Goal: Task Accomplishment & Management: Use online tool/utility

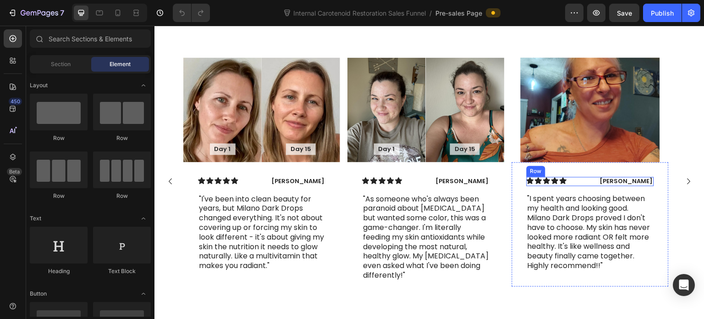
scroll to position [4034, 0]
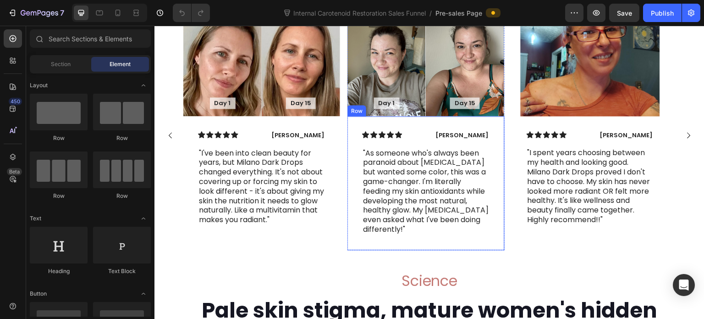
click at [500, 191] on div "Icon Icon Icon Icon Icon Icon List Olivia Rowse Text Block Row "As someone who'…" at bounding box center [425, 183] width 157 height 134
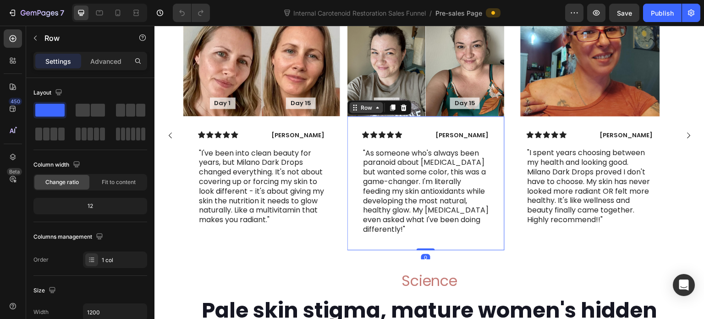
click at [371, 111] on div "Row" at bounding box center [366, 107] width 15 height 8
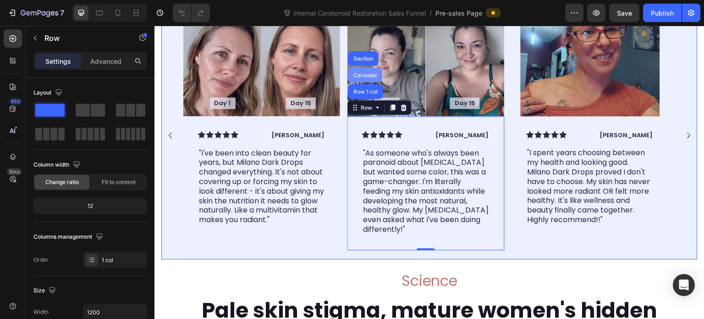
click at [363, 77] on div "Carousel" at bounding box center [365, 75] width 27 height 6
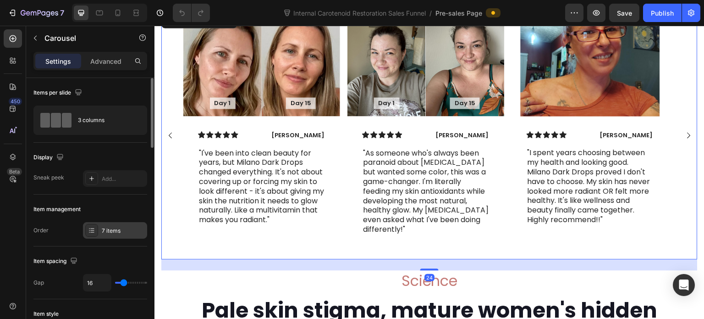
click at [119, 230] on div "7 items" at bounding box center [123, 230] width 43 height 8
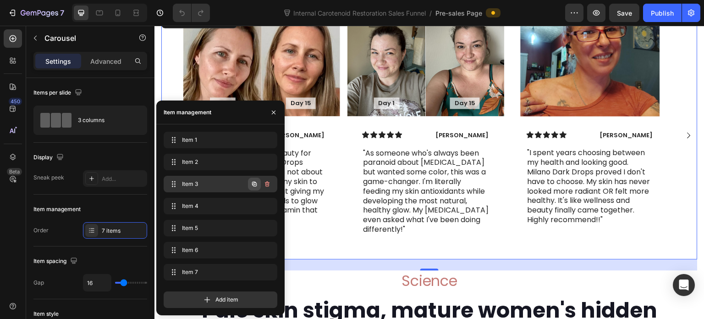
click at [251, 186] on icon "button" at bounding box center [254, 183] width 7 height 7
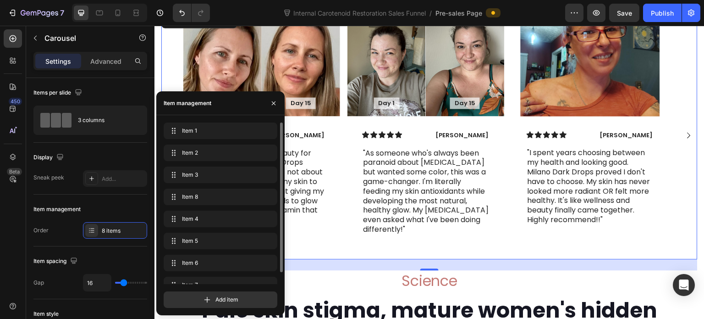
scroll to position [13, 0]
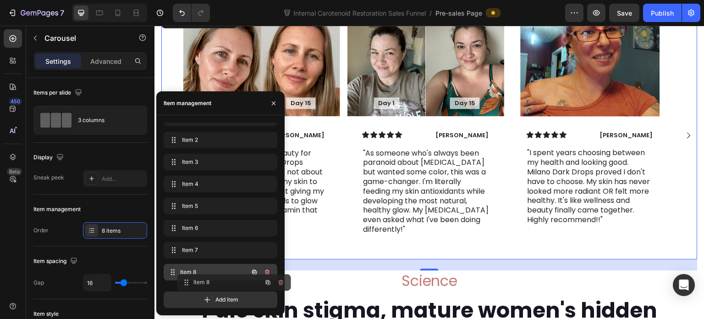
drag, startPoint x: 176, startPoint y: 181, endPoint x: 189, endPoint y: 280, distance: 99.5
click at [255, 270] on icon "button" at bounding box center [254, 272] width 5 height 5
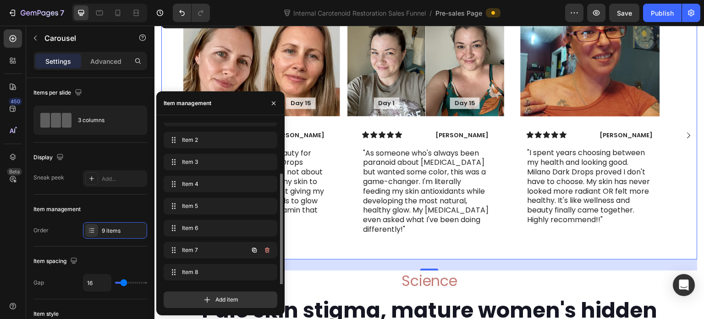
scroll to position [35, 0]
click at [251, 273] on icon "button" at bounding box center [254, 271] width 7 height 7
click at [682, 142] on rect "Carousel Next Arrow" at bounding box center [688, 134] width 13 height 13
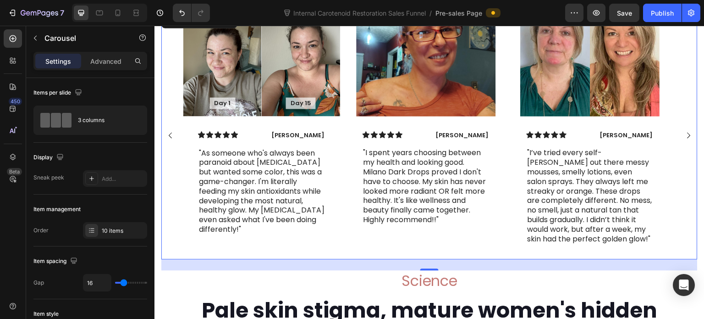
click at [683, 142] on rect "Carousel Next Arrow" at bounding box center [688, 134] width 13 height 13
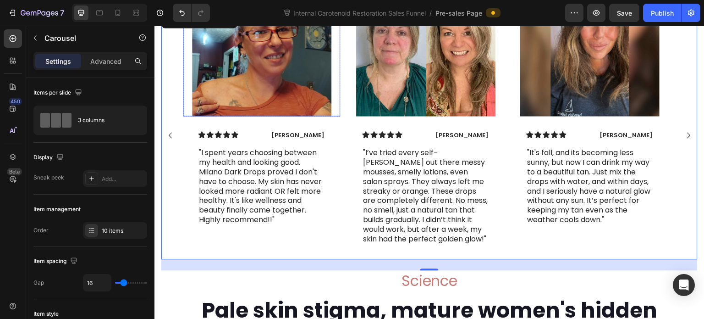
click at [338, 116] on div at bounding box center [261, 63] width 157 height 105
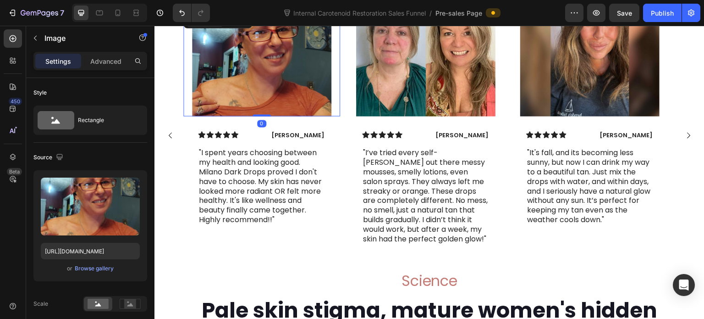
click at [202, 25] on div "Image" at bounding box center [205, 21] width 20 height 8
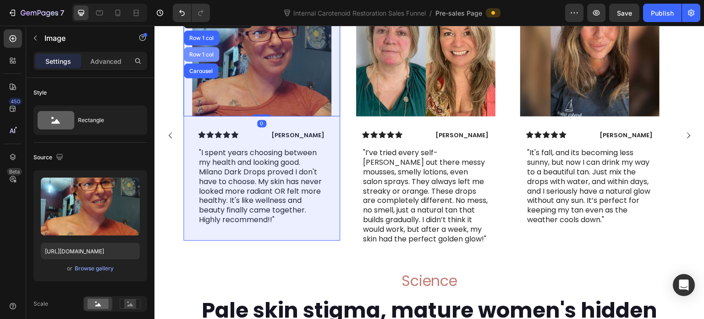
click at [206, 57] on div "Row 1 col" at bounding box center [201, 54] width 28 height 6
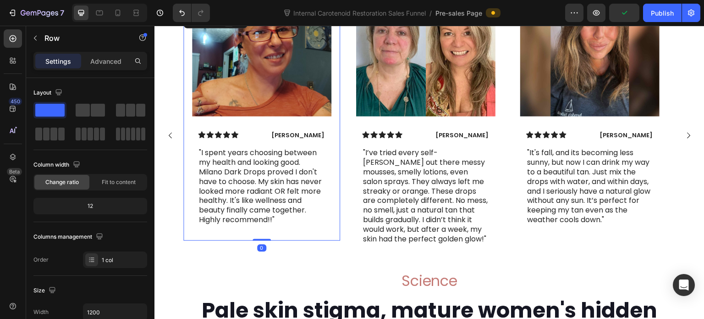
click at [229, 24] on icon at bounding box center [228, 20] width 5 height 6
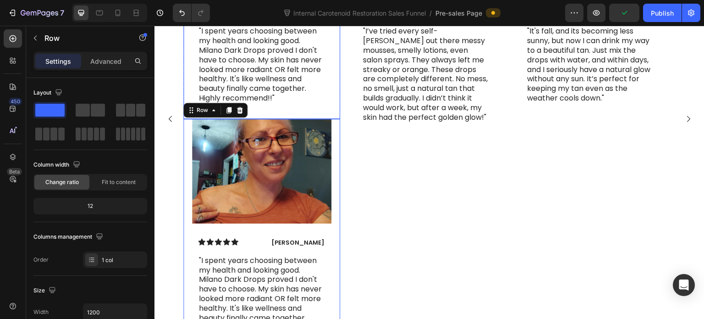
scroll to position [4064, 0]
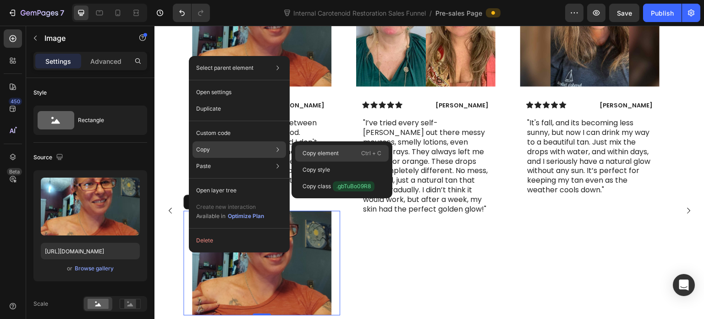
click at [309, 153] on p "Copy element" at bounding box center [321, 153] width 36 height 8
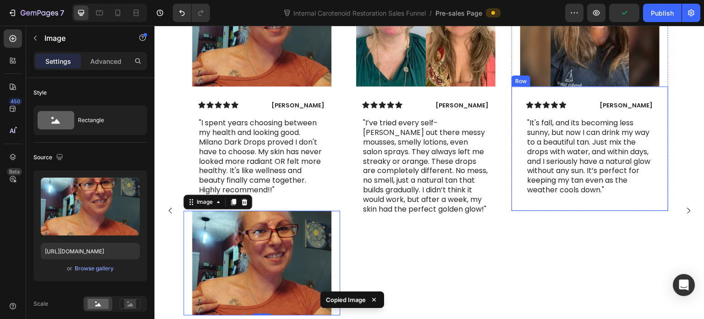
click at [649, 128] on div "Icon Icon Icon Icon Icon Icon List Sarah J. Text Block Row "It's fall, and its …" at bounding box center [590, 148] width 157 height 124
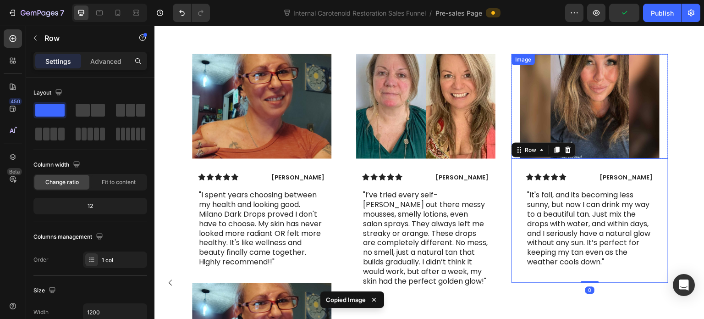
scroll to position [3972, 0]
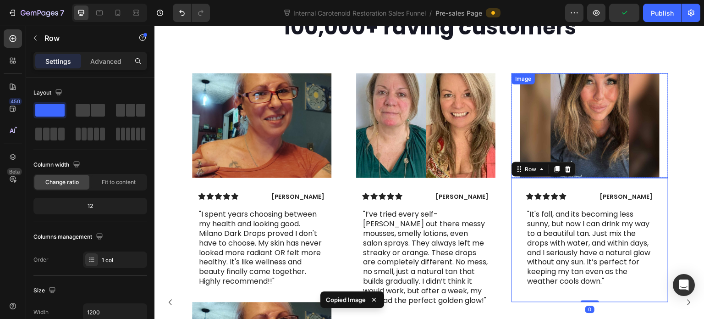
click at [665, 155] on div at bounding box center [590, 125] width 157 height 105
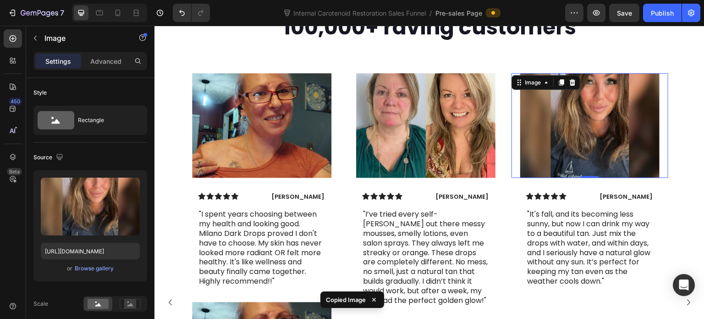
scroll to position [4018, 0]
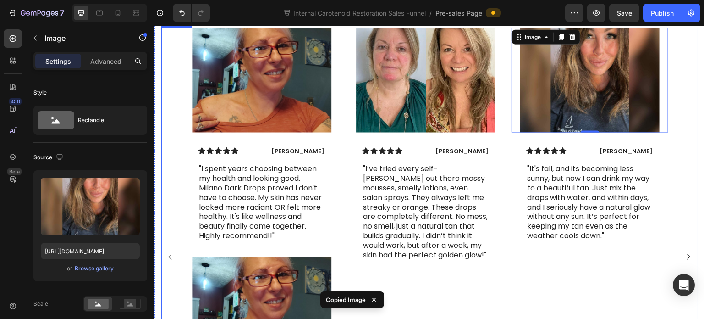
click at [678, 169] on div "Day 1 Text Block Hero Banner Day 15 Text Block Hero Banner Row Icon Icon Icon I…" at bounding box center [429, 257] width 536 height 458
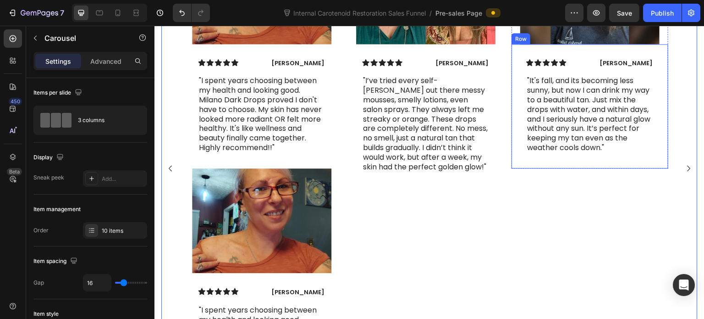
scroll to position [4110, 0]
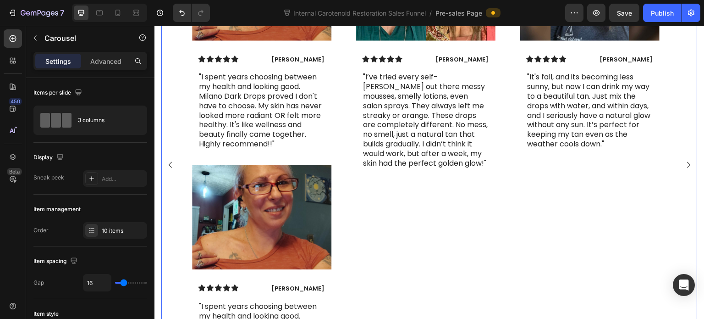
click at [682, 171] on rect "Carousel Next Arrow" at bounding box center [688, 164] width 13 height 13
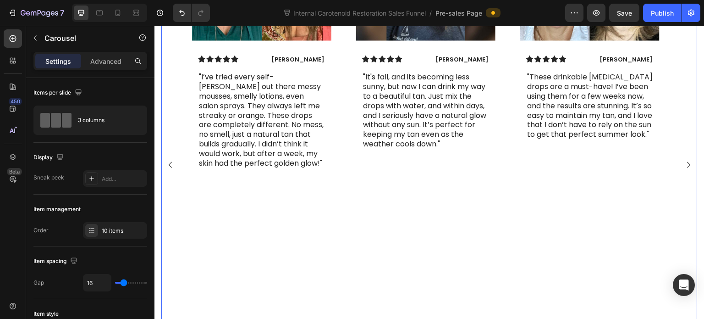
click at [684, 171] on rect "Carousel Next Arrow" at bounding box center [688, 164] width 13 height 13
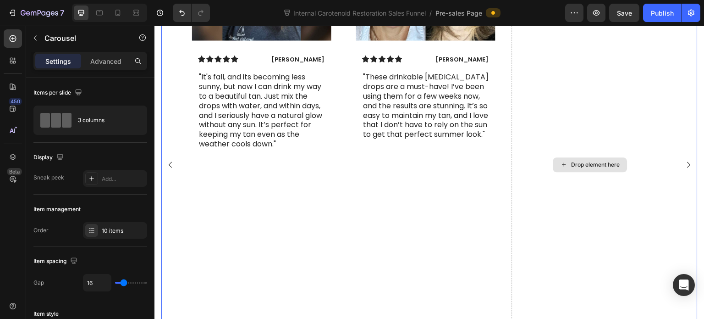
click at [561, 127] on div "Drop element here" at bounding box center [590, 165] width 157 height 458
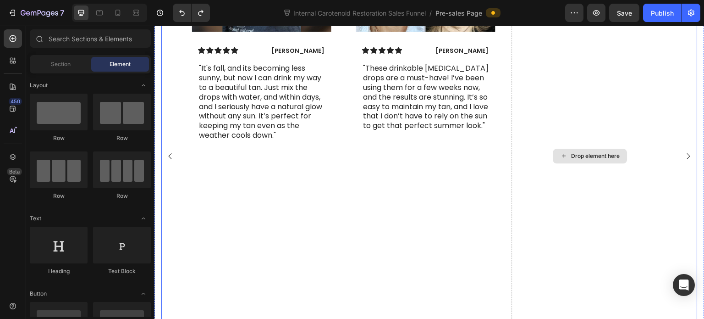
scroll to position [4121, 0]
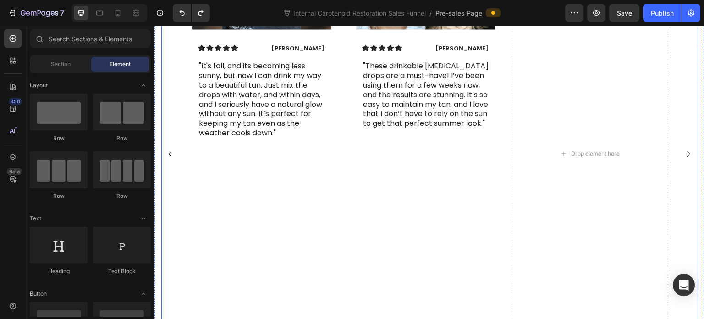
click at [684, 160] on rect "Carousel Next Arrow" at bounding box center [688, 153] width 13 height 13
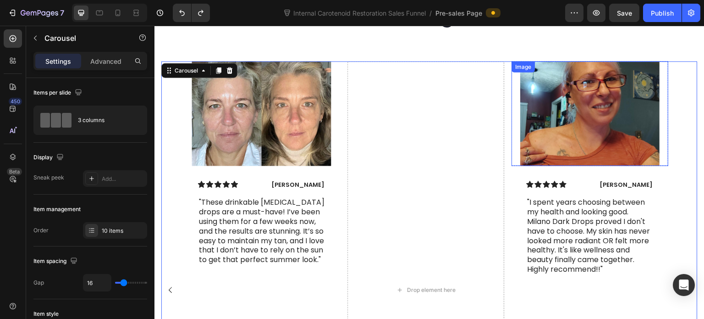
scroll to position [3983, 0]
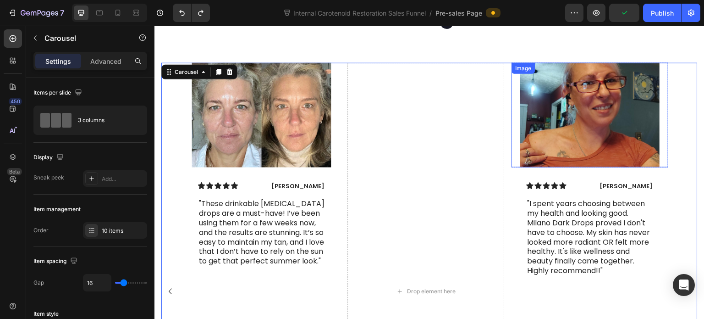
click at [514, 115] on div at bounding box center [590, 114] width 157 height 105
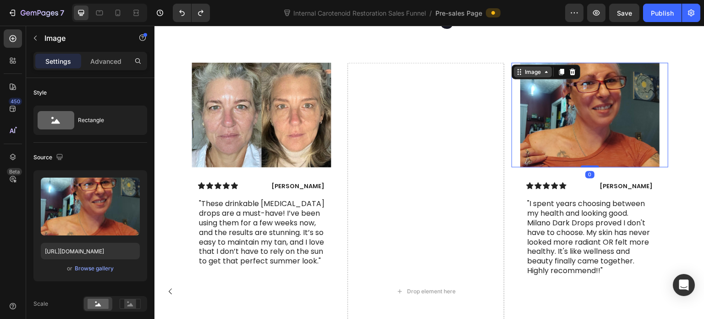
click at [530, 76] on div "Image" at bounding box center [534, 71] width 20 height 8
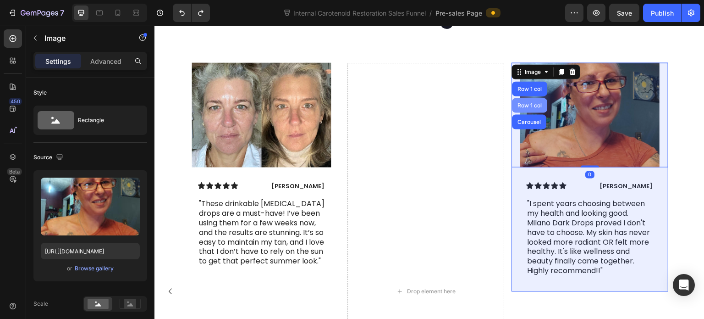
click at [531, 112] on div "Row 1 col" at bounding box center [530, 105] width 35 height 15
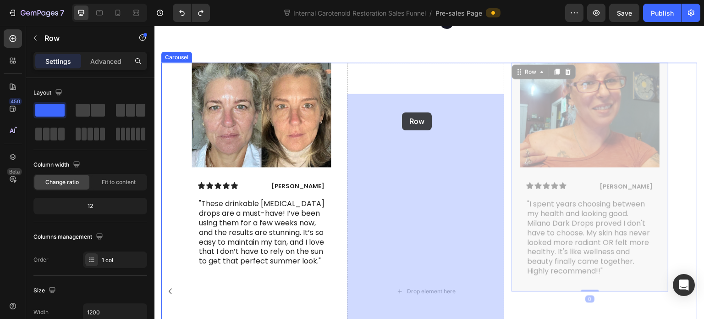
drag, startPoint x: 520, startPoint y: 105, endPoint x: 404, endPoint y: 112, distance: 116.2
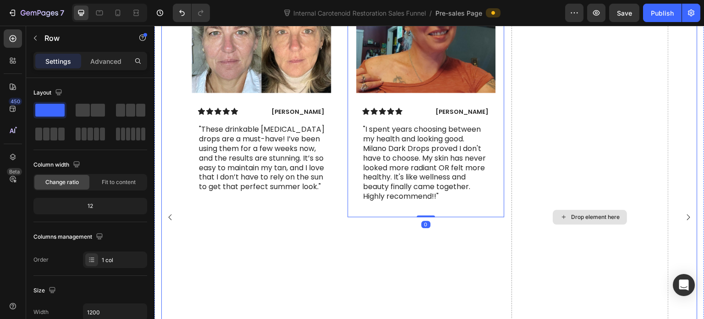
scroll to position [4075, 0]
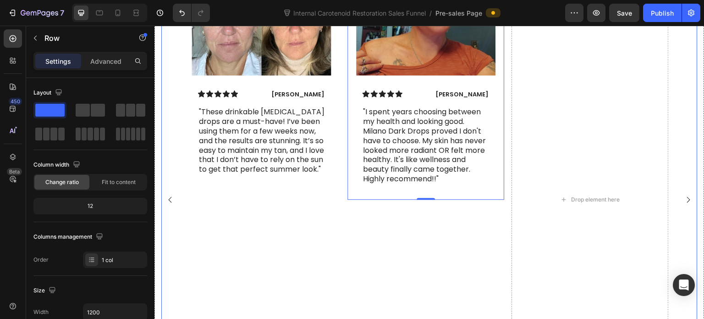
click at [683, 206] on rect "Carousel Next Arrow" at bounding box center [688, 199] width 13 height 13
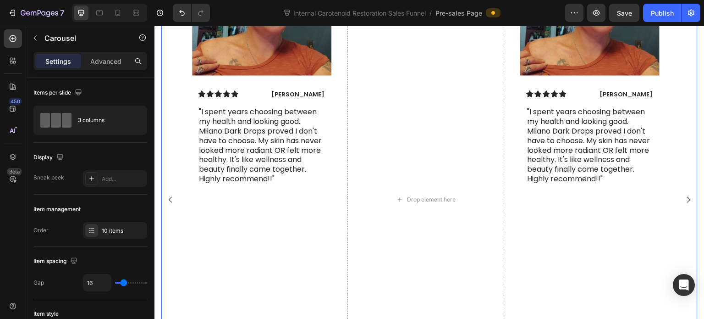
click at [683, 206] on rect "Carousel Next Arrow" at bounding box center [688, 199] width 13 height 13
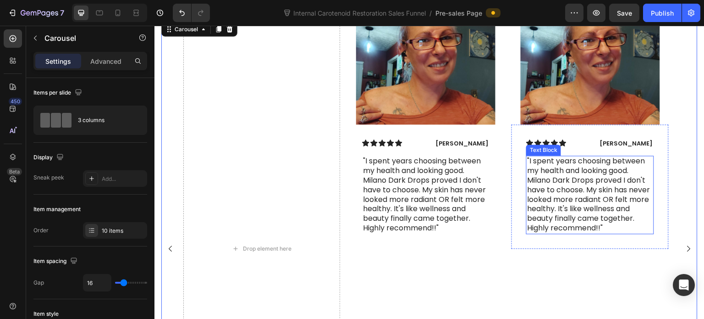
scroll to position [3983, 0]
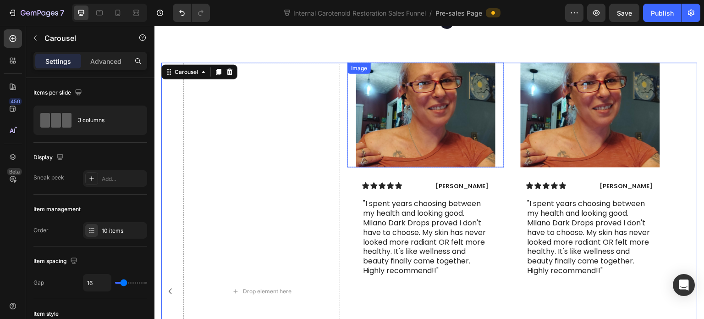
click at [467, 121] on img at bounding box center [425, 114] width 139 height 105
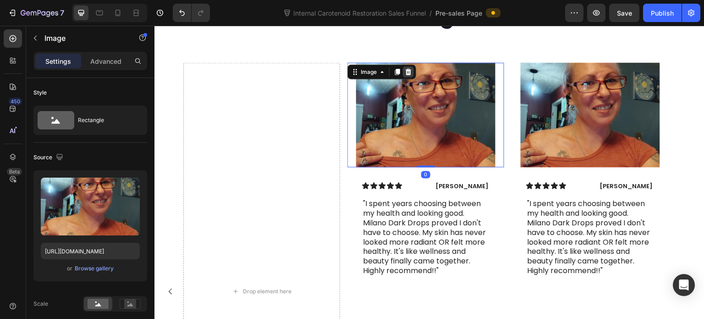
click at [409, 75] on icon at bounding box center [408, 71] width 7 height 7
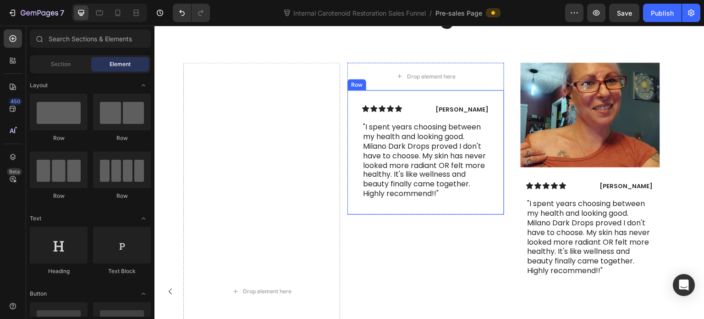
click at [425, 132] on div "Icon Icon Icon Icon Icon Icon List Linda Partridge Text Block Row "I spent year…" at bounding box center [425, 152] width 157 height 124
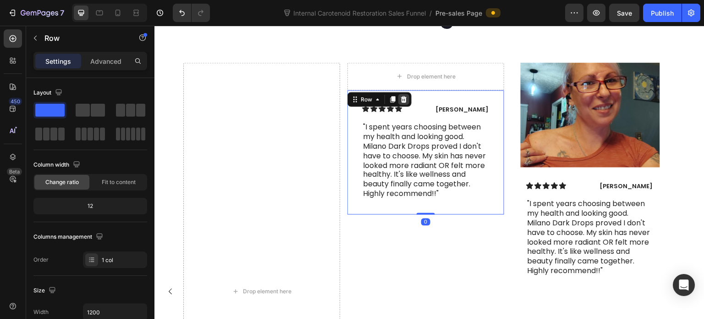
click at [403, 102] on icon at bounding box center [404, 98] width 6 height 6
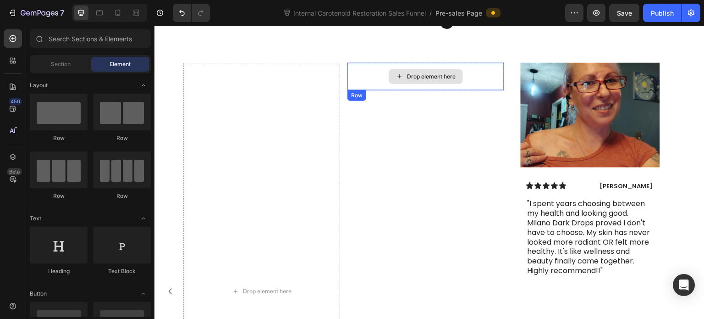
click at [366, 90] on div "Drop element here" at bounding box center [425, 76] width 157 height 28
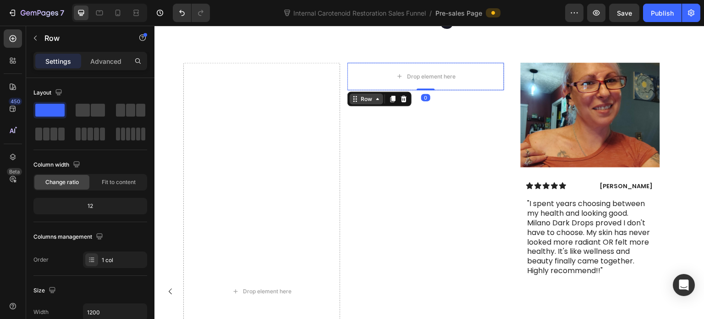
click at [368, 104] on div "Row" at bounding box center [366, 98] width 33 height 11
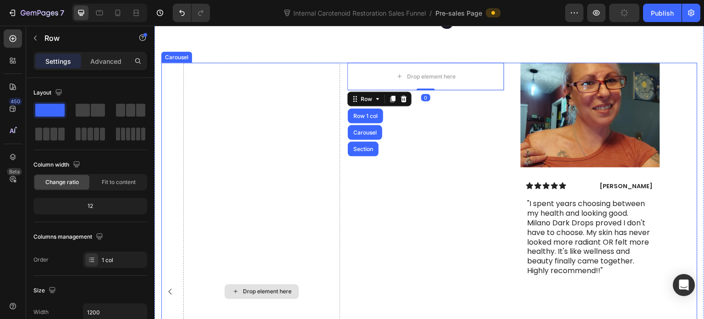
click at [271, 126] on div "Drop element here" at bounding box center [261, 291] width 157 height 458
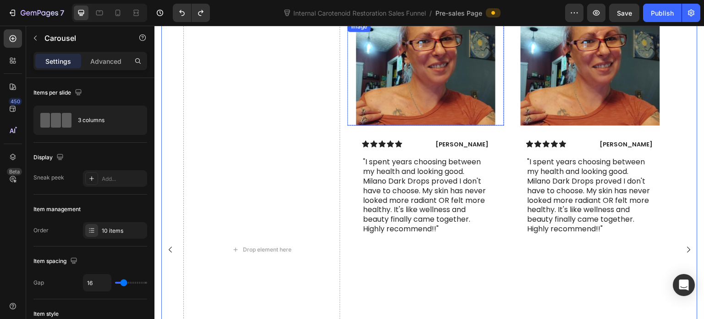
scroll to position [4029, 0]
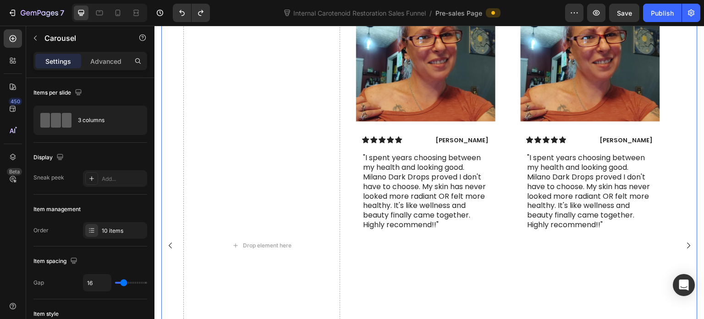
click at [170, 252] on rect "Carousel Back Arrow" at bounding box center [169, 244] width 13 height 13
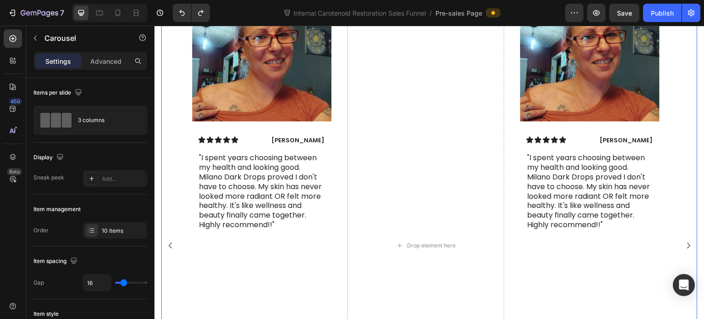
click at [170, 252] on rect "Carousel Back Arrow" at bounding box center [169, 244] width 13 height 13
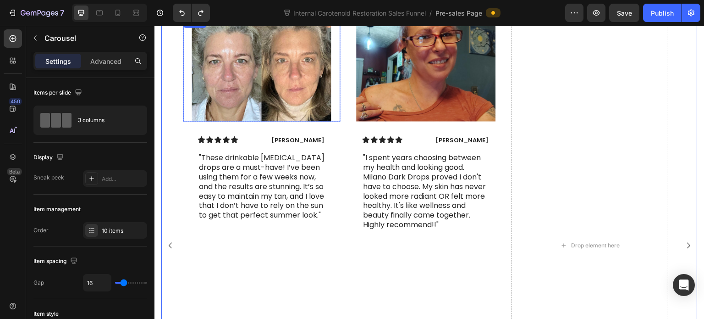
click at [185, 121] on div at bounding box center [261, 69] width 157 height 105
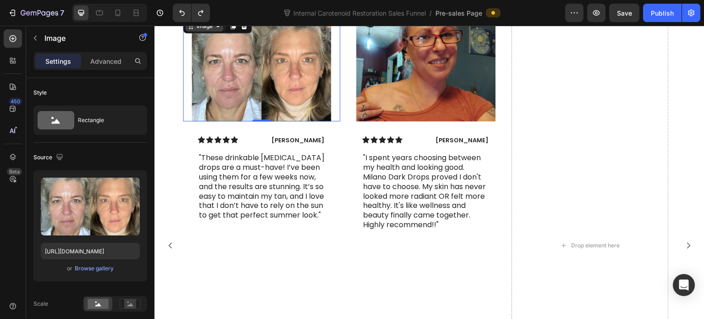
click at [193, 29] on icon at bounding box center [190, 25] width 7 height 7
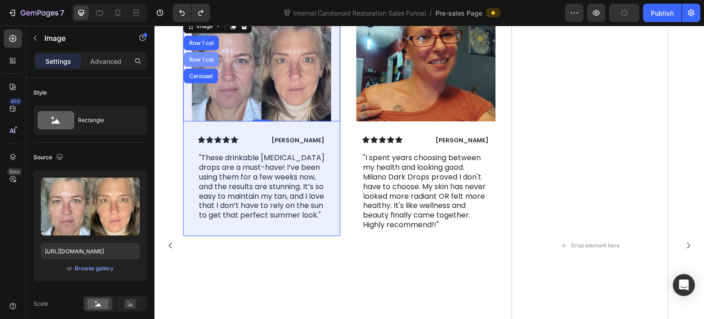
click at [201, 62] on div "Row 1 col" at bounding box center [201, 59] width 28 height 6
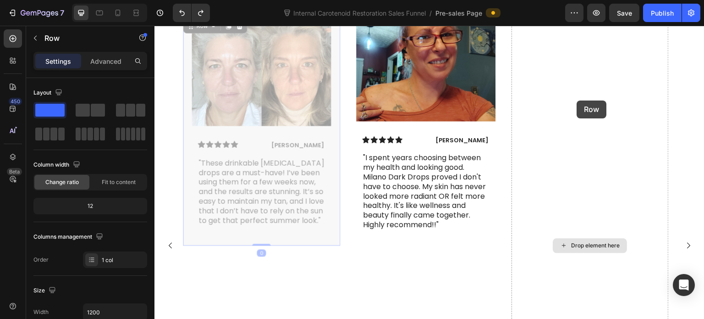
scroll to position [4003, 0]
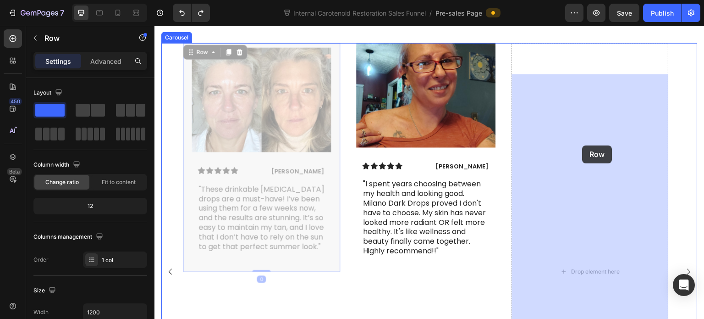
drag, startPoint x: 191, startPoint y: 55, endPoint x: 583, endPoint y: 145, distance: 402.2
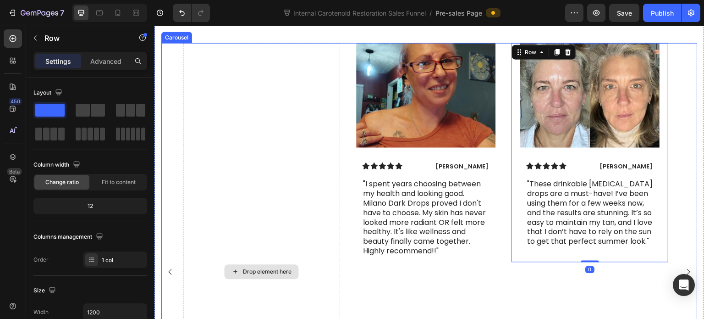
scroll to position [4049, 0]
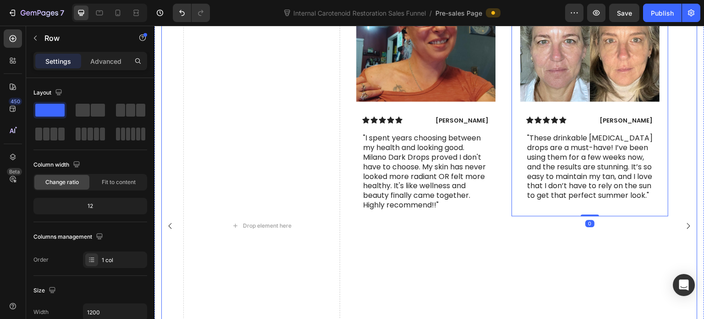
click at [173, 232] on rect "Carousel Back Arrow" at bounding box center [169, 225] width 13 height 13
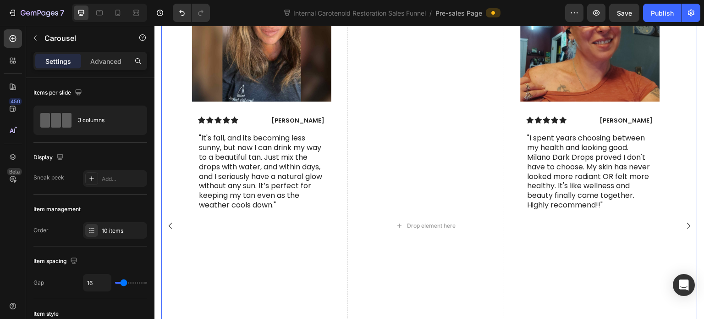
click at [174, 232] on rect "Carousel Back Arrow" at bounding box center [169, 225] width 13 height 13
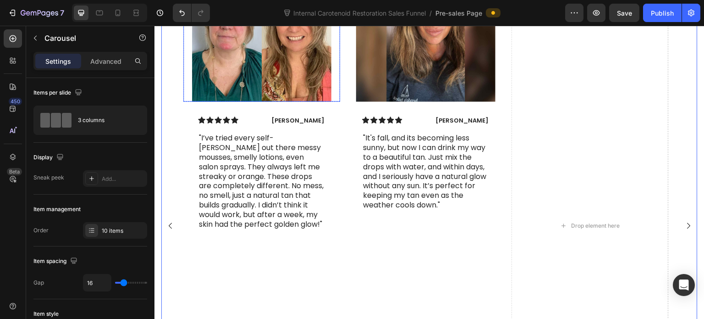
click at [188, 101] on div at bounding box center [261, 49] width 157 height 105
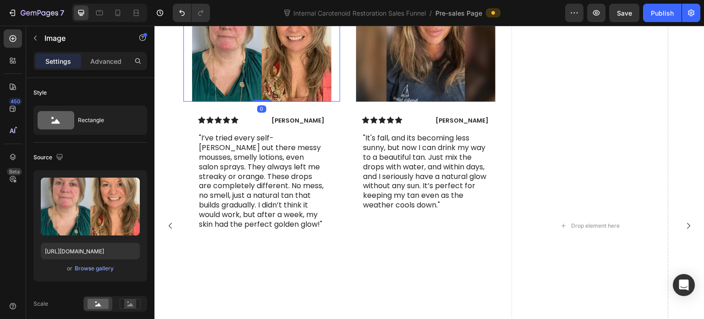
click at [204, 10] on div "Image" at bounding box center [205, 6] width 20 height 8
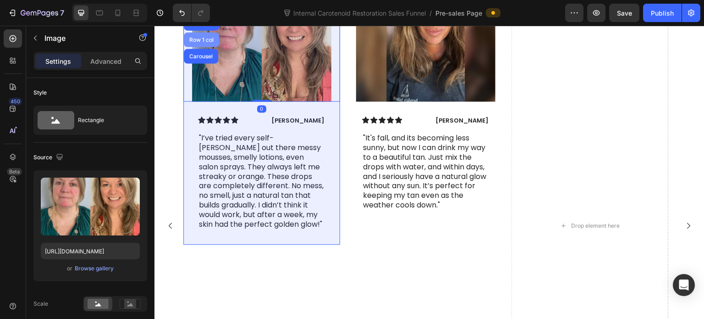
click at [205, 42] on div "Row 1 col" at bounding box center [201, 40] width 28 height 6
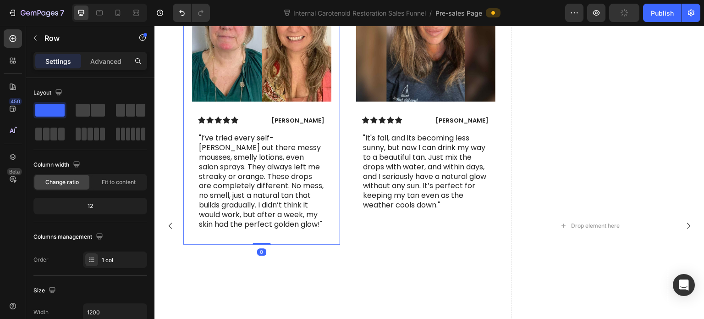
scroll to position [4003, 0]
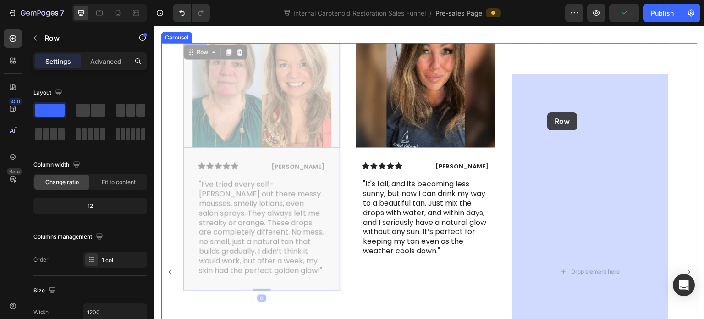
drag, startPoint x: 192, startPoint y: 82, endPoint x: 538, endPoint y: 108, distance: 346.6
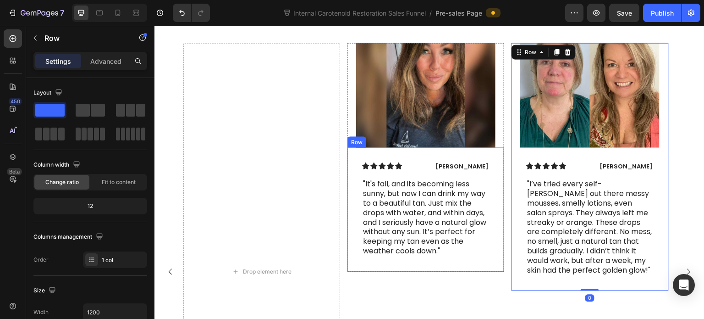
click at [351, 182] on div "Icon Icon Icon Icon Icon Icon List Sarah J. Text Block Row "It's fall, and its …" at bounding box center [425, 209] width 157 height 124
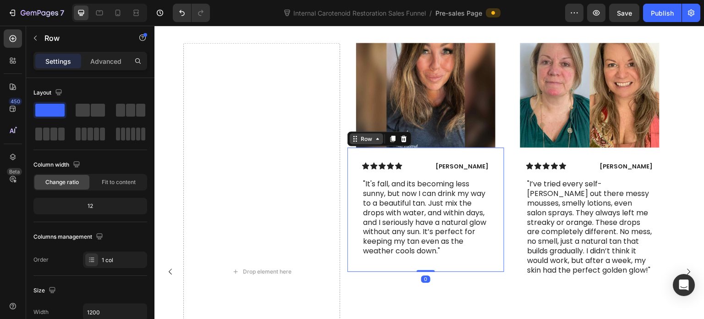
click at [361, 143] on div "Row" at bounding box center [366, 138] width 15 height 8
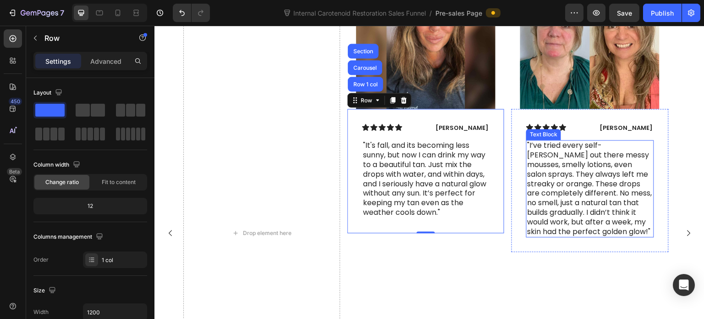
scroll to position [4095, 0]
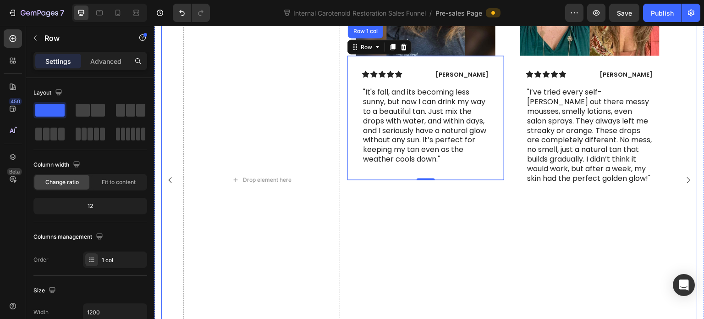
click at [682, 186] on rect "Carousel Next Arrow" at bounding box center [688, 179] width 13 height 13
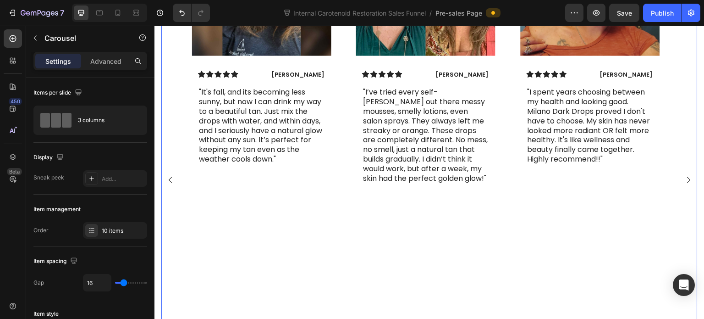
click at [682, 186] on rect "Carousel Next Arrow" at bounding box center [688, 179] width 13 height 13
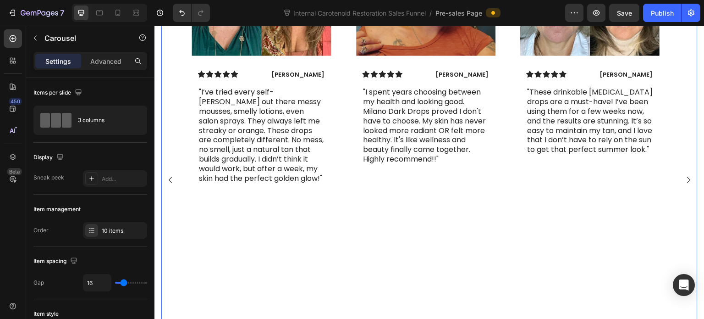
click at [682, 186] on rect "Carousel Next Arrow" at bounding box center [688, 179] width 13 height 13
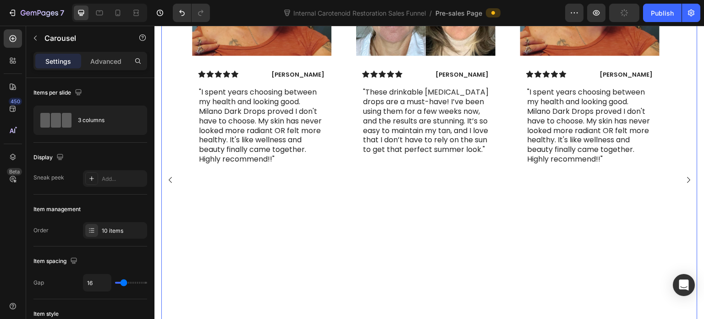
click at [682, 186] on rect "Carousel Next Arrow" at bounding box center [688, 179] width 13 height 13
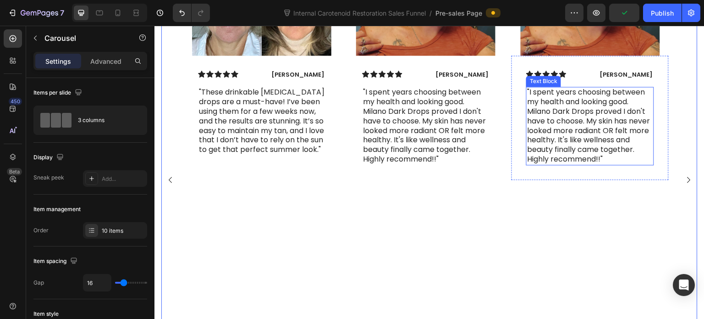
scroll to position [4003, 0]
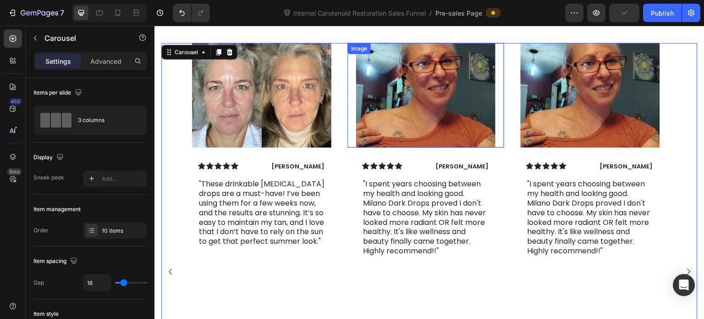
click at [493, 147] on img at bounding box center [425, 95] width 139 height 105
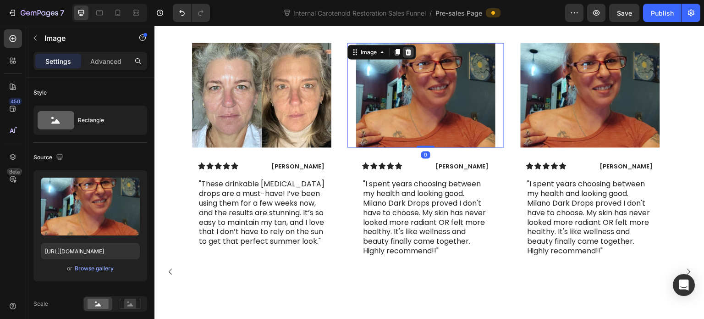
click at [408, 55] on icon at bounding box center [409, 51] width 6 height 6
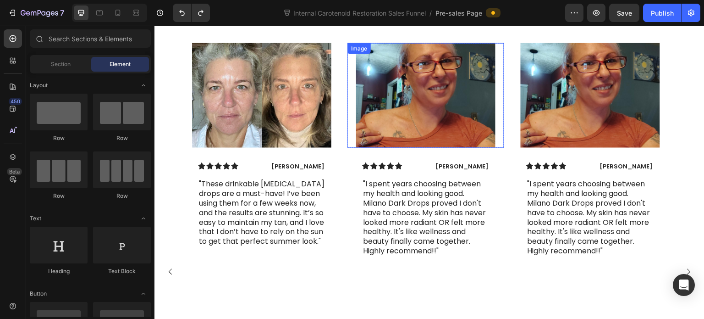
click at [353, 113] on div at bounding box center [425, 95] width 157 height 105
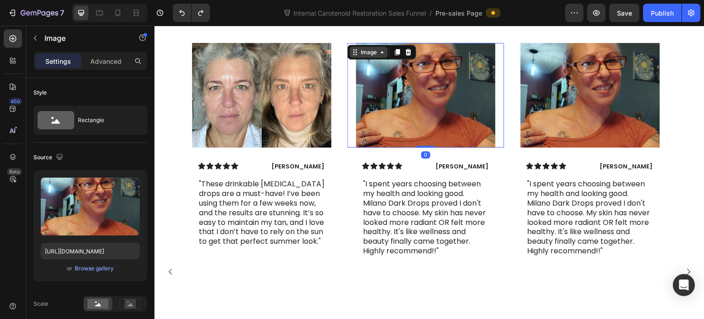
click at [364, 56] on div "Image" at bounding box center [369, 52] width 20 height 8
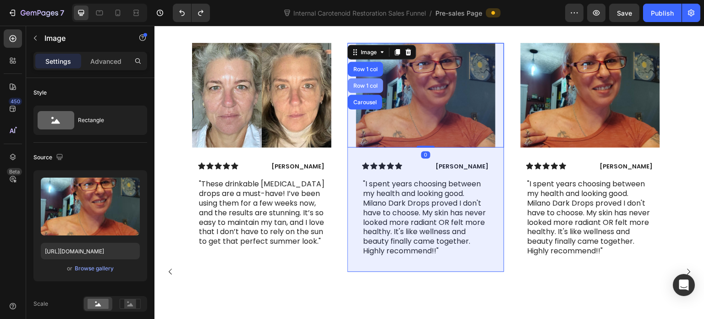
click at [369, 88] on div "Row 1 col" at bounding box center [366, 86] width 28 height 6
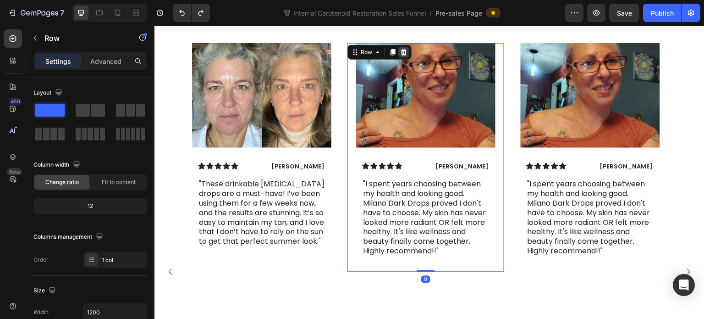
click at [404, 55] on icon at bounding box center [403, 51] width 7 height 7
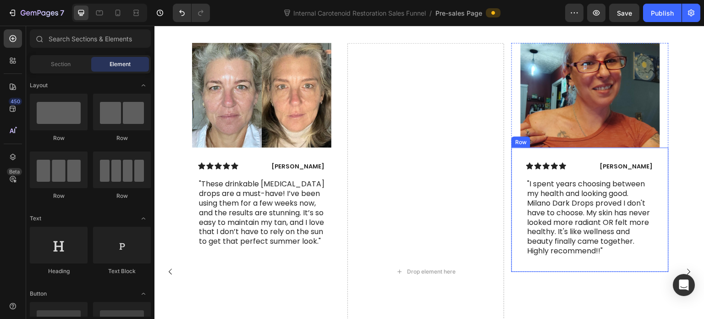
click at [518, 194] on div "Icon Icon Icon Icon Icon Icon List Linda Partridge Text Block Row "I spent year…" at bounding box center [590, 209] width 157 height 124
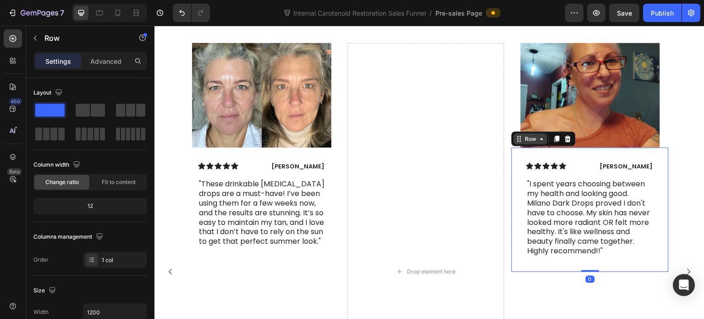
click at [533, 143] on div "Row" at bounding box center [531, 138] width 15 height 8
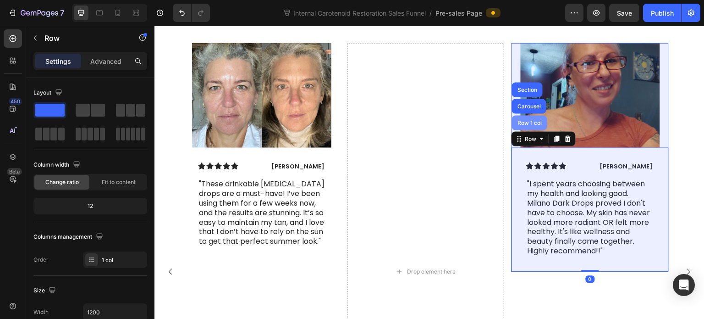
click at [533, 130] on div "Row 1 col" at bounding box center [530, 122] width 35 height 15
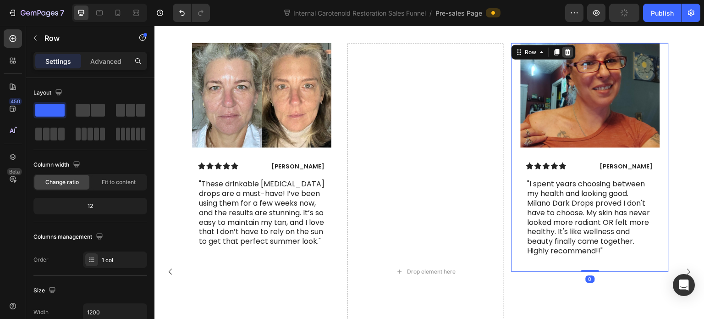
click at [565, 55] on icon at bounding box center [568, 51] width 7 height 7
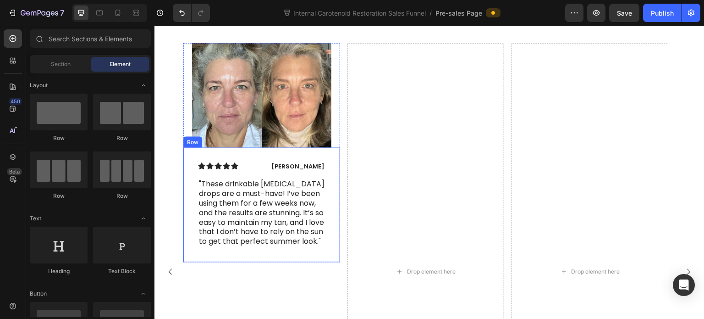
click at [187, 195] on div "Icon Icon Icon Icon Icon Icon List Lisa T. Text Block Row "These drinkable tann…" at bounding box center [261, 204] width 157 height 115
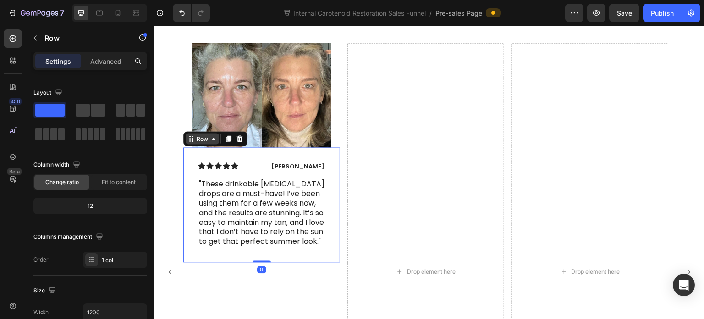
click at [205, 143] on div "Row" at bounding box center [202, 138] width 15 height 8
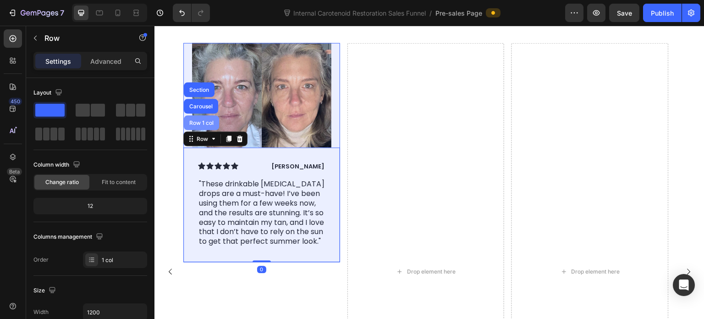
click at [209, 130] on div "Row 1 col" at bounding box center [201, 122] width 35 height 15
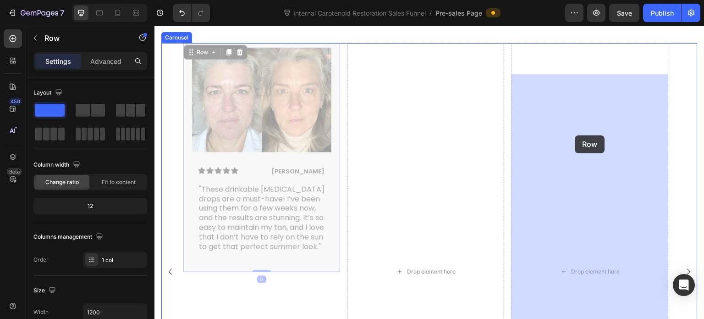
drag, startPoint x: 190, startPoint y: 82, endPoint x: 574, endPoint y: 134, distance: 387.2
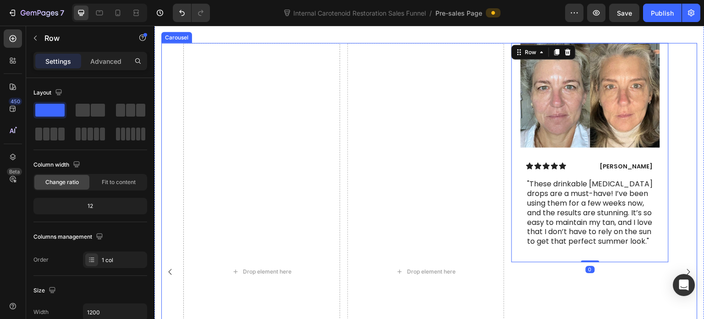
click at [170, 278] on rect "Carousel Back Arrow" at bounding box center [169, 271] width 13 height 13
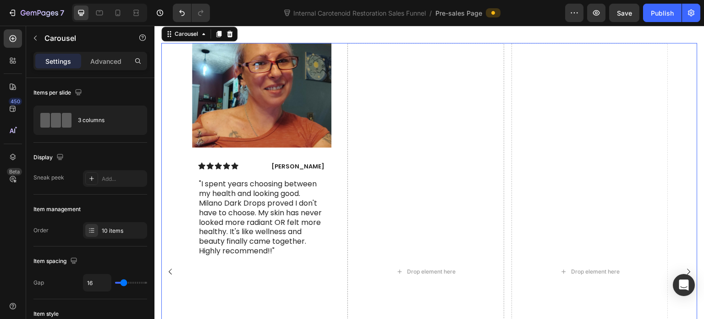
click at [170, 278] on rect "Carousel Back Arrow" at bounding box center [169, 271] width 13 height 13
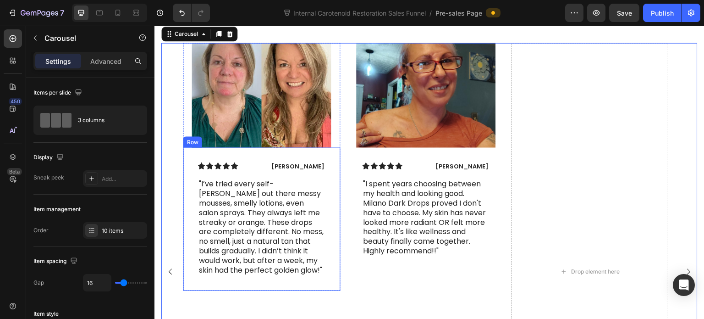
click at [191, 216] on div "Icon Icon Icon Icon Icon Icon List Amelia W. Text Block Row "I’ve tried every s…" at bounding box center [261, 218] width 157 height 143
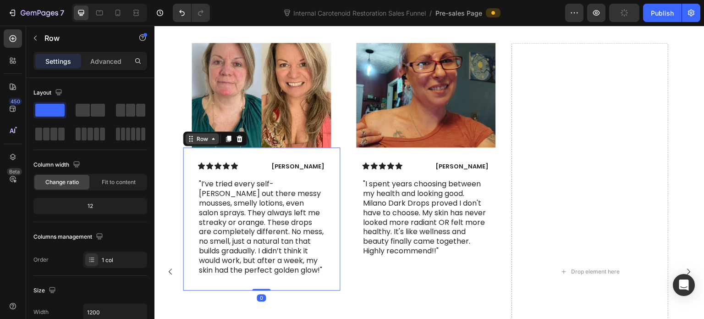
click at [193, 142] on icon at bounding box center [190, 138] width 7 height 7
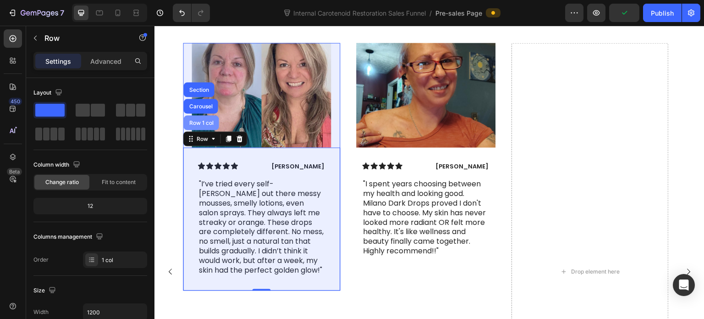
click at [202, 130] on div "Row 1 col" at bounding box center [201, 122] width 35 height 15
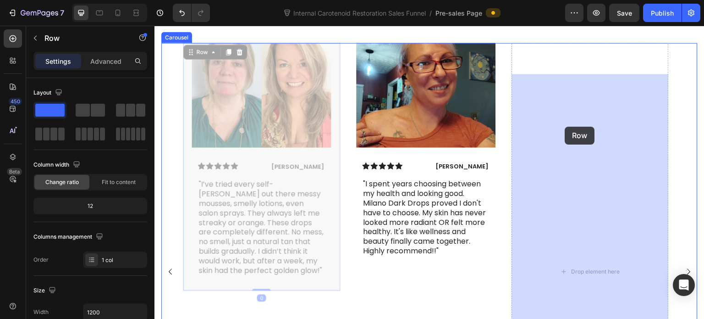
drag, startPoint x: 192, startPoint y: 84, endPoint x: 563, endPoint y: 126, distance: 373.7
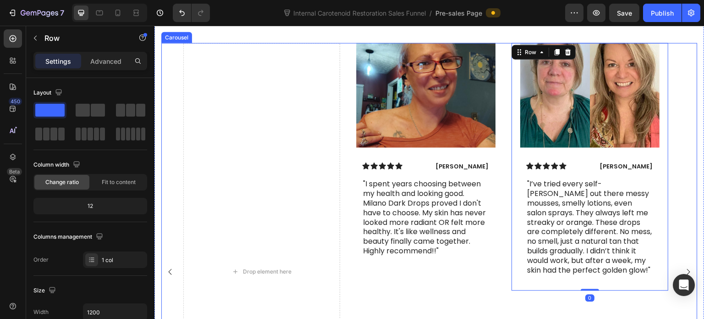
click at [172, 278] on rect "Carousel Back Arrow" at bounding box center [169, 271] width 13 height 13
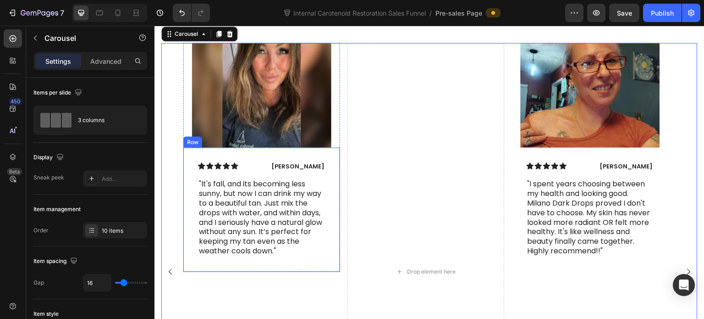
click at [188, 208] on div "Icon Icon Icon Icon Icon Icon List Sarah J. Text Block Row "It's fall, and its …" at bounding box center [261, 209] width 157 height 124
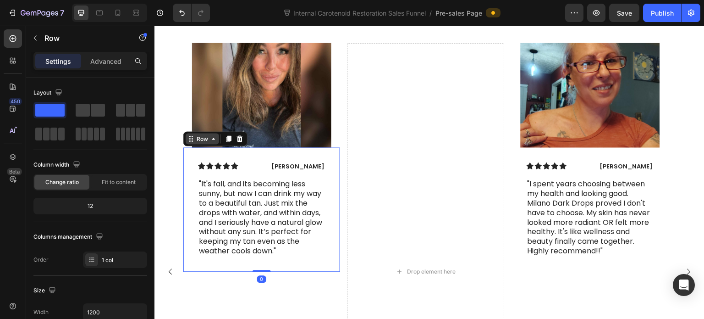
click at [203, 143] on div "Row" at bounding box center [202, 138] width 15 height 8
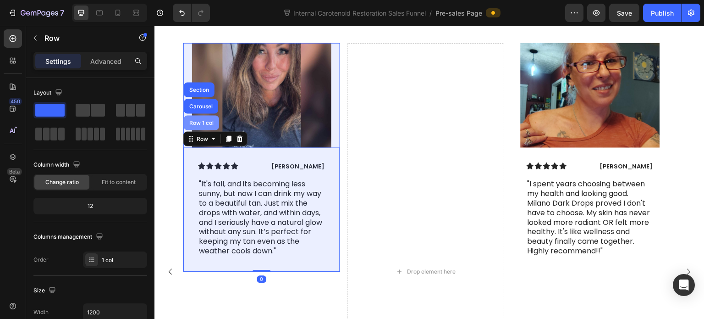
click at [201, 130] on div "Row 1 col" at bounding box center [201, 122] width 35 height 15
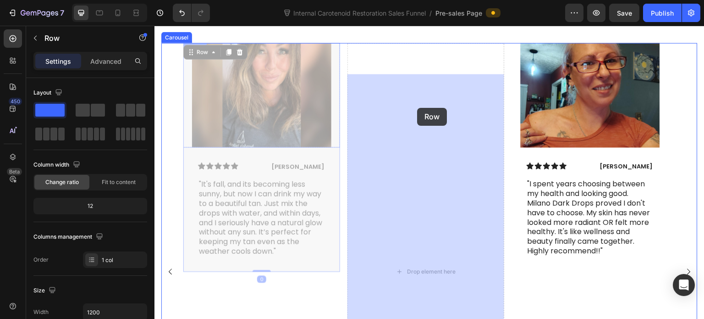
drag, startPoint x: 190, startPoint y: 84, endPoint x: 413, endPoint y: 106, distance: 223.9
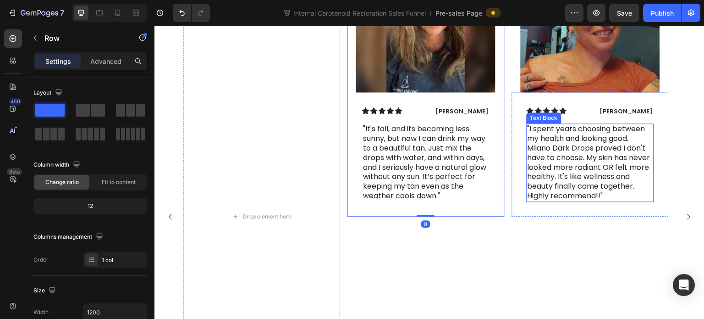
scroll to position [4095, 0]
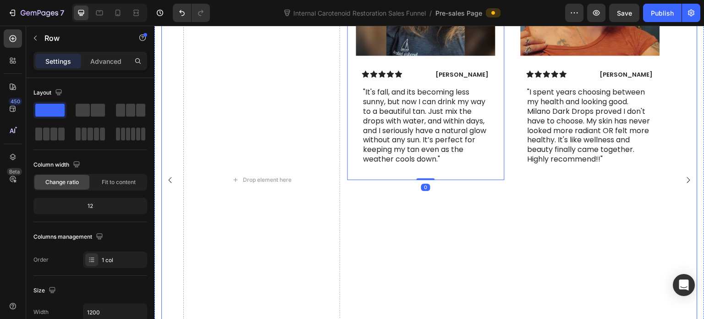
click at [682, 186] on rect "Carousel Next Arrow" at bounding box center [688, 179] width 13 height 13
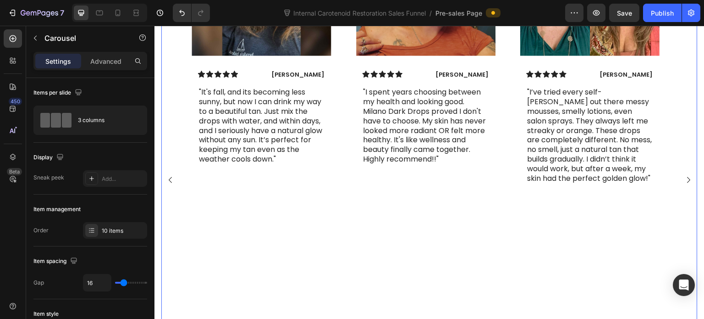
click at [682, 186] on rect "Carousel Next Arrow" at bounding box center [688, 179] width 13 height 13
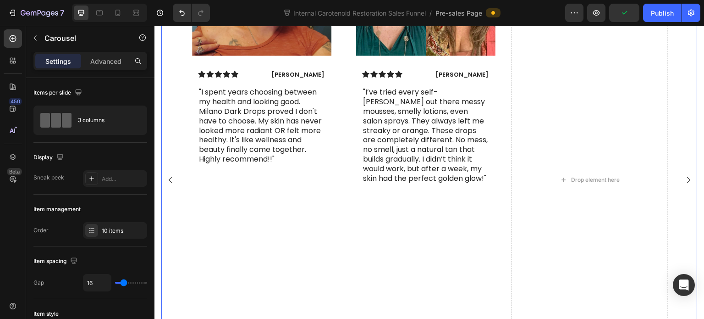
click at [684, 186] on rect "Carousel Next Arrow" at bounding box center [688, 179] width 13 height 13
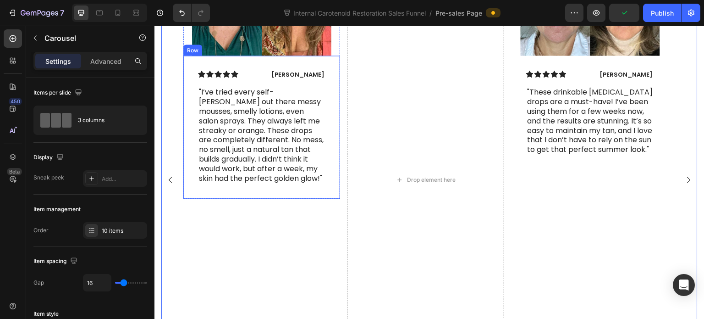
click at [330, 199] on div "Icon Icon Icon Icon Icon Icon List Amelia W. Text Block Row "I’ve tried every s…" at bounding box center [261, 126] width 157 height 143
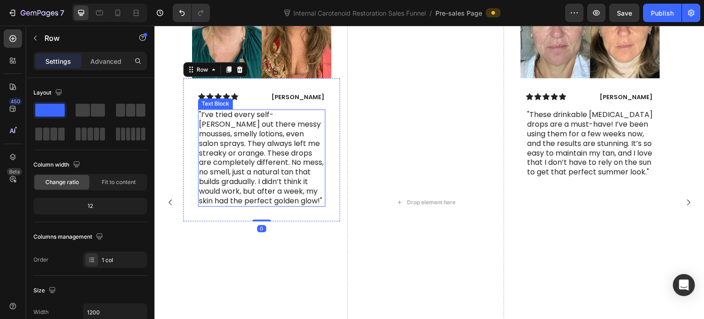
scroll to position [4049, 0]
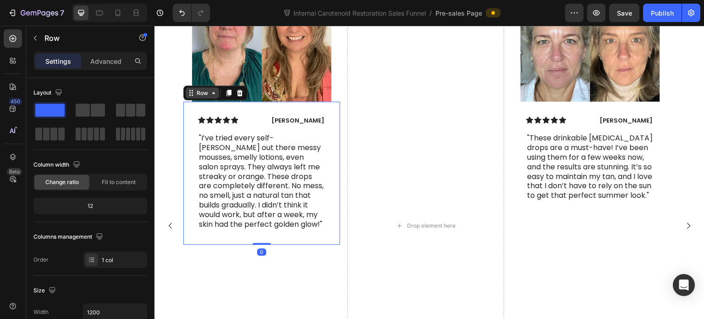
click at [209, 97] on div "Row" at bounding box center [202, 92] width 15 height 8
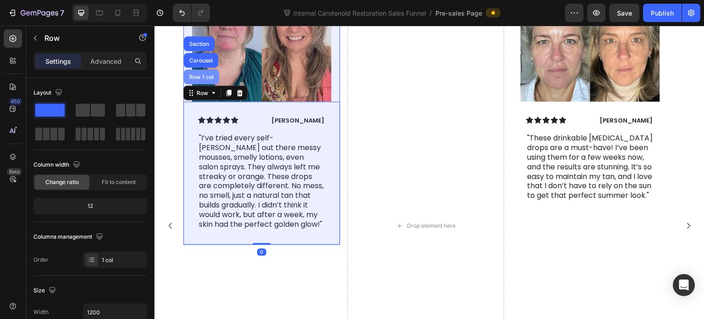
click at [209, 84] on div "Row 1 col" at bounding box center [201, 76] width 35 height 15
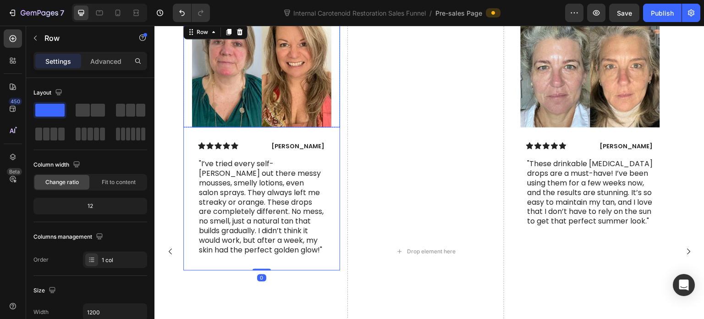
scroll to position [4003, 0]
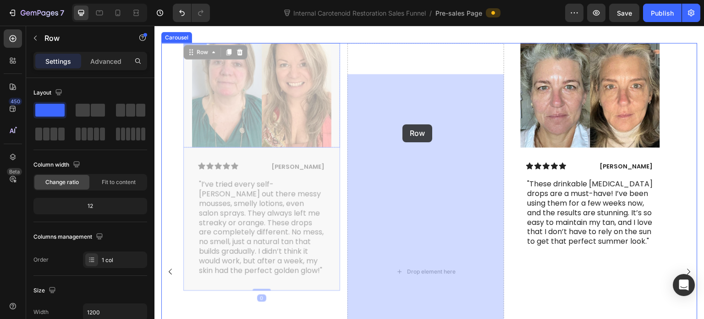
drag, startPoint x: 191, startPoint y: 83, endPoint x: 403, endPoint y: 124, distance: 215.8
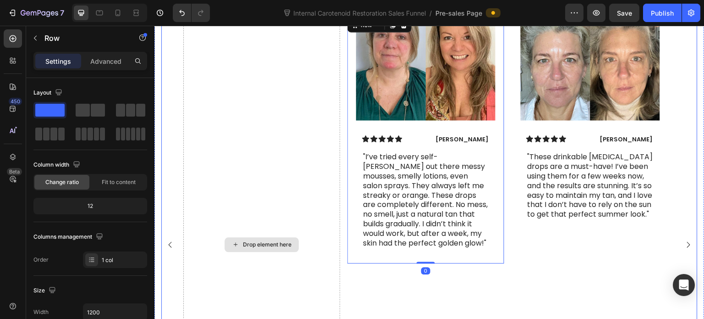
scroll to position [4049, 0]
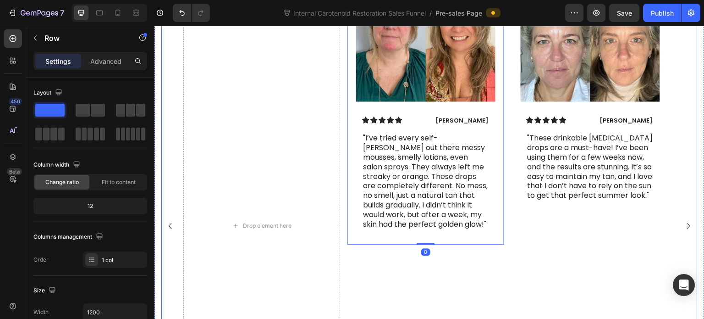
click at [172, 232] on rect "Carousel Back Arrow" at bounding box center [169, 225] width 13 height 13
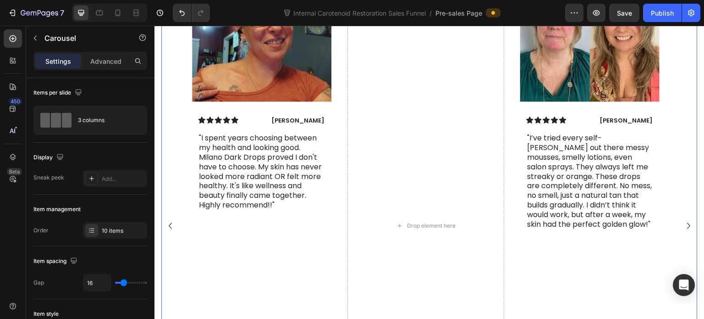
click at [172, 232] on rect "Carousel Back Arrow" at bounding box center [169, 225] width 13 height 13
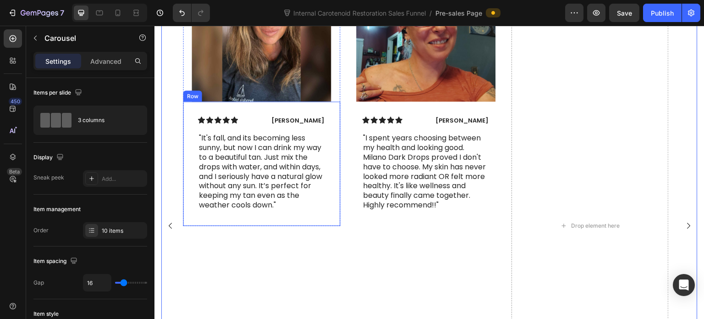
click at [235, 226] on div "Icon Icon Icon Icon Icon Icon List Sarah J. Text Block Row "It's fall, and its …" at bounding box center [261, 163] width 157 height 124
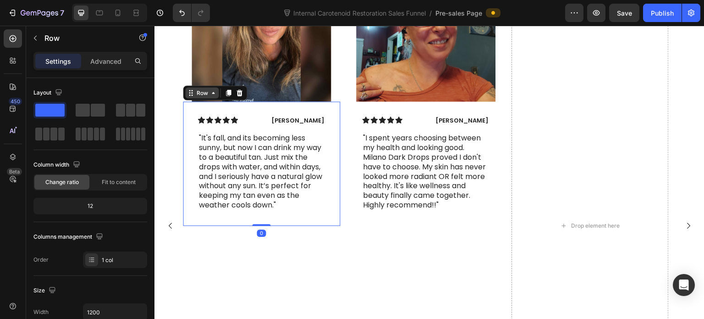
click at [198, 97] on div "Row" at bounding box center [202, 92] width 15 height 8
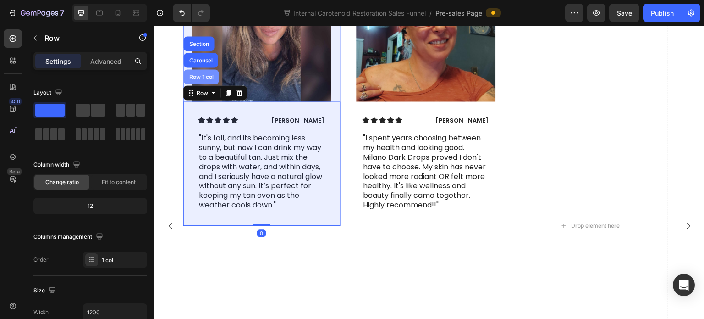
click at [206, 79] on div "Row 1 col" at bounding box center [201, 77] width 28 height 6
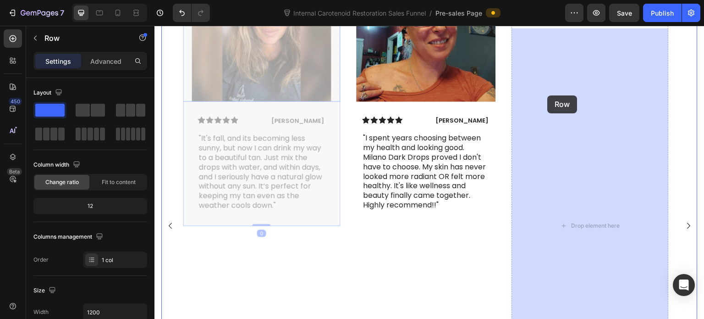
drag, startPoint x: 195, startPoint y: 37, endPoint x: 542, endPoint y: 94, distance: 352.2
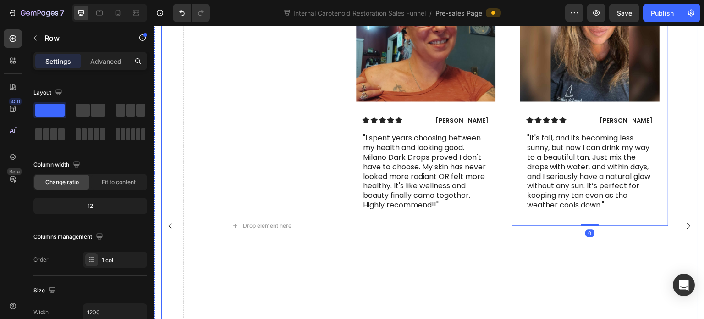
click at [167, 232] on rect "Carousel Back Arrow" at bounding box center [169, 225] width 13 height 13
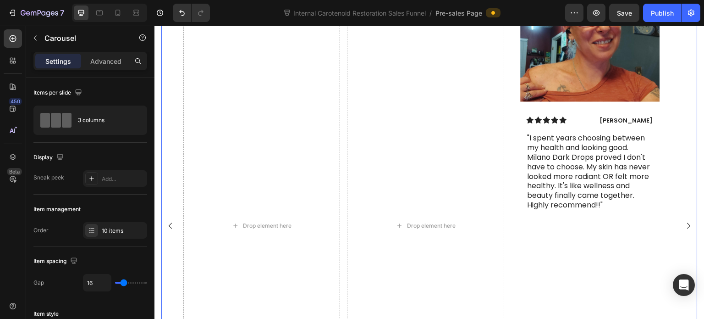
click at [168, 232] on rect "Carousel Back Arrow" at bounding box center [169, 225] width 13 height 13
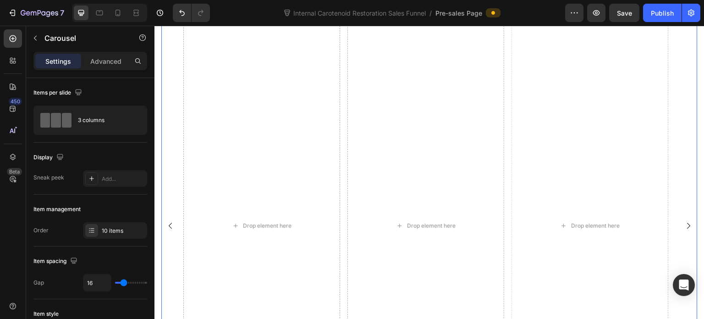
click at [168, 232] on rect "Carousel Back Arrow" at bounding box center [169, 225] width 13 height 13
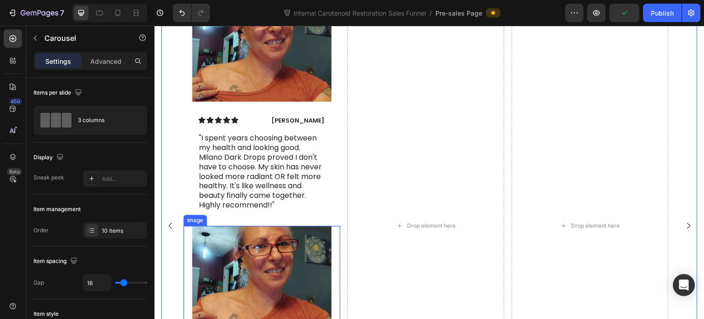
click at [189, 265] on div at bounding box center [261, 278] width 157 height 105
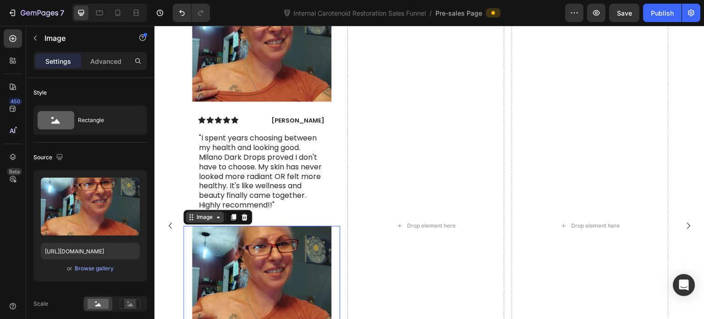
click at [215, 221] on icon at bounding box center [218, 216] width 7 height 7
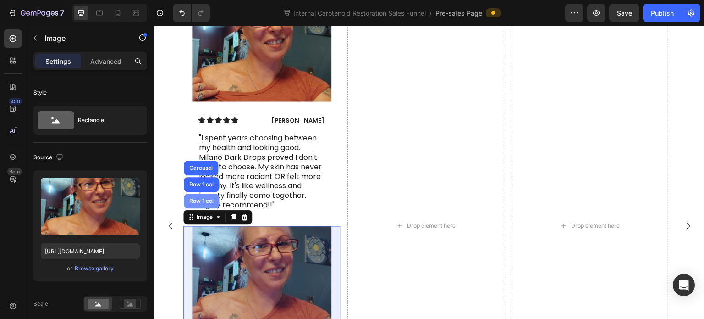
click at [211, 204] on div "Row 1 col" at bounding box center [201, 201] width 28 height 6
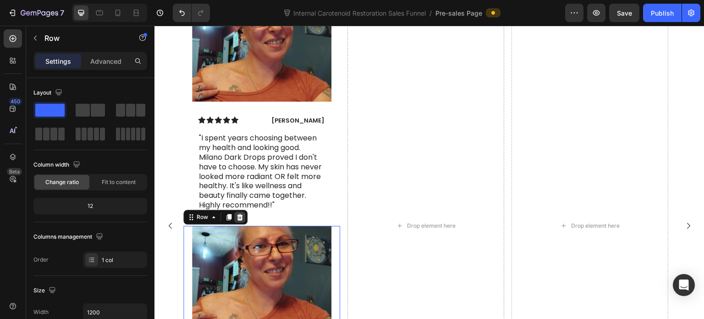
click at [240, 221] on icon at bounding box center [239, 216] width 7 height 7
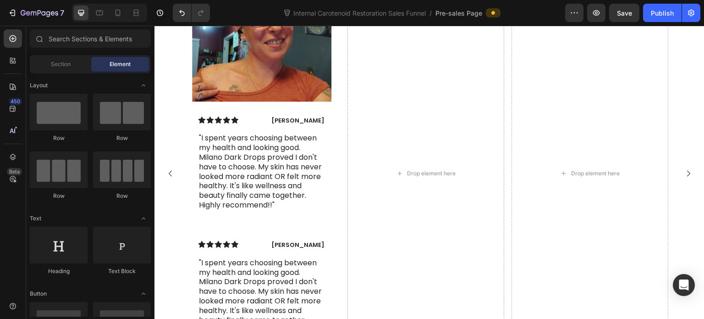
scroll to position [3996, 0]
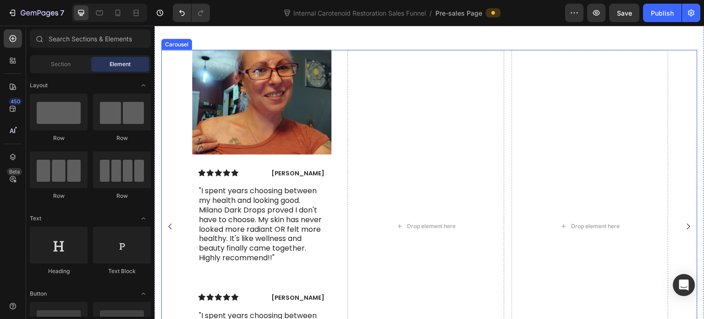
click at [171, 232] on rect "Carousel Back Arrow" at bounding box center [169, 225] width 13 height 13
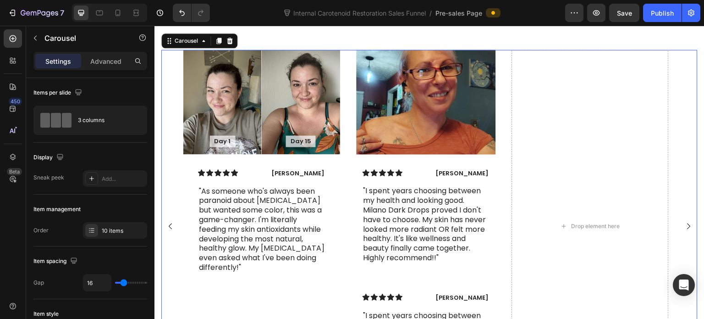
click at [171, 232] on rect "Carousel Back Arrow" at bounding box center [169, 225] width 13 height 13
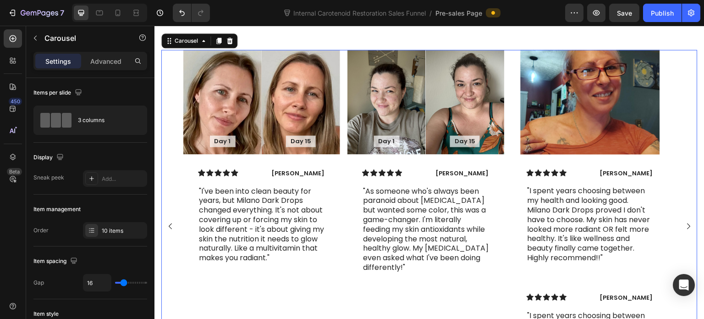
click at [682, 232] on rect "Carousel Next Arrow" at bounding box center [688, 225] width 13 height 13
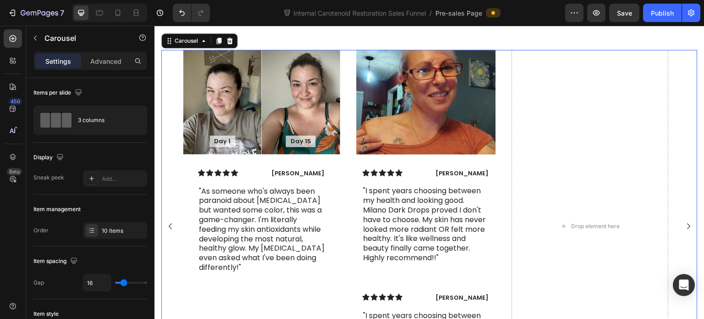
click at [682, 232] on rect "Carousel Next Arrow" at bounding box center [688, 225] width 13 height 13
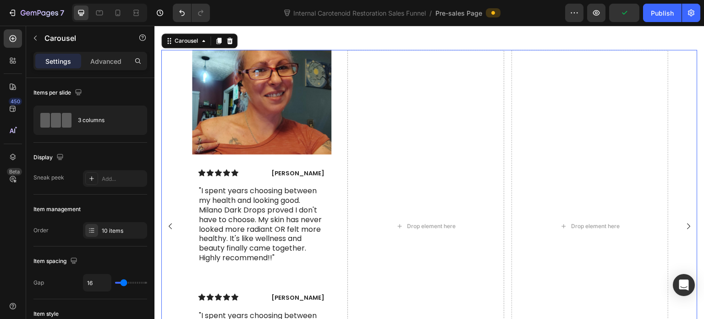
click at [682, 232] on rect "Carousel Next Arrow" at bounding box center [688, 225] width 13 height 13
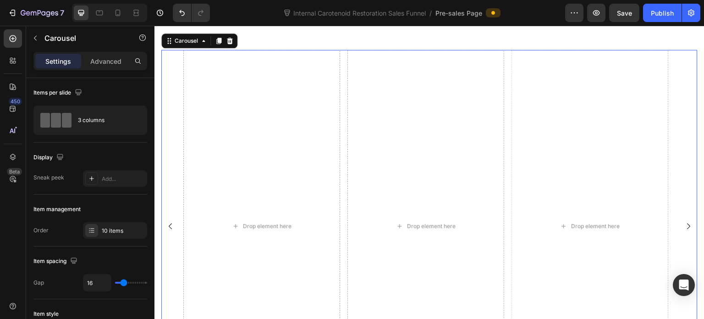
click at [682, 232] on rect "Carousel Next Arrow" at bounding box center [688, 225] width 13 height 13
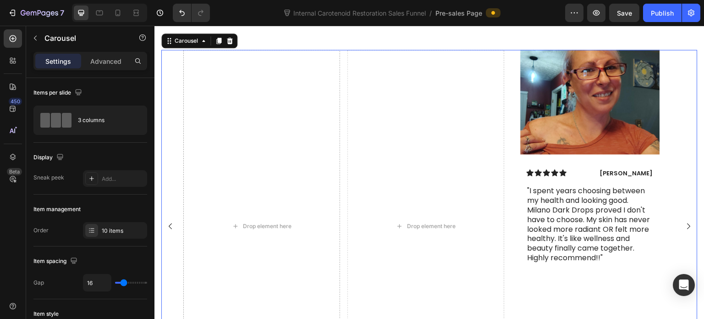
click at [682, 232] on rect "Carousel Next Arrow" at bounding box center [688, 225] width 13 height 13
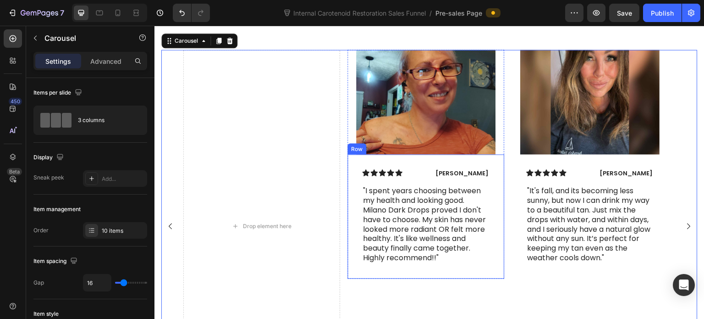
click at [502, 189] on div "Icon Icon Icon Icon Icon Icon List Linda Partridge Text Block Row "I spent year…" at bounding box center [425, 216] width 157 height 124
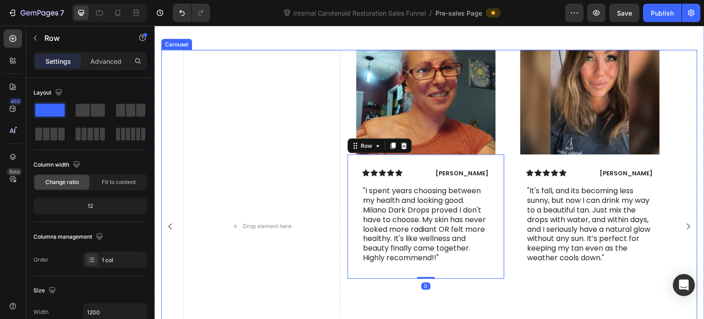
click at [171, 232] on rect "Carousel Back Arrow" at bounding box center [169, 225] width 13 height 13
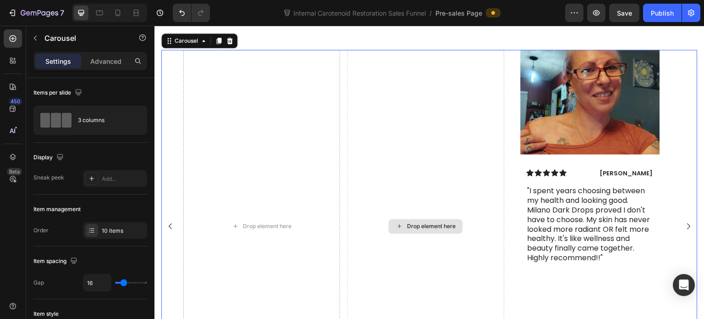
click at [390, 171] on div "Drop element here" at bounding box center [425, 226] width 157 height 353
click at [111, 231] on div "10 items" at bounding box center [123, 230] width 43 height 8
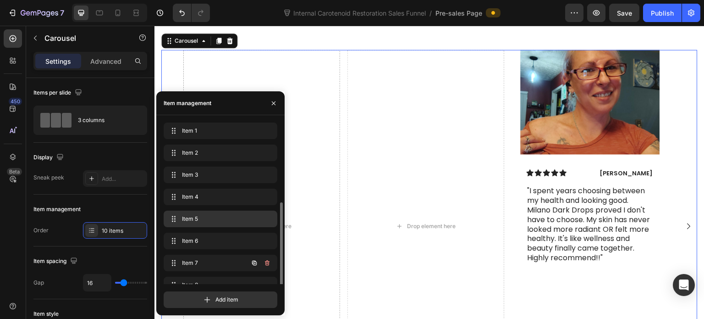
scroll to position [57, 0]
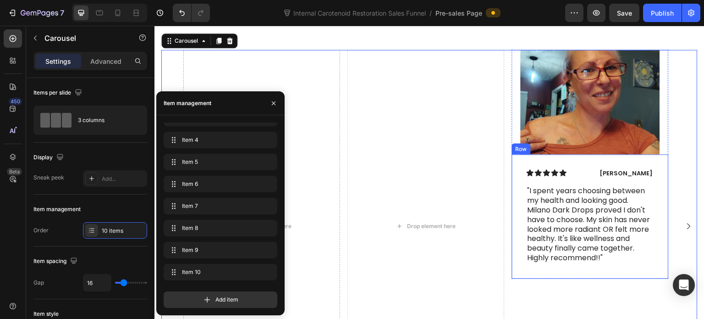
click at [515, 194] on div "Icon Icon Icon Icon Icon Icon List Linda Partridge Text Block Row "I spent year…" at bounding box center [590, 216] width 157 height 124
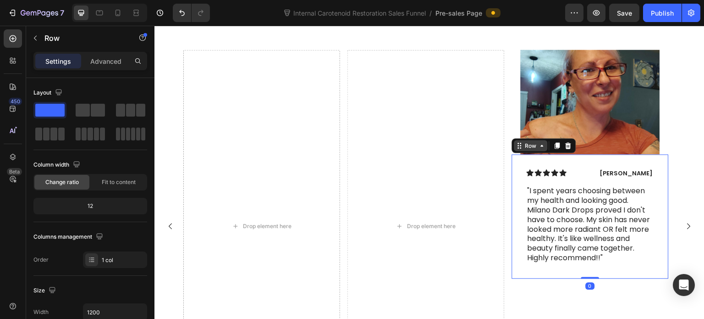
click at [524, 149] on div "Row" at bounding box center [531, 145] width 15 height 8
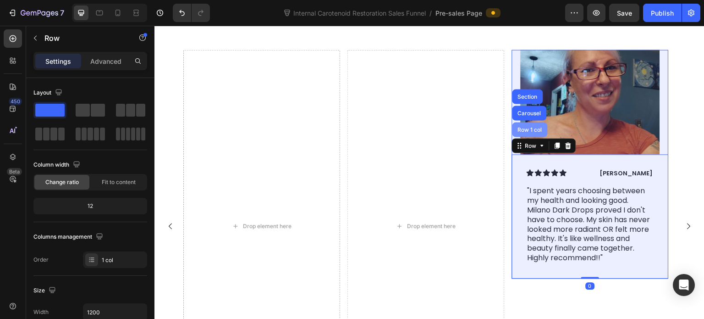
click at [523, 137] on div "Row 1 col" at bounding box center [530, 129] width 35 height 15
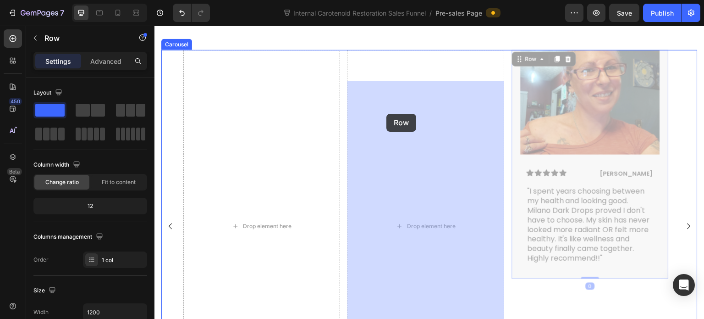
drag, startPoint x: 522, startPoint y: 93, endPoint x: 386, endPoint y: 114, distance: 136.8
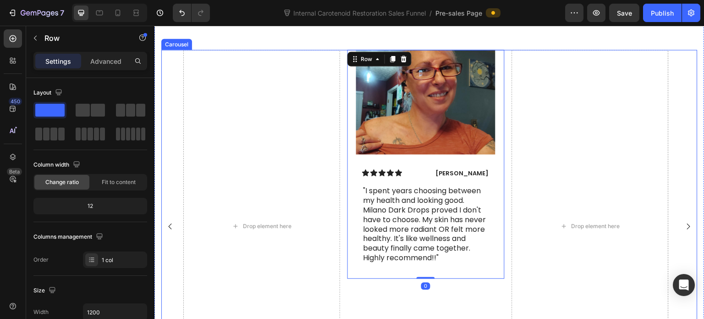
click at [682, 232] on rect "Carousel Next Arrow" at bounding box center [688, 225] width 13 height 13
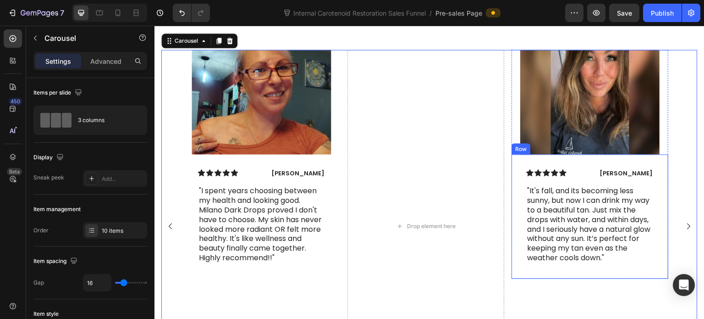
click at [521, 206] on div "Icon Icon Icon Icon Icon Icon List Sarah J. Text Block Row "It's fall, and its …" at bounding box center [590, 216] width 157 height 124
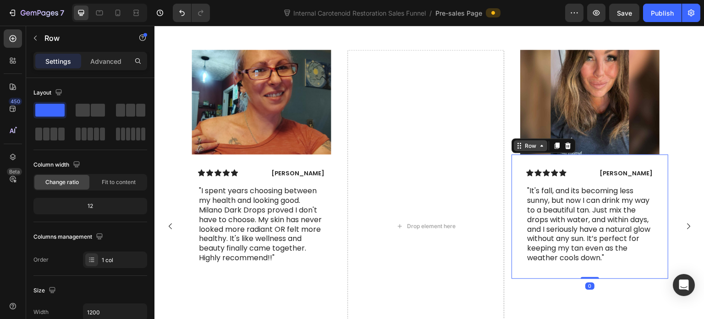
click at [524, 149] on div "Row" at bounding box center [531, 145] width 15 height 8
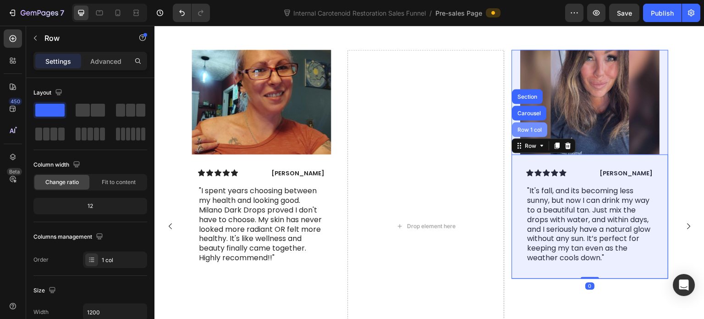
click at [532, 137] on div "Row 1 col" at bounding box center [530, 129] width 35 height 15
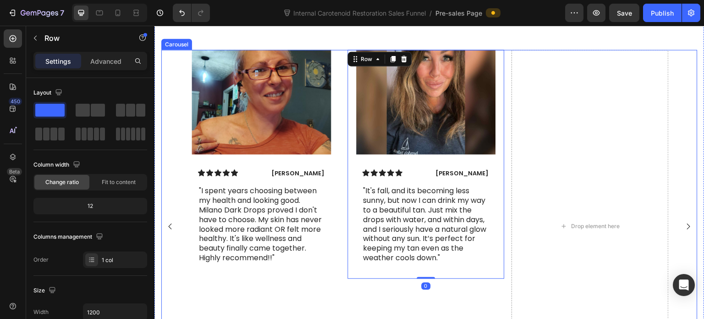
click at [683, 232] on rect "Carousel Next Arrow" at bounding box center [688, 225] width 13 height 13
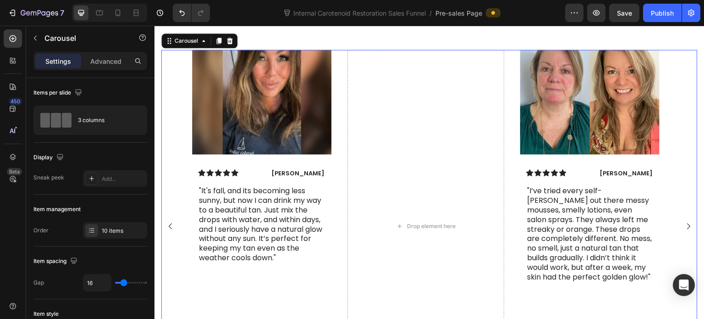
click at [683, 232] on rect "Carousel Next Arrow" at bounding box center [688, 225] width 13 height 13
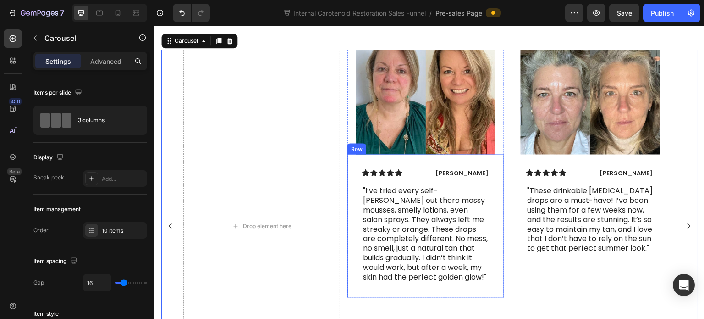
click at [381, 188] on div "Icon Icon Icon Icon Icon Icon List Amelia W. Text Block Row "I’ve tried every s…" at bounding box center [425, 225] width 157 height 143
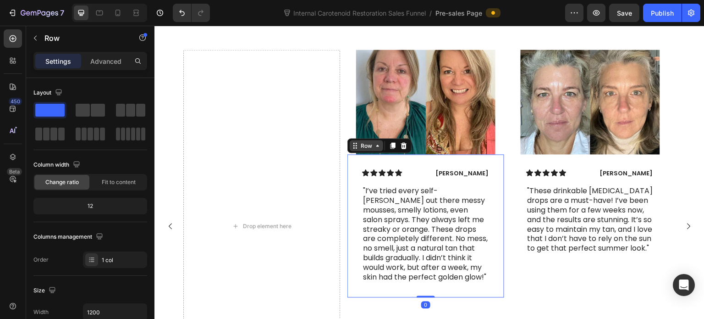
click at [372, 149] on div "Row" at bounding box center [366, 145] width 15 height 8
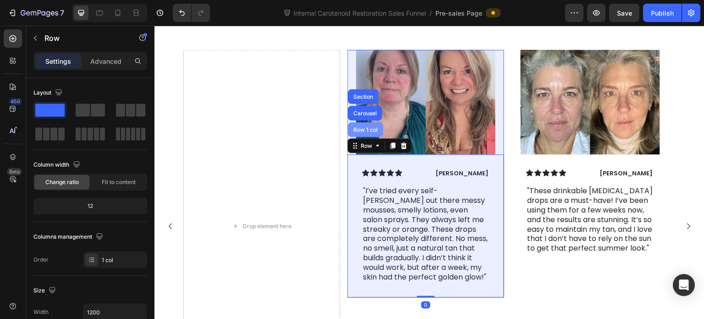
click at [368, 132] on div "Row 1 col" at bounding box center [366, 130] width 28 height 6
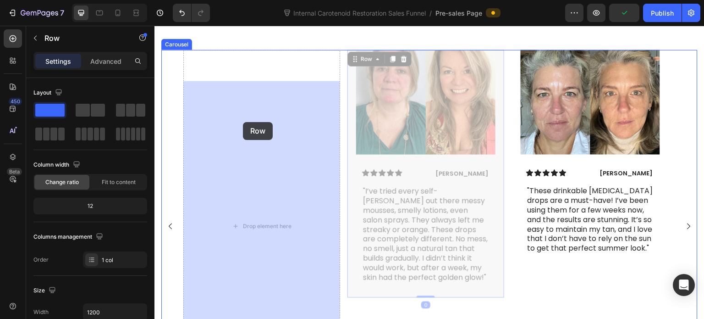
drag, startPoint x: 357, startPoint y: 90, endPoint x: 243, endPoint y: 122, distance: 118.1
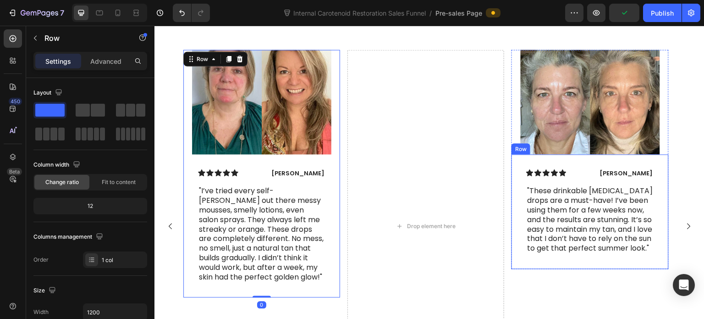
click at [521, 214] on div "Icon Icon Icon Icon Icon Icon List Lisa T. Text Block Row "These drinkable tann…" at bounding box center [590, 211] width 157 height 115
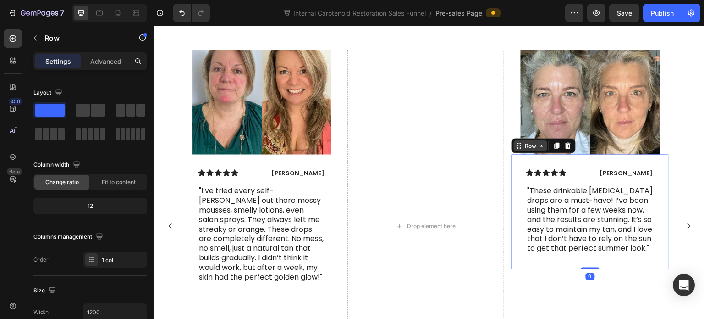
click at [530, 149] on div "Row" at bounding box center [531, 145] width 15 height 8
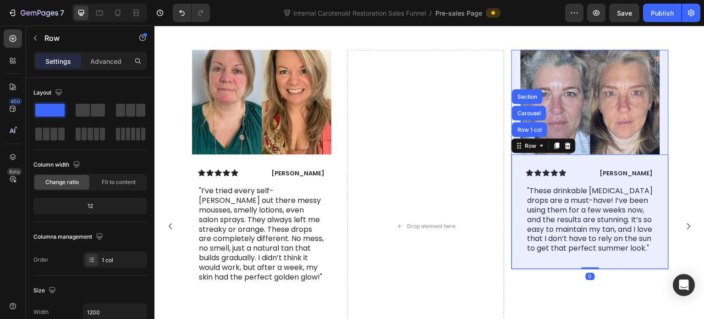
click at [532, 137] on div "Row 1 col" at bounding box center [530, 129] width 35 height 15
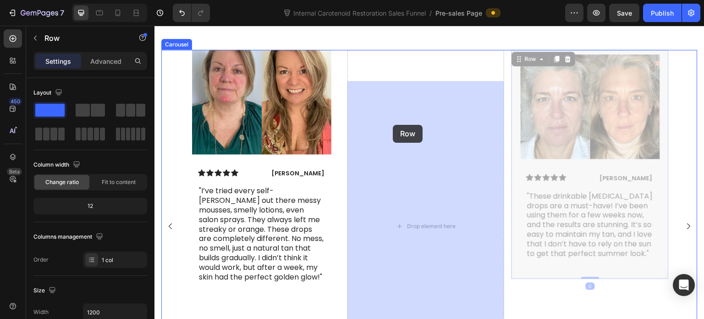
drag, startPoint x: 519, startPoint y: 90, endPoint x: 393, endPoint y: 125, distance: 131.2
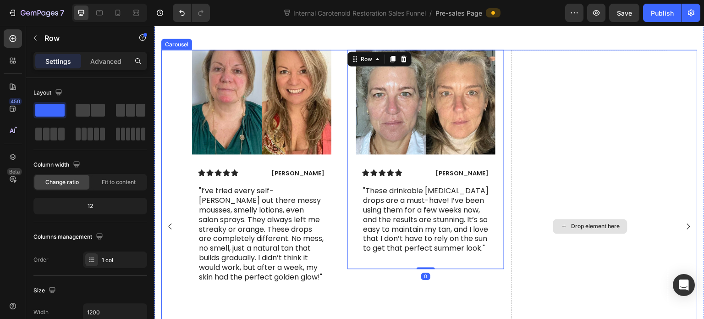
click at [572, 138] on div "Drop element here" at bounding box center [590, 226] width 157 height 353
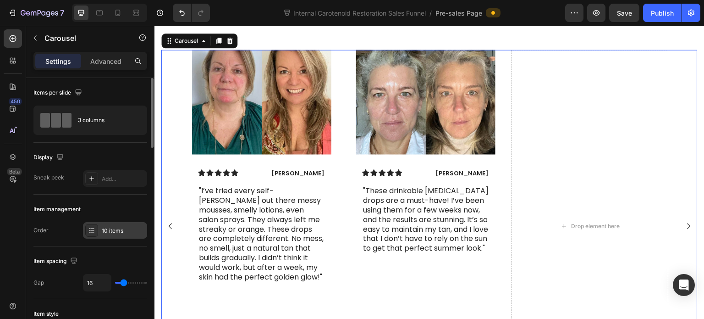
click at [114, 228] on div "10 items" at bounding box center [123, 230] width 43 height 8
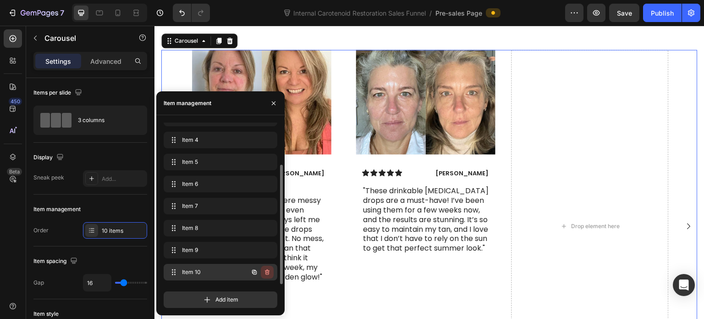
click at [269, 271] on icon "button" at bounding box center [267, 271] width 7 height 7
click at [255, 272] on div "Delete" at bounding box center [261, 272] width 17 height 8
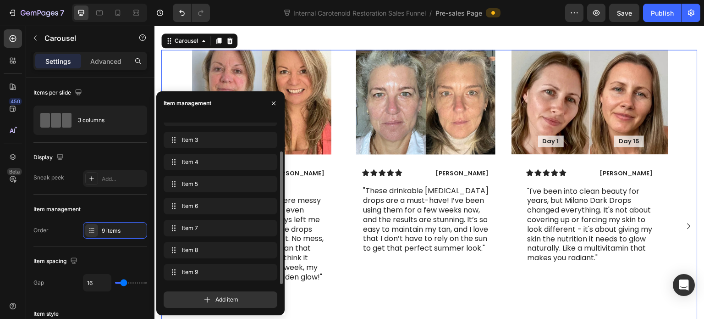
scroll to position [35, 0]
click at [421, 253] on p ""These drinkable [MEDICAL_DATA] drops are a must-have! I’ve been using them for…" at bounding box center [426, 219] width 126 height 67
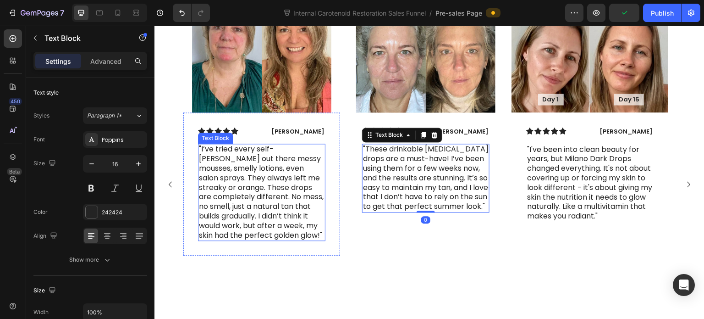
scroll to position [4042, 0]
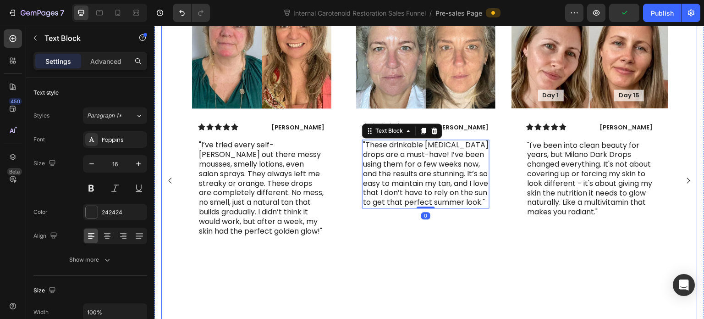
click at [170, 183] on icon "Carousel Back Arrow" at bounding box center [170, 180] width 3 height 6
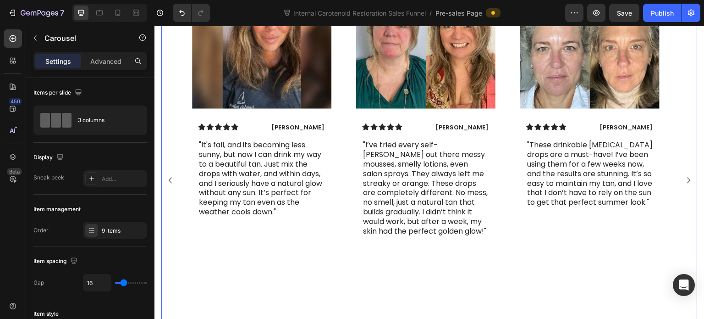
click at [170, 183] on icon "Carousel Back Arrow" at bounding box center [170, 180] width 3 height 6
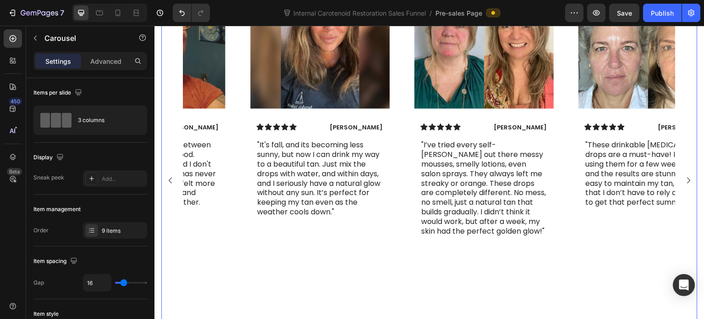
click at [170, 183] on icon "Carousel Back Arrow" at bounding box center [170, 180] width 3 height 6
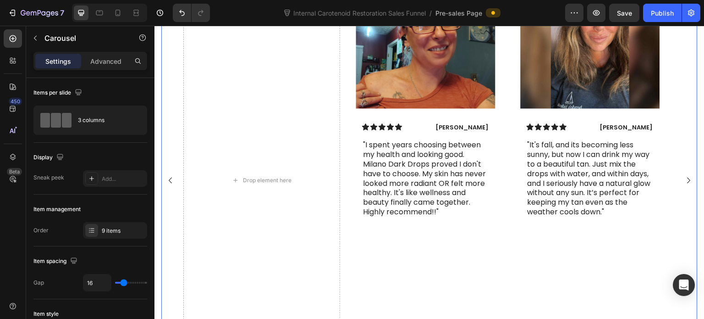
click at [170, 183] on icon "Carousel Back Arrow" at bounding box center [170, 180] width 3 height 6
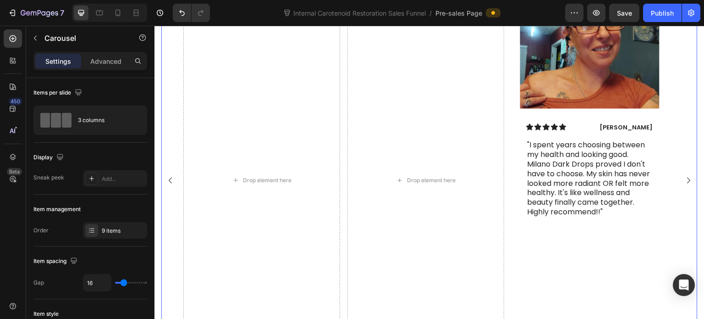
click at [170, 183] on icon "Carousel Back Arrow" at bounding box center [170, 180] width 3 height 6
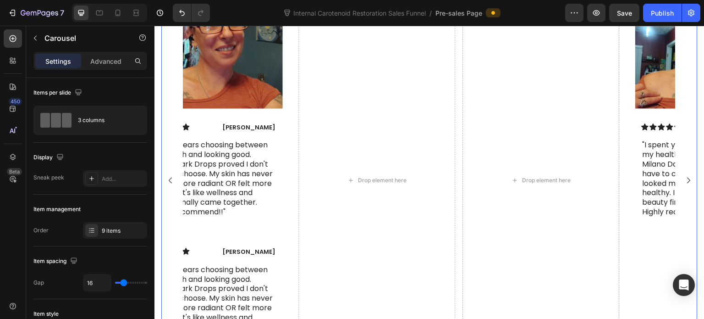
click at [170, 183] on icon "Carousel Back Arrow" at bounding box center [170, 180] width 3 height 6
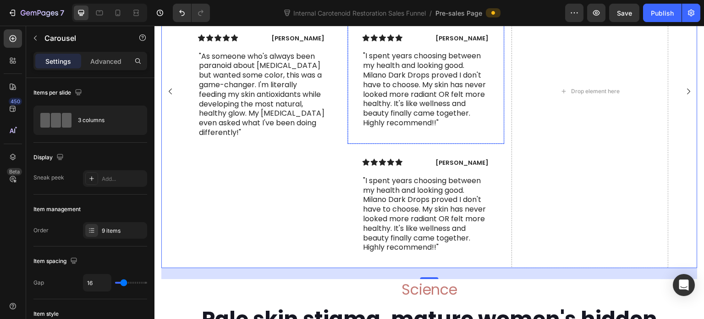
scroll to position [4134, 0]
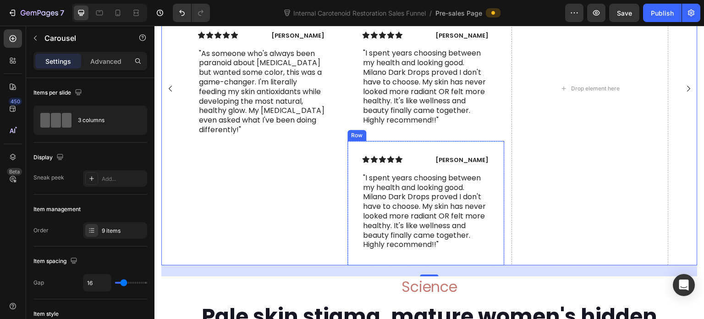
click at [353, 201] on div "Icon Icon Icon Icon Icon Icon List Linda Partridge Text Block Row "I spent year…" at bounding box center [425, 203] width 157 height 124
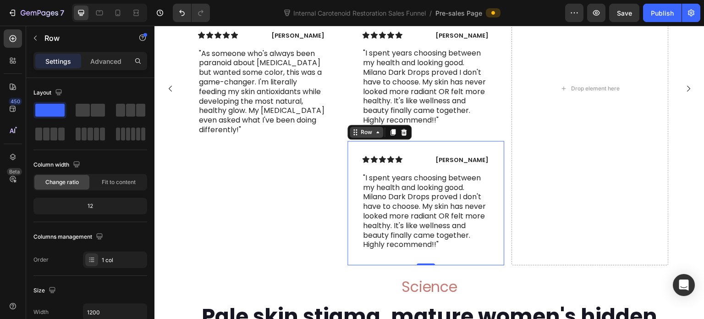
click at [372, 136] on div "Row" at bounding box center [366, 132] width 15 height 8
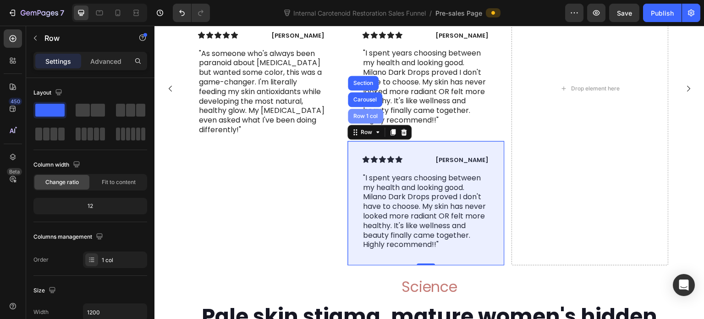
click at [371, 123] on div "Row 1 col" at bounding box center [365, 116] width 35 height 15
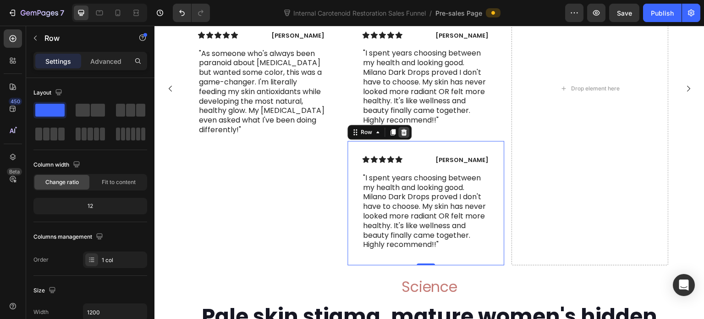
click at [407, 136] on icon at bounding box center [403, 131] width 7 height 7
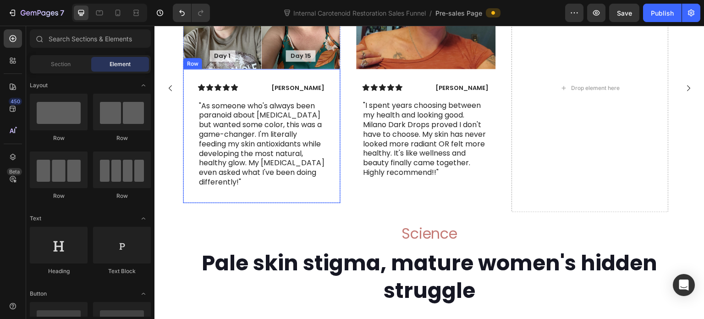
scroll to position [3990, 0]
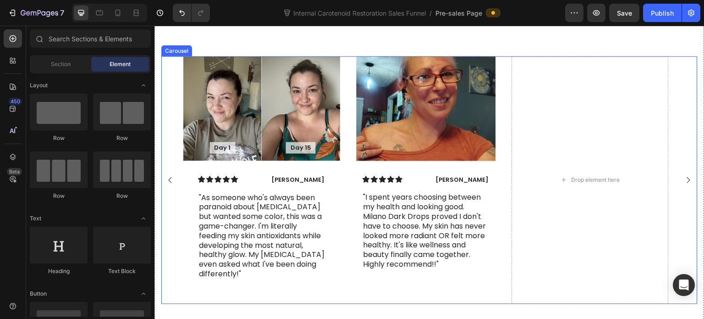
click at [170, 186] on rect "Carousel Back Arrow" at bounding box center [169, 179] width 13 height 13
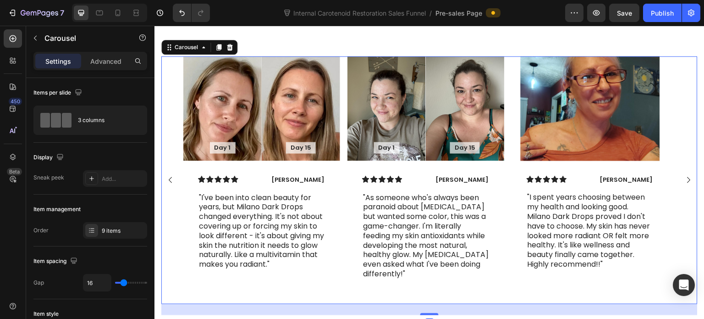
click at [682, 186] on rect "Carousel Next Arrow" at bounding box center [688, 179] width 13 height 13
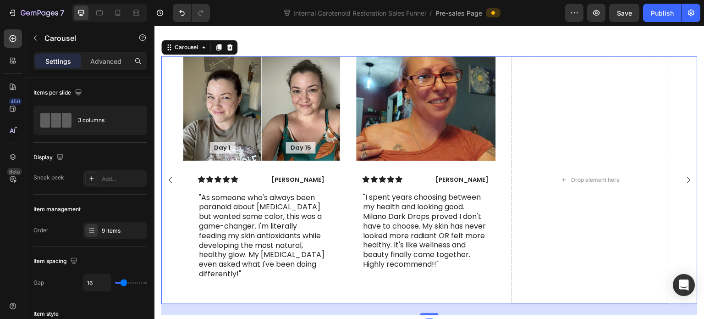
click at [682, 186] on rect "Carousel Next Arrow" at bounding box center [688, 179] width 13 height 13
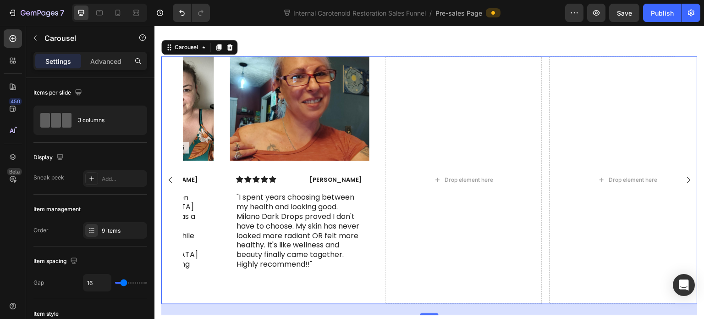
click at [682, 186] on rect "Carousel Next Arrow" at bounding box center [688, 179] width 13 height 13
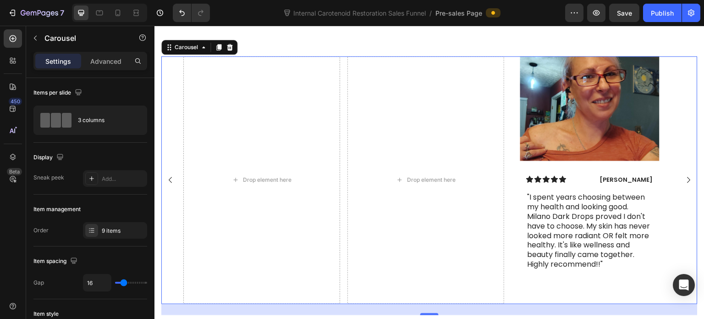
click at [171, 186] on rect "Carousel Back Arrow" at bounding box center [169, 179] width 13 height 13
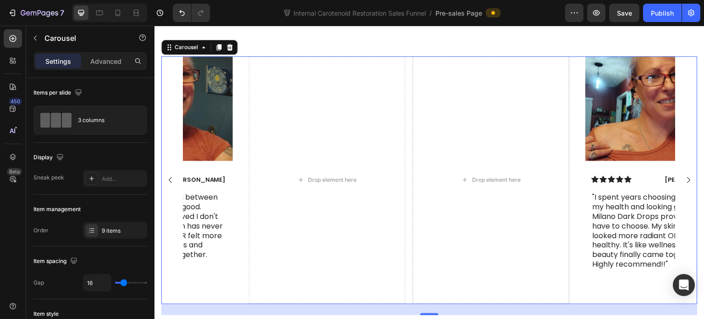
click at [171, 186] on rect "Carousel Back Arrow" at bounding box center [169, 179] width 13 height 13
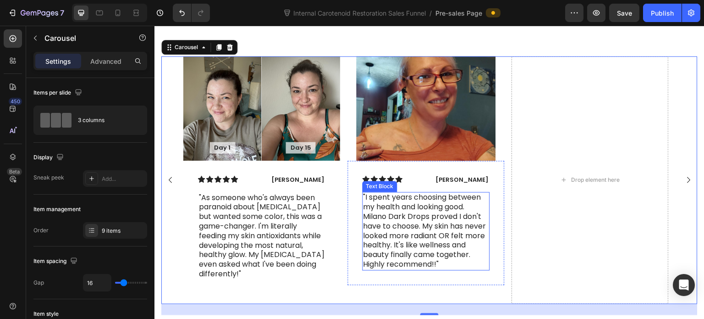
click at [477, 262] on p ""I spent years choosing between my health and looking good. Milano Dark Drops p…" at bounding box center [426, 231] width 126 height 76
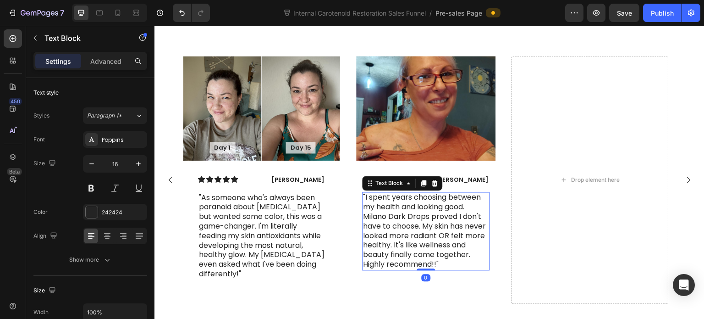
click at [443, 252] on p ""I spent years choosing between my health and looking good. Milano Dark Drops p…" at bounding box center [426, 231] width 126 height 76
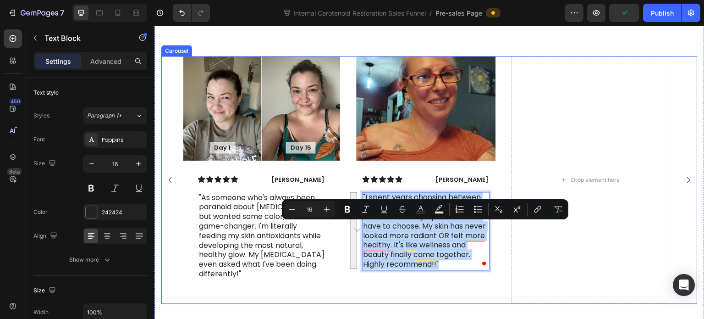
scroll to position [3990, 0]
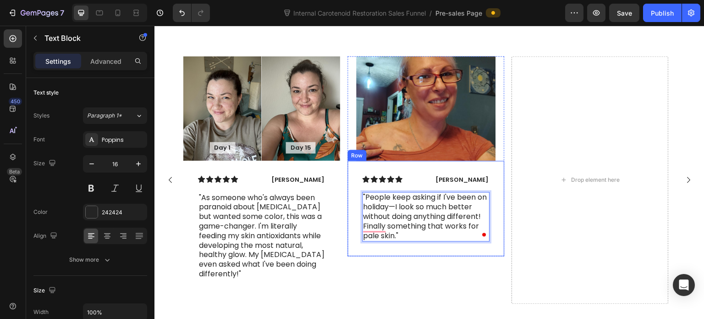
click at [466, 184] on p "[PERSON_NAME]" at bounding box center [459, 180] width 60 height 8
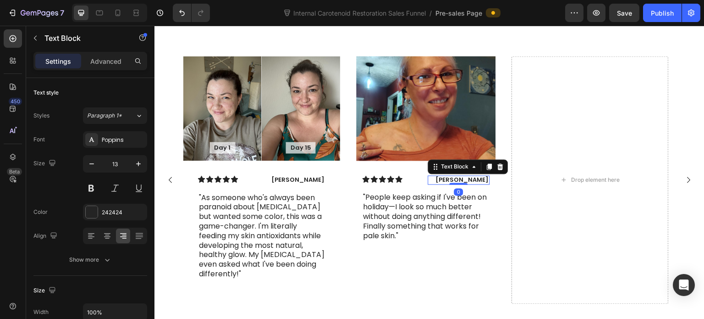
click at [466, 184] on p "[PERSON_NAME]" at bounding box center [459, 180] width 60 height 8
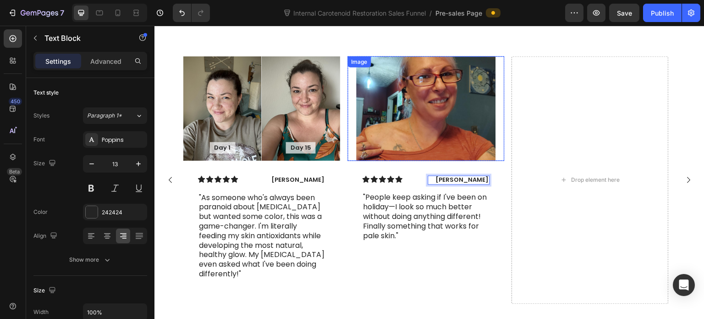
click at [366, 120] on img at bounding box center [425, 108] width 139 height 105
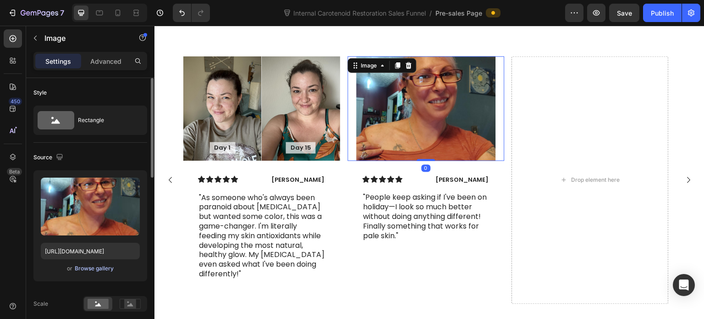
click at [101, 270] on div "Browse gallery" at bounding box center [94, 268] width 39 height 8
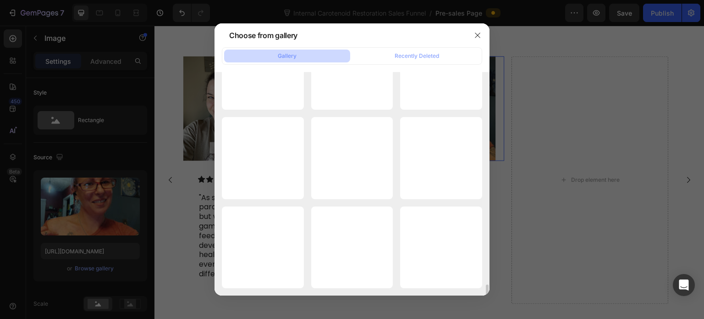
scroll to position [4157, 0]
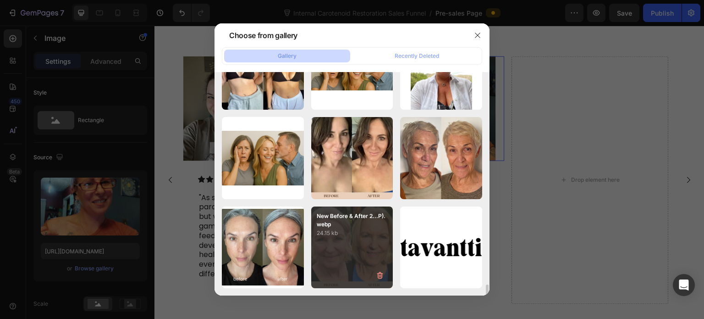
click at [348, 225] on p "New Before & After 2...P).webp" at bounding box center [352, 220] width 71 height 17
type input "[URL][DOMAIN_NAME]"
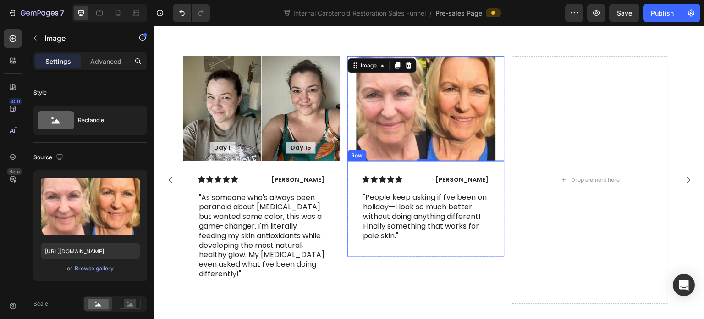
click at [496, 203] on div "Icon Icon Icon Icon Icon Icon List [PERSON_NAME] Text Block Row "People keep as…" at bounding box center [425, 208] width 157 height 96
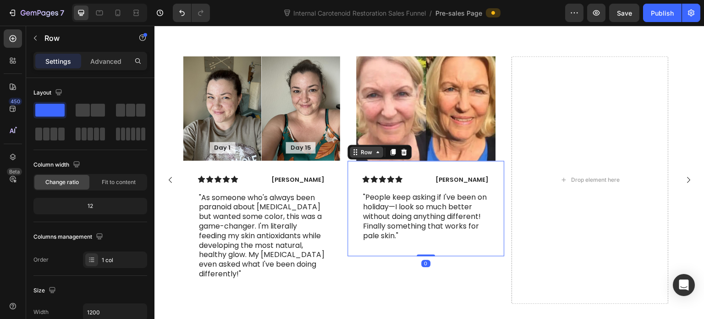
click at [364, 156] on div "Row" at bounding box center [366, 152] width 15 height 8
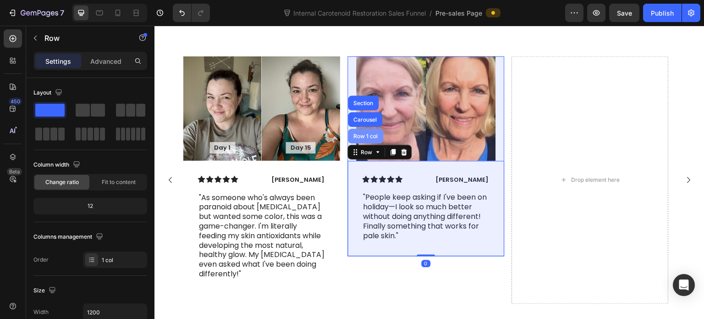
click at [366, 138] on div "Row 1 col" at bounding box center [366, 136] width 28 height 6
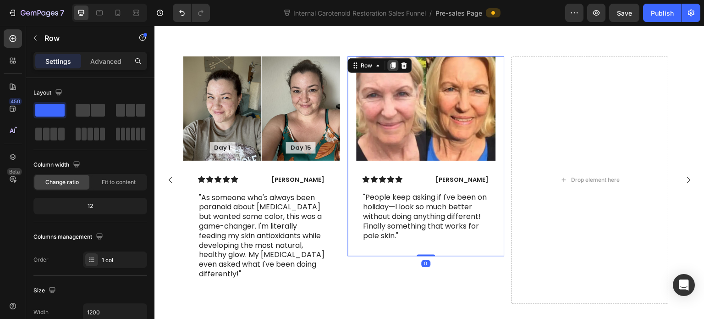
click at [392, 68] on icon at bounding box center [393, 65] width 5 height 6
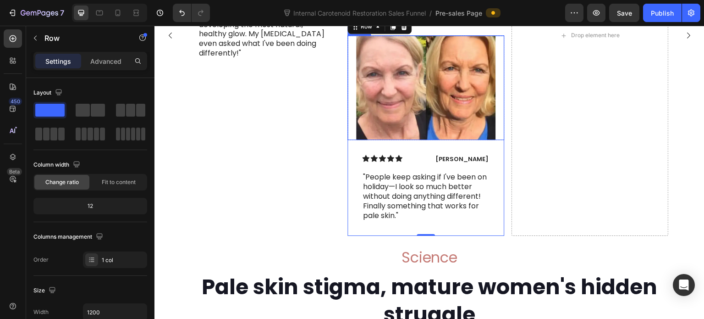
scroll to position [4219, 0]
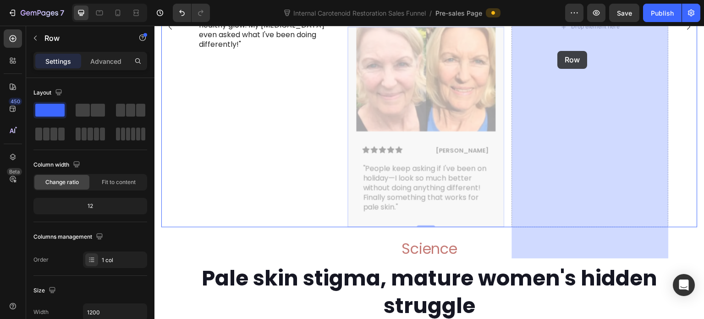
drag, startPoint x: 354, startPoint y: 49, endPoint x: 558, endPoint y: 51, distance: 203.6
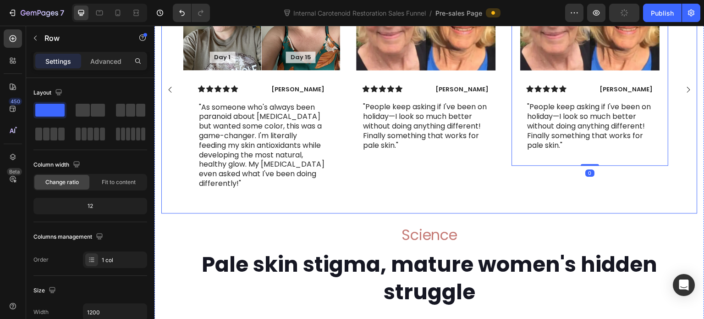
scroll to position [4051, 0]
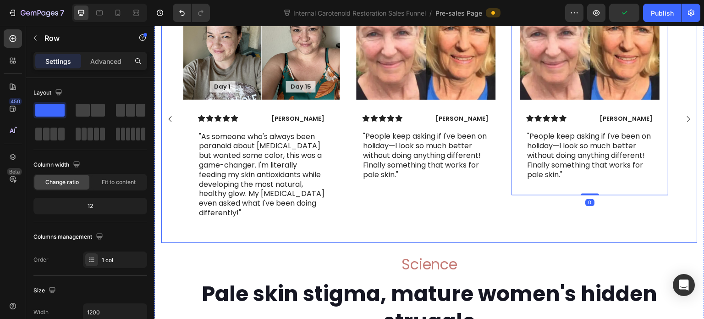
click at [682, 125] on rect "Carousel Next Arrow" at bounding box center [688, 118] width 13 height 13
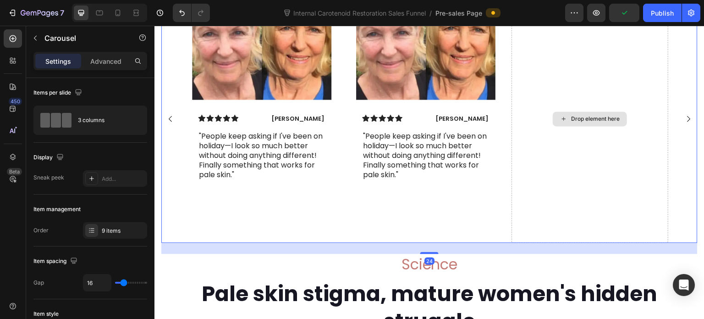
scroll to position [4005, 0]
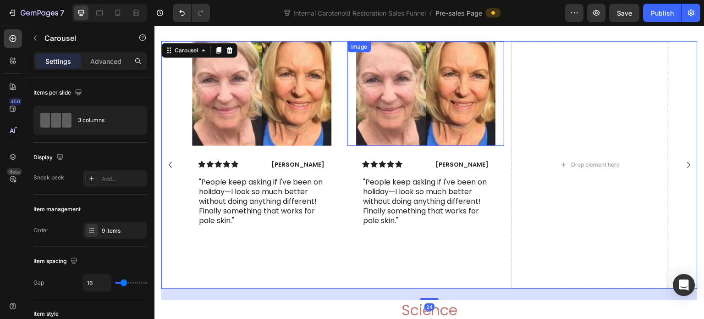
click at [498, 181] on div "Icon Icon Icon Icon Icon Icon List Joseline M. Text Block Row "People keep aski…" at bounding box center [425, 193] width 157 height 96
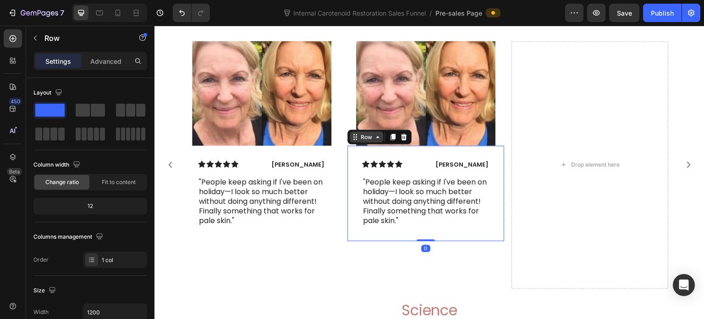
click at [365, 141] on div "Row" at bounding box center [366, 136] width 15 height 8
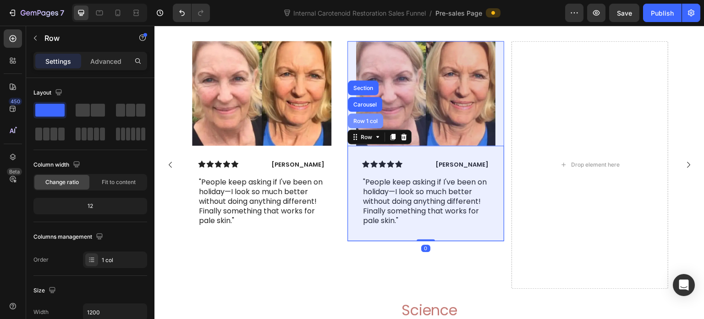
click at [363, 123] on div "Row 1 col" at bounding box center [366, 121] width 28 height 6
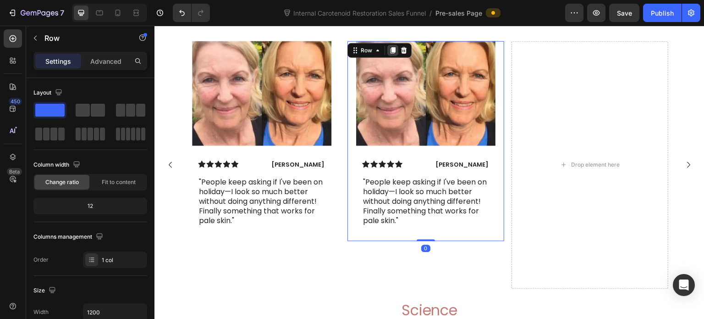
click at [391, 53] on icon at bounding box center [393, 50] width 5 height 6
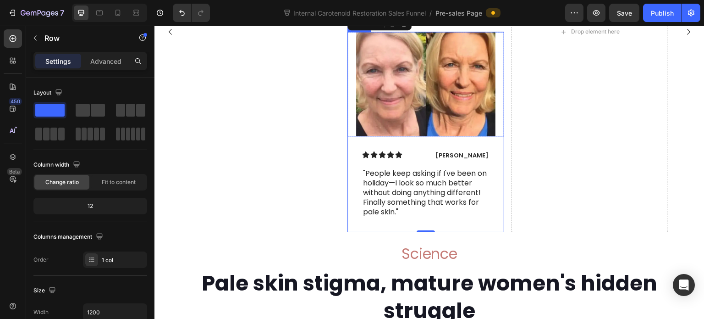
scroll to position [4219, 0]
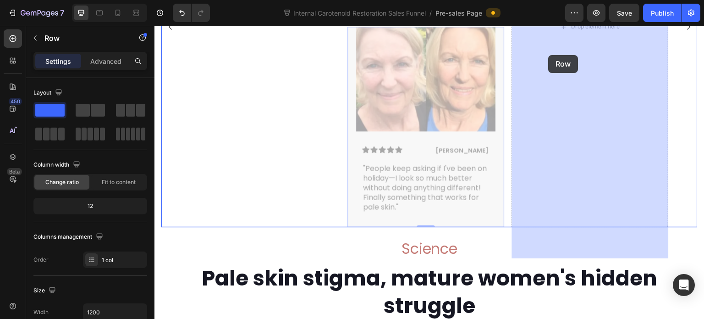
drag, startPoint x: 356, startPoint y: 51, endPoint x: 545, endPoint y: 53, distance: 188.9
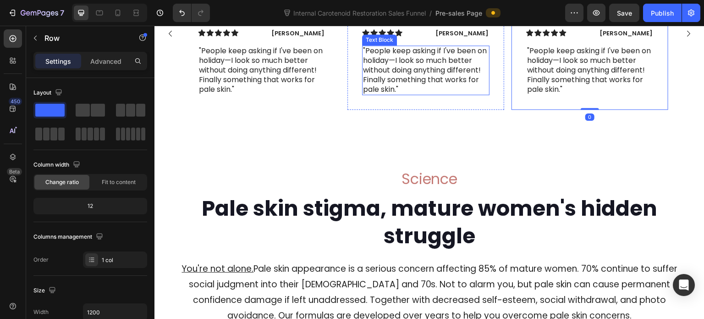
scroll to position [4044, 0]
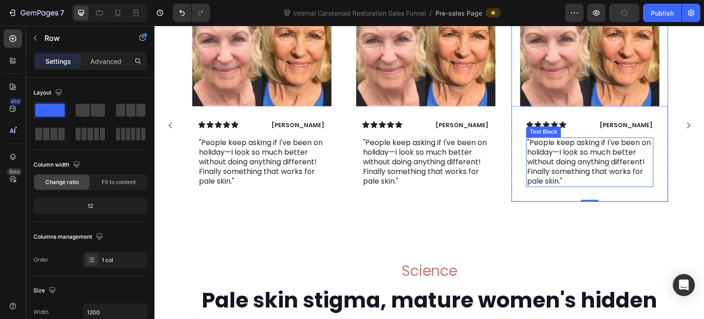
click at [576, 185] on p ""People keep asking if I've been on holiday—I look so much better without doing…" at bounding box center [591, 162] width 126 height 48
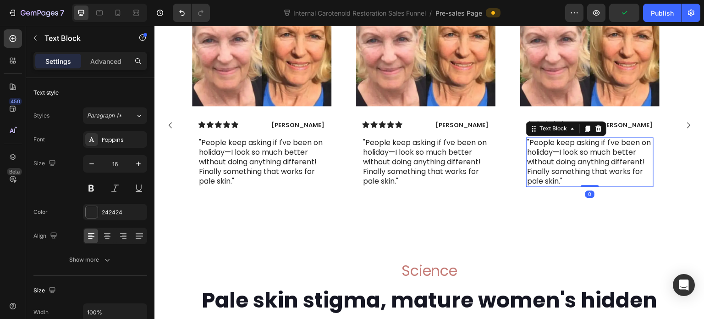
click at [576, 185] on p ""People keep asking if I've been on holiday—I look so much better without doing…" at bounding box center [591, 162] width 126 height 48
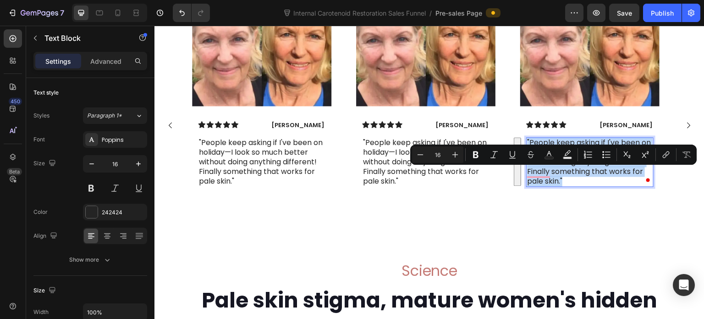
click at [619, 176] on p ""People keep asking if I've been on holiday—I look so much better without doing…" at bounding box center [591, 162] width 126 height 48
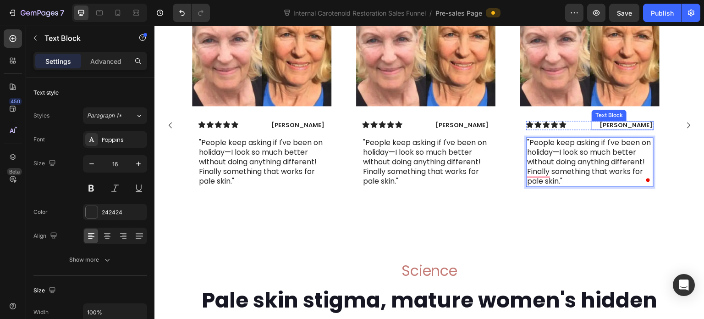
click at [627, 129] on p "[PERSON_NAME]" at bounding box center [623, 125] width 60 height 8
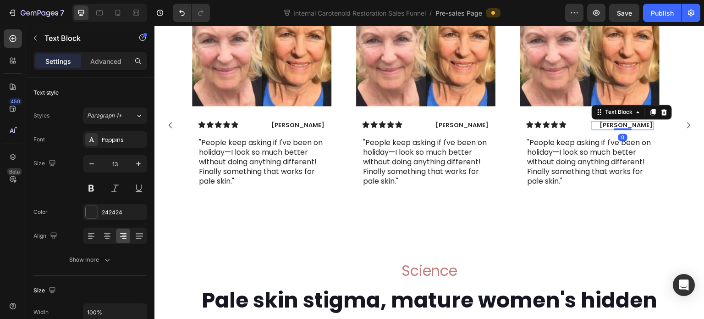
click at [627, 129] on p "[PERSON_NAME]" at bounding box center [623, 125] width 60 height 8
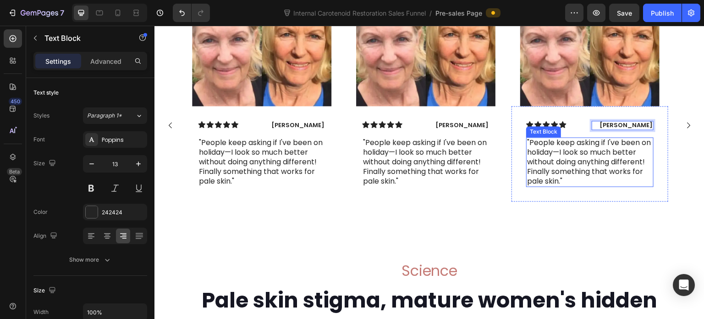
click at [607, 186] on p ""People keep asking if I've been on holiday—I look so much better without doing…" at bounding box center [591, 162] width 126 height 48
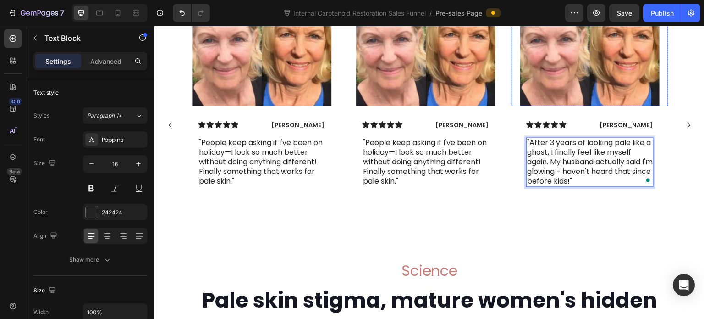
click at [583, 76] on img at bounding box center [590, 53] width 139 height 105
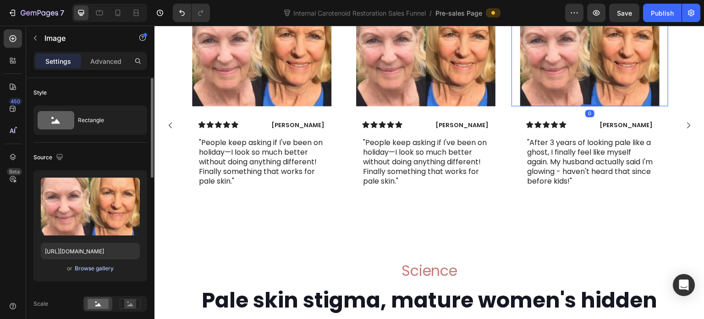
click at [106, 265] on div "Browse gallery" at bounding box center [94, 268] width 39 height 8
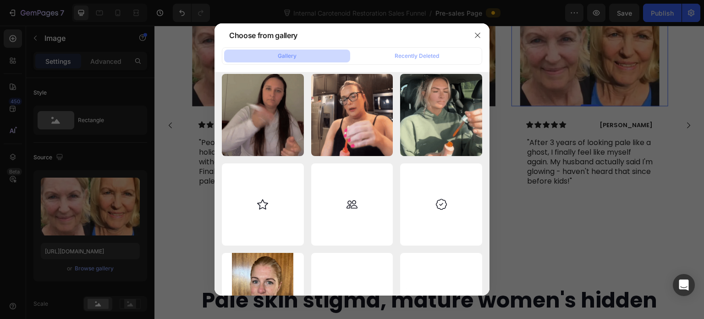
scroll to position [2017, 0]
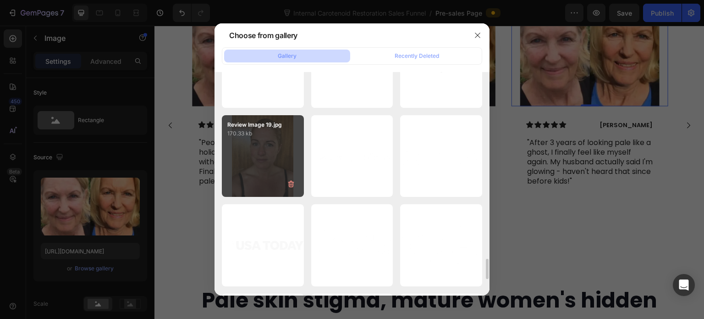
click at [259, 160] on div "Review Image 19.jpg 170.33 kb" at bounding box center [263, 156] width 82 height 82
type input "https://cdn.shopify.com/s/files/1/0643/3157/9572/files/gempages_567963846870827…"
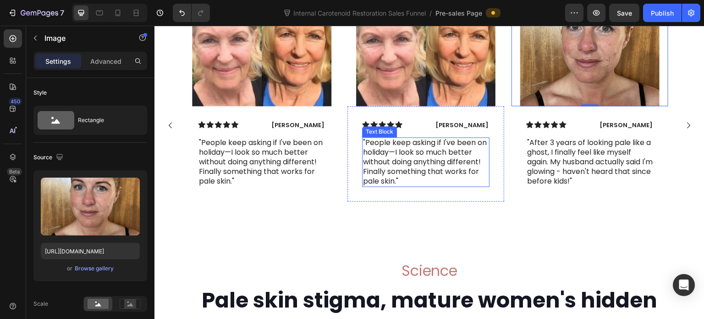
scroll to position [3998, 0]
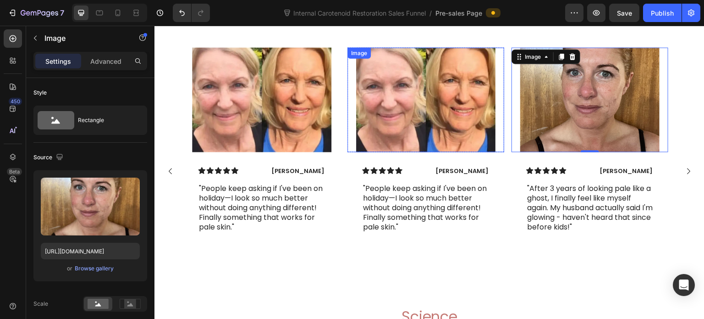
click at [403, 146] on img at bounding box center [425, 99] width 139 height 105
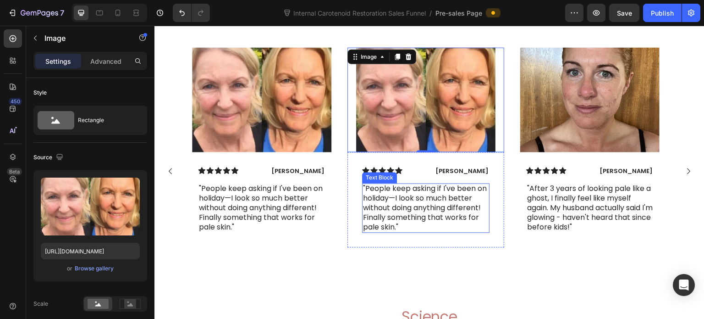
click at [426, 226] on p ""People keep asking if I've been on holiday—I look so much better without doing…" at bounding box center [426, 208] width 126 height 48
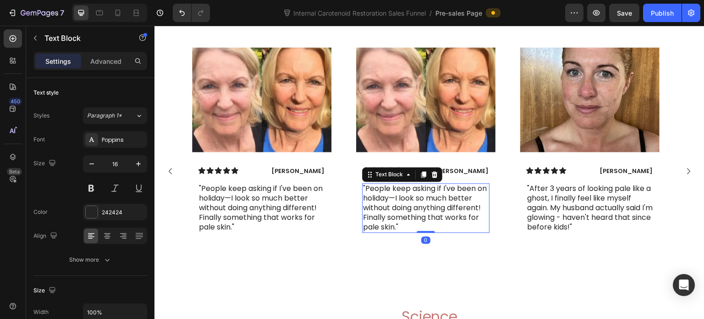
click at [433, 231] on p ""People keep asking if I've been on holiday—I look so much better without doing…" at bounding box center [426, 208] width 126 height 48
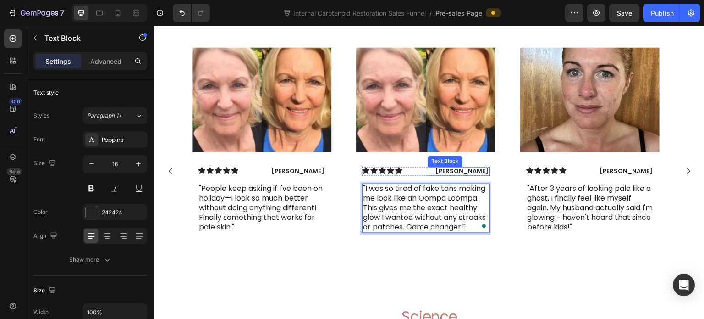
click at [465, 175] on p "[PERSON_NAME]" at bounding box center [459, 171] width 60 height 8
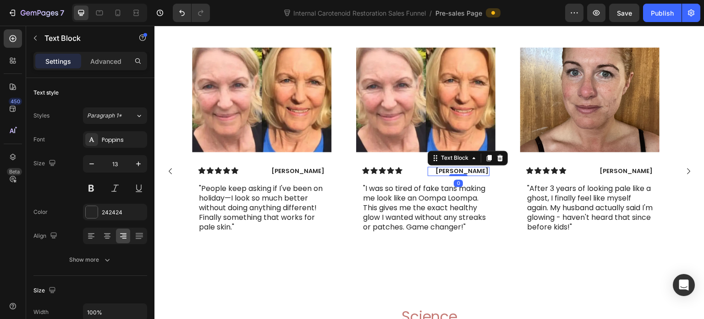
click at [465, 175] on p "[PERSON_NAME]" at bounding box center [459, 171] width 60 height 8
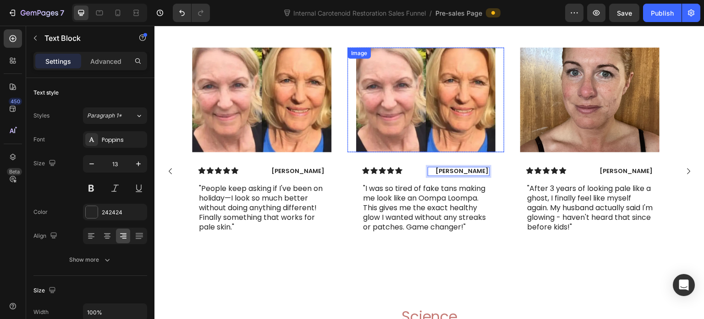
click at [444, 130] on img at bounding box center [425, 99] width 139 height 105
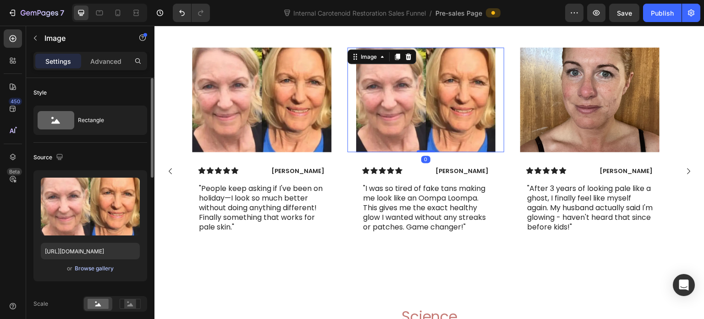
click at [93, 265] on div "Browse gallery" at bounding box center [94, 268] width 39 height 8
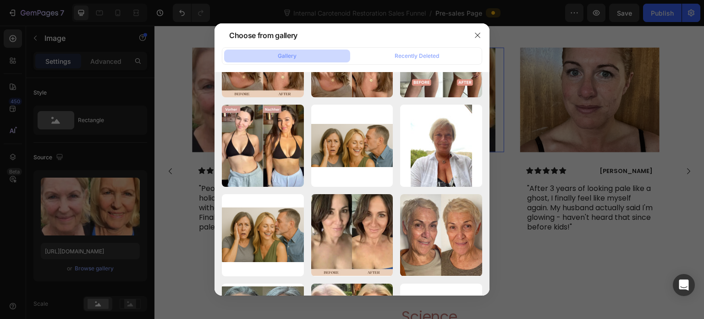
scroll to position [4126, 0]
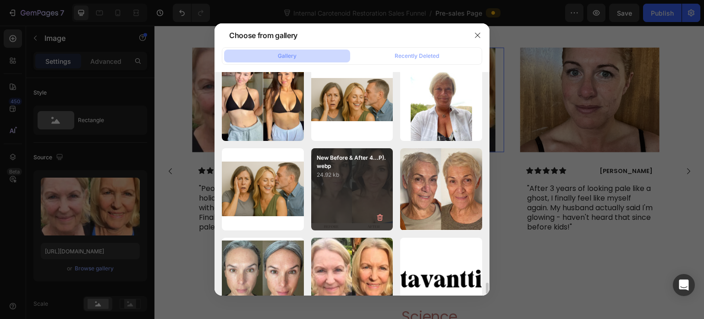
click at [369, 175] on p "24.92 kb" at bounding box center [352, 174] width 71 height 9
type input "https://cdn.shopify.com/s/files/1/0643/3157/9572/files/gempages_567963846870827…"
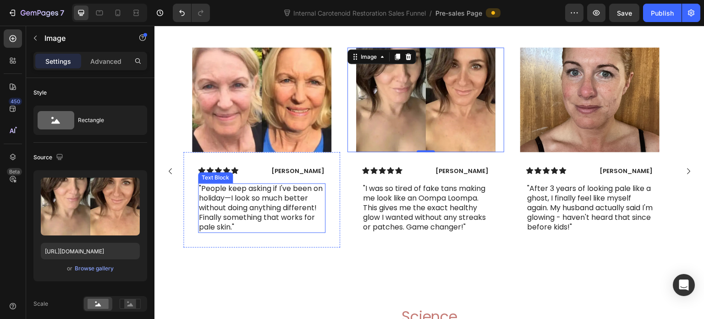
click at [265, 232] on p ""People keep asking if I've been on holiday—I look so much better without doing…" at bounding box center [262, 208] width 126 height 48
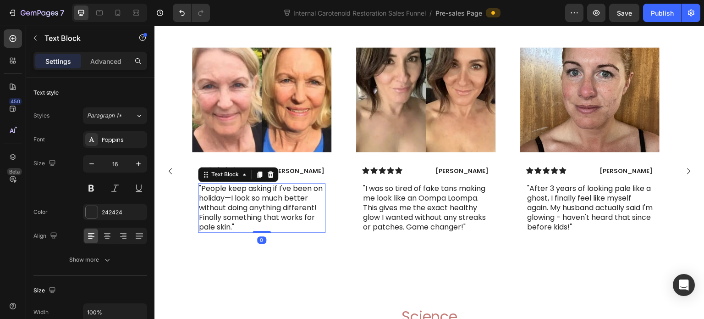
scroll to position [4044, 0]
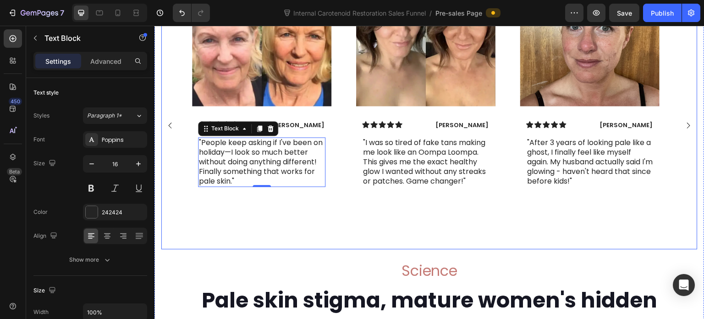
click at [171, 132] on rect "Carousel Back Arrow" at bounding box center [169, 124] width 13 height 13
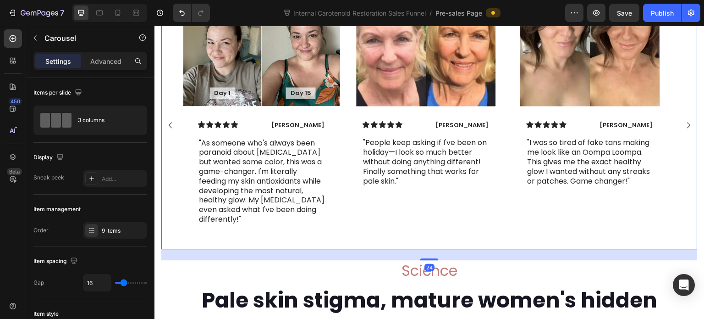
click at [171, 132] on rect "Carousel Back Arrow" at bounding box center [169, 124] width 13 height 13
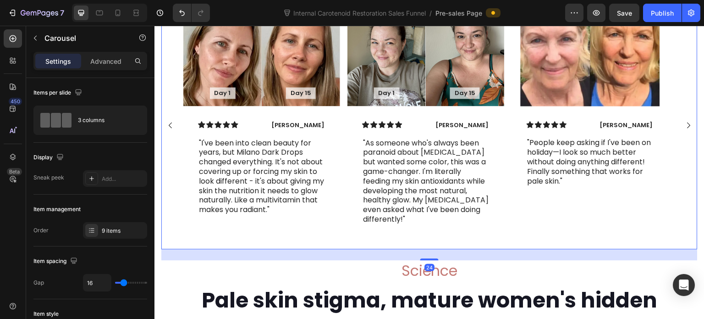
click at [171, 132] on rect "Carousel Back Arrow" at bounding box center [169, 124] width 13 height 13
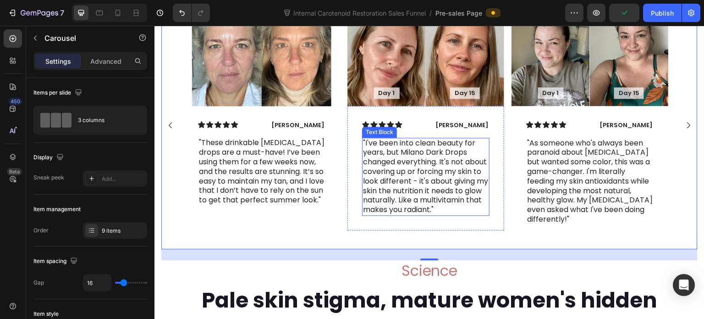
scroll to position [3998, 0]
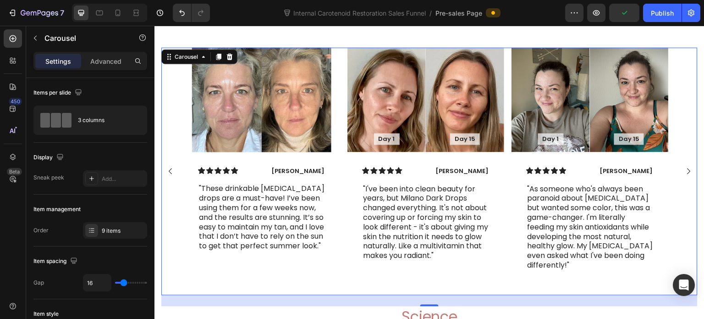
click at [682, 177] on rect "Carousel Next Arrow" at bounding box center [688, 170] width 13 height 13
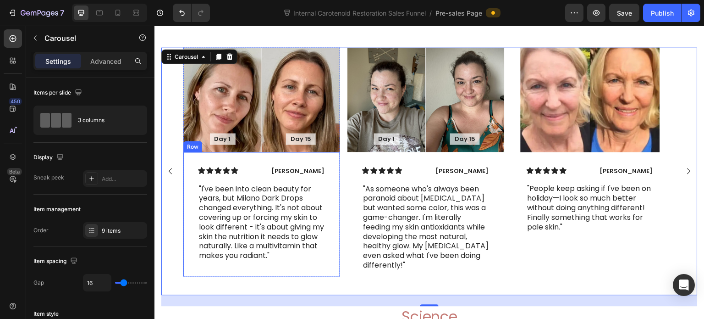
click at [332, 218] on div "Icon Icon Icon Icon Icon Icon List Rita Carroll Text Block Row "I've been into …" at bounding box center [261, 214] width 157 height 124
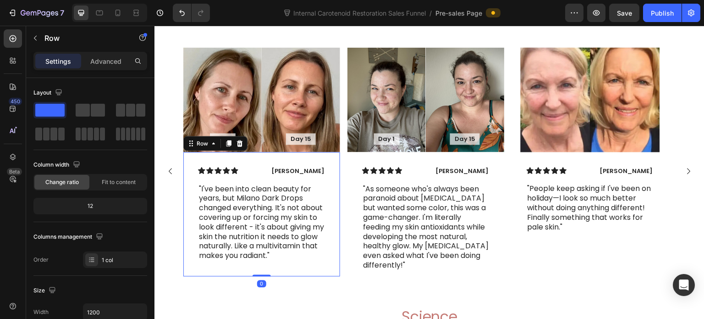
click at [349, 222] on div "Icon Icon Icon Icon Icon Icon List Olivia Rowse Text Block Row "As someone who'…" at bounding box center [425, 219] width 157 height 134
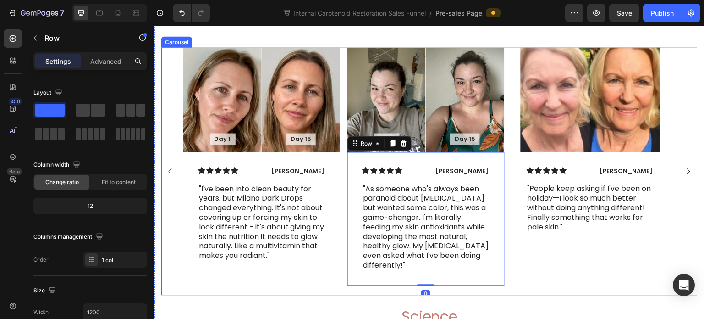
click at [343, 215] on div "Day 1 Text Block Hero Banner Day 15 Text Block Hero Banner Row Icon Icon Icon I…" at bounding box center [429, 171] width 492 height 248
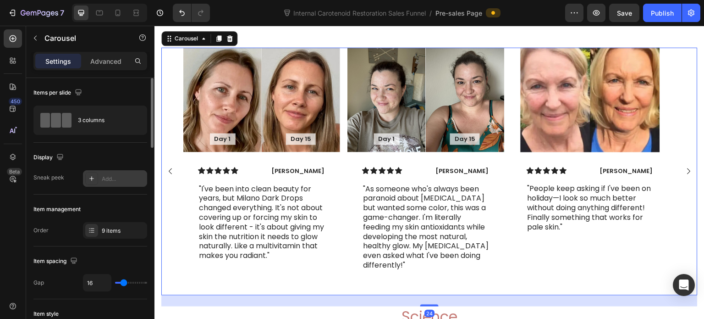
click at [100, 183] on div "Add..." at bounding box center [115, 178] width 64 height 17
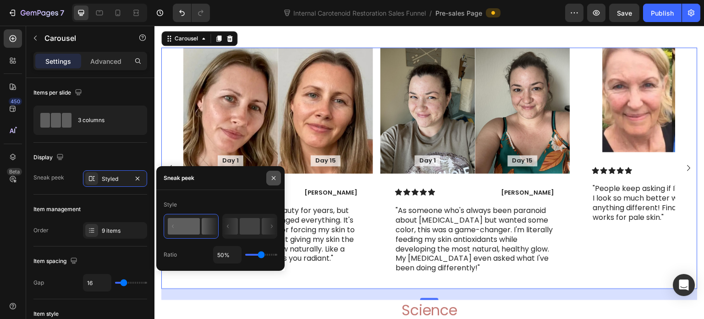
click at [271, 177] on icon "button" at bounding box center [273, 177] width 7 height 7
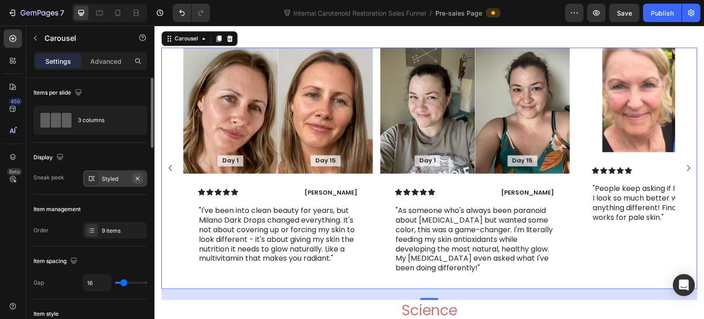
click at [138, 179] on icon "button" at bounding box center [137, 178] width 7 height 7
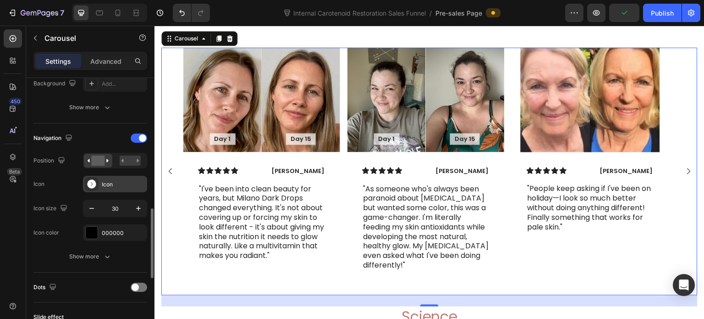
scroll to position [321, 0]
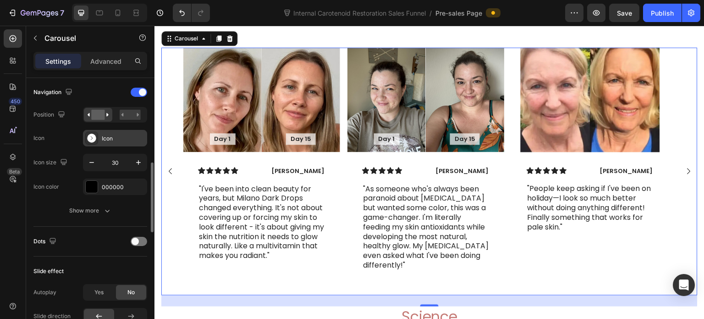
click at [107, 136] on div "Icon" at bounding box center [123, 138] width 43 height 8
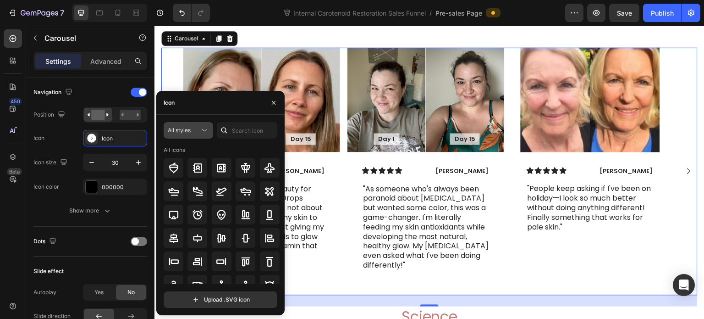
click at [185, 135] on button "All styles" at bounding box center [189, 130] width 50 height 17
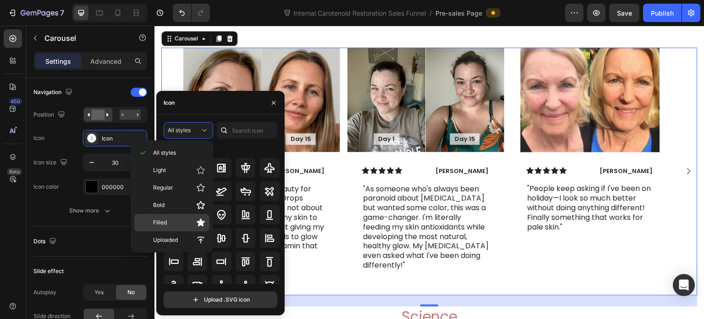
click at [186, 216] on div "Filled" at bounding box center [171, 222] width 75 height 17
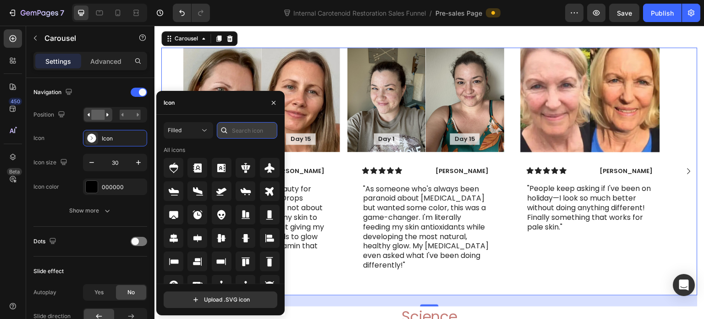
click at [248, 128] on input "text" at bounding box center [247, 130] width 61 height 17
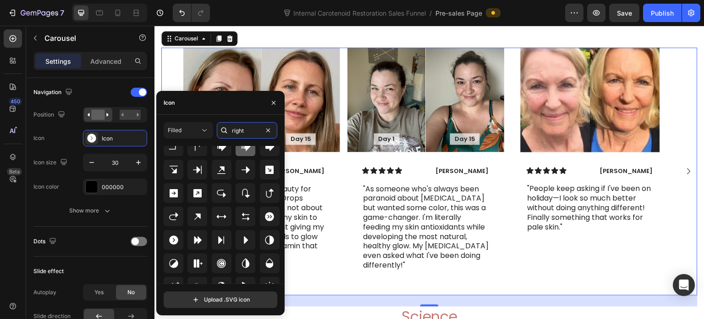
scroll to position [101, 0]
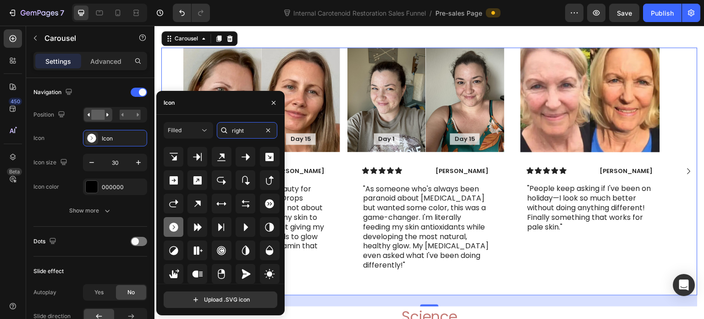
type input "right"
click at [176, 227] on icon at bounding box center [173, 226] width 9 height 9
click at [62, 141] on div "Icon Caret circle right filled" at bounding box center [90, 138] width 114 height 17
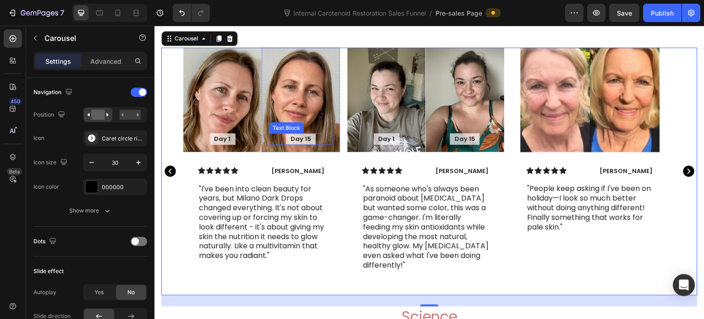
scroll to position [4044, 0]
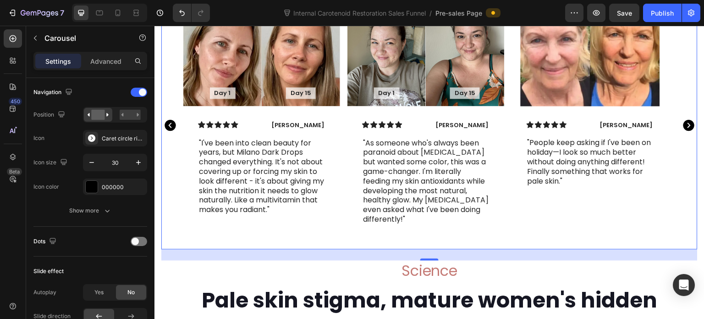
click at [320, 249] on div "Day 1 Text Block Hero Banner Day 15 Text Block Hero Banner Row Icon Icon Icon I…" at bounding box center [261, 125] width 157 height 248
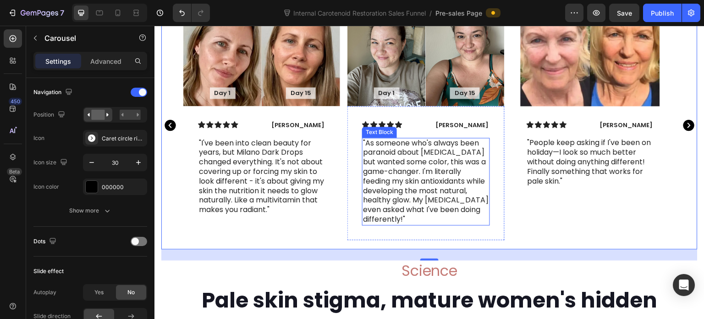
click at [391, 224] on p ""As someone who's always been paranoid about [MEDICAL_DATA] but wanted some col…" at bounding box center [426, 181] width 126 height 86
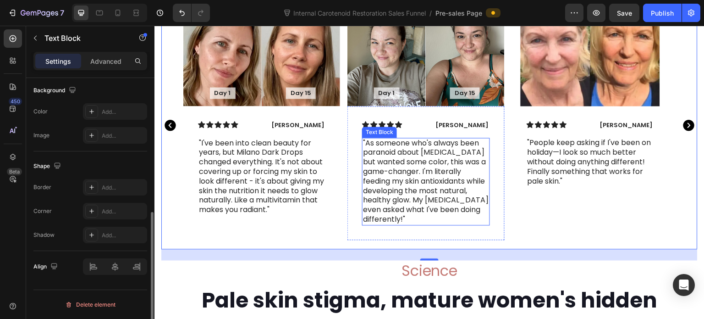
scroll to position [0, 0]
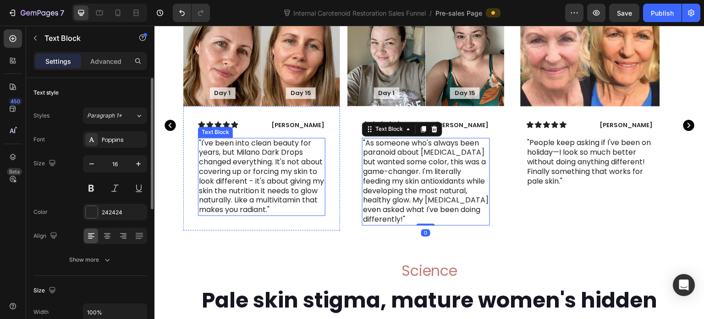
click at [282, 215] on p ""I've been into clean beauty for years, but Milano Dark Drops changed everythin…" at bounding box center [262, 176] width 126 height 76
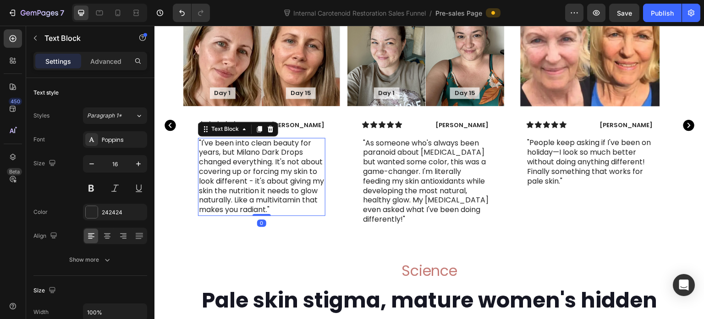
scroll to position [4090, 0]
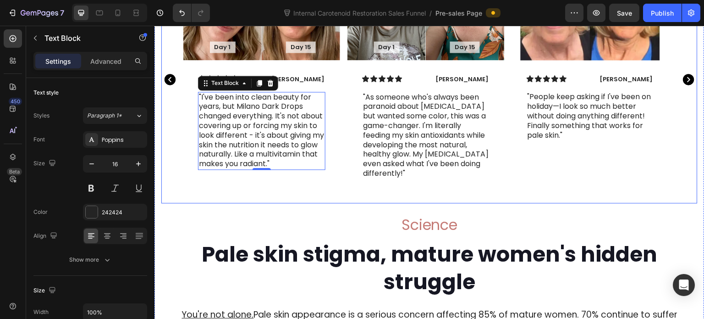
click at [212, 204] on div "Day 1 Text Block Hero Banner Day 15 Text Block Hero Banner Row Icon Icon Icon I…" at bounding box center [261, 80] width 157 height 248
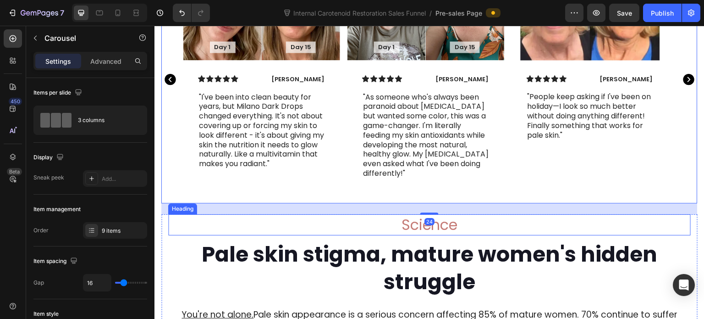
click at [242, 235] on h2 "Science" at bounding box center [429, 224] width 523 height 21
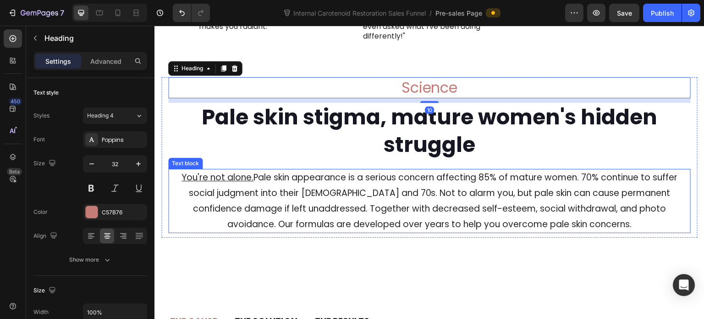
scroll to position [4228, 0]
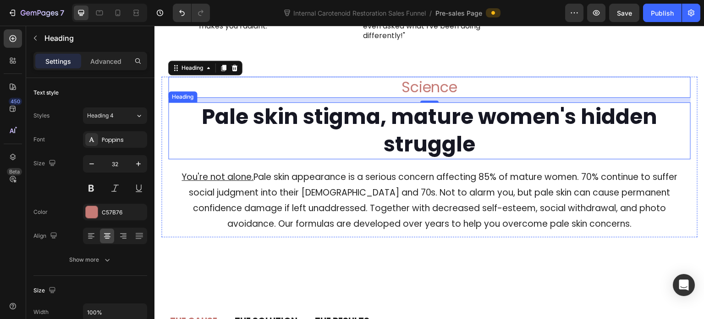
click at [263, 159] on h2 "Pale skin stigma, mature women's hidden struggle" at bounding box center [429, 130] width 523 height 57
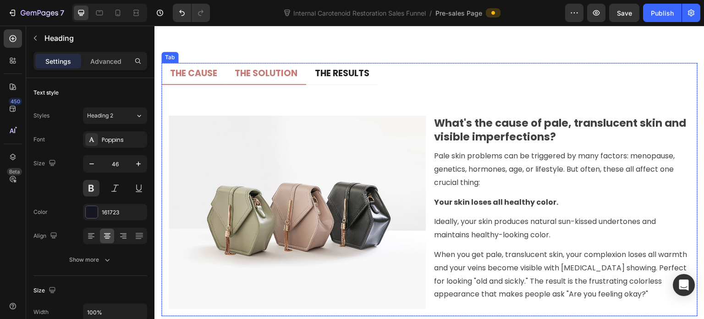
scroll to position [4503, 0]
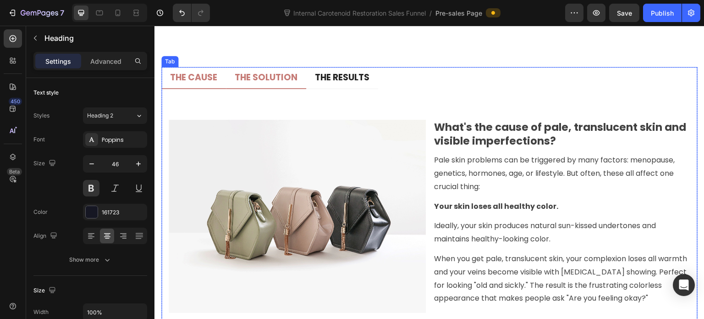
click at [266, 77] on p "THE SOLUTION" at bounding box center [266, 77] width 63 height 11
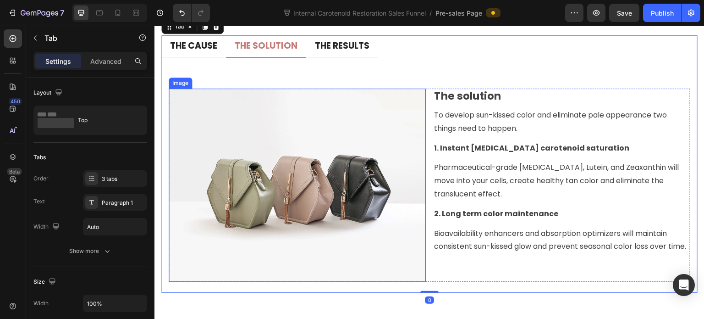
click at [318, 222] on img at bounding box center [297, 184] width 257 height 193
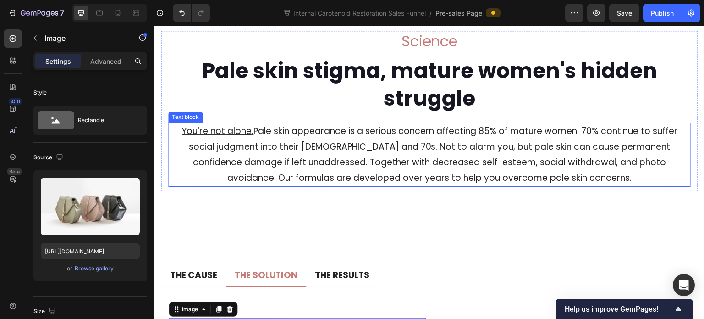
scroll to position [4228, 0]
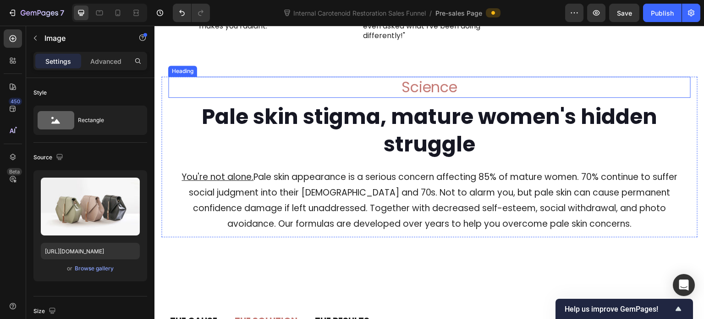
click at [233, 98] on h2 "Science" at bounding box center [429, 87] width 523 height 21
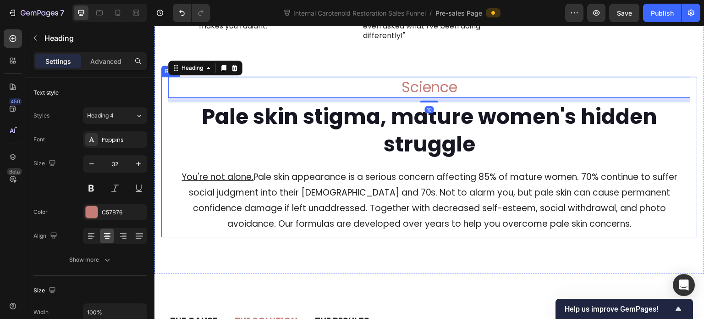
click at [165, 134] on div "Science Heading 10 Pale skin stigma, mature women's hidden struggle Heading You…" at bounding box center [429, 157] width 536 height 160
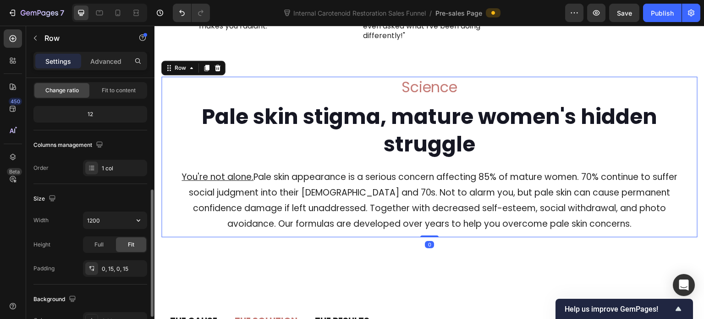
scroll to position [183, 0]
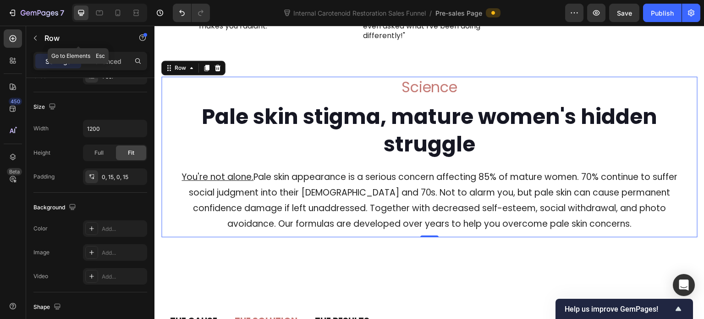
click at [35, 40] on icon "button" at bounding box center [35, 37] width 7 height 7
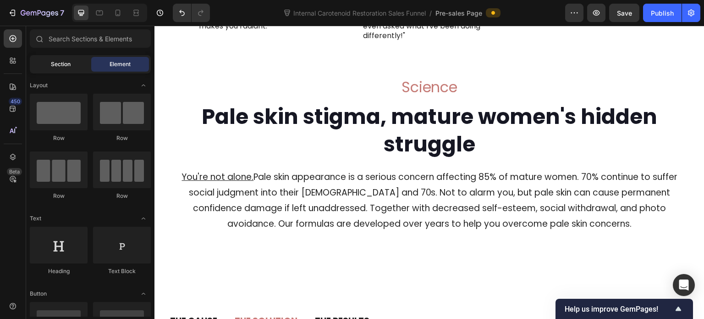
click at [62, 68] on div "Section" at bounding box center [61, 64] width 58 height 15
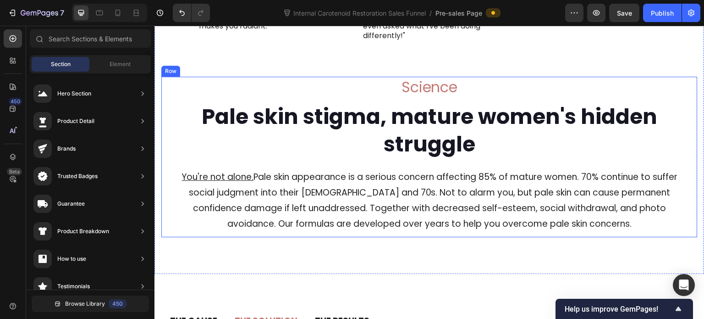
click at [163, 113] on div "Science Heading Pale skin stigma, mature women's hidden struggle Heading You're…" at bounding box center [429, 157] width 536 height 160
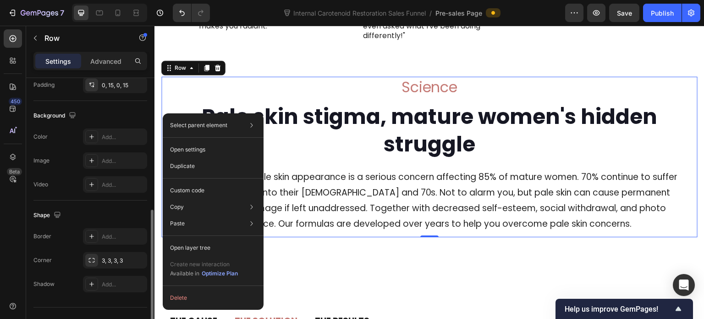
scroll to position [292, 0]
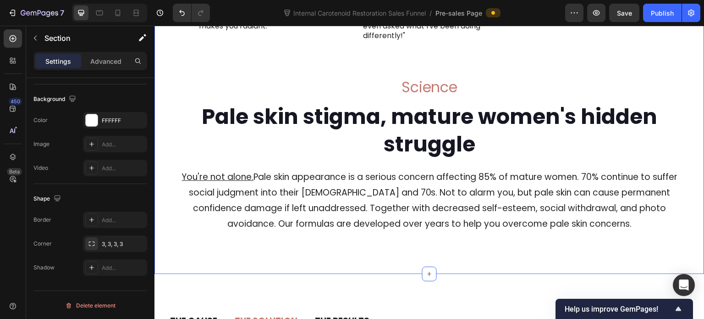
scroll to position [0, 0]
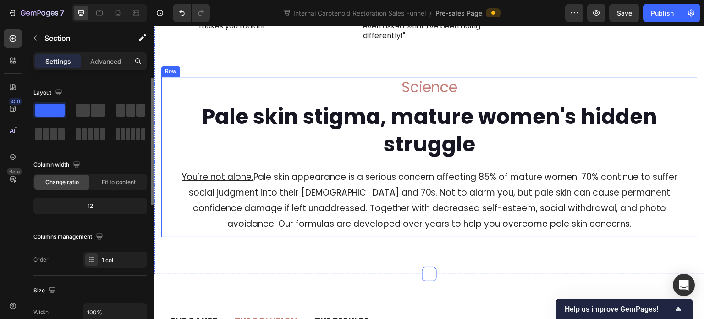
click at [175, 133] on div "Pale skin stigma, mature women's hidden struggle Heading" at bounding box center [429, 130] width 523 height 57
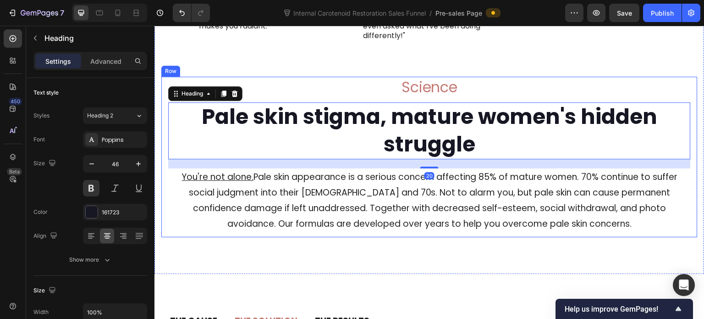
click at [164, 144] on div "Science Heading Pale skin stigma, mature women's hidden struggle Heading 20 You…" at bounding box center [429, 157] width 536 height 160
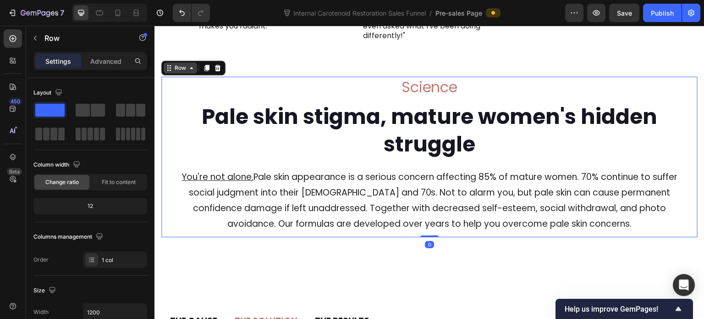
click at [180, 73] on div "Row" at bounding box center [180, 67] width 33 height 11
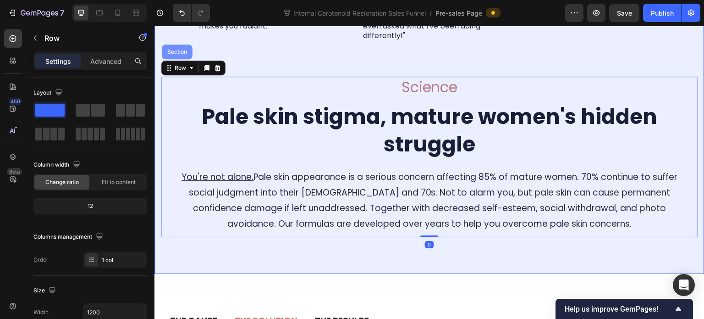
click at [176, 59] on div "Section" at bounding box center [177, 51] width 31 height 15
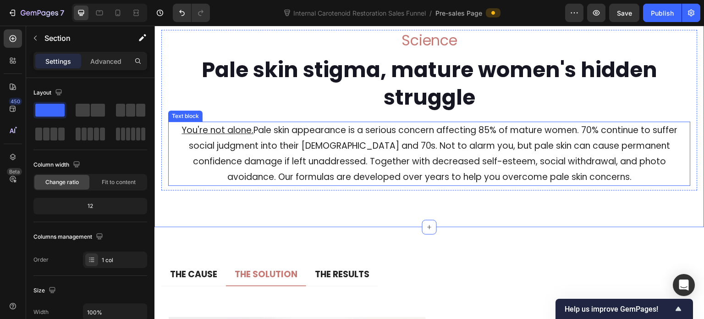
scroll to position [4273, 0]
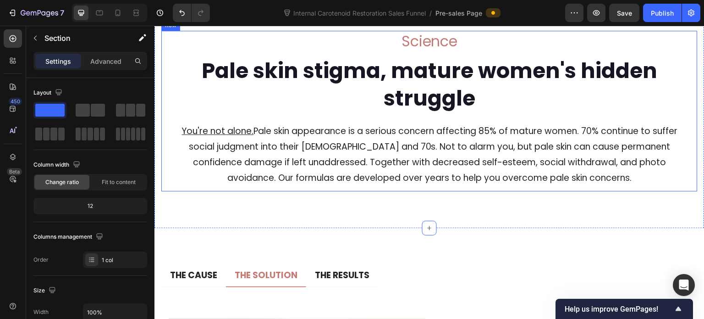
click at [165, 99] on div "Science Heading Pale skin stigma, mature women's hidden struggle Heading You're…" at bounding box center [429, 111] width 536 height 160
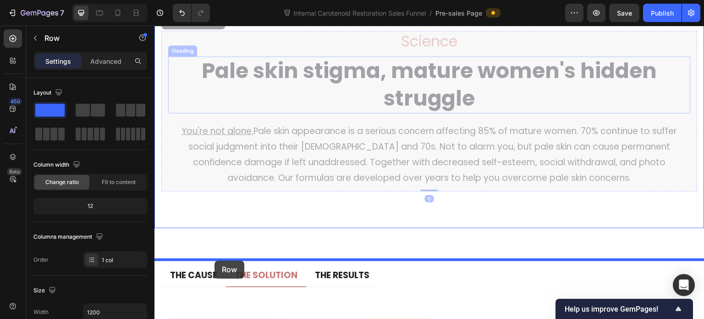
drag, startPoint x: 171, startPoint y: 55, endPoint x: 215, endPoint y: 260, distance: 209.5
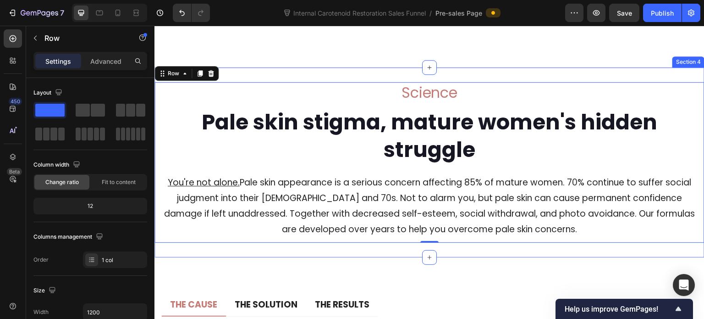
click at [259, 106] on div "Science Heading Pale skin stigma, mature women's hidden struggle Heading You're…" at bounding box center [429, 162] width 550 height 190
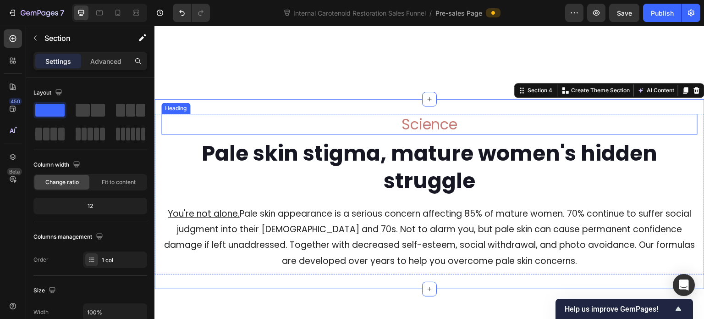
click at [204, 122] on h2 "Science" at bounding box center [429, 124] width 536 height 21
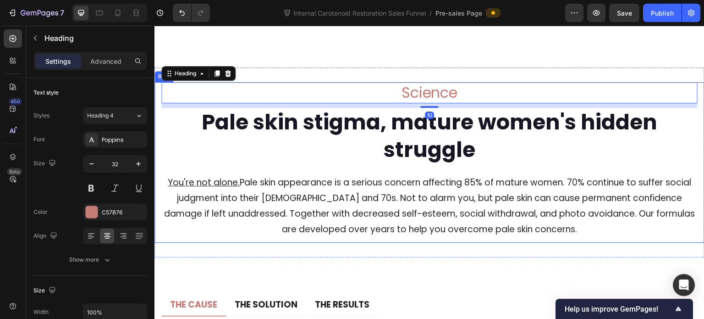
click at [159, 134] on div "Science Heading 10 Pale skin stigma, mature women's hidden struggle Heading You…" at bounding box center [429, 162] width 550 height 160
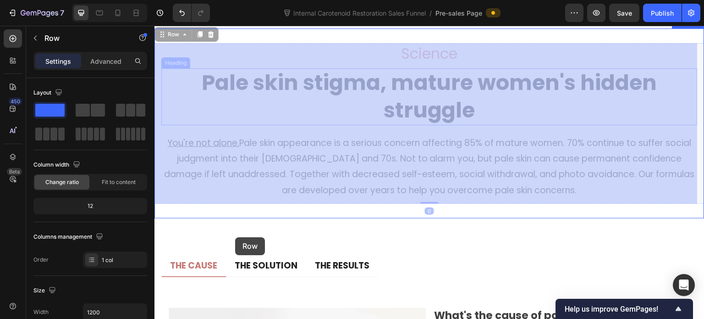
scroll to position [4365, 0]
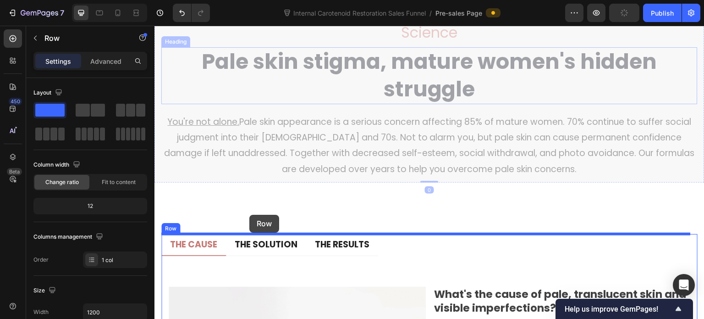
drag, startPoint x: 170, startPoint y: 106, endPoint x: 249, endPoint y: 215, distance: 134.5
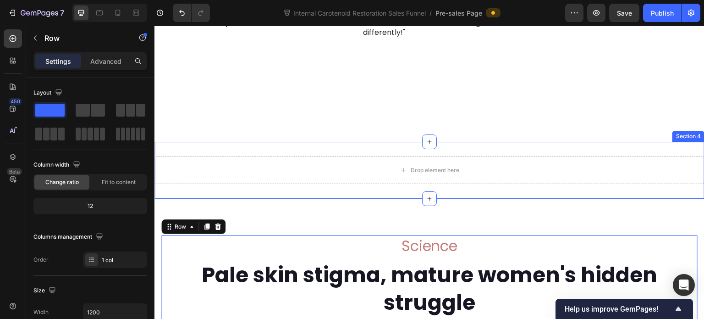
scroll to position [4228, 0]
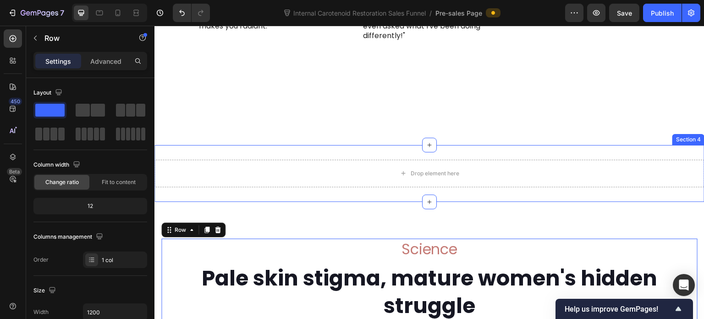
click at [285, 152] on div "Drop element here Section 4" at bounding box center [429, 173] width 550 height 57
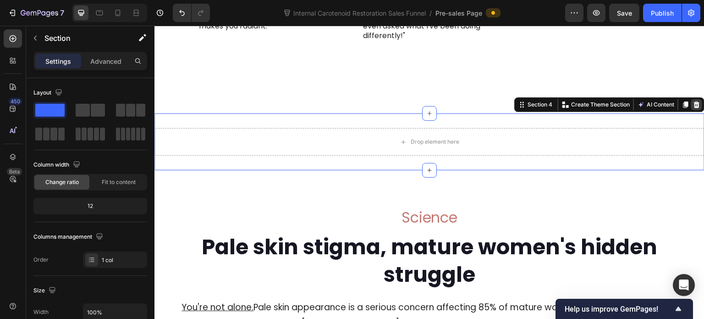
click at [694, 108] on icon at bounding box center [697, 104] width 6 height 6
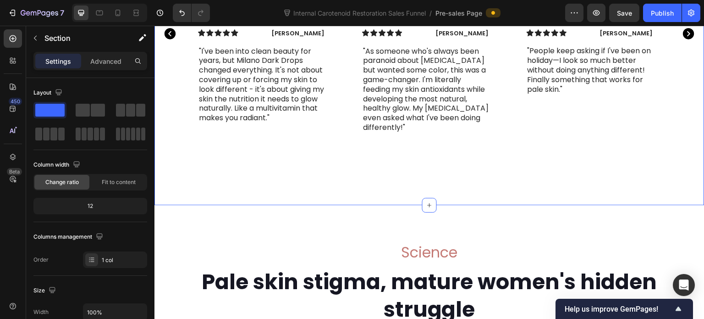
scroll to position [4182, 0]
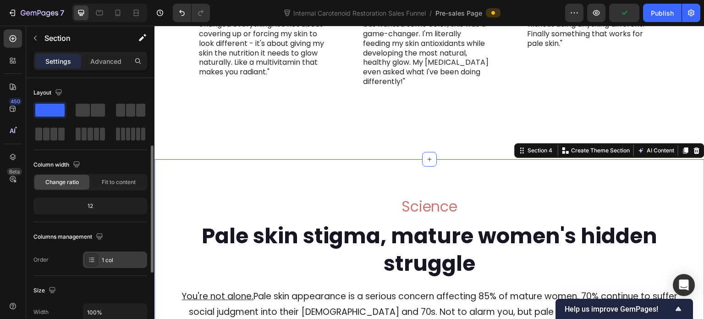
scroll to position [92, 0]
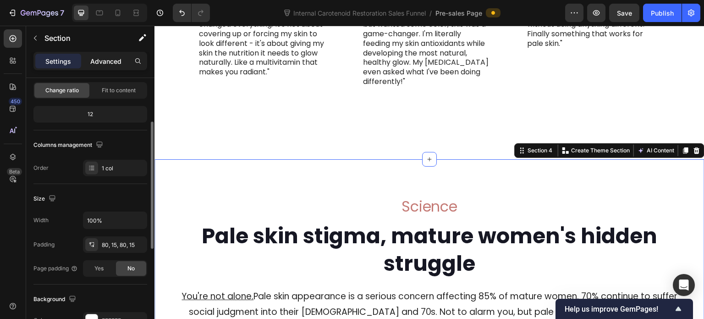
click at [110, 61] on p "Advanced" at bounding box center [105, 61] width 31 height 10
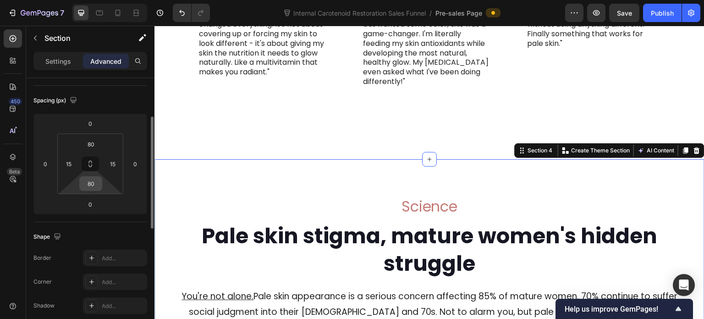
click at [92, 181] on input "80" at bounding box center [91, 183] width 18 height 14
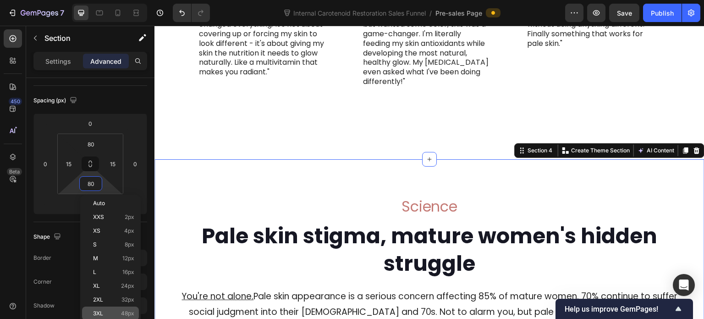
click at [116, 310] on p "3XL 48px" at bounding box center [113, 313] width 41 height 6
type input "48"
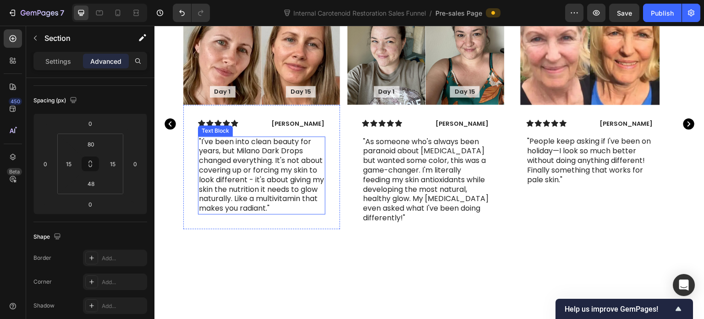
scroll to position [4044, 0]
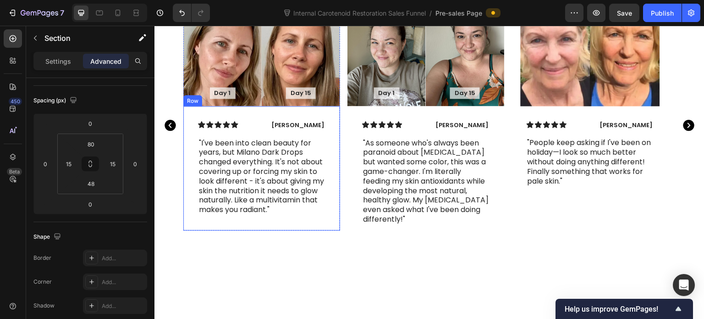
click at [214, 249] on div "Day 1 Text Block Hero Banner Day 15 Text Block Hero Banner Row Icon Icon Icon I…" at bounding box center [261, 125] width 157 height 248
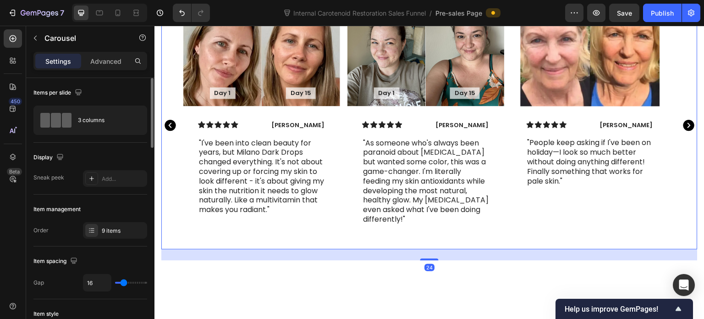
scroll to position [4136, 0]
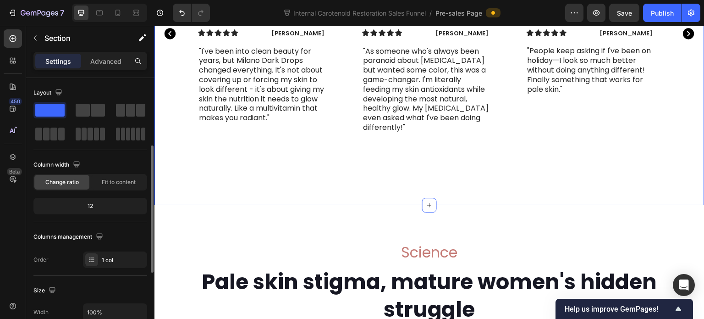
scroll to position [92, 0]
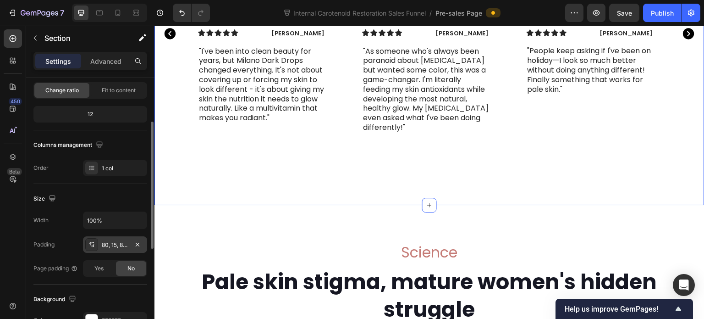
click at [107, 242] on div "80, 15, 80, 15" at bounding box center [115, 245] width 27 height 8
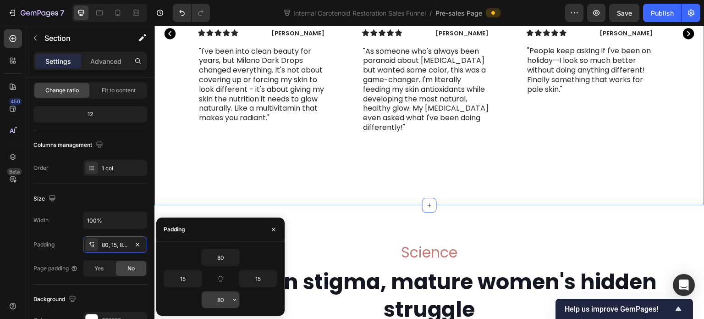
click at [224, 302] on input "80" at bounding box center [221, 299] width 38 height 17
click at [233, 299] on icon "button" at bounding box center [234, 299] width 7 height 7
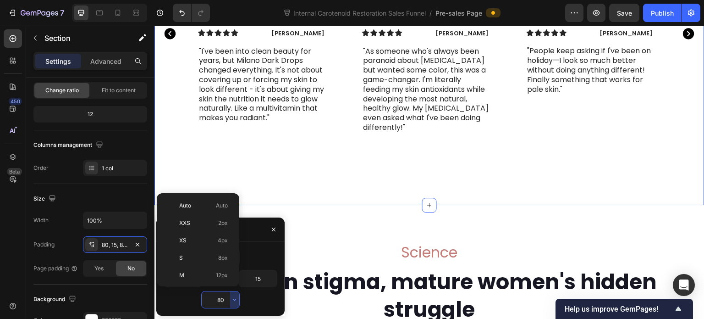
scroll to position [99, 0]
click at [215, 243] on span "48px" at bounding box center [221, 246] width 13 height 8
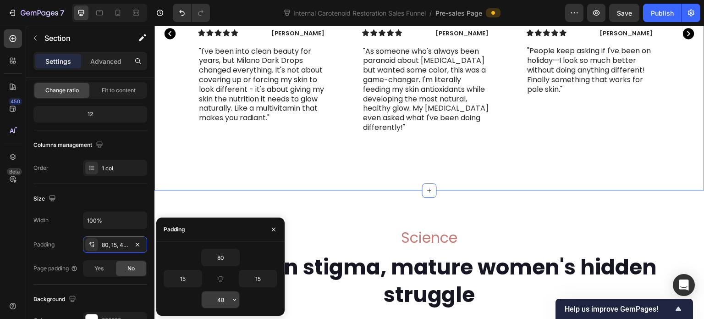
click at [228, 300] on input "48" at bounding box center [221, 299] width 38 height 17
click at [232, 300] on icon "button" at bounding box center [234, 299] width 7 height 7
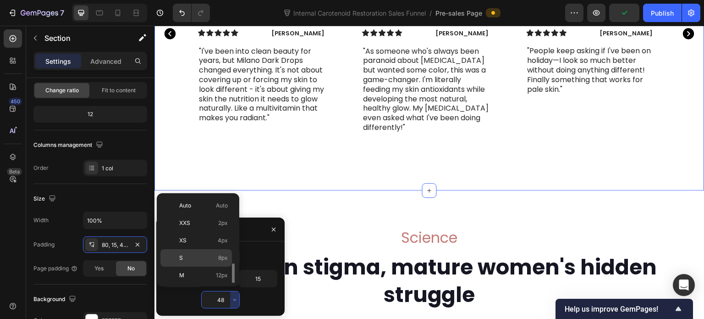
scroll to position [92, 0]
click at [219, 237] on span "32px" at bounding box center [221, 236] width 13 height 8
type input "32"
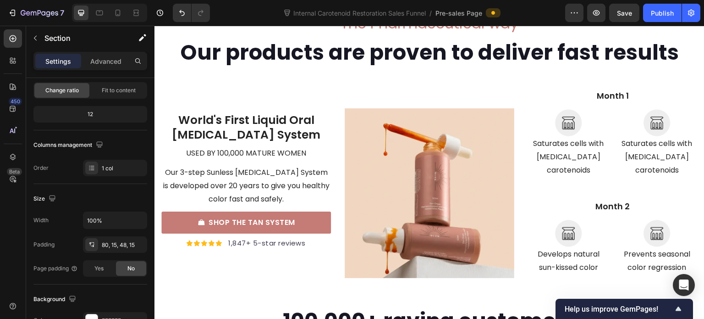
scroll to position [3861, 0]
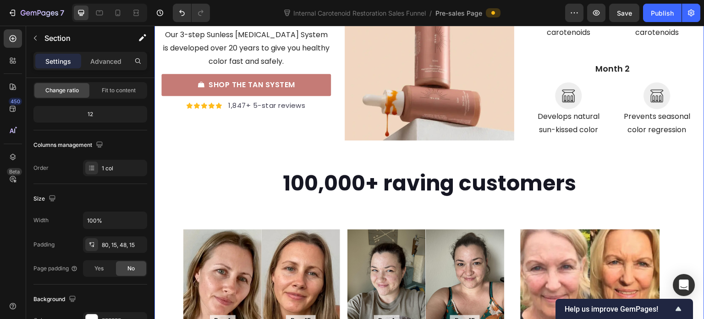
click at [158, 132] on div "The Pharmaceutical way Heading Our products are proven to deliver fast results …" at bounding box center [429, 171] width 550 height 664
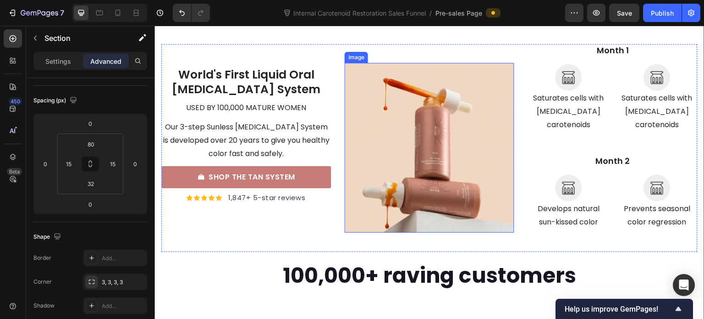
scroll to position [3769, 0]
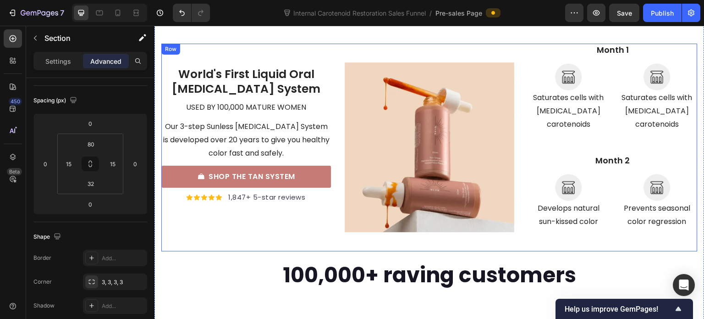
click at [323, 225] on div "World's First Liquid Oral [MEDICAL_DATA] System Text block used by 100,000 matu…" at bounding box center [246, 148] width 170 height 208
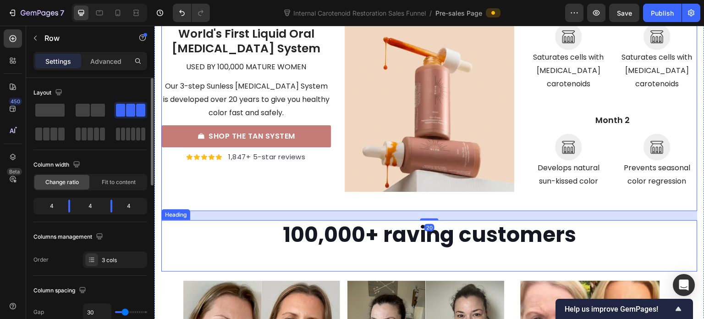
scroll to position [3815, 0]
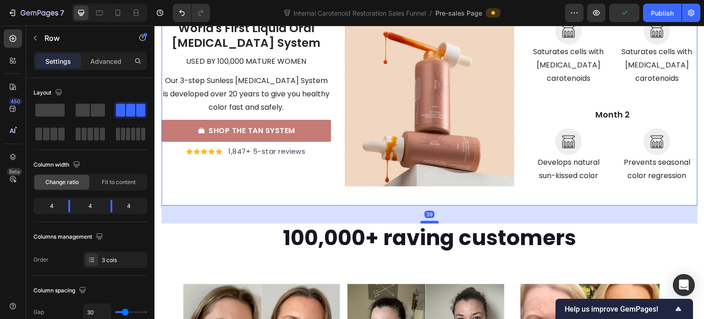
drag, startPoint x: 423, startPoint y: 199, endPoint x: 426, endPoint y: 208, distance: 9.5
click at [426, 221] on div at bounding box center [429, 222] width 18 height 3
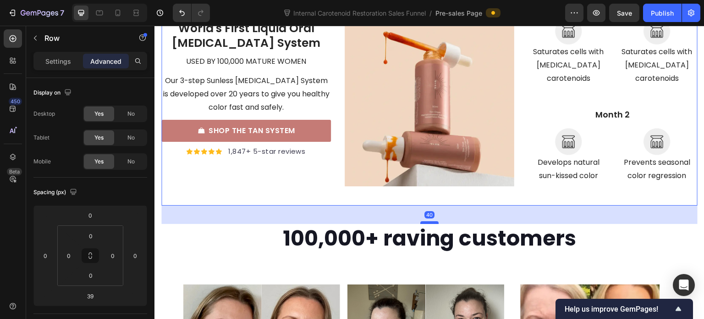
click at [428, 221] on div at bounding box center [429, 222] width 18 height 3
type input "40"
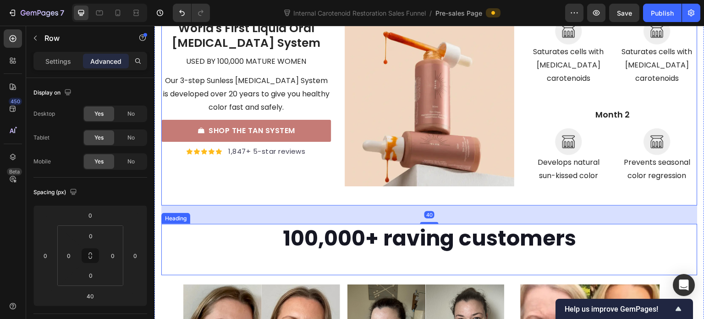
click at [405, 249] on div "100,000+ raving customers Heading" at bounding box center [429, 249] width 536 height 51
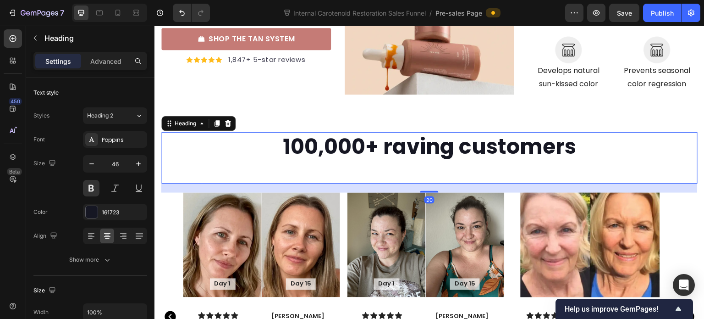
scroll to position [3953, 0]
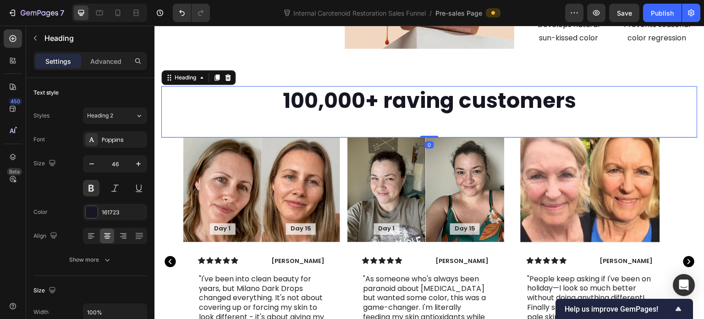
drag, startPoint x: 426, startPoint y: 132, endPoint x: 429, endPoint y: 114, distance: 18.0
click at [429, 114] on div "100,000+ raving customers Heading 0" at bounding box center [429, 111] width 536 height 51
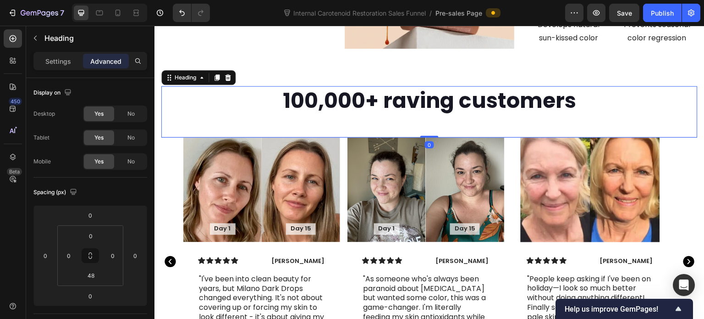
click at [277, 86] on h2 "100,000+ raving customers" at bounding box center [429, 100] width 536 height 29
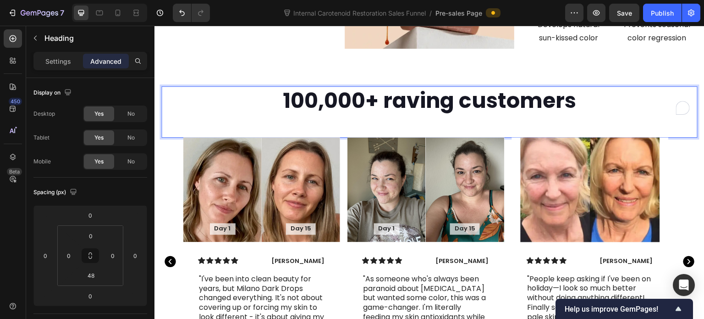
click at [315, 56] on div "The Pharmaceutical way Heading Our products are proven to deliver fast results …" at bounding box center [429, 90] width 536 height 613
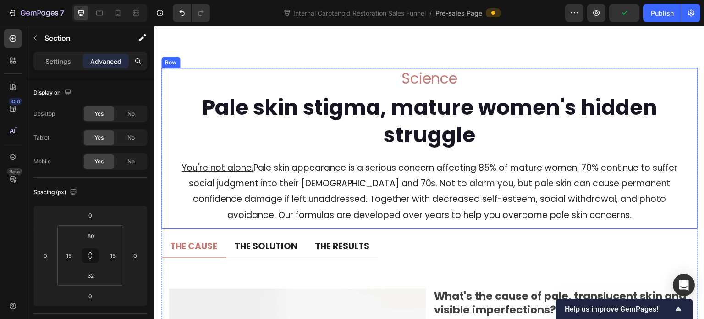
scroll to position [4365, 0]
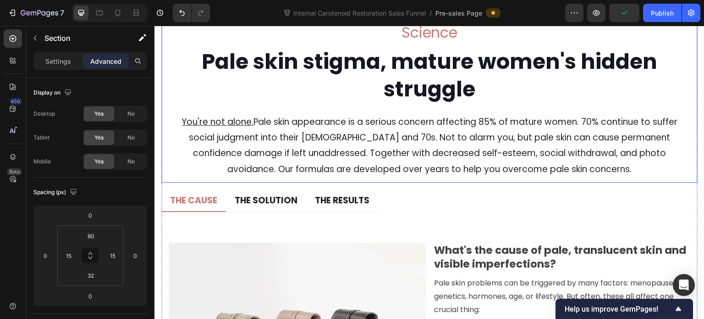
click at [344, 152] on p "You're not alone. Pale skin appearance is a serious concern affecting 85% of ma…" at bounding box center [429, 145] width 521 height 63
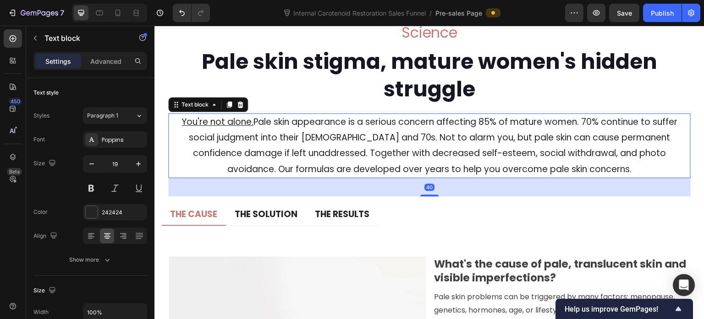
drag, startPoint x: 430, startPoint y: 182, endPoint x: 442, endPoint y: 195, distance: 18.2
click at [442, 178] on div "40" at bounding box center [429, 178] width 523 height 0
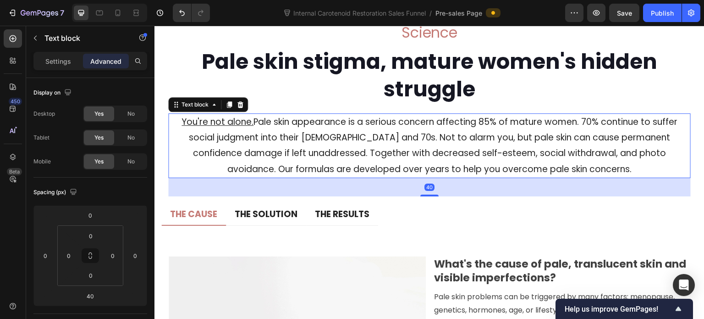
click at [436, 123] on p "You're not alone. Pale skin appearance is a serious concern affecting 85% of ma…" at bounding box center [429, 145] width 521 height 63
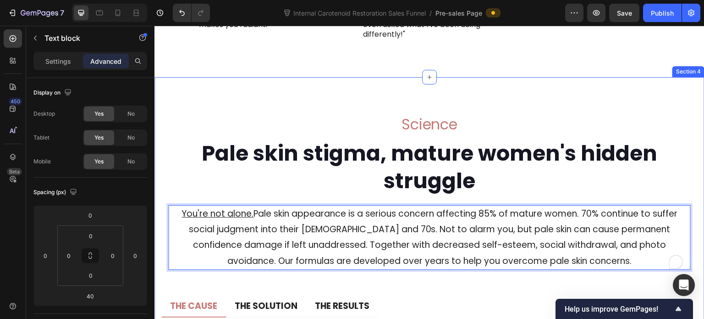
click at [309, 105] on div "Science Heading Pale skin stigma, mature women's hidden struggle Heading You're…" at bounding box center [429, 324] width 550 height 494
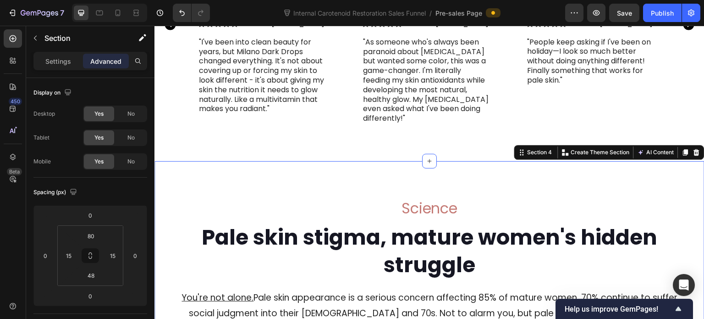
scroll to position [4182, 0]
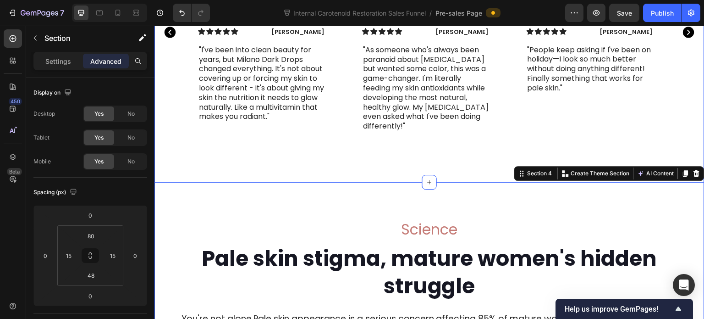
click at [289, 144] on div "Day 1 Text Block Hero Banner Day 15 Text Block Hero Banner Row Icon Icon Icon I…" at bounding box center [429, 37] width 536 height 259
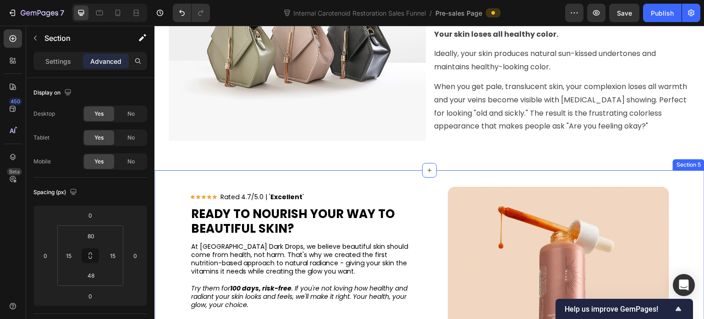
scroll to position [4686, 0]
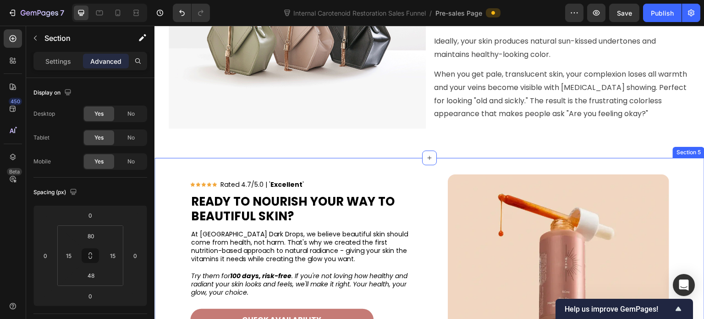
click at [159, 161] on div "Icon Icon Icon Icon Icon Rated 4.7/5.0 | ' Excellent ' Text Block Row Ready To …" at bounding box center [429, 285] width 550 height 254
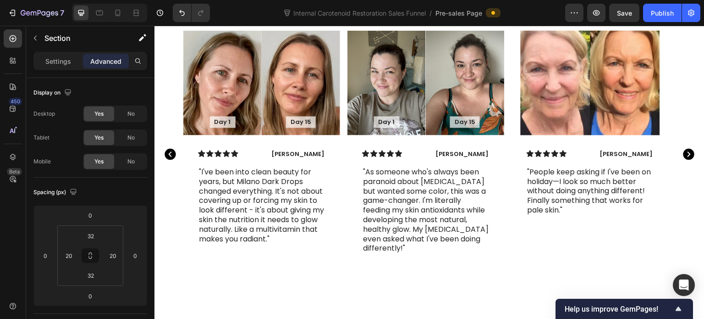
scroll to position [4182, 0]
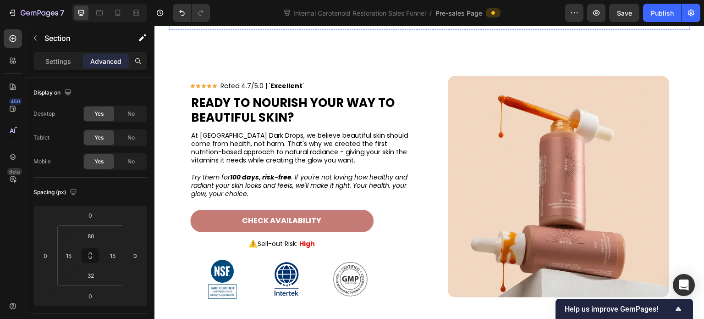
scroll to position [4869, 0]
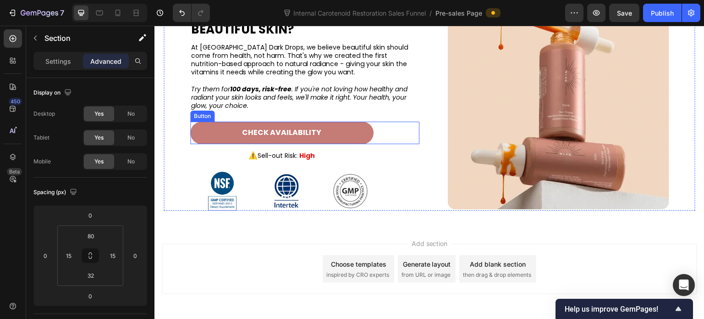
click at [343, 132] on link "CHECK AVAILABILITY" at bounding box center [281, 132] width 183 height 22
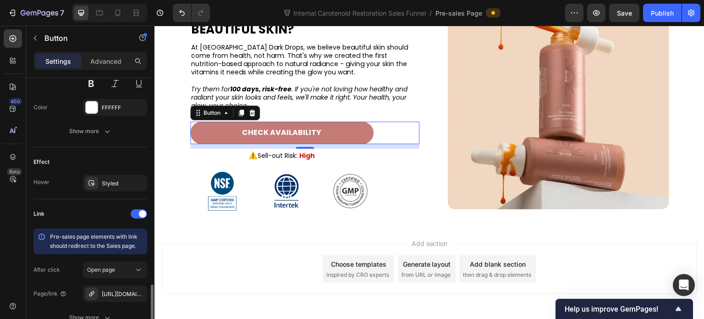
scroll to position [493, 0]
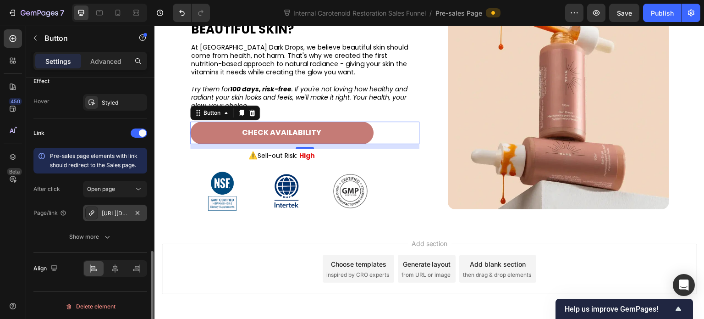
click at [108, 211] on div "https://tavantti.com/dark-drops" at bounding box center [115, 213] width 27 height 8
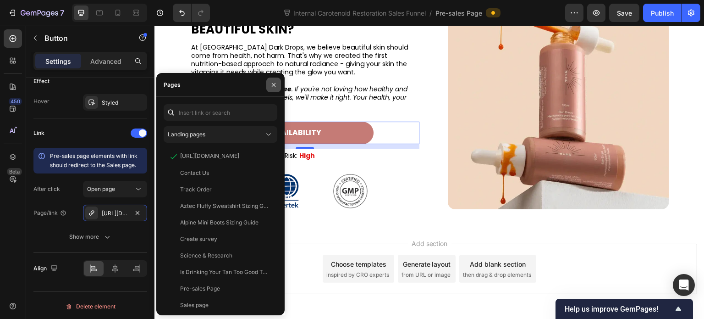
click at [274, 84] on icon "button" at bounding box center [274, 85] width 4 height 4
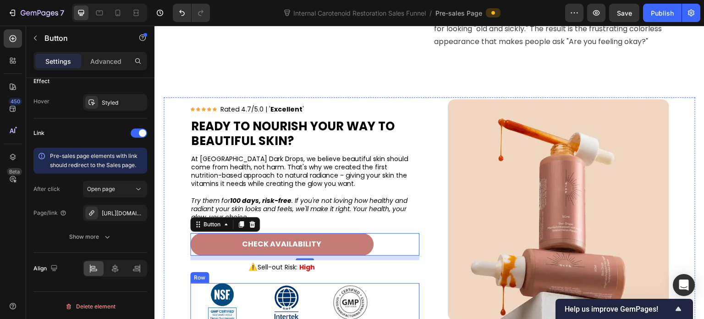
scroll to position [4778, 0]
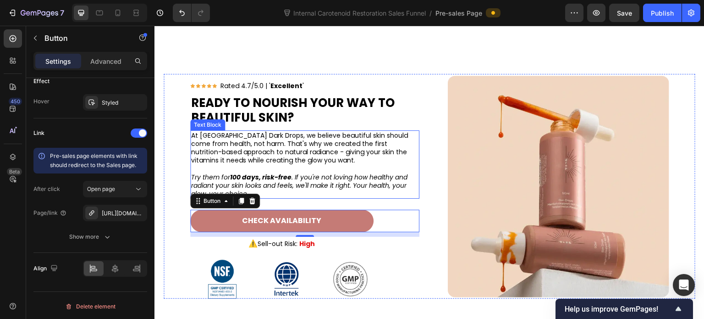
click at [351, 169] on p at bounding box center [304, 169] width 227 height 8
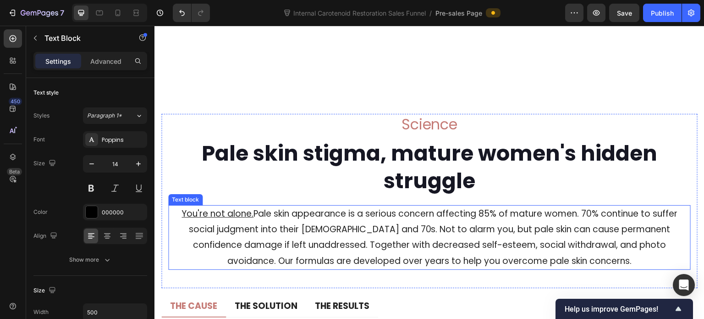
scroll to position [4319, 0]
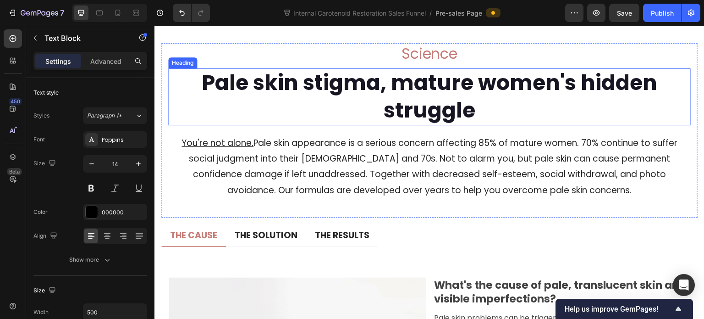
click at [364, 102] on h2 "Pale skin stigma, mature women's hidden struggle" at bounding box center [429, 96] width 523 height 57
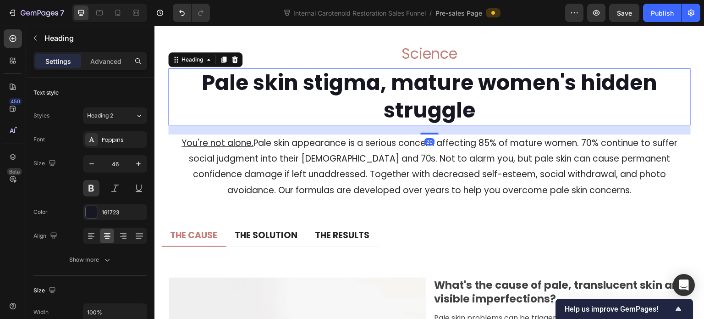
click at [387, 115] on h2 "Pale skin stigma, mature women's hidden struggle" at bounding box center [429, 96] width 523 height 57
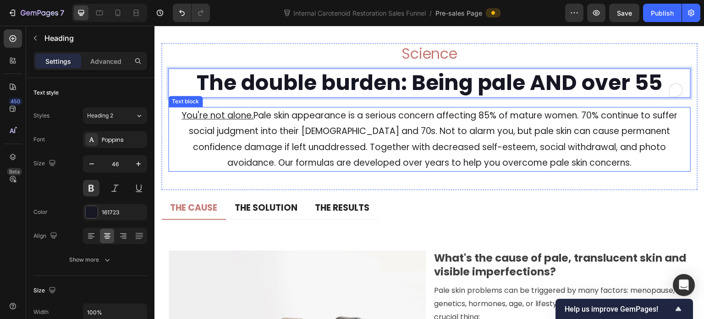
click at [419, 169] on p "You're not alone. Pale skin appearance is a serious concern affecting 85% of ma…" at bounding box center [429, 139] width 521 height 63
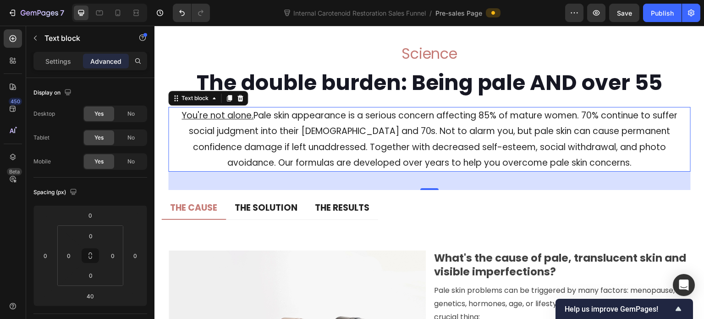
click at [305, 167] on p "You're not alone. Pale skin appearance is a serious concern affecting 85% of ma…" at bounding box center [429, 139] width 521 height 63
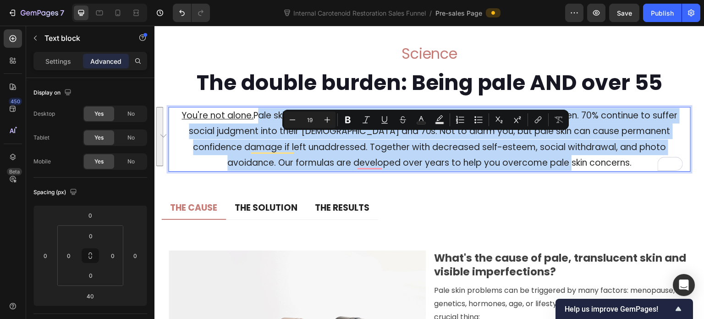
drag, startPoint x: 252, startPoint y: 139, endPoint x: 565, endPoint y: 190, distance: 317.1
click at [565, 171] on p "You're not alone. Pale skin appearance is a serious concern affecting 85% of ma…" at bounding box center [429, 139] width 521 height 63
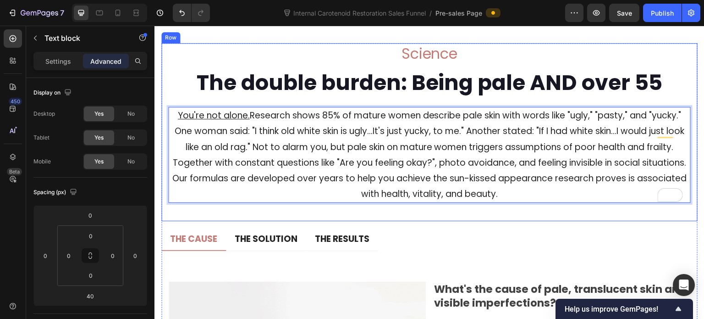
click at [459, 221] on div "Science Heading The double burden: Being pale AND over 55 Heading You're not al…" at bounding box center [429, 132] width 523 height 178
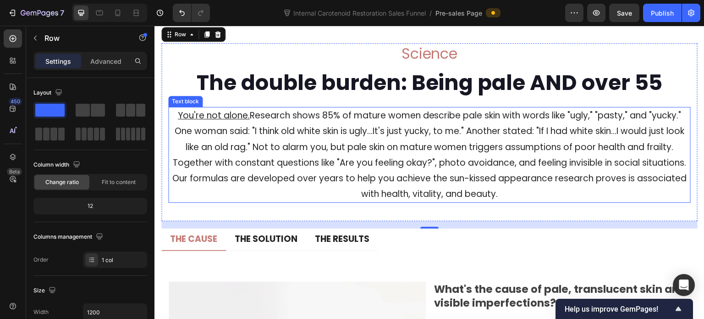
click at [290, 158] on p "You're not alone. Research shows 85% of mature women describe pale skin with wo…" at bounding box center [429, 155] width 521 height 94
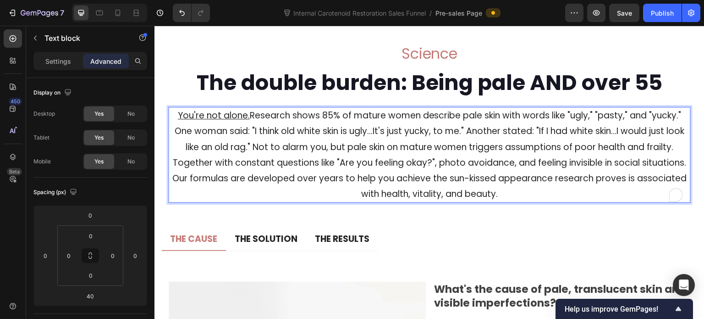
click at [250, 139] on p "You're not alone. Research shows 85% of mature women describe pale skin with wo…" at bounding box center [429, 155] width 521 height 94
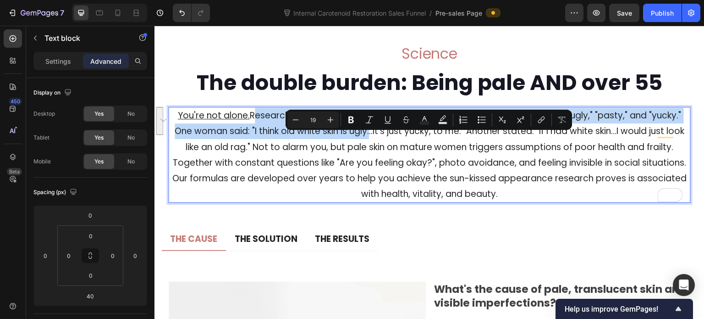
drag, startPoint x: 247, startPoint y: 137, endPoint x: 376, endPoint y: 160, distance: 130.8
click at [376, 160] on p "You're not alone. Research shows 85% of mature women describe pale skin with wo…" at bounding box center [429, 155] width 521 height 94
click at [280, 151] on p "You're not alone. Research shows 85% of mature women describe pale skin with wo…" at bounding box center [429, 155] width 521 height 94
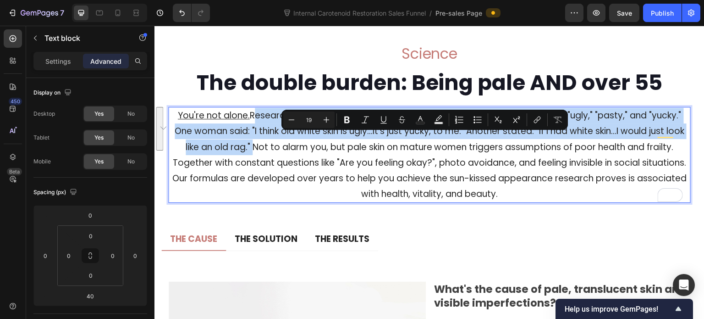
drag, startPoint x: 248, startPoint y: 138, endPoint x: 256, endPoint y: 166, distance: 29.2
click at [256, 166] on p "You're not alone. Research shows 85% of mature women describe pale skin with wo…" at bounding box center [429, 155] width 521 height 94
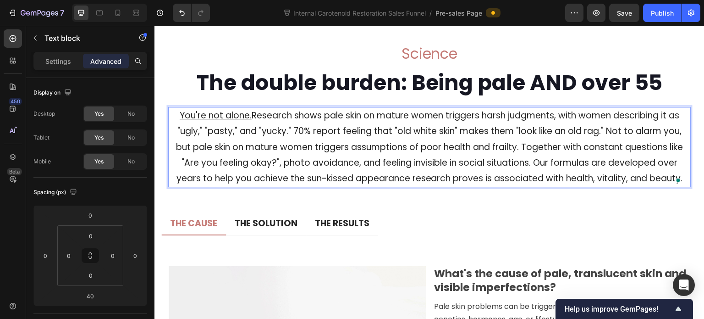
click at [293, 151] on p "You're not alone. Research shows pale skin on mature women triggers harsh judgm…" at bounding box center [429, 147] width 521 height 78
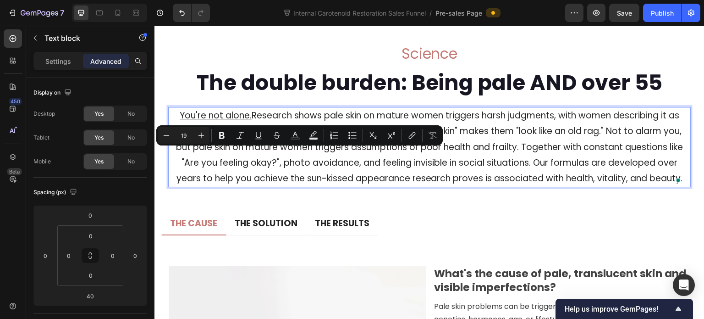
click at [314, 164] on p "You're not alone. Research shows pale skin on mature women triggers harsh judgm…" at bounding box center [429, 147] width 521 height 78
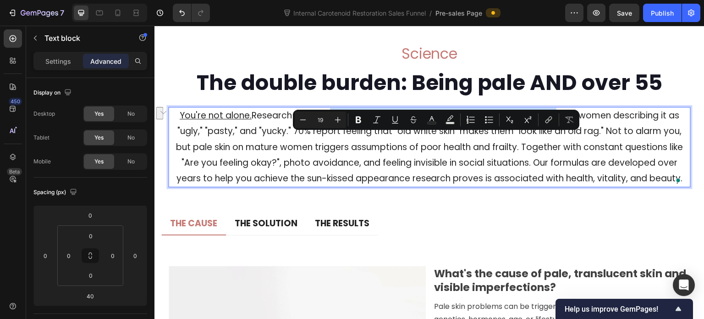
drag, startPoint x: 319, startPoint y: 141, endPoint x: 551, endPoint y: 143, distance: 232.4
click at [551, 143] on p "You're not alone. Research shows pale skin on mature women triggers harsh judgm…" at bounding box center [429, 147] width 521 height 78
click at [481, 158] on p "You're not alone. Research shows pale skin on mature women triggers harsh judgm…" at bounding box center [429, 147] width 521 height 78
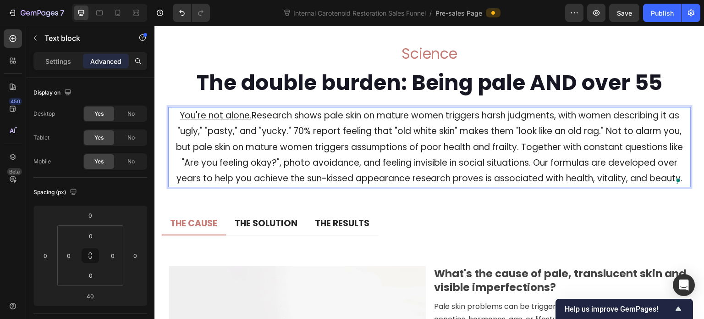
click at [606, 158] on p "You're not alone. Research shows pale skin on mature women triggers harsh judgm…" at bounding box center [429, 147] width 521 height 78
click at [374, 186] on p "You're not alone. Research shows pale skin on mature women triggers harsh judgm…" at bounding box center [429, 147] width 521 height 78
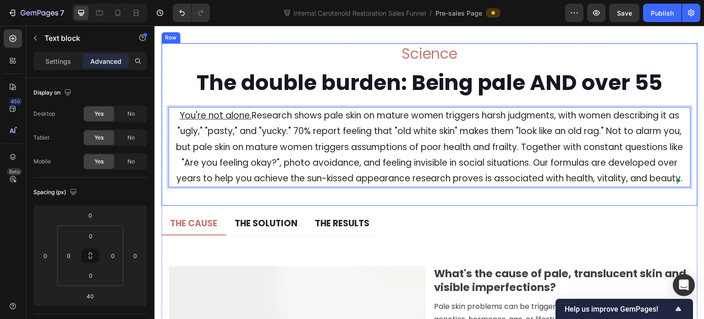
click at [411, 205] on div "Science Heading The double burden: Being pale AND over 55 Heading You're not al…" at bounding box center [429, 124] width 523 height 162
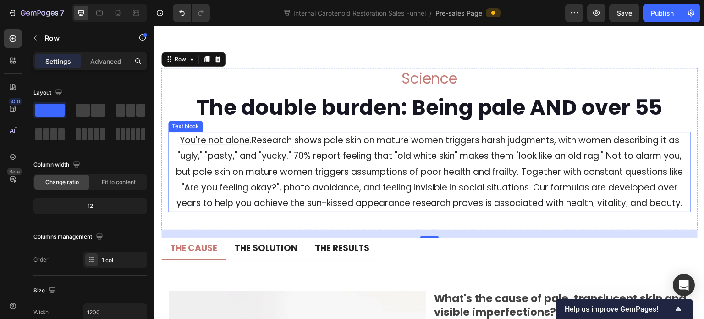
click at [364, 168] on p "You're not alone. Research shows pale skin on mature women triggers harsh judgm…" at bounding box center [429, 171] width 521 height 78
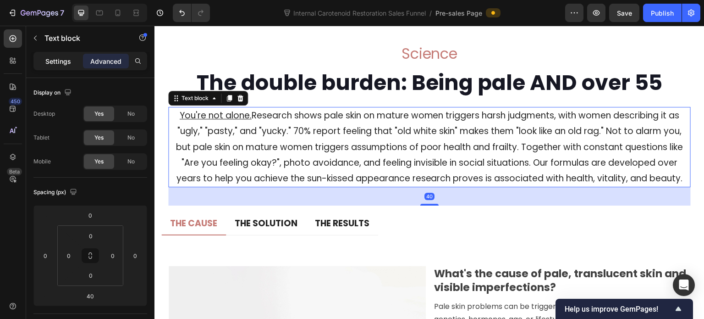
click at [55, 55] on div "Settings" at bounding box center [58, 61] width 46 height 15
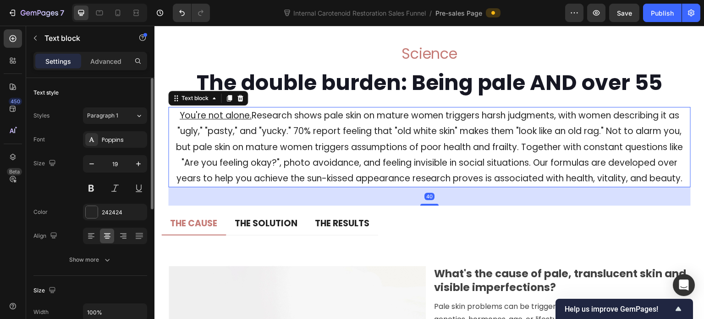
scroll to position [46, 0]
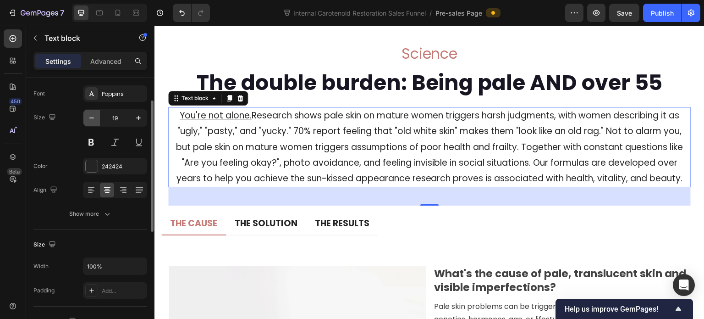
click at [92, 117] on icon "button" at bounding box center [91, 117] width 5 height 1
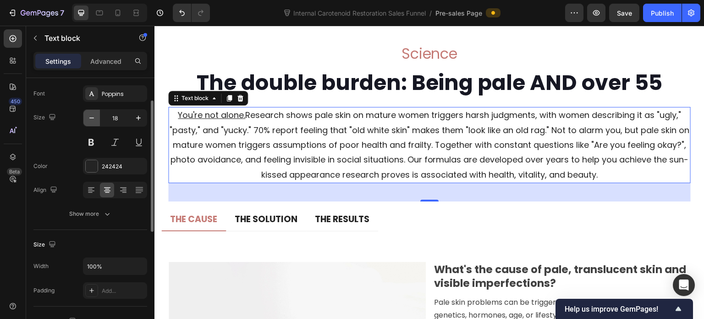
click at [92, 117] on icon "button" at bounding box center [91, 117] width 5 height 1
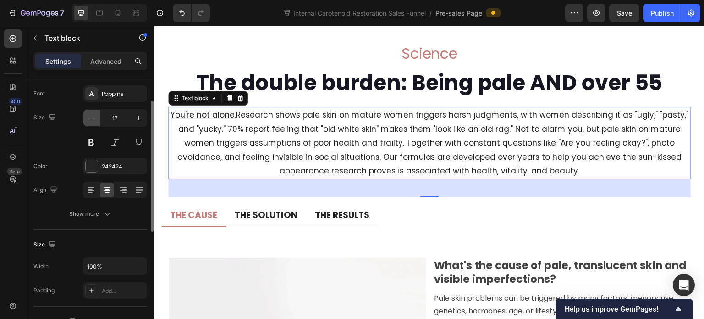
click at [92, 117] on icon "button" at bounding box center [91, 117] width 5 height 1
type input "16"
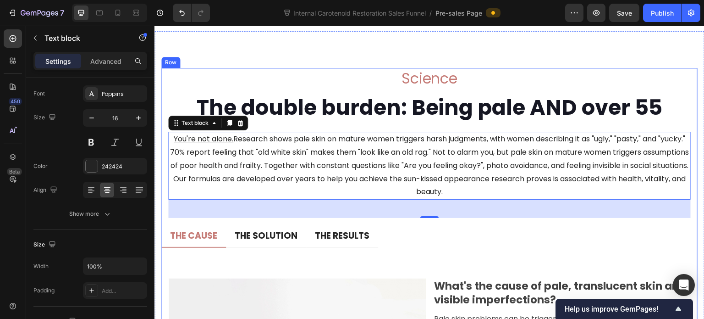
scroll to position [4411, 0]
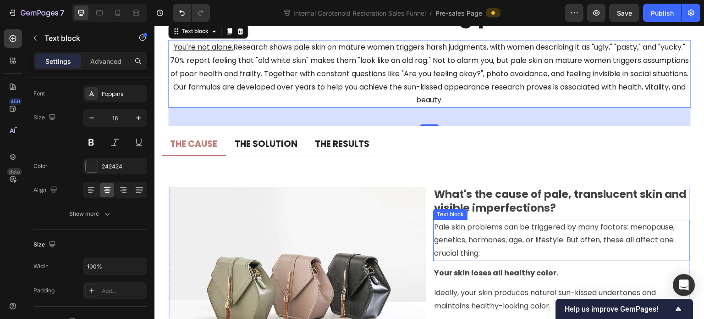
click at [476, 249] on p "Pale skin problems can be triggered by many factors: menopause, genetics, hormo…" at bounding box center [561, 240] width 255 height 39
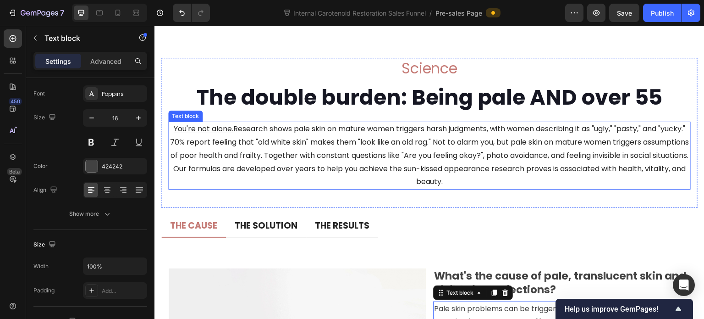
click at [297, 149] on p "You're not alone. Research shows pale skin on mature women triggers harsh judgm…" at bounding box center [429, 155] width 521 height 66
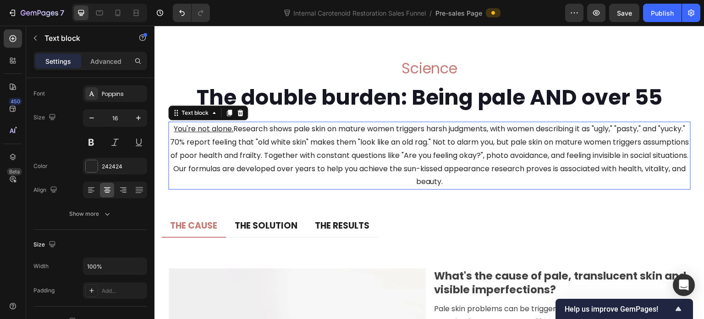
scroll to position [4319, 0]
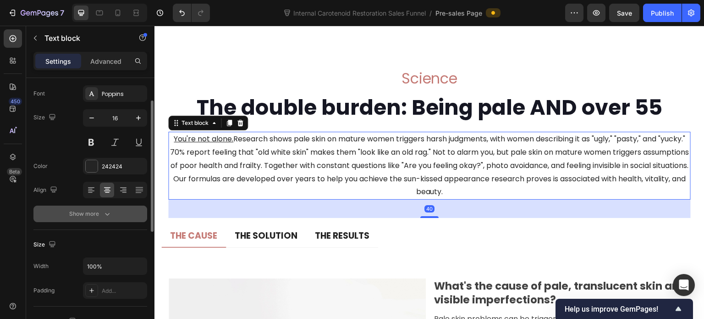
click at [116, 213] on button "Show more" at bounding box center [90, 213] width 114 height 17
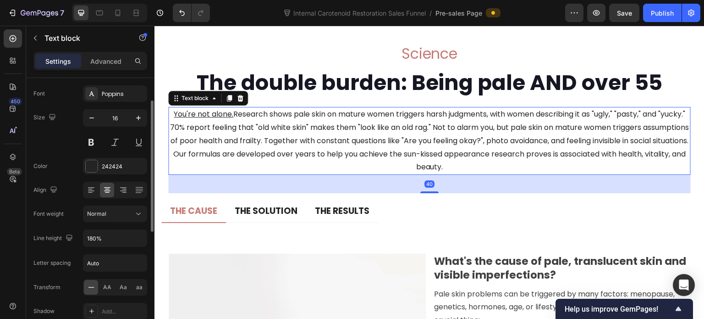
scroll to position [92, 0]
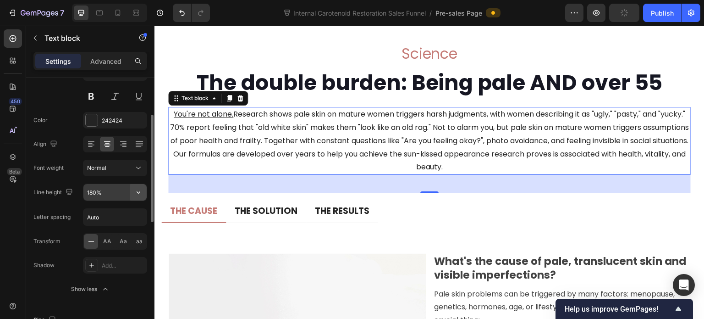
click at [136, 188] on icon "button" at bounding box center [138, 191] width 9 height 9
click at [329, 193] on div "40" at bounding box center [429, 184] width 523 height 18
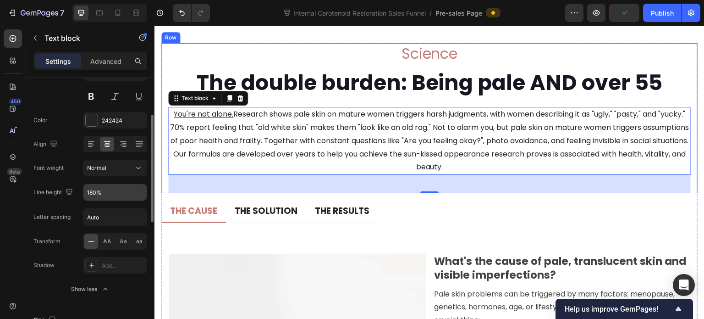
click at [426, 97] on p "The double burden: Being pale AND over 55" at bounding box center [429, 83] width 521 height 28
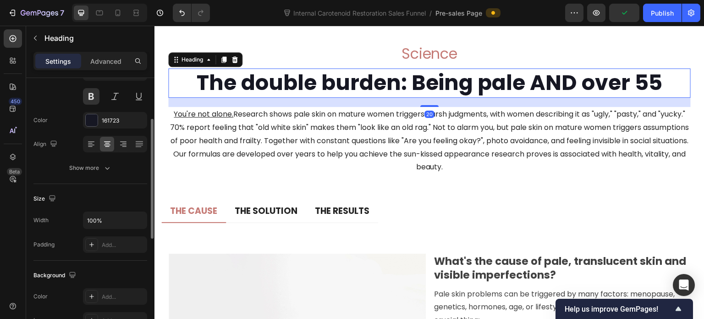
scroll to position [0, 0]
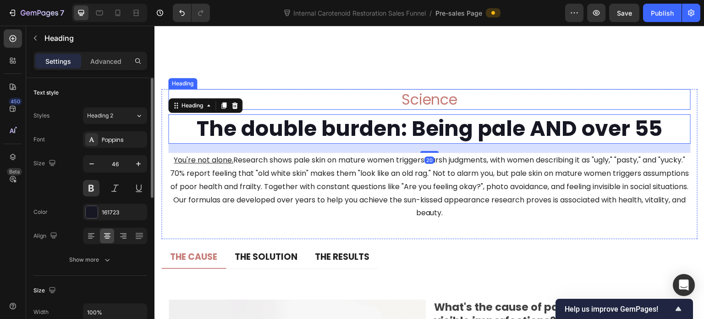
click at [445, 110] on h2 "Science" at bounding box center [429, 99] width 523 height 21
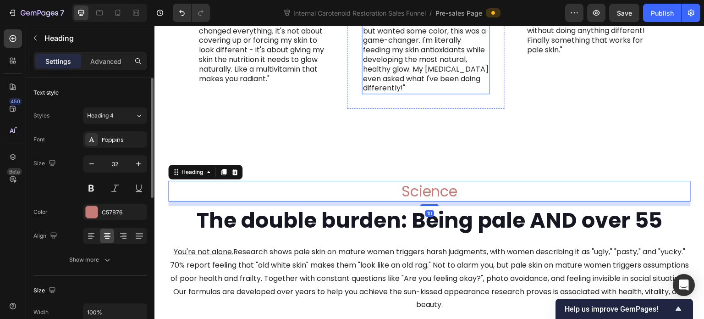
click at [458, 93] on p ""As someone who's always been paranoid about [MEDICAL_DATA] but wanted some col…" at bounding box center [426, 50] width 126 height 86
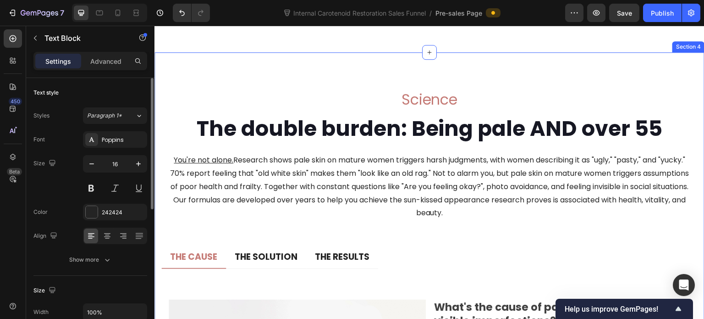
scroll to position [4319, 0]
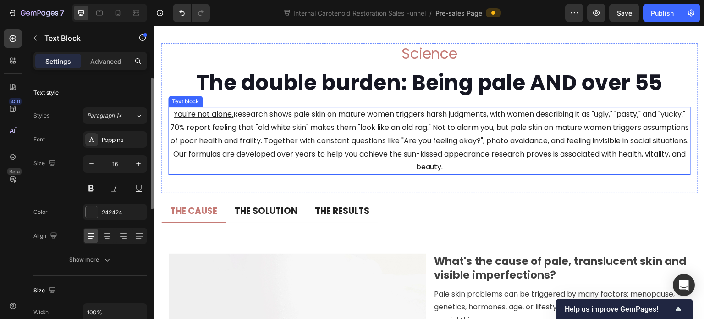
click at [463, 165] on p "You're not alone. Research shows pale skin on mature women triggers harsh judgm…" at bounding box center [429, 141] width 521 height 66
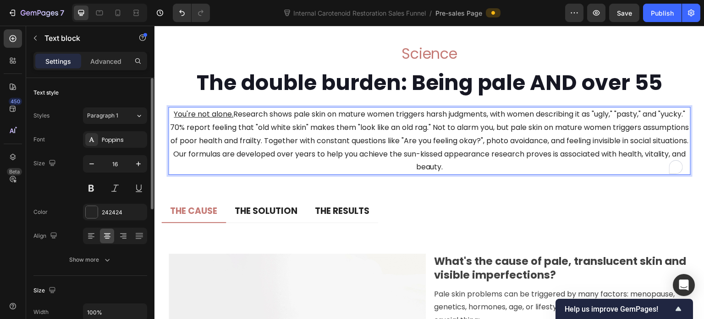
click at [467, 152] on p "You're not alone. Research shows pale skin on mature women triggers harsh judgm…" at bounding box center [429, 141] width 521 height 66
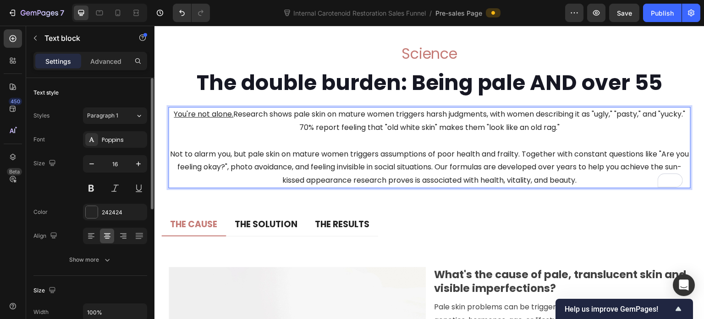
click at [453, 187] on p "Not to alarm you, but pale skin on mature women triggers assumptions of poor he…" at bounding box center [429, 167] width 521 height 39
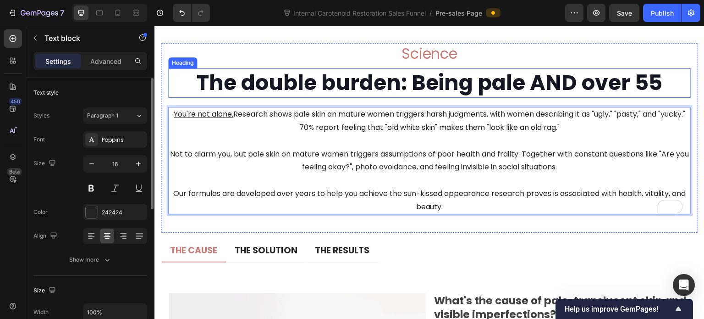
click at [460, 97] on p "The double burden: Being pale AND over 55" at bounding box center [429, 83] width 521 height 28
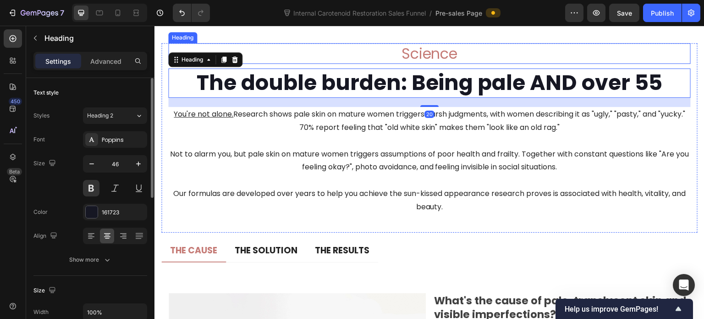
click at [442, 64] on h2 "Science" at bounding box center [429, 53] width 523 height 21
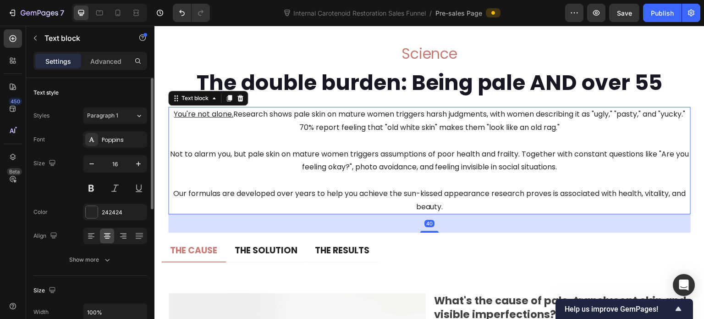
click at [328, 174] on p "Not to alarm you, but pale skin on mature women triggers assumptions of poor he…" at bounding box center [429, 161] width 521 height 27
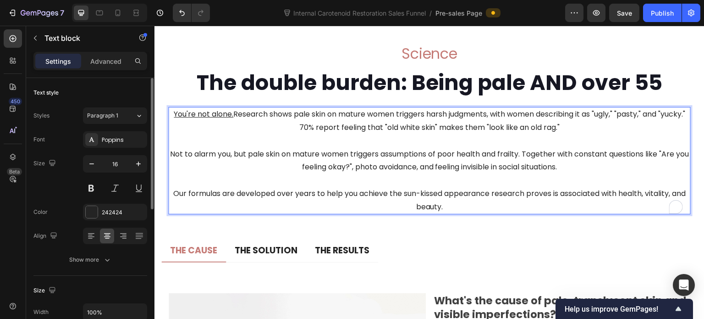
click at [328, 174] on p "Not to alarm you, but pale skin on mature women triggers assumptions of poor he…" at bounding box center [429, 161] width 521 height 27
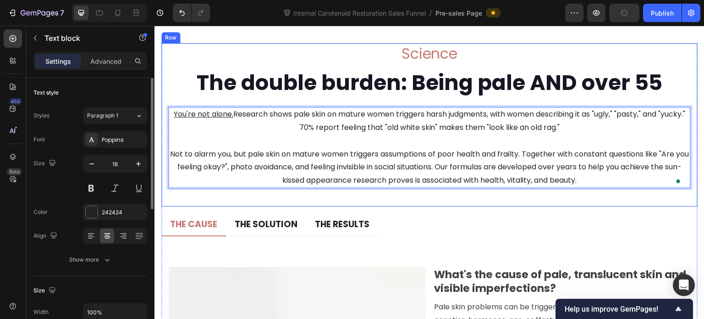
click at [428, 206] on div "Science Heading The double burden: Being pale AND over 55 Heading You're not al…" at bounding box center [429, 124] width 523 height 163
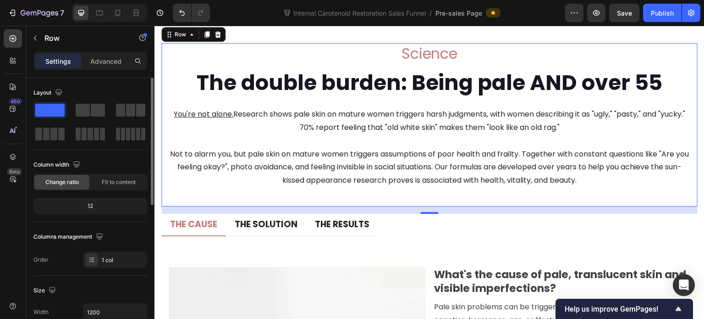
click at [473, 90] on div "Science Heading The double burden: Being pale AND over 55 Heading You're not al…" at bounding box center [429, 124] width 523 height 163
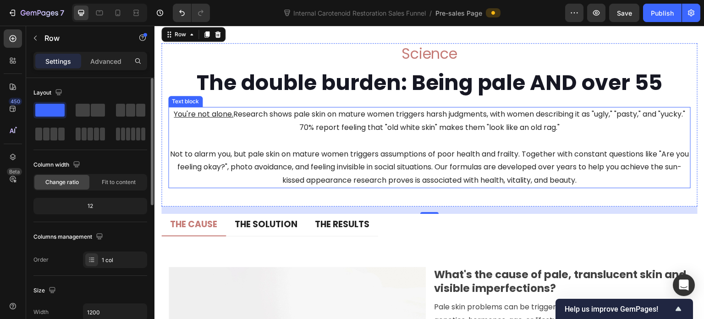
click at [443, 148] on p "To enrich screen reader interactions, please activate Accessibility in Grammarl…" at bounding box center [429, 140] width 521 height 13
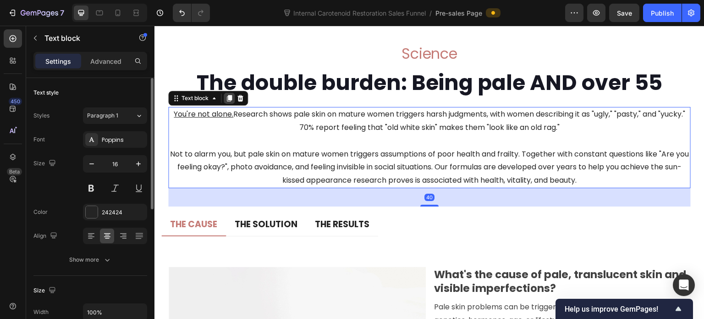
click at [230, 102] on icon at bounding box center [229, 97] width 7 height 7
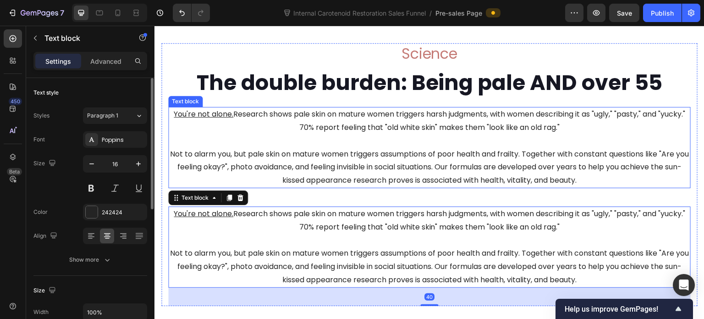
click at [339, 187] on p "Not to alarm you, but pale skin on mature women triggers assumptions of poor he…" at bounding box center [429, 167] width 521 height 39
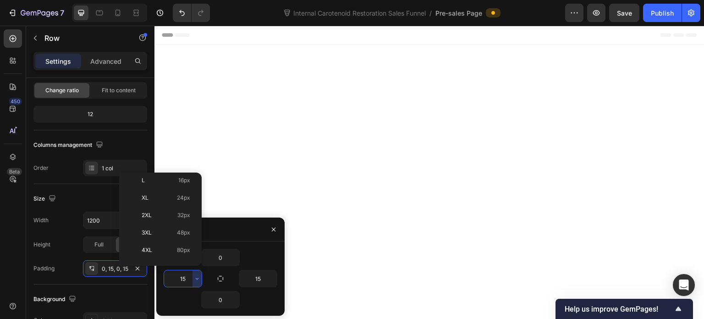
scroll to position [4319, 0]
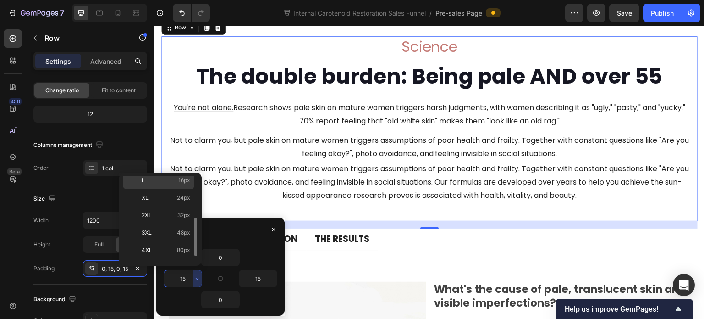
click at [168, 185] on div "L 16px" at bounding box center [159, 179] width 72 height 17
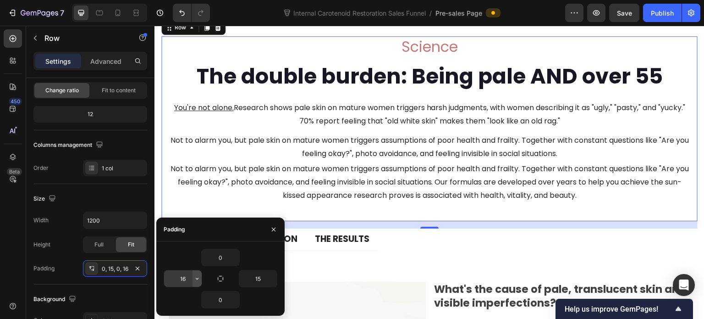
click at [194, 282] on button "button" at bounding box center [197, 278] width 9 height 17
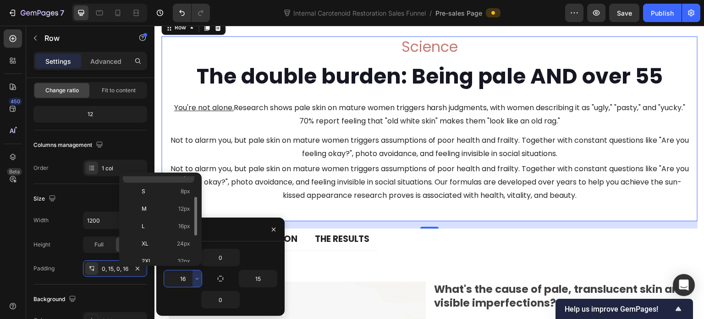
scroll to position [92, 0]
drag, startPoint x: 183, startPoint y: 216, endPoint x: 29, endPoint y: 190, distance: 156.7
click at [183, 215] on span "32px" at bounding box center [183, 215] width 13 height 8
type input "32"
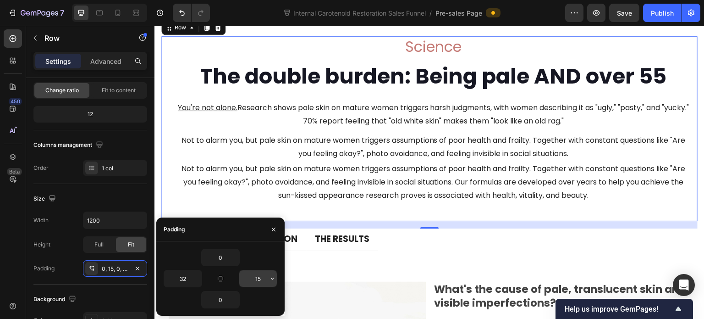
click at [274, 275] on icon "button" at bounding box center [272, 278] width 7 height 7
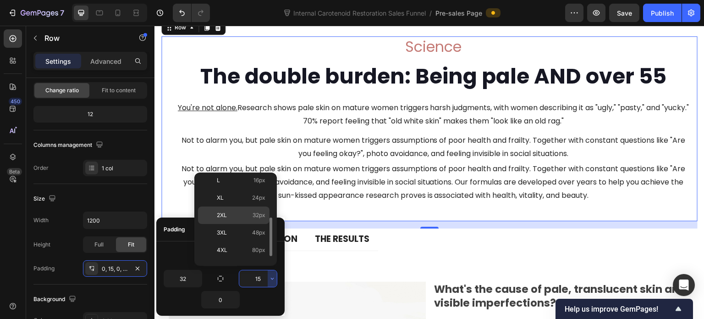
click at [244, 220] on div "2XL 32px" at bounding box center [234, 214] width 72 height 17
type input "32"
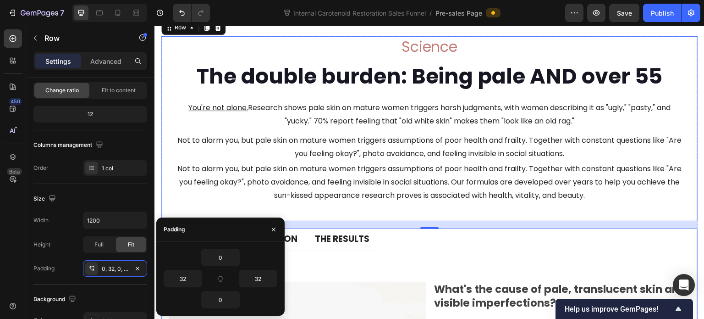
click at [427, 251] on ul "THE CAUSE THE SOLUTION THE RESULTS" at bounding box center [429, 239] width 536 height 22
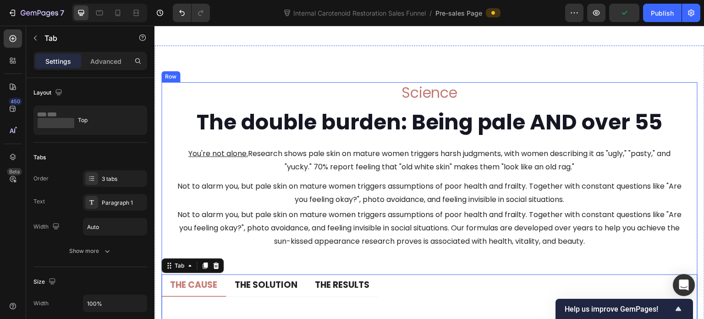
scroll to position [4319, 0]
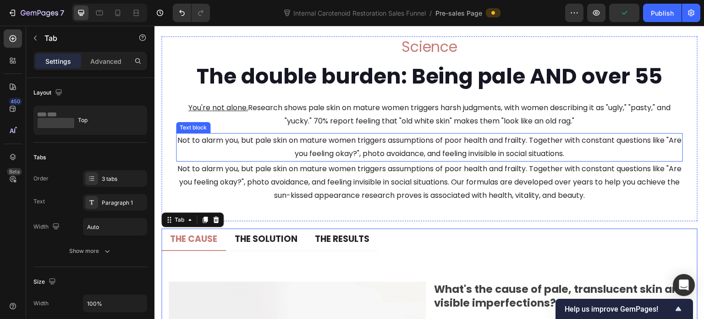
click at [392, 160] on p "Not to alarm you, but pale skin on mature women triggers assumptions of poor he…" at bounding box center [429, 147] width 505 height 27
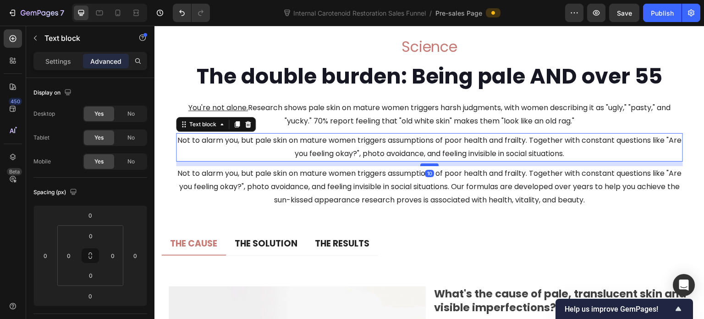
drag, startPoint x: 425, startPoint y: 191, endPoint x: 433, endPoint y: 196, distance: 9.8
click at [433, 166] on div at bounding box center [429, 164] width 18 height 3
type input "10"
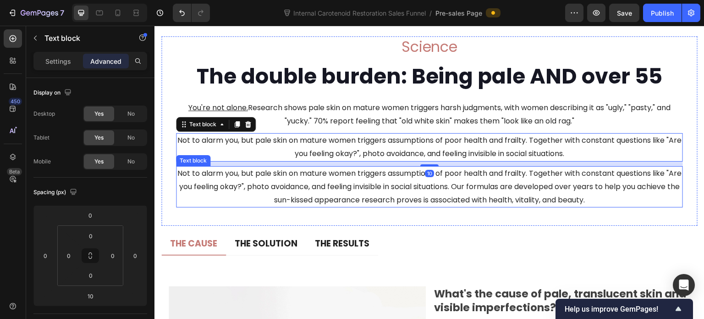
click at [507, 206] on p "Not to alarm you, but pale skin on mature women triggers assumptions of poor he…" at bounding box center [429, 186] width 505 height 39
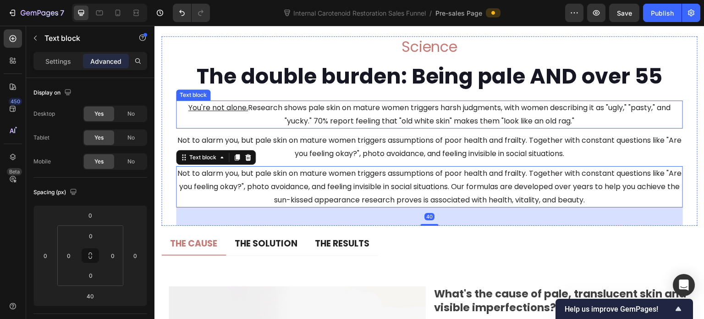
click at [505, 128] on p "You're not alone. Research shows pale skin on mature women triggers harsh judgm…" at bounding box center [429, 114] width 505 height 27
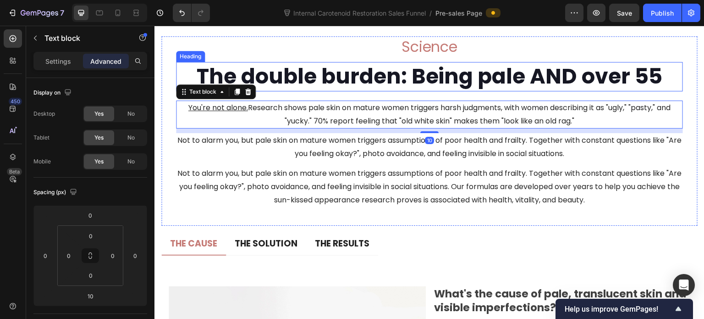
click at [531, 57] on h2 "Science" at bounding box center [429, 46] width 507 height 21
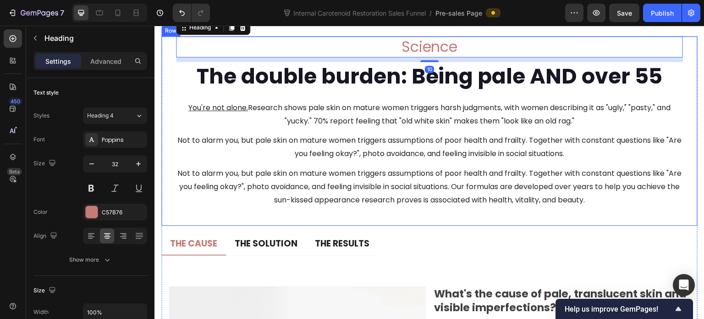
click at [337, 130] on div "Science Heading 10 The double burden: Being pale AND over 55 Heading You're not…" at bounding box center [429, 130] width 507 height 189
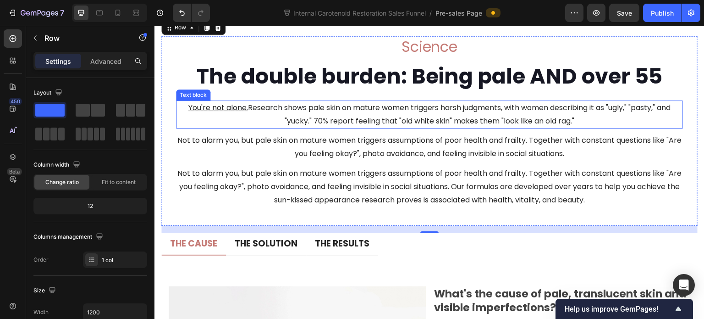
click at [586, 128] on p "You're not alone. Research shows pale skin on mature women triggers harsh judgm…" at bounding box center [429, 114] width 505 height 27
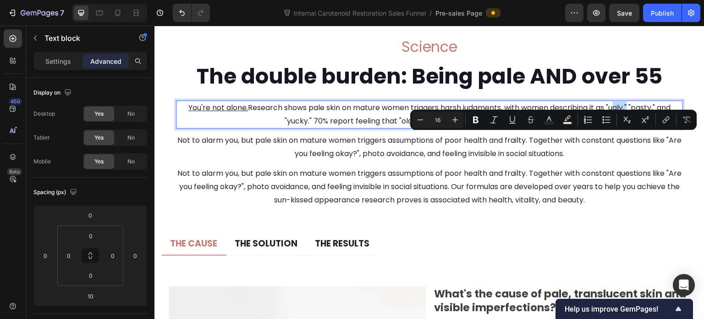
drag, startPoint x: 608, startPoint y: 138, endPoint x: 627, endPoint y: 138, distance: 18.8
click at [627, 128] on p "You're not alone. Research shows pale skin on mature women triggers harsh judgm…" at bounding box center [429, 114] width 505 height 27
click at [609, 128] on p "You're not alone. Research shows pale skin on mature women triggers harsh judgm…" at bounding box center [429, 114] width 505 height 27
drag, startPoint x: 607, startPoint y: 137, endPoint x: 627, endPoint y: 141, distance: 19.7
click at [627, 128] on p "You're not alone. Research shows pale skin on mature women triggers harsh judgm…" at bounding box center [429, 114] width 505 height 27
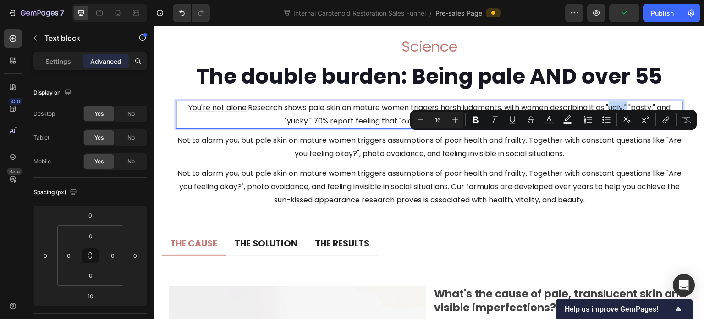
click at [618, 128] on p "You're not alone. Research shows pale skin on mature women triggers harsh judgm…" at bounding box center [429, 114] width 505 height 27
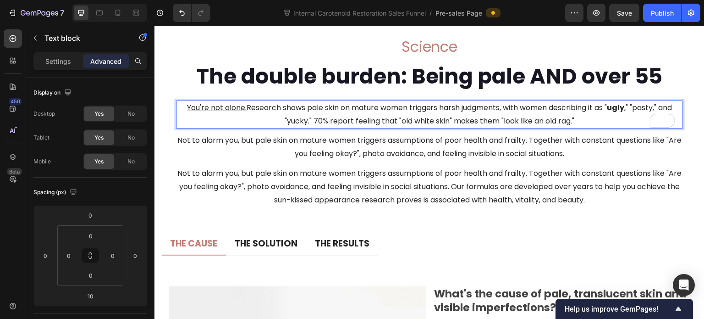
click at [639, 128] on p "You're not alone. Research shows pale skin on mature women triggers harsh judgm…" at bounding box center [429, 114] width 505 height 27
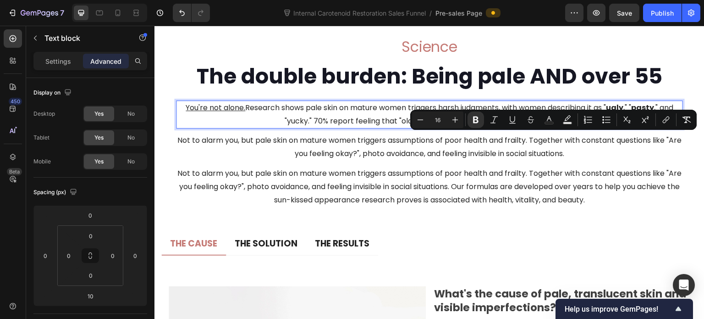
click at [601, 128] on p "You're not alone. Research shows pale skin on mature women triggers harsh judgm…" at bounding box center [429, 114] width 505 height 27
click at [551, 119] on icon "Editor contextual toolbar" at bounding box center [549, 119] width 9 height 9
type input "242424"
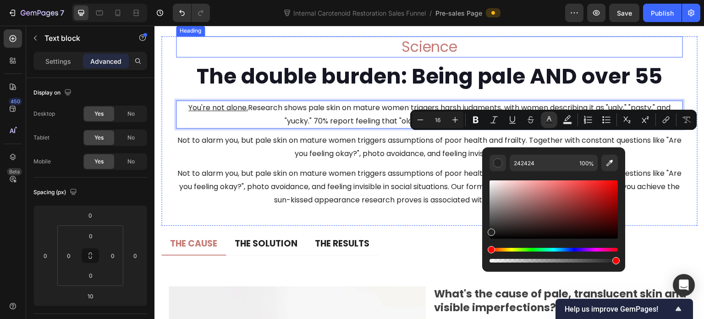
click at [433, 57] on h2 "Science" at bounding box center [429, 46] width 507 height 21
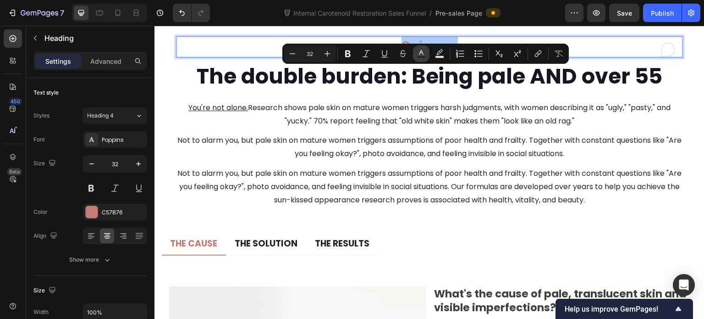
click at [414, 54] on button "Text Color" at bounding box center [421, 53] width 17 height 17
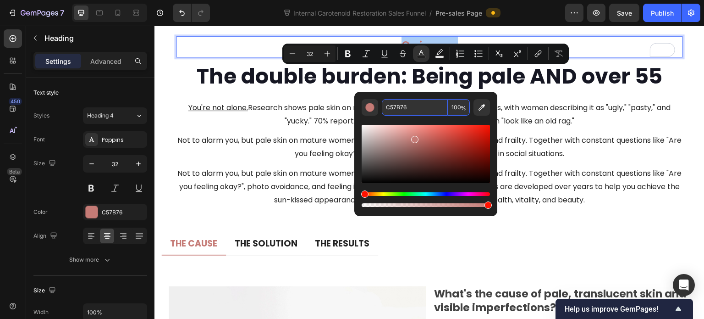
click at [415, 110] on input "C57B76" at bounding box center [415, 107] width 66 height 17
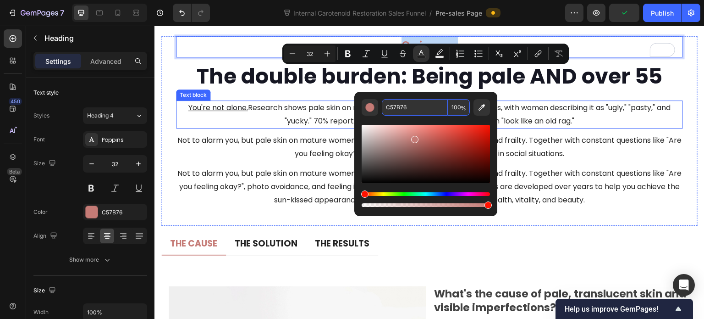
click at [616, 128] on p "You're not alone. Research shows pale skin on mature women triggers harsh judgm…" at bounding box center [429, 114] width 505 height 27
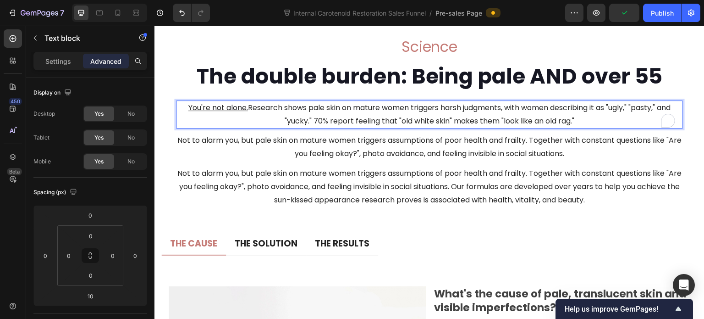
click at [618, 128] on p "You're not alone. Research shows pale skin on mature women triggers harsh judgm…" at bounding box center [429, 114] width 505 height 27
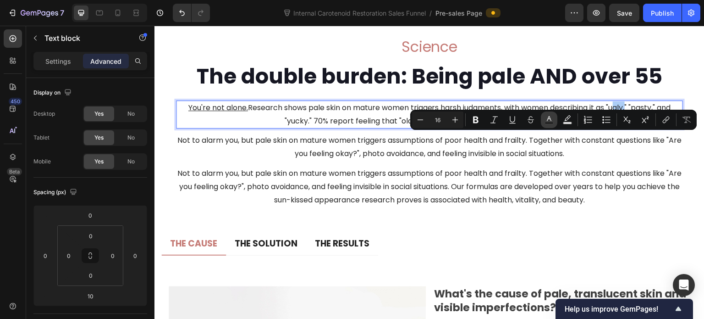
click at [549, 120] on icon "Editor contextual toolbar" at bounding box center [549, 119] width 9 height 9
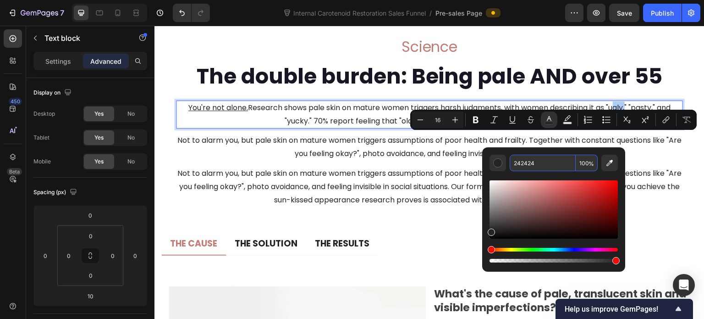
click at [546, 164] on input "242424" at bounding box center [543, 162] width 66 height 17
paste input "C57B76"
type input "C57B76"
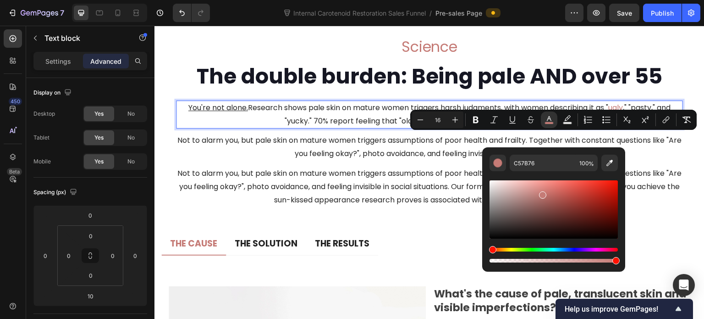
click at [646, 128] on p "You're not alone. Research shows pale skin on mature women triggers harsh judgm…" at bounding box center [429, 114] width 505 height 27
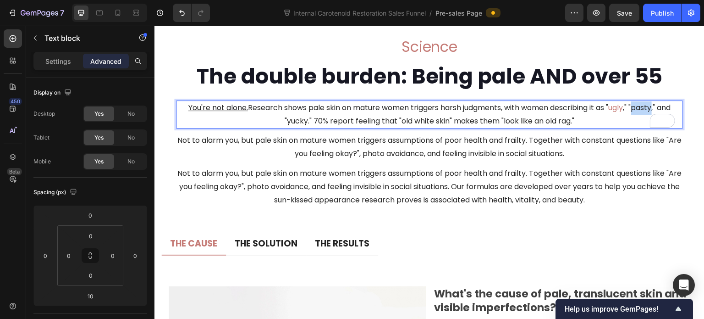
click at [646, 128] on p "You're not alone. Research shows pale skin on mature women triggers harsh judgm…" at bounding box center [429, 114] width 505 height 27
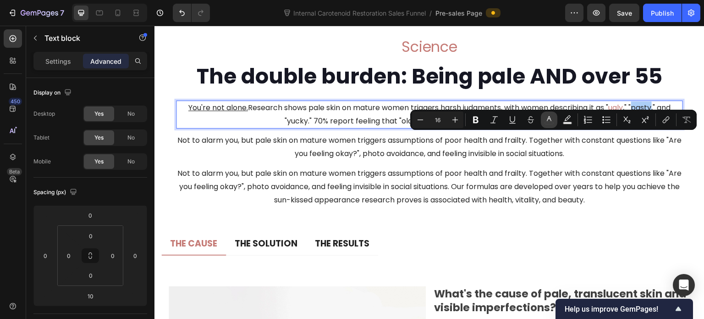
click at [545, 122] on rect "Editor contextual toolbar" at bounding box center [549, 123] width 9 height 2
type input "242424"
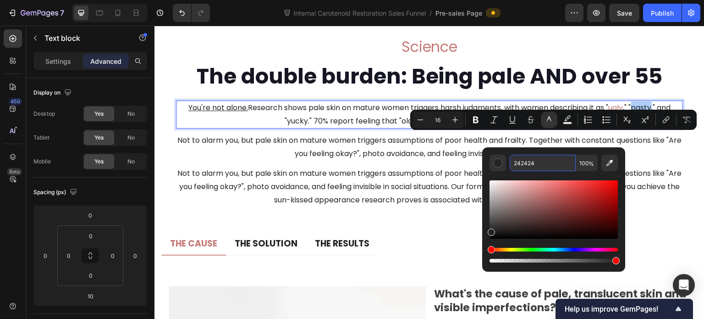
click at [547, 159] on input "242424" at bounding box center [543, 162] width 66 height 17
paste input "C57B76"
type input "C57B76"
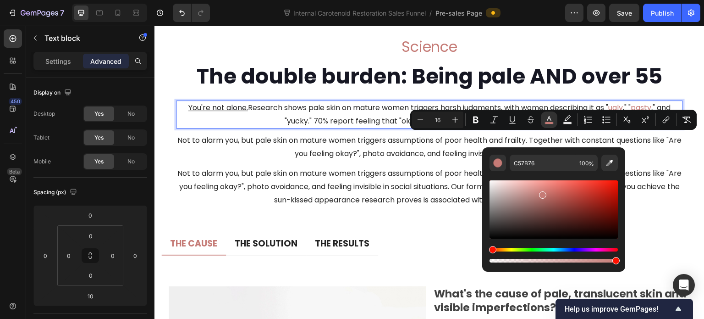
click at [293, 128] on p "You're not alone. Research shows pale skin on mature women triggers harsh judgm…" at bounding box center [429, 114] width 505 height 27
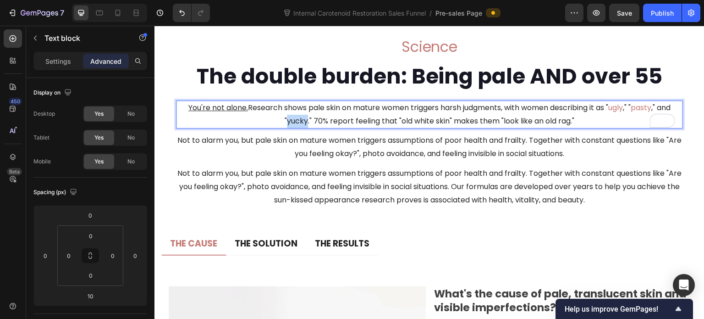
click at [293, 128] on p "You're not alone. Research shows pale skin on mature women triggers harsh judgm…" at bounding box center [429, 114] width 505 height 27
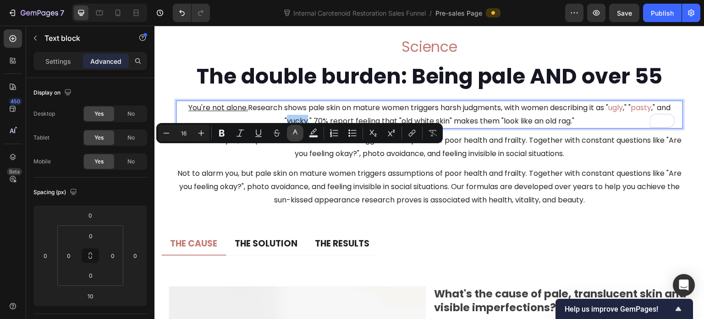
click at [296, 134] on icon "Editor contextual toolbar" at bounding box center [295, 132] width 9 height 9
type input "242424"
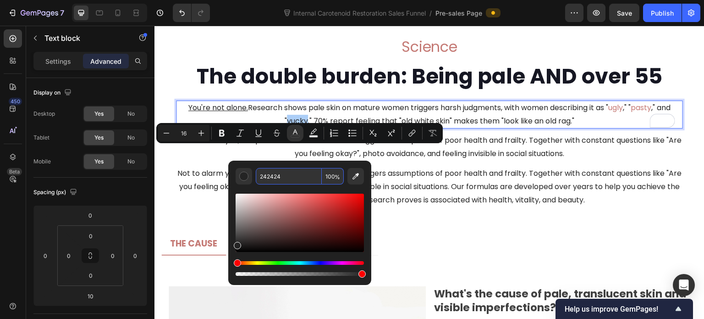
click at [294, 172] on input "242424" at bounding box center [289, 176] width 66 height 17
paste input "C57B76"
type input "C57B76"
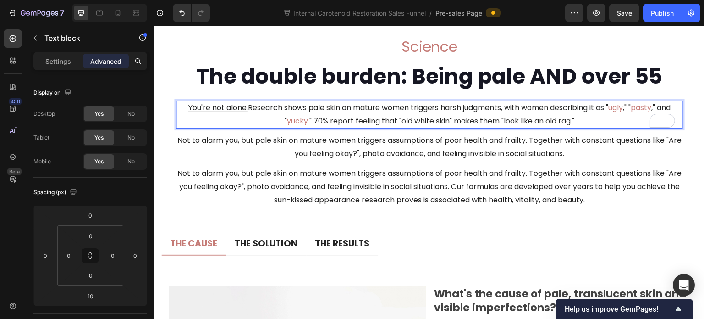
click at [415, 128] on p "You're not alone. Research shows pale skin on mature women triggers harsh judgm…" at bounding box center [429, 114] width 505 height 27
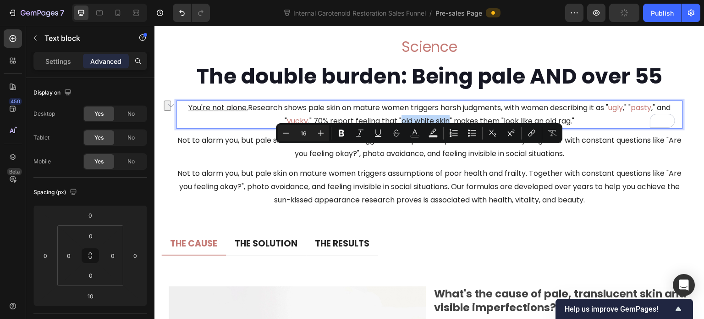
drag, startPoint x: 397, startPoint y: 151, endPoint x: 443, endPoint y: 153, distance: 46.3
click at [443, 128] on p "You're not alone. Research shows pale skin on mature women triggers harsh judgm…" at bounding box center [429, 114] width 505 height 27
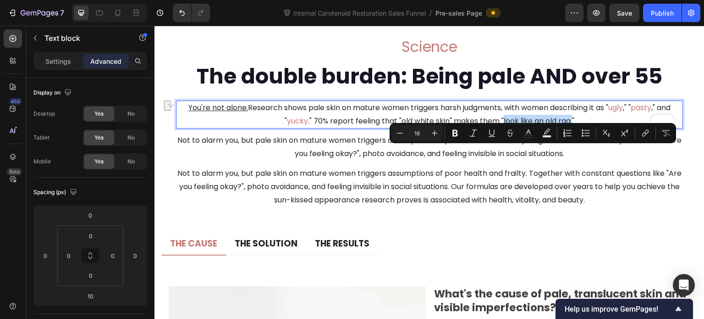
drag, startPoint x: 498, startPoint y: 154, endPoint x: 568, endPoint y: 155, distance: 70.2
click at [568, 128] on p "You're not alone. Research shows pale skin on mature women triggers harsh judgm…" at bounding box center [429, 114] width 505 height 27
click at [532, 132] on icon "Editor contextual toolbar" at bounding box center [528, 132] width 9 height 9
type input "242424"
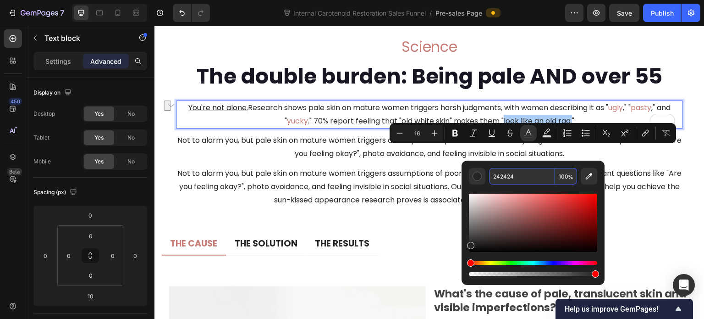
click at [526, 174] on input "242424" at bounding box center [522, 176] width 66 height 17
paste input "C57B76"
type input "C57B76"
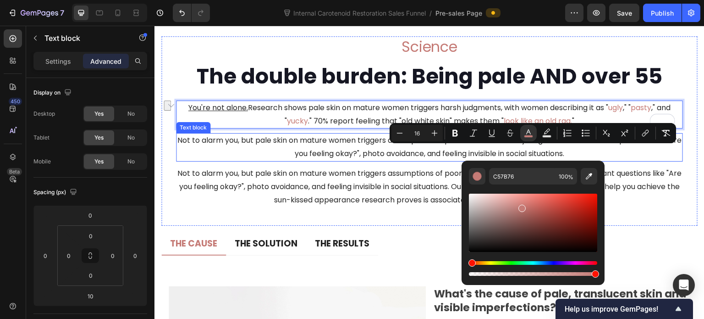
click at [377, 161] on div "Not to alarm you, but pale skin on mature women triggers assumptions of poor he…" at bounding box center [429, 147] width 507 height 28
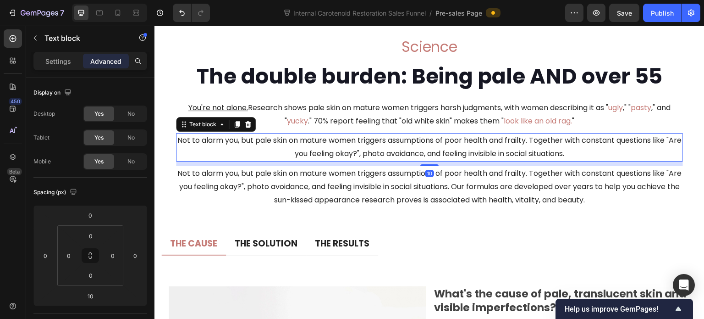
click at [360, 206] on p "Not to alarm you, but pale skin on mature women triggers assumptions of poor he…" at bounding box center [429, 186] width 505 height 39
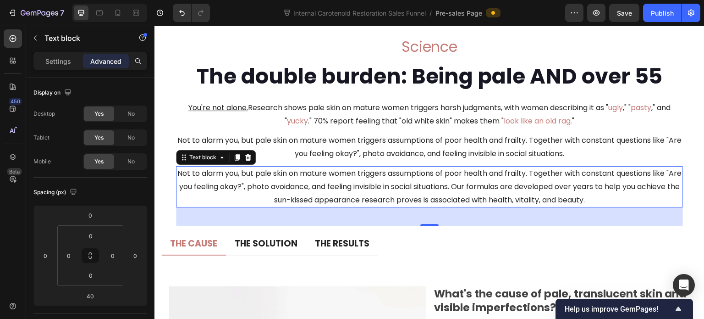
click at [348, 206] on p "Not to alarm you, but pale skin on mature women triggers assumptions of poor he…" at bounding box center [429, 186] width 505 height 39
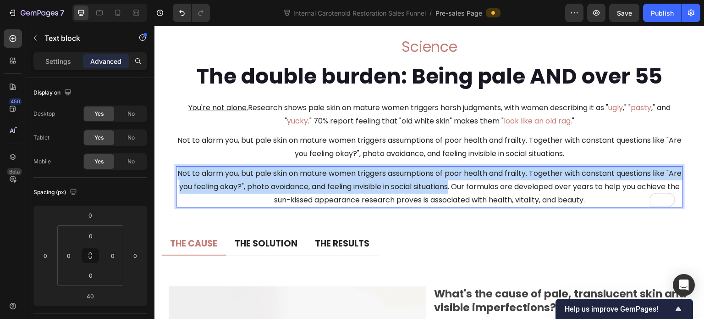
drag, startPoint x: 478, startPoint y: 215, endPoint x: 178, endPoint y: 209, distance: 299.4
click at [178, 206] on p "Not to alarm you, but pale skin on mature women triggers assumptions of poor he…" at bounding box center [429, 186] width 505 height 39
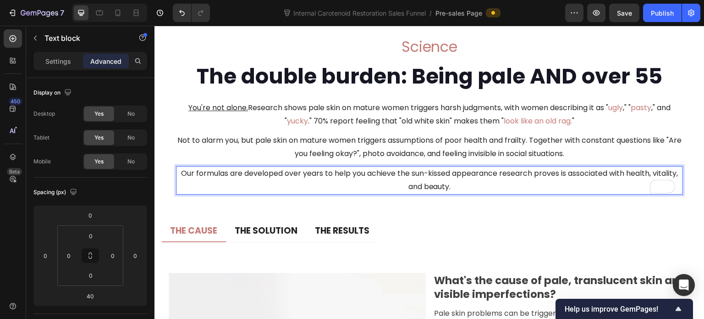
click at [315, 160] on p "Not to alarm you, but pale skin on mature women triggers assumptions of poor he…" at bounding box center [429, 147] width 505 height 27
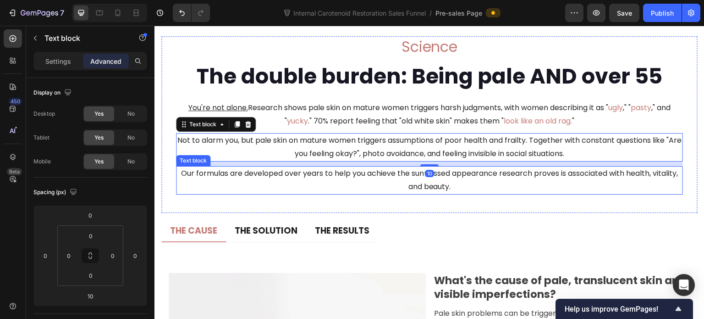
click at [491, 193] on p "Our formulas are developed over years to help you achieve the sun-kissed appear…" at bounding box center [429, 180] width 505 height 27
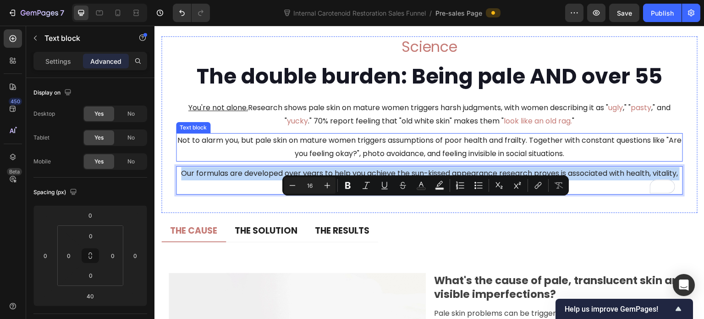
click at [599, 160] on p "Not to alarm you, but pale skin on mature women triggers assumptions of poor he…" at bounding box center [429, 147] width 505 height 27
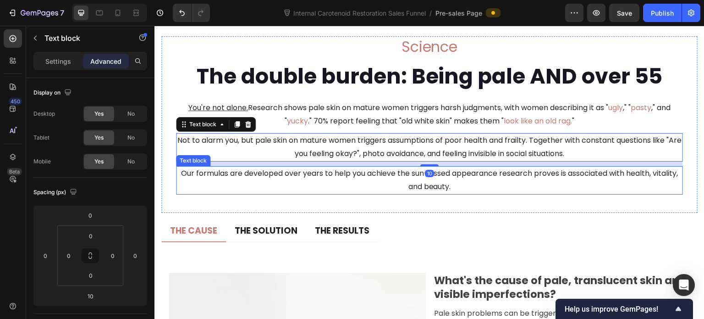
click at [536, 193] on p "Our formulas are developed over years to help you achieve the sun-kissed appear…" at bounding box center [429, 180] width 505 height 27
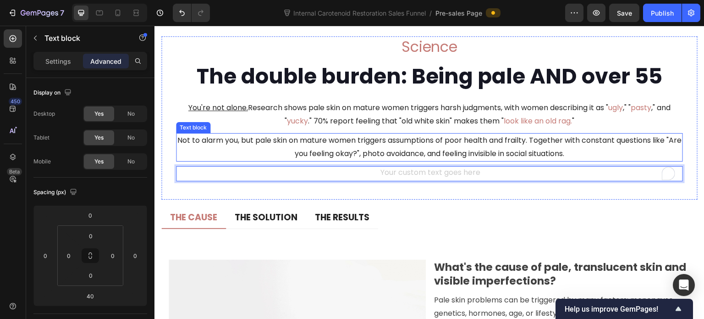
click at [584, 160] on p "Not to alarm you, but pale skin on mature women triggers assumptions of poor he…" at bounding box center [429, 147] width 505 height 27
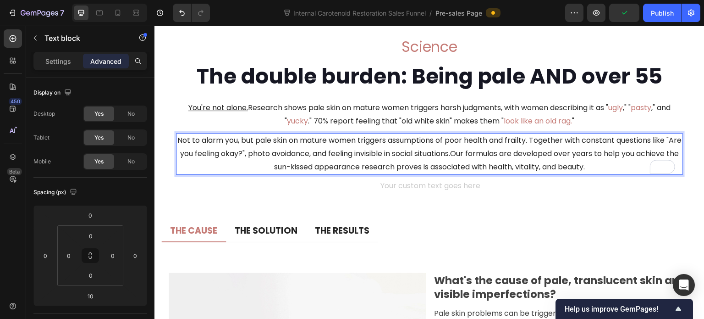
click at [481, 173] on p "Not to alarm you, but pale skin on mature women triggers assumptions of poor he…" at bounding box center [429, 153] width 505 height 39
click at [499, 194] on div "To enrich screen reader interactions, please activate Accessibility in Grammarl…" at bounding box center [429, 186] width 507 height 15
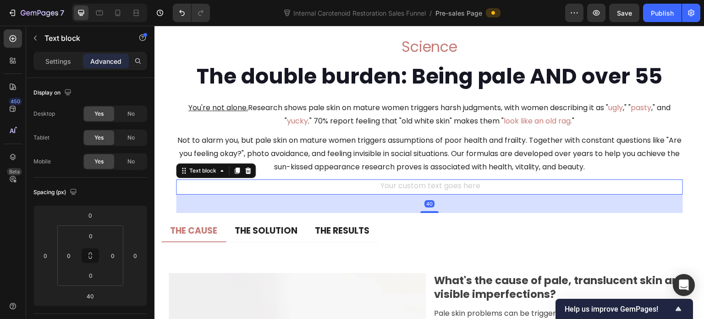
click at [247, 174] on icon at bounding box center [247, 170] width 7 height 7
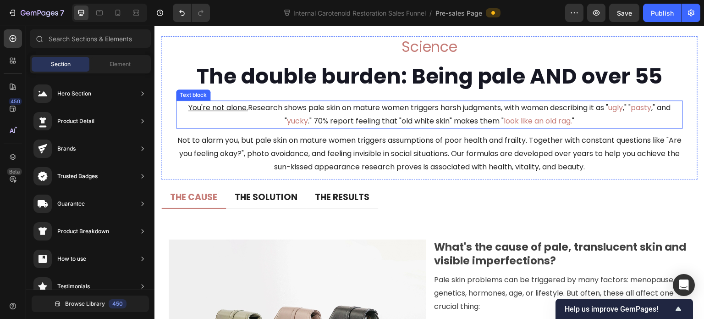
click at [438, 173] on p "Not to alarm you, but pale skin on mature women triggers assumptions of poor he…" at bounding box center [429, 153] width 505 height 39
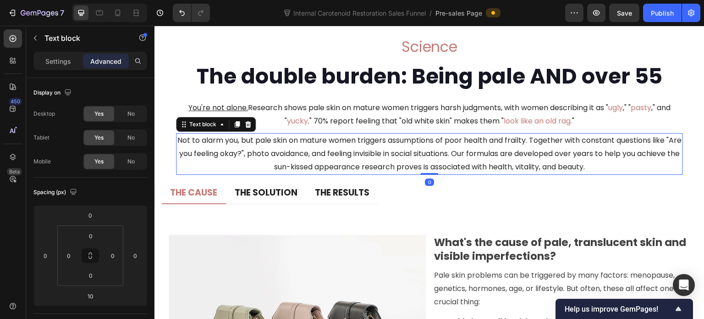
drag, startPoint x: 423, startPoint y: 210, endPoint x: 422, endPoint y: 199, distance: 10.6
click at [422, 174] on div "Not to alarm you, but pale skin on mature women triggers assumptions of poor he…" at bounding box center [429, 153] width 507 height 41
type input "0"
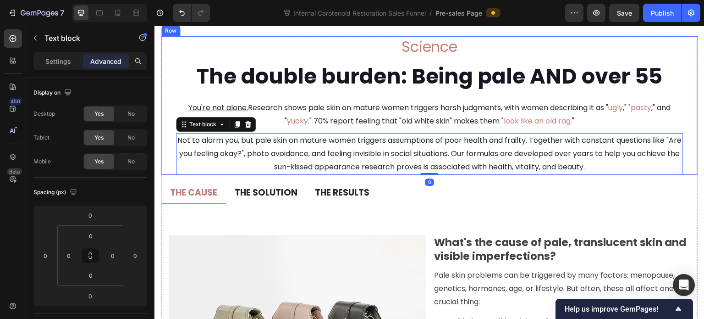
click at [445, 163] on div "Science Heading The double burden: Being pale AND over 55 Heading You're not al…" at bounding box center [429, 105] width 507 height 138
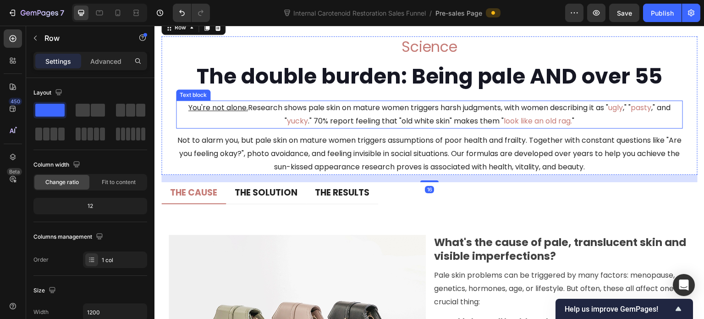
click at [612, 113] on span "ugly" at bounding box center [616, 107] width 15 height 11
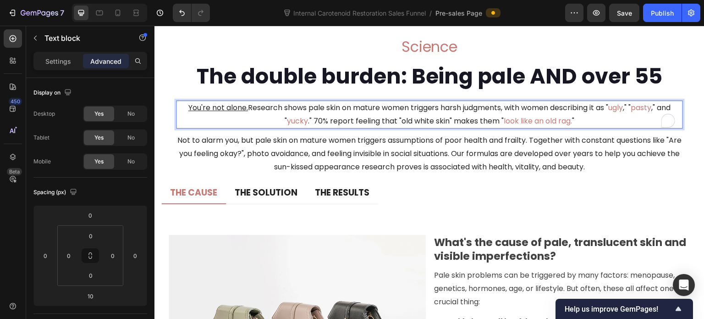
click at [616, 113] on span "ugly" at bounding box center [616, 107] width 15 height 11
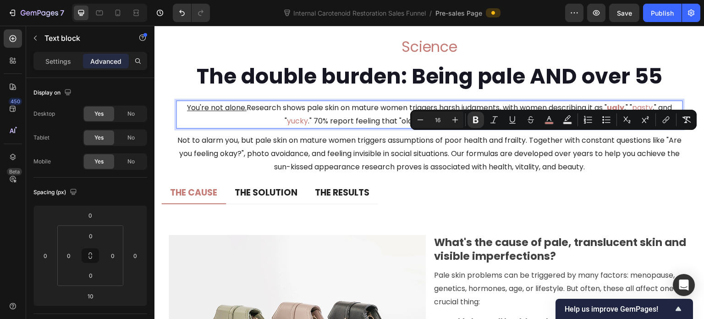
click at [642, 113] on span "pasty" at bounding box center [643, 107] width 21 height 11
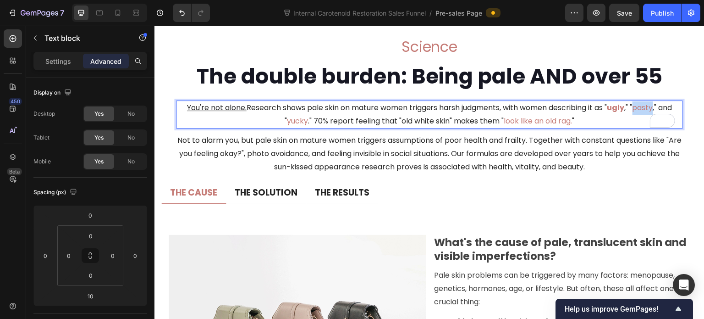
click at [642, 113] on span "pasty" at bounding box center [643, 107] width 21 height 11
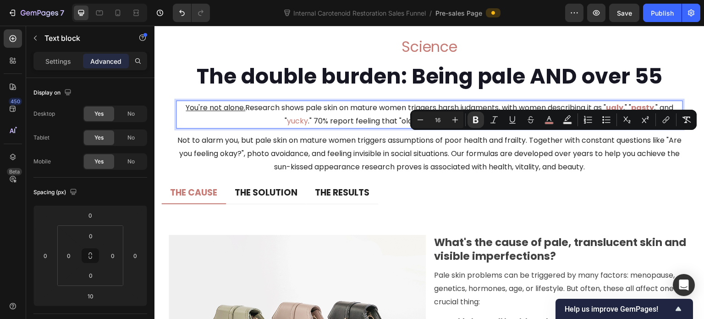
click at [292, 126] on span "yucky" at bounding box center [297, 121] width 21 height 11
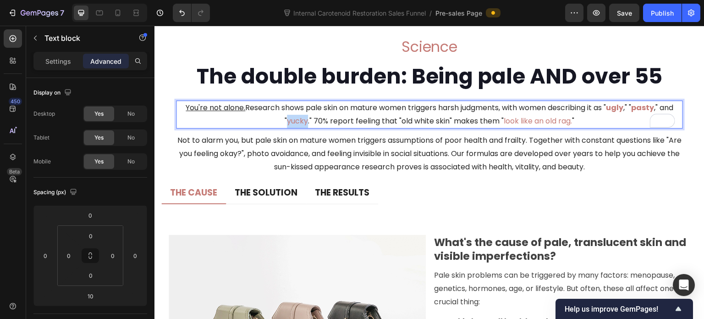
click at [292, 126] on span "yucky" at bounding box center [297, 121] width 21 height 11
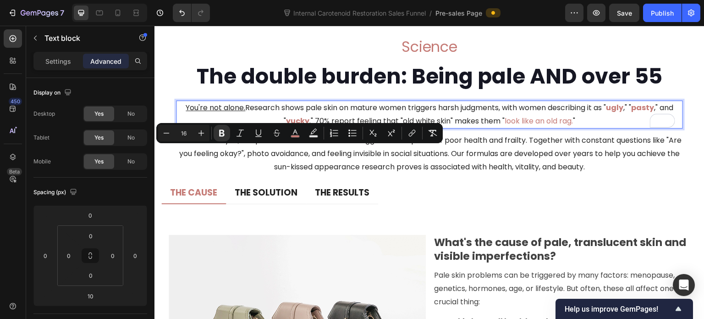
click at [509, 126] on span "look like an old rag." at bounding box center [539, 121] width 68 height 11
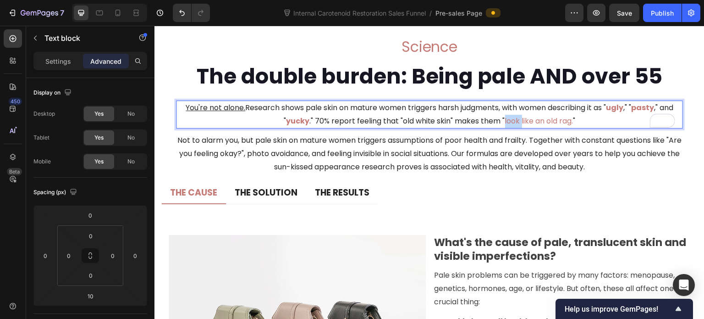
click at [509, 126] on span "look like an old rag." at bounding box center [539, 121] width 68 height 11
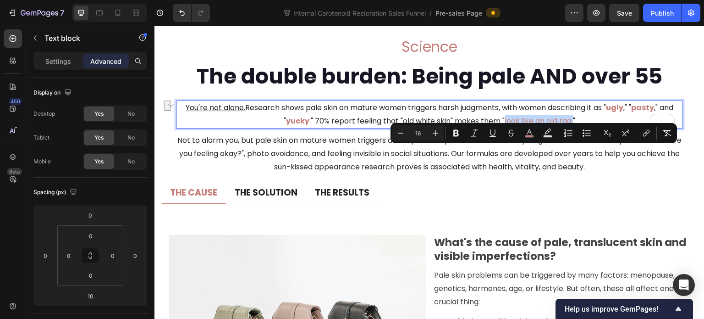
drag, startPoint x: 569, startPoint y: 152, endPoint x: 499, endPoint y: 152, distance: 70.1
click at [499, 128] on p "You're not alone. Research shows pale skin on mature women triggers harsh judgm…" at bounding box center [429, 114] width 505 height 27
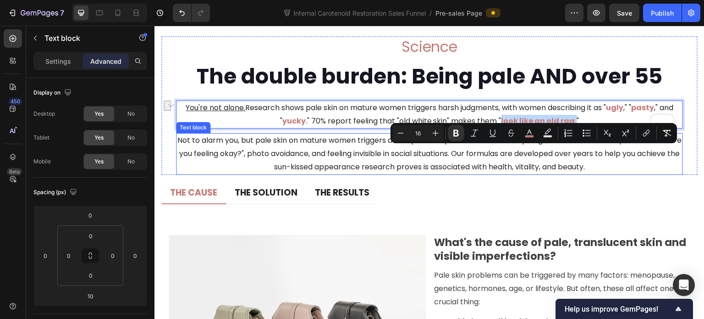
click at [480, 173] on p "Not to alarm you, but pale skin on mature women triggers assumptions of poor he…" at bounding box center [429, 153] width 505 height 39
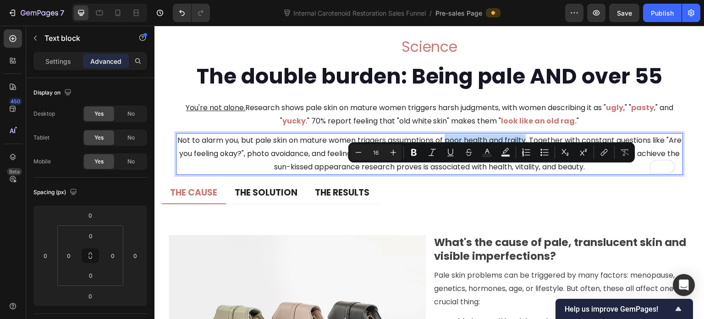
drag, startPoint x: 452, startPoint y: 172, endPoint x: 531, endPoint y: 173, distance: 79.3
click at [531, 173] on p "Not to alarm you, but pale skin on mature women triggers assumptions of poor he…" at bounding box center [429, 153] width 505 height 39
click at [486, 155] on rect "Editor contextual toolbar" at bounding box center [487, 155] width 9 height 2
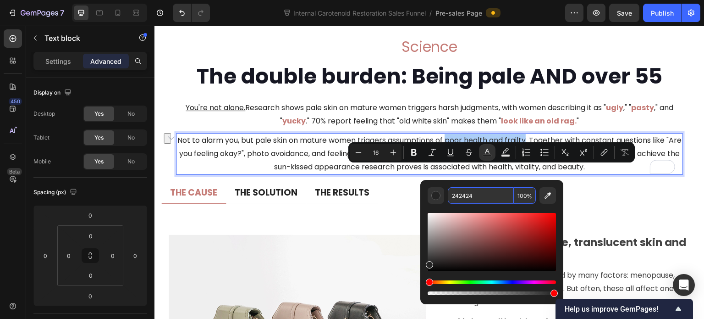
click at [479, 191] on input "242424" at bounding box center [481, 195] width 66 height 17
paste input "Our formulas are developed over years to help you achieve the sun-kissed appear…"
type input "Our formulas are developed over years to help you achieve the sun-kissed appear…"
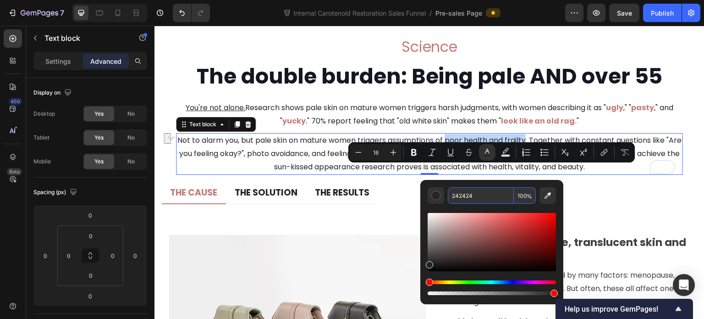
scroll to position [0, 0]
click at [365, 173] on p "Not to alarm you, but pale skin on mature women triggers assumptions of poor he…" at bounding box center [429, 153] width 505 height 39
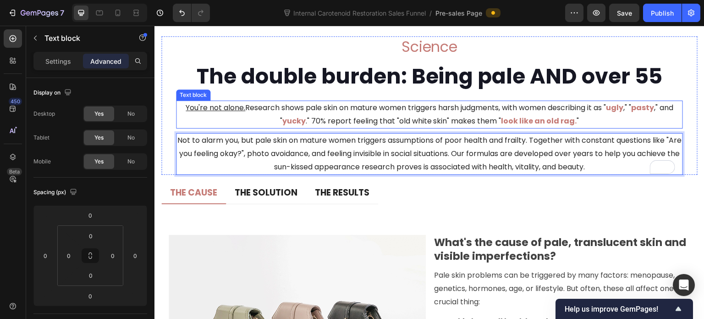
click at [514, 126] on strong "look like an old rag." at bounding box center [540, 121] width 76 height 11
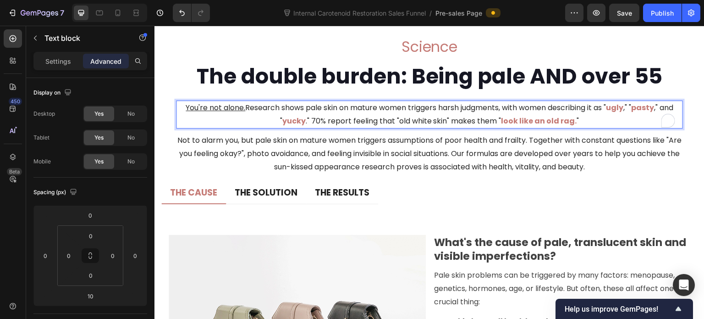
click at [507, 126] on strong "look like an old rag." at bounding box center [540, 121] width 76 height 11
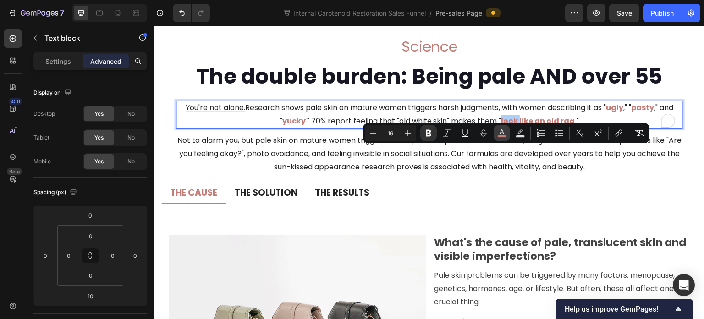
click at [498, 136] on rect "Editor contextual toolbar" at bounding box center [502, 136] width 9 height 2
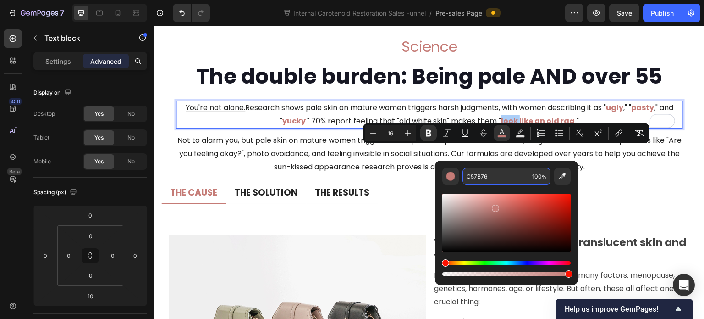
click at [480, 177] on input "C57B76" at bounding box center [496, 176] width 66 height 17
click at [406, 173] on p "Not to alarm you, but pale skin on mature women triggers assumptions of poor he…" at bounding box center [429, 153] width 505 height 39
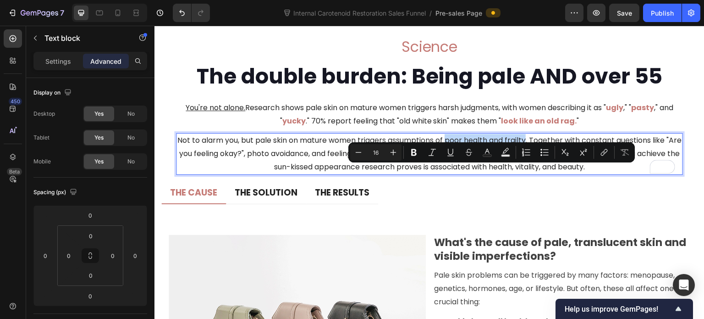
drag, startPoint x: 452, startPoint y: 172, endPoint x: 532, endPoint y: 175, distance: 79.8
click at [484, 154] on rect "Editor contextual toolbar" at bounding box center [487, 155] width 9 height 2
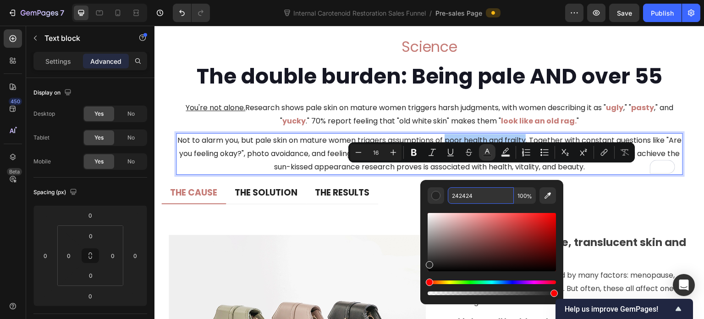
click at [486, 189] on input "242424" at bounding box center [481, 195] width 66 height 17
paste input "C57B76"
type input "C57B76"
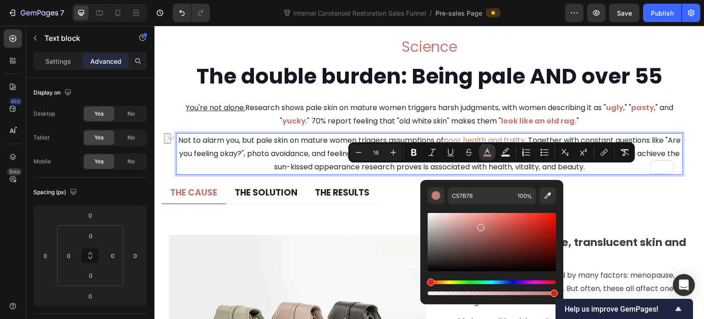
click at [353, 173] on p "Not to alarm you, but pale skin on mature women triggers assumptions of poor he…" at bounding box center [429, 153] width 505 height 39
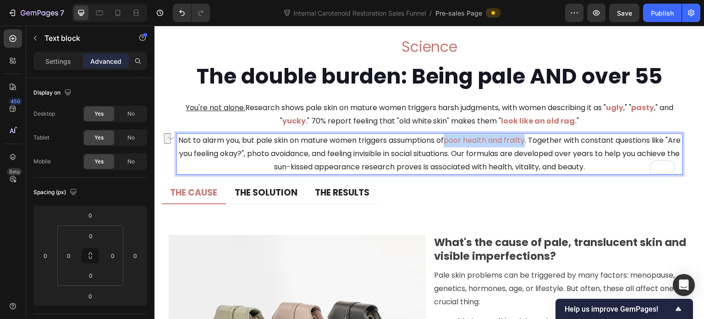
drag, startPoint x: 452, startPoint y: 173, endPoint x: 531, endPoint y: 175, distance: 78.9
click at [525, 145] on span "poor health and frailty" at bounding box center [484, 140] width 81 height 11
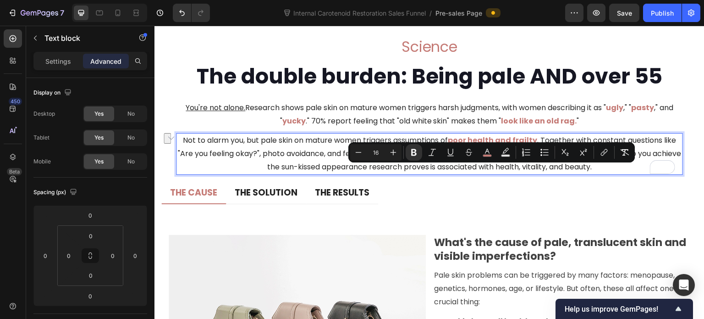
click at [540, 173] on p "Not to alarm you, but pale skin on mature women triggers assumptions of poor he…" at bounding box center [429, 153] width 505 height 39
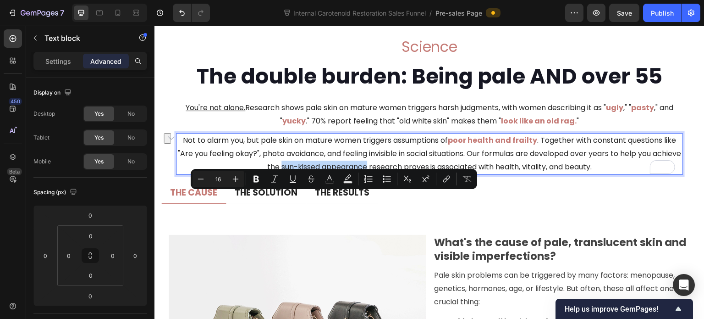
drag, startPoint x: 291, startPoint y: 198, endPoint x: 376, endPoint y: 199, distance: 84.8
click at [376, 173] on p "Not to alarm you, but pale skin on mature women triggers assumptions of poor he…" at bounding box center [429, 153] width 505 height 39
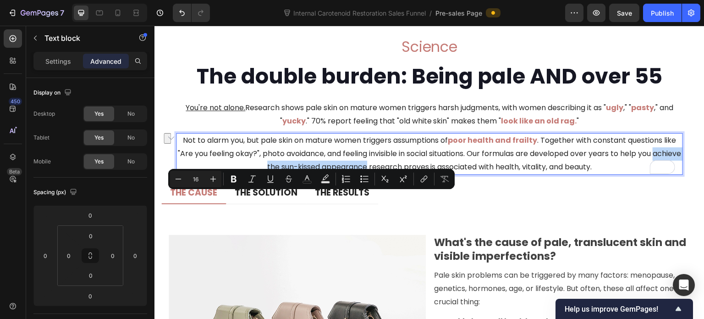
drag, startPoint x: 246, startPoint y: 196, endPoint x: 375, endPoint y: 197, distance: 129.3
click at [375, 173] on p "Not to alarm you, but pale skin on mature women triggers assumptions of poor he…" at bounding box center [429, 153] width 505 height 39
click at [306, 180] on icon "Editor contextual toolbar" at bounding box center [307, 178] width 9 height 9
type input "242424"
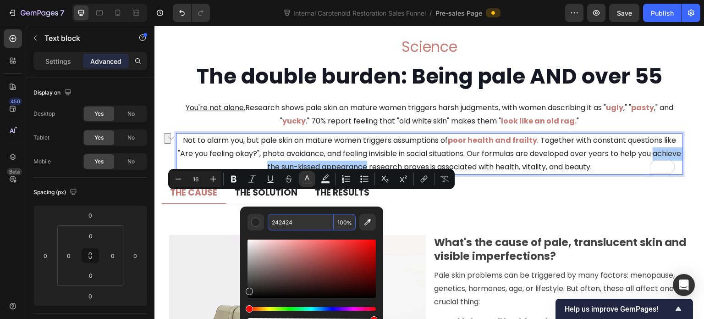
click at [299, 223] on input "242424" at bounding box center [301, 222] width 66 height 17
paste input "C57B76"
type input "C57B76"
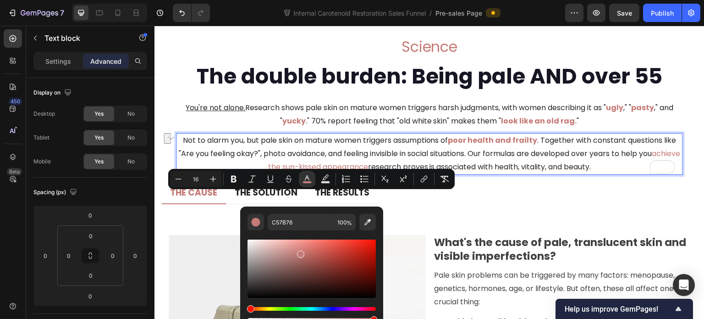
click at [529, 173] on p "Not to alarm you, but pale skin on mature women triggers assumptions of poor he…" at bounding box center [429, 153] width 505 height 39
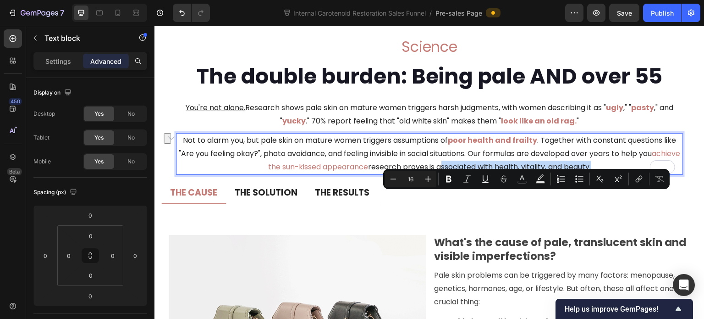
drag, startPoint x: 450, startPoint y: 198, endPoint x: 605, endPoint y: 196, distance: 155.0
click at [605, 173] on p "Not to alarm you, but pale skin on mature women triggers assumptions of poor he…" at bounding box center [429, 153] width 505 height 39
click at [520, 182] on icon "Editor contextual toolbar" at bounding box center [522, 178] width 9 height 9
type input "242424"
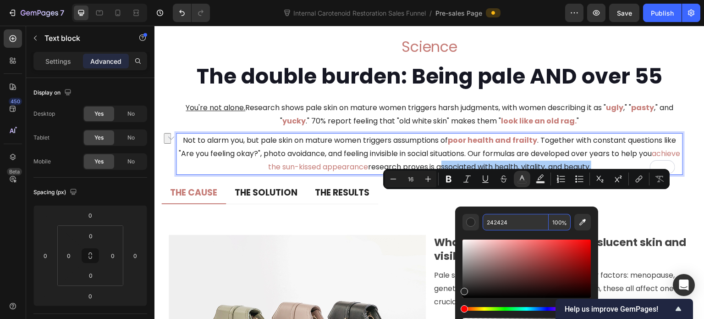
click at [512, 217] on input "242424" at bounding box center [516, 222] width 66 height 17
paste input "C57B76"
type input "C57B76"
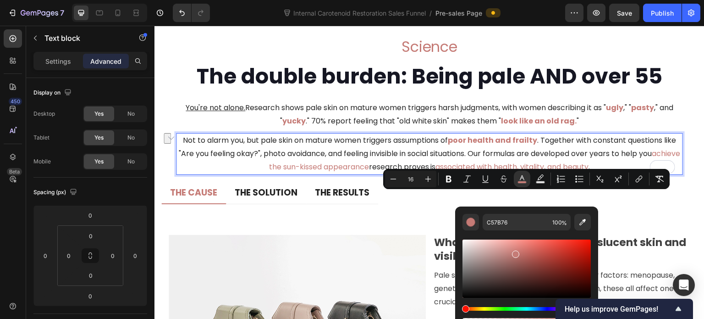
click at [391, 173] on p "Not to alarm you, but pale skin on mature women triggers assumptions of poor he…" at bounding box center [429, 153] width 505 height 39
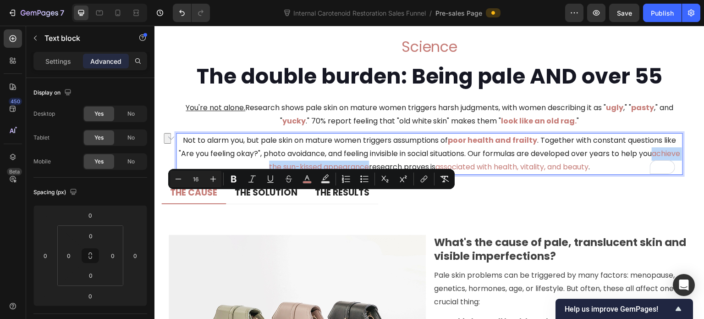
drag, startPoint x: 246, startPoint y: 197, endPoint x: 377, endPoint y: 193, distance: 130.7
click at [377, 172] on span "achieve the sun-kissed appearance" at bounding box center [475, 160] width 412 height 24
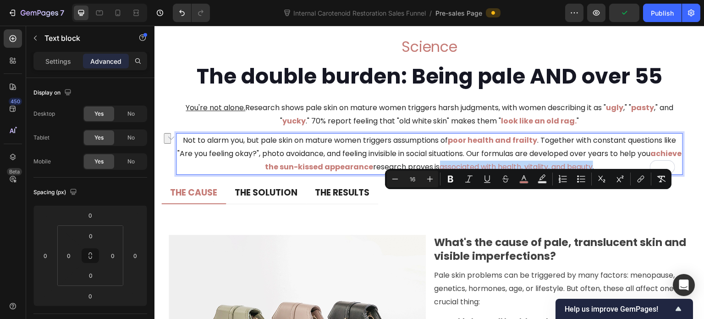
drag, startPoint x: 452, startPoint y: 200, endPoint x: 607, endPoint y: 200, distance: 155.4
click at [607, 173] on p "Not to alarm you, but pale skin on mature women triggers assumptions of poor he…" at bounding box center [429, 153] width 505 height 39
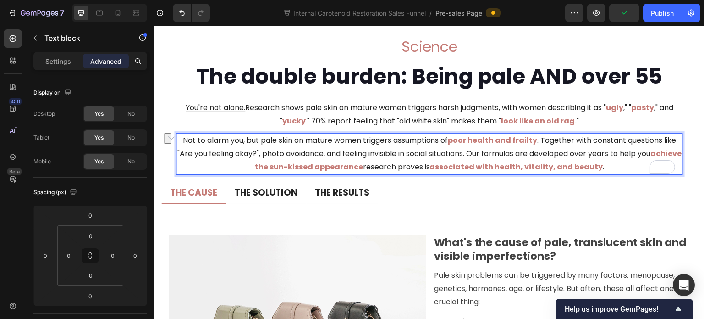
click at [361, 173] on p "Not to alarm you, but pale skin on mature women triggers assumptions of poor he…" at bounding box center [429, 153] width 505 height 39
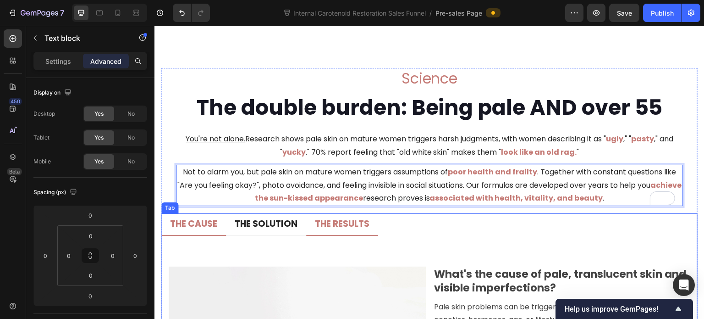
scroll to position [4365, 0]
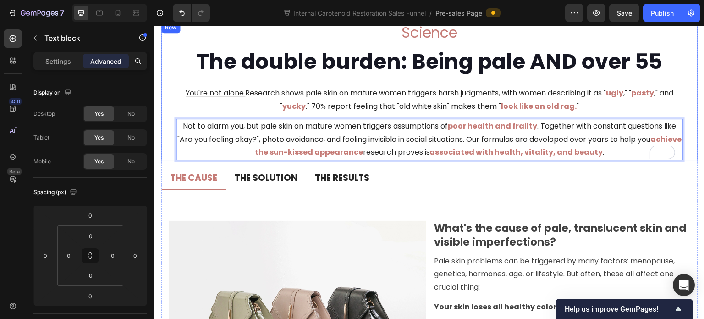
click at [167, 151] on div "Science Heading The double burden: Being pale AND over 55 Heading You're not al…" at bounding box center [429, 91] width 536 height 138
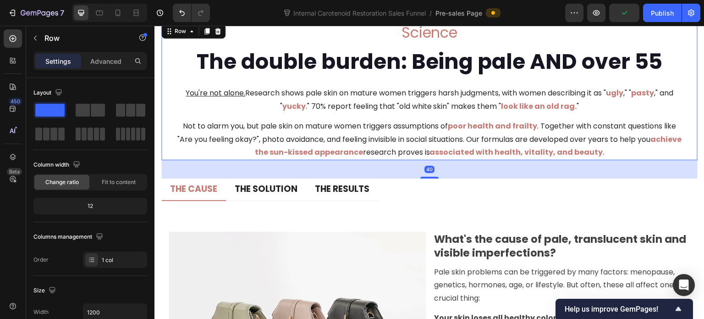
drag, startPoint x: 429, startPoint y: 166, endPoint x: 437, endPoint y: 177, distance: 14.0
click at [437, 160] on div "40" at bounding box center [429, 160] width 536 height 0
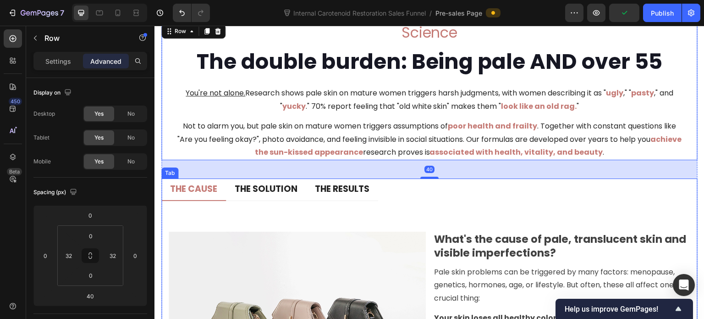
click at [450, 197] on ul "THE CAUSE THE SOLUTION THE RESULTS" at bounding box center [429, 189] width 536 height 22
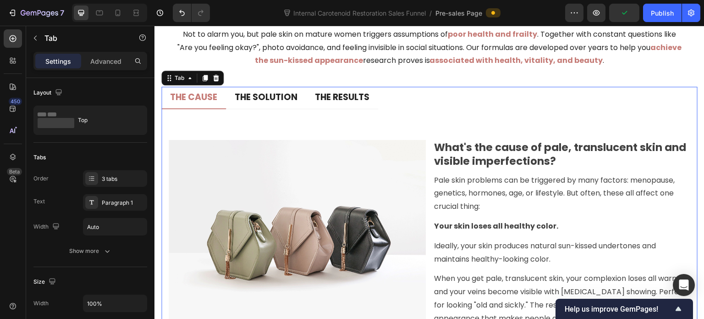
scroll to position [4503, 0]
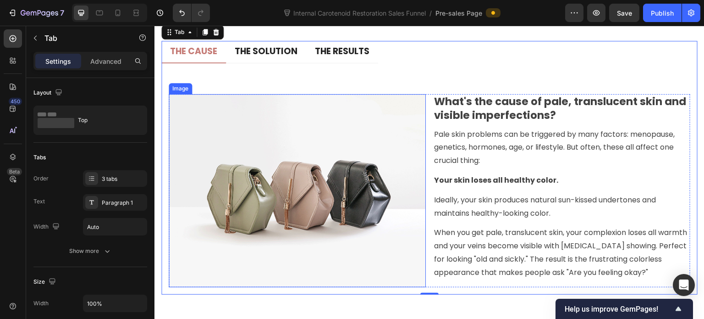
click at [355, 171] on img at bounding box center [297, 190] width 257 height 193
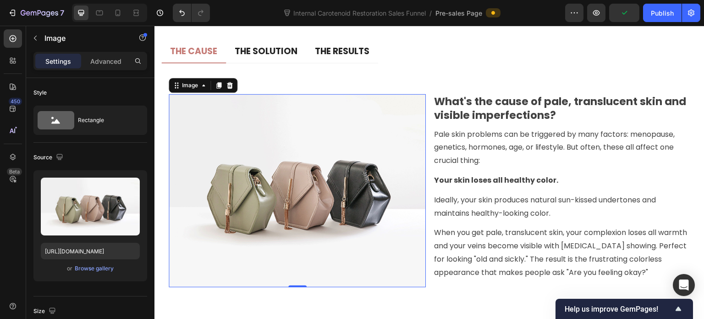
click at [232, 84] on icon at bounding box center [230, 85] width 6 height 6
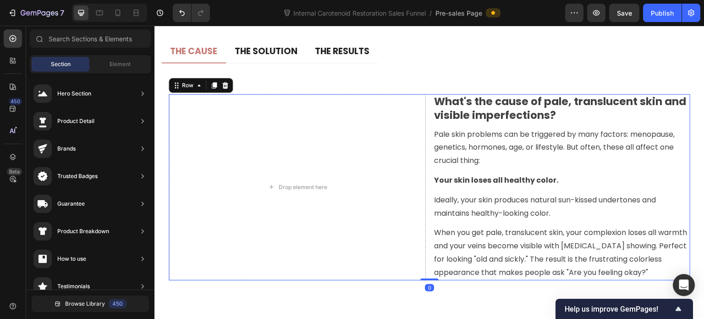
click at [429, 107] on div "Drop element here What's the cause of pale, translucent skin and visible imperf…" at bounding box center [430, 187] width 522 height 186
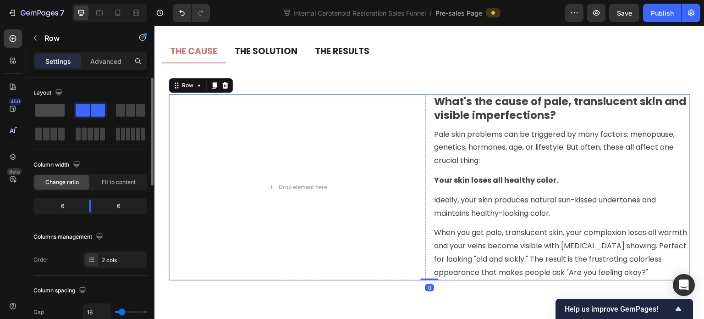
click at [49, 108] on span at bounding box center [49, 110] width 29 height 13
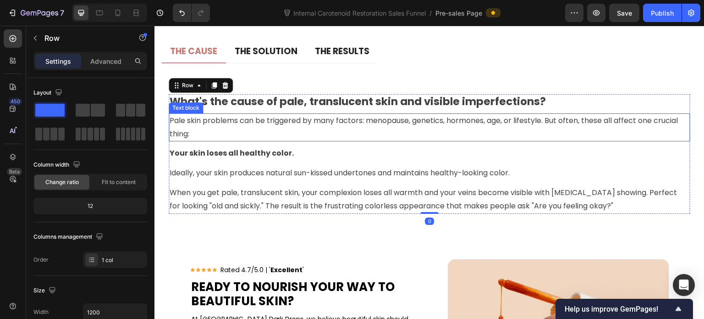
click at [358, 124] on p "Pale skin problems can be triggered by many factors: menopause, genetics, hormo…" at bounding box center [430, 127] width 520 height 27
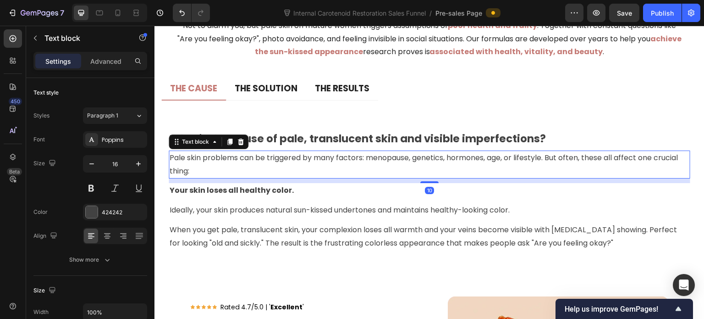
scroll to position [4457, 0]
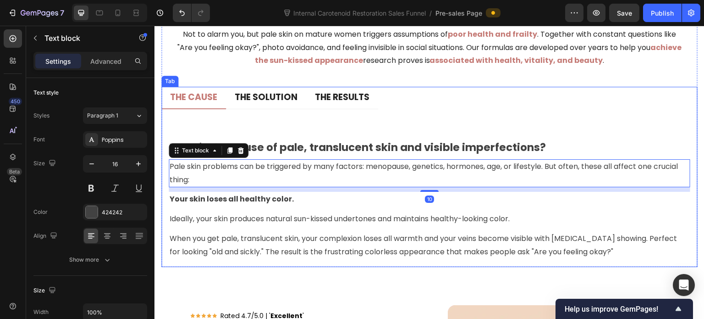
click at [333, 121] on div "Title Line What's the cause of pale, translucent skin and visible imperfections…" at bounding box center [430, 187] width 522 height 143
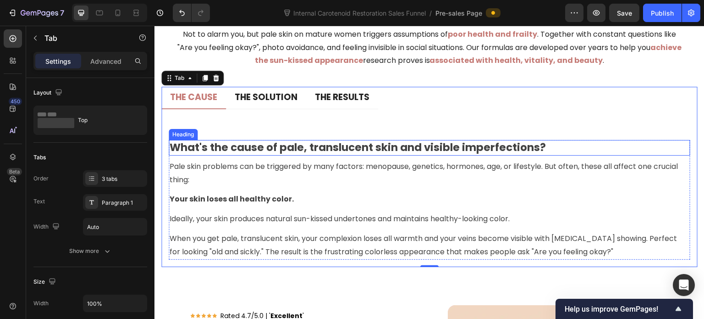
click at [239, 146] on h3 "What's the cause of pale, translucent skin and visible imperfections?" at bounding box center [430, 148] width 522 height 16
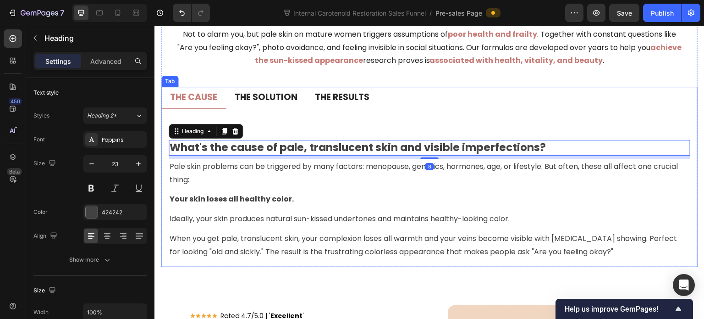
click at [276, 118] on div "Title Line What's the cause of pale, translucent skin and visible imperfections…" at bounding box center [430, 187] width 522 height 143
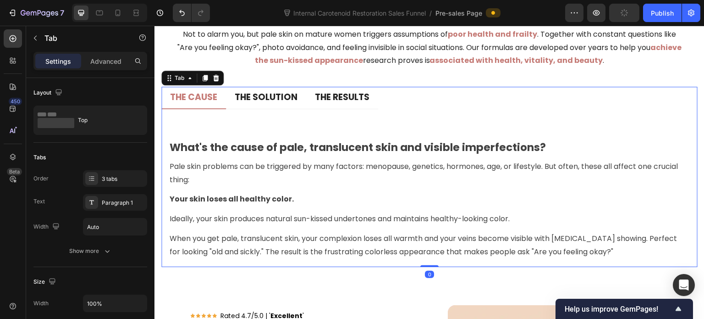
click at [308, 149] on h3 "What's the cause of pale, translucent skin and visible imperfections?" at bounding box center [430, 148] width 522 height 16
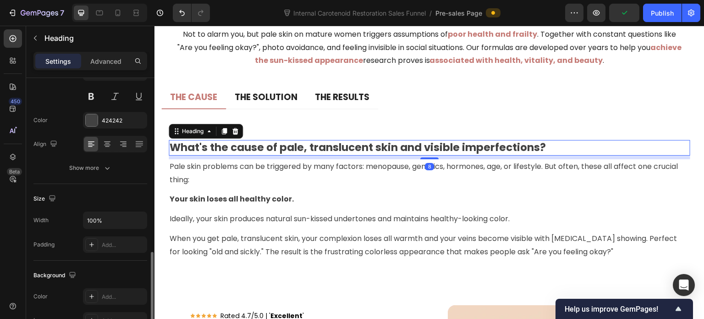
scroll to position [183, 0]
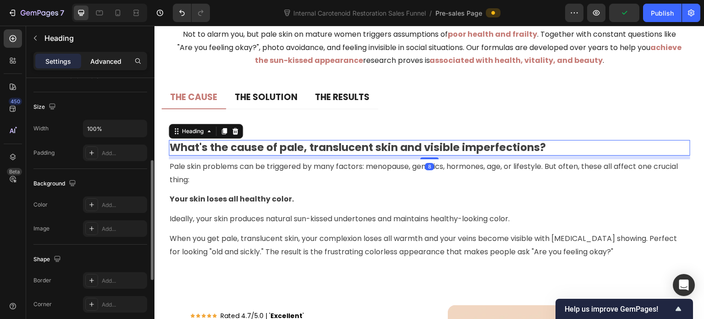
click at [103, 60] on p "Advanced" at bounding box center [105, 61] width 31 height 10
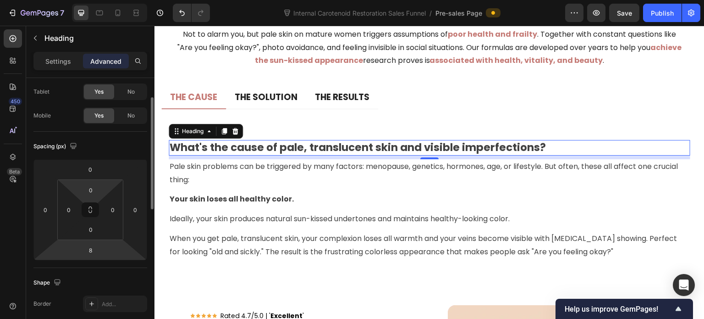
scroll to position [0, 0]
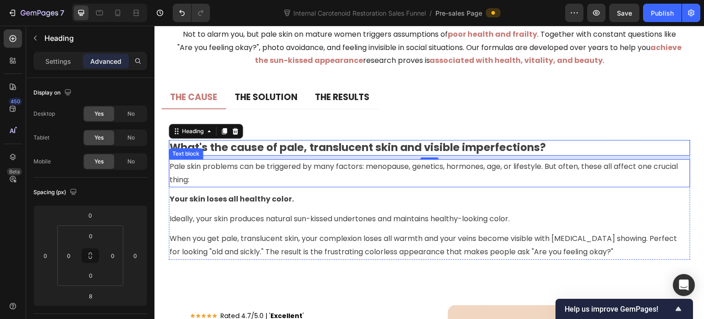
click at [292, 168] on p "Pale skin problems can be triggered by many factors: menopause, genetics, hormo…" at bounding box center [430, 173] width 520 height 27
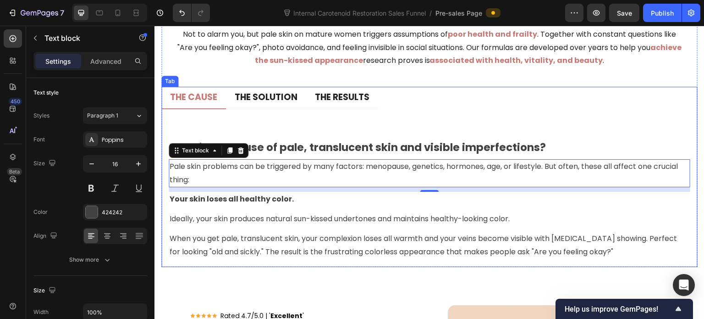
scroll to position [4411, 0]
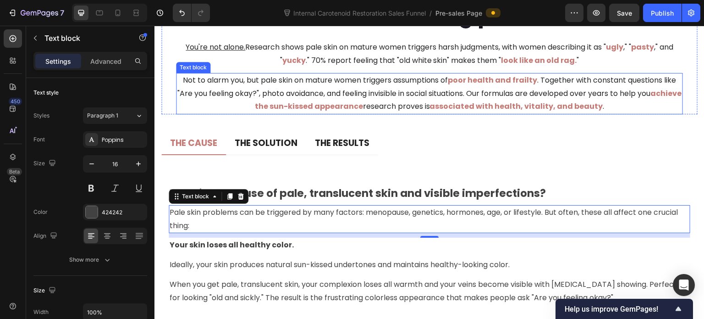
click at [276, 91] on p "Not to alarm you, but pale skin on mature women triggers assumptions of poor he…" at bounding box center [429, 93] width 505 height 39
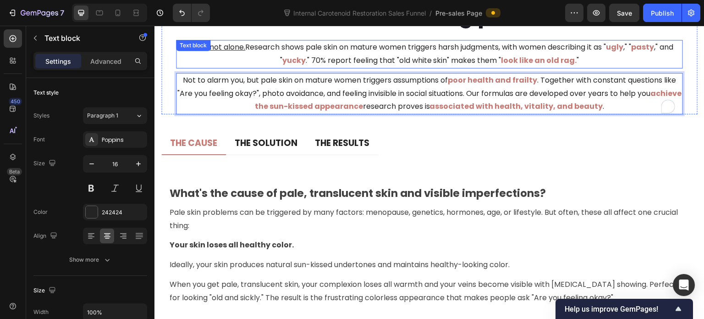
click at [314, 57] on p "You're not alone. Research shows pale skin on mature women triggers harsh judgm…" at bounding box center [429, 54] width 505 height 27
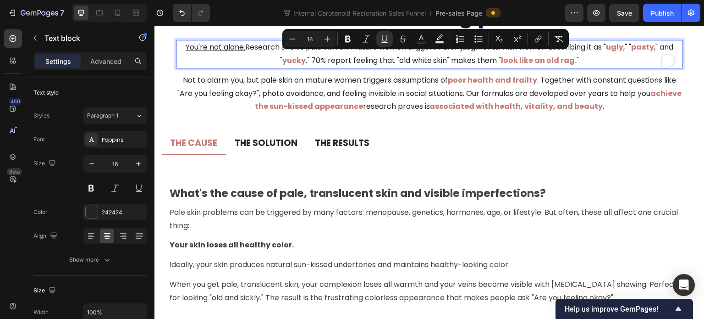
copy p "You're not alone. Research shows pale skin on mature women triggers harsh judgm…"
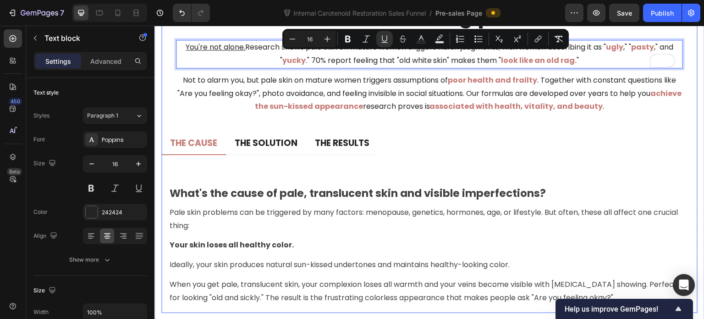
click at [255, 104] on strong "achieve the sun-kissed appearance" at bounding box center [468, 100] width 427 height 24
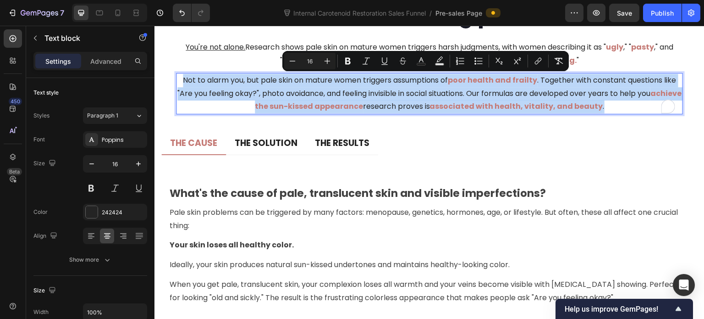
copy p "Not to alarm you, but pale skin on mature women triggers assumptions of poor he…"
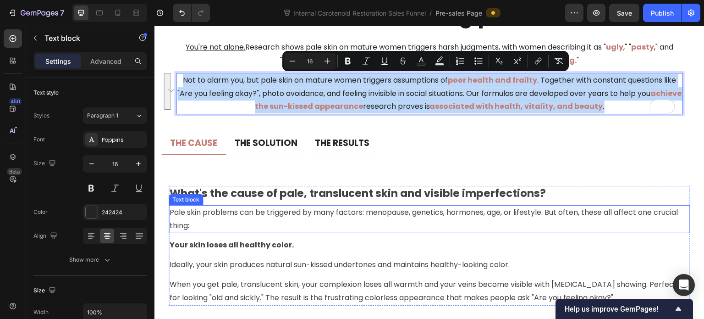
click at [322, 216] on p "Pale skin problems can be triggered by many factors: menopause, genetics, hormo…" at bounding box center [430, 219] width 520 height 27
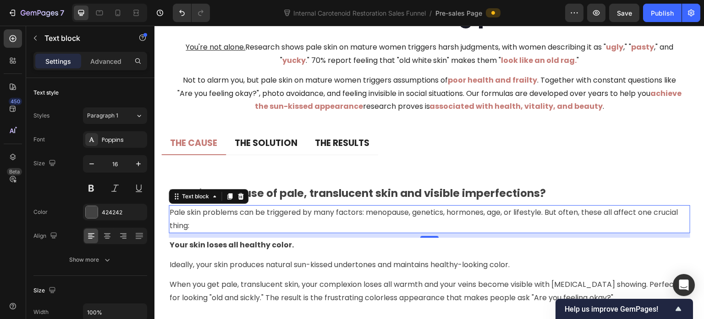
click at [322, 216] on p "Pale skin problems can be triggered by many factors: menopause, genetics, hormo…" at bounding box center [430, 219] width 520 height 27
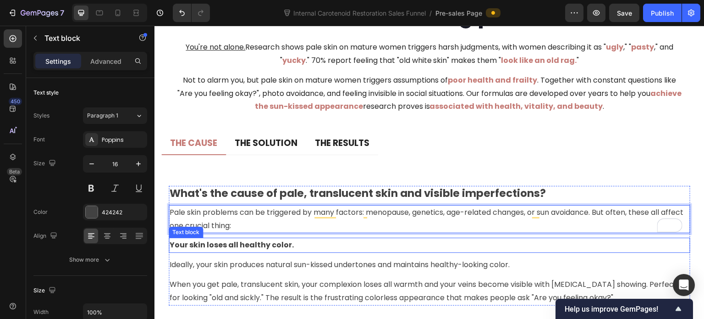
click at [266, 240] on strong "Your skin loses all healthy color." at bounding box center [232, 244] width 124 height 11
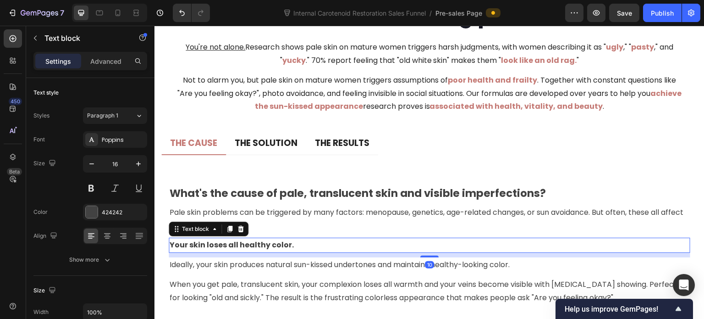
click at [279, 246] on strong "Your skin loses all healthy color." at bounding box center [232, 244] width 124 height 11
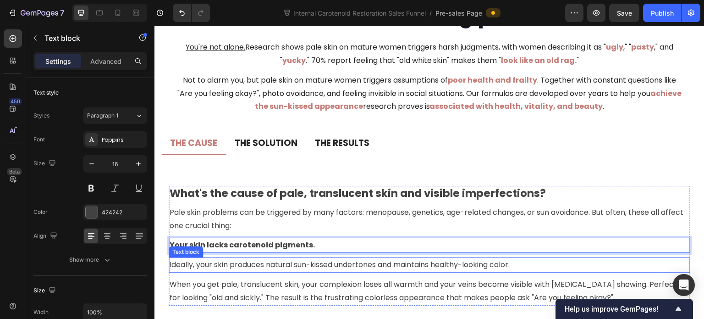
click at [288, 263] on p "Ideally, your skin produces natural sun-kissed undertones and maintains healthy…" at bounding box center [430, 264] width 520 height 13
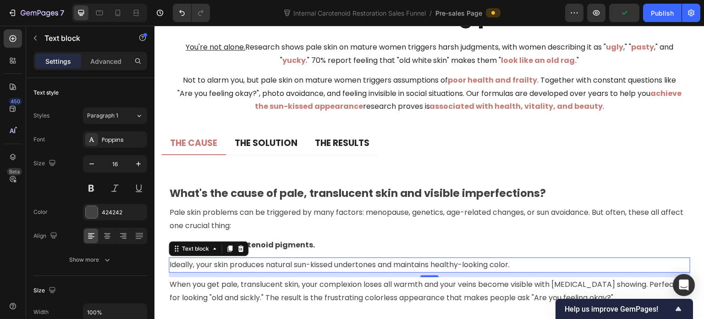
click at [328, 261] on p "Ideally, your skin produces natural sun-kissed undertones and maintains healthy…" at bounding box center [430, 264] width 520 height 13
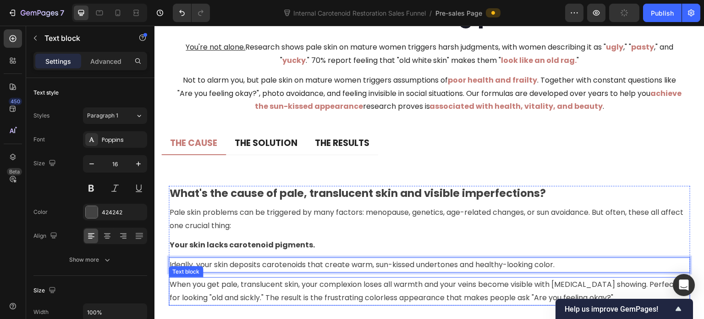
click at [313, 286] on p "When you get pale, translucent skin, your complexion loses all warmth and your …" at bounding box center [430, 291] width 520 height 27
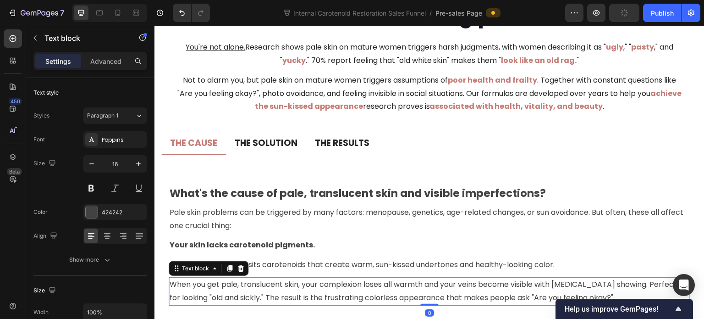
click at [314, 286] on p "When you get pale, translucent skin, your complexion loses all warmth and your …" at bounding box center [430, 291] width 520 height 27
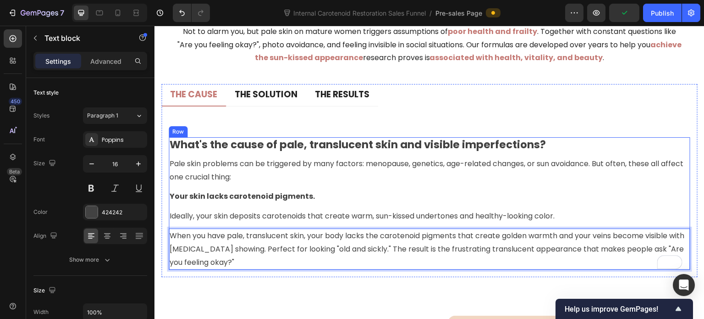
scroll to position [4462, 0]
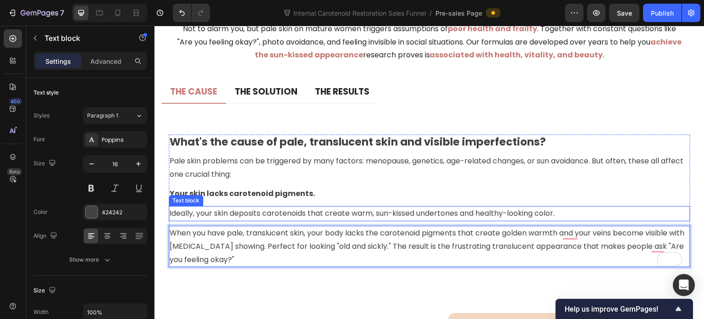
click at [327, 213] on p "Ideally, your skin deposits carotenoids that create warm, sun-kissed undertones…" at bounding box center [430, 213] width 520 height 13
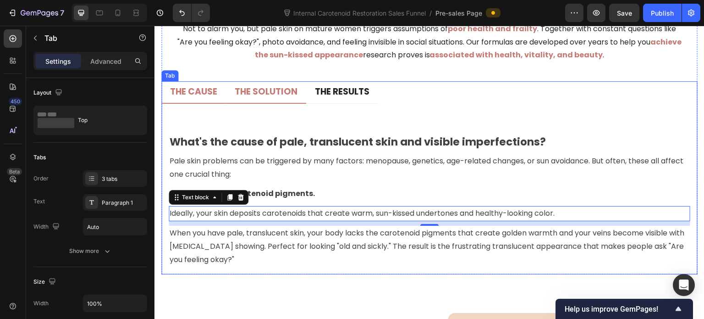
click at [250, 95] on p "THE SOLUTION" at bounding box center [266, 91] width 63 height 11
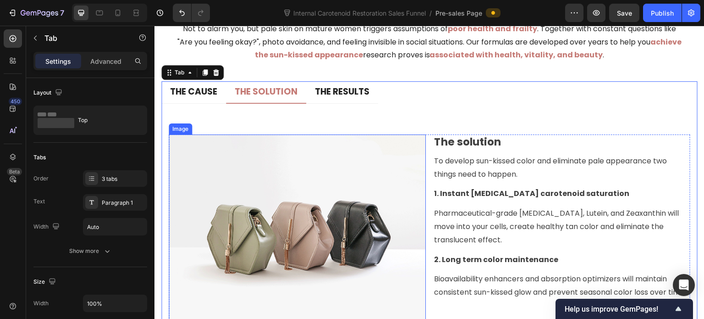
click at [300, 155] on img at bounding box center [297, 230] width 257 height 193
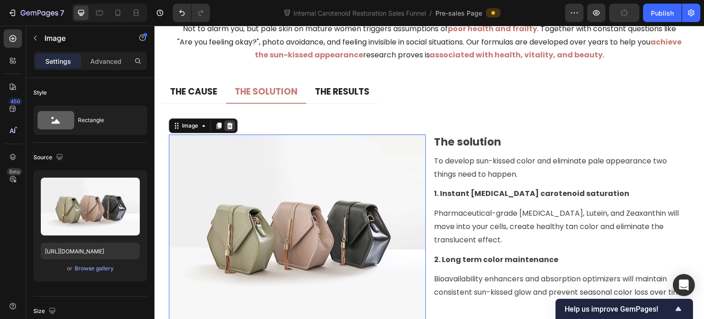
click at [233, 126] on icon at bounding box center [229, 125] width 7 height 7
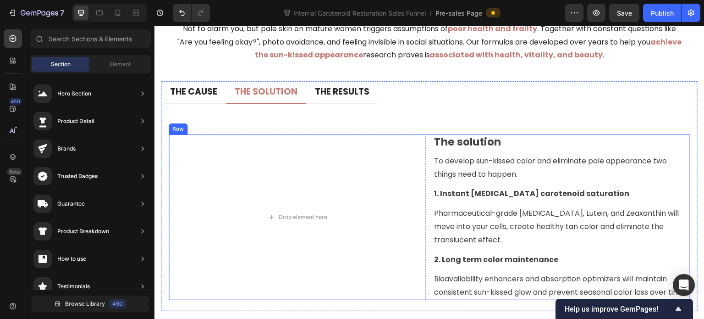
click at [428, 179] on div "Drop element here The solution Heading To develop sun-kissed color and eliminat…" at bounding box center [430, 216] width 522 height 165
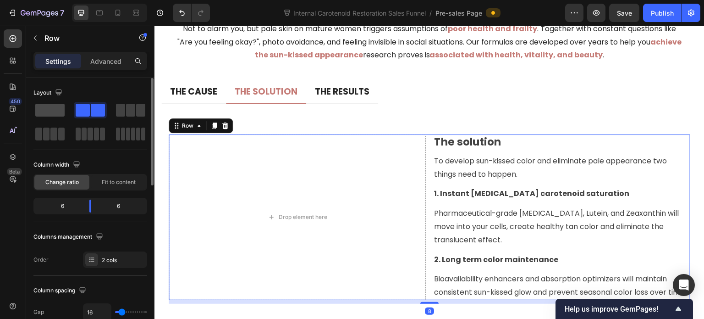
click at [50, 108] on span at bounding box center [49, 110] width 29 height 13
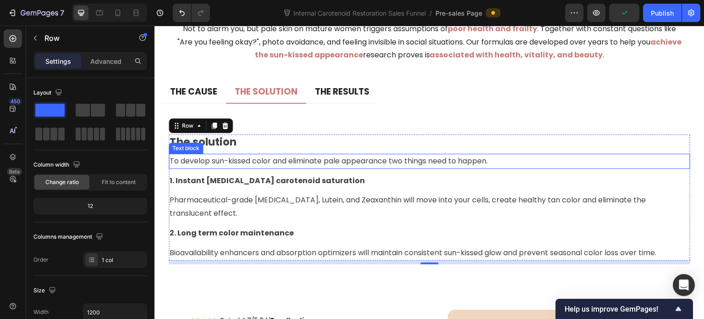
click at [268, 160] on p "To develop sun-kissed color and eliminate pale appearance two things need to ha…" at bounding box center [430, 160] width 520 height 13
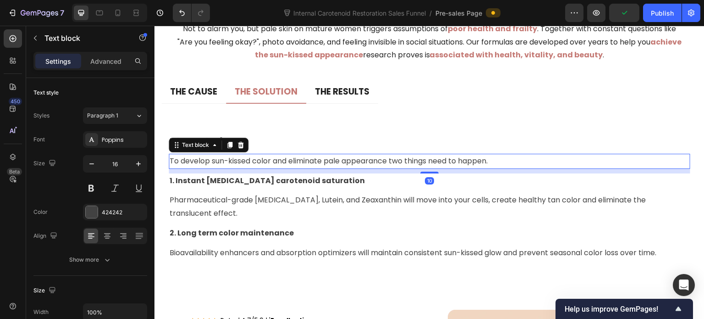
click at [268, 160] on p "To develop sun-kissed color and eliminate pale appearance two things need to ha…" at bounding box center [430, 160] width 520 height 13
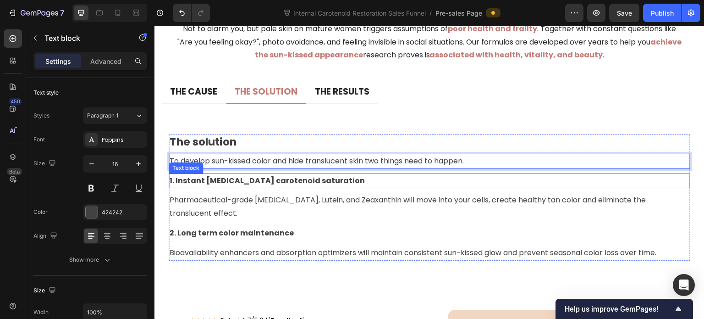
click at [290, 180] on strong "1. Instant [MEDICAL_DATA] carotenoid saturation" at bounding box center [267, 180] width 195 height 11
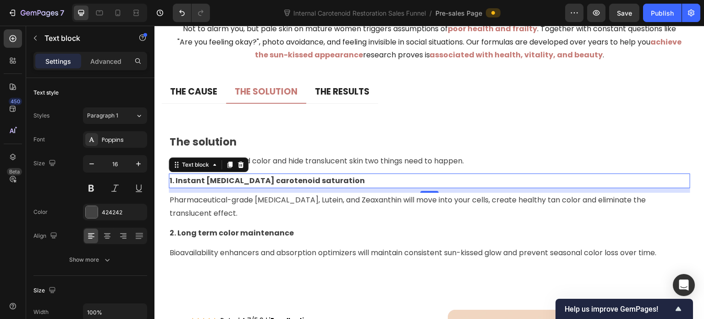
click at [251, 182] on strong "1. Instant [MEDICAL_DATA] carotenoid saturation" at bounding box center [267, 180] width 195 height 11
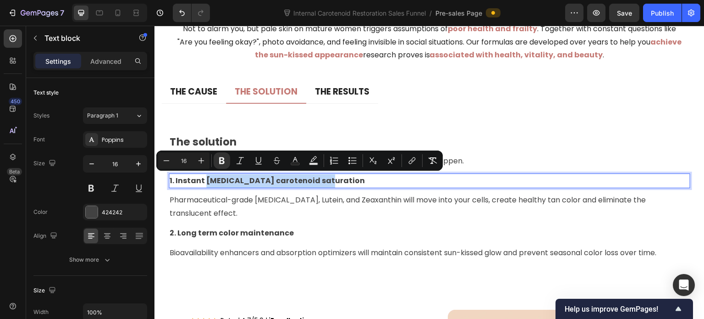
drag, startPoint x: 205, startPoint y: 179, endPoint x: 326, endPoint y: 180, distance: 121.0
click at [326, 180] on p "1. Instant [MEDICAL_DATA] carotenoid saturation" at bounding box center [430, 180] width 520 height 13
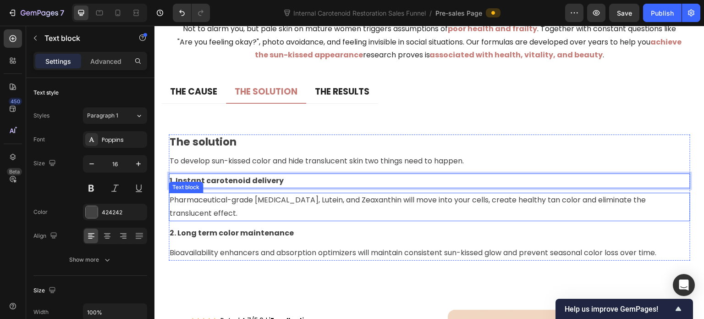
click at [339, 202] on p "Pharmaceutical-grade [MEDICAL_DATA], Lutein, and Zeaxanthin will move into your…" at bounding box center [430, 206] width 520 height 27
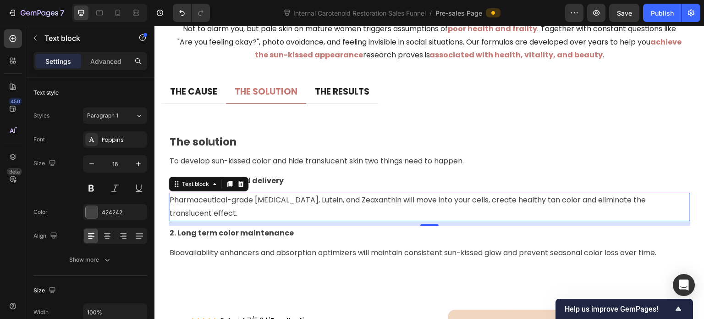
click at [244, 206] on p "Pharmaceutical-grade [MEDICAL_DATA], Lutein, and Zeaxanthin will move into your…" at bounding box center [430, 206] width 520 height 27
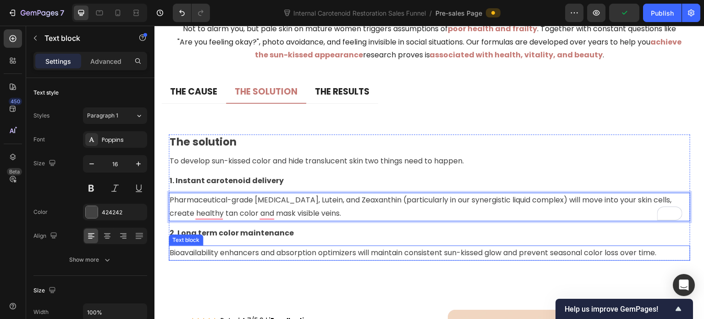
click at [320, 248] on p "Bioavailability enhancers and absorption optimizers will maintain consistent su…" at bounding box center [430, 252] width 520 height 13
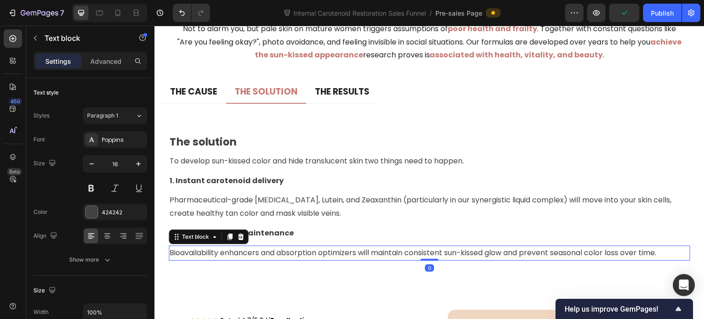
click at [325, 250] on p "Bioavailability enhancers and absorption optimizers will maintain consistent su…" at bounding box center [430, 252] width 520 height 13
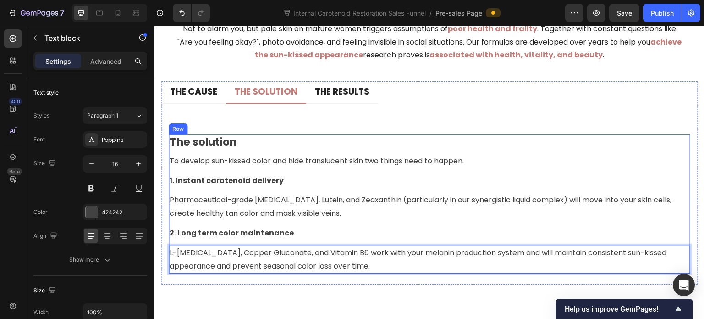
click at [316, 191] on div "The solution Heading To develop sun-kissed color and hide translucent skin two …" at bounding box center [430, 203] width 522 height 139
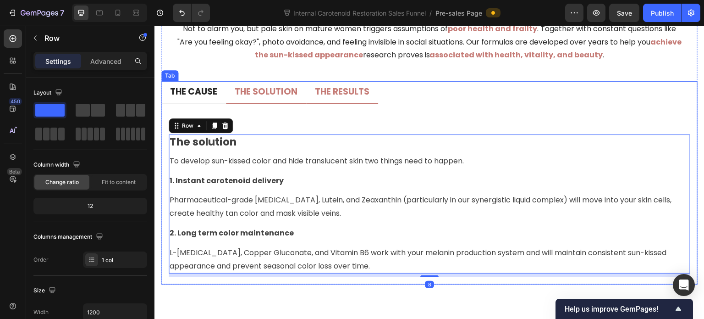
click at [344, 91] on p "THE RESULTS" at bounding box center [342, 91] width 55 height 11
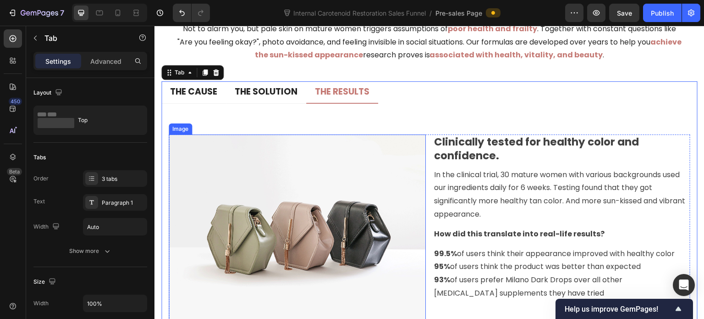
click at [335, 183] on img at bounding box center [297, 230] width 257 height 193
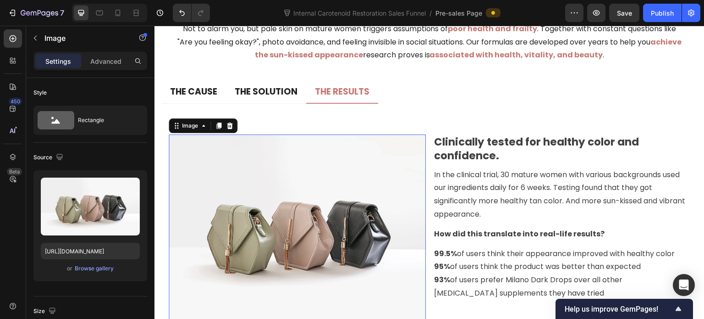
click at [229, 127] on icon at bounding box center [230, 125] width 6 height 6
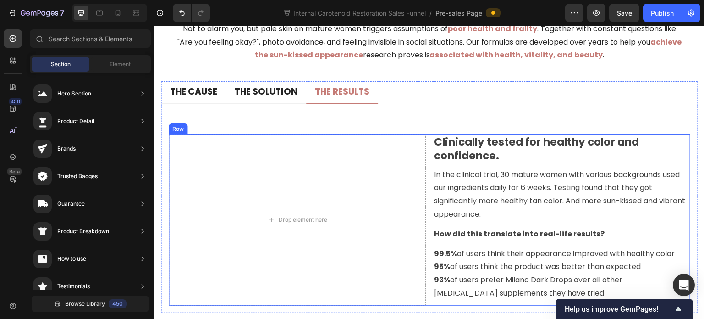
click at [426, 166] on div "Drop element here Clinically tested for healthy color and confidence. Heading I…" at bounding box center [430, 219] width 522 height 171
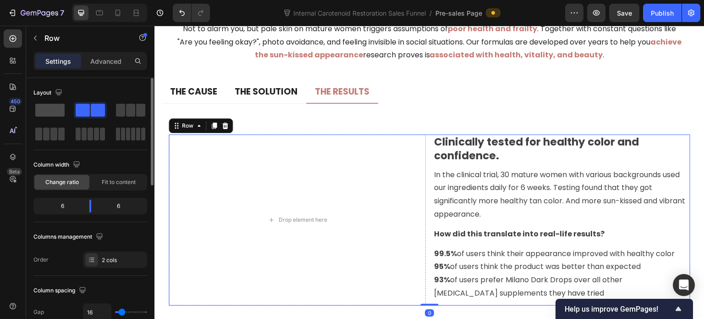
click at [48, 113] on span at bounding box center [49, 110] width 29 height 13
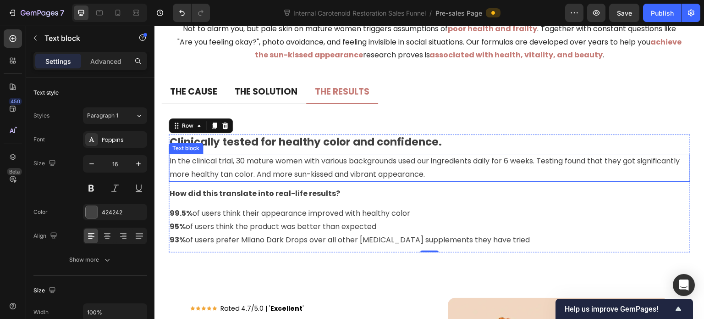
click at [281, 160] on p "In the clinical trial, 30 mature women with various backgrounds used our ingred…" at bounding box center [430, 167] width 520 height 27
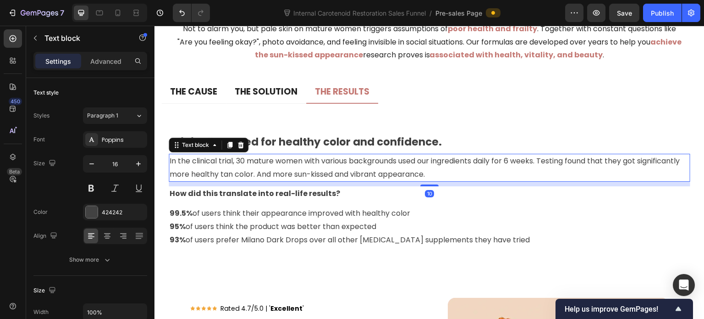
click at [288, 163] on p "In the clinical trial, 30 mature women with various backgrounds used our ingred…" at bounding box center [430, 167] width 520 height 27
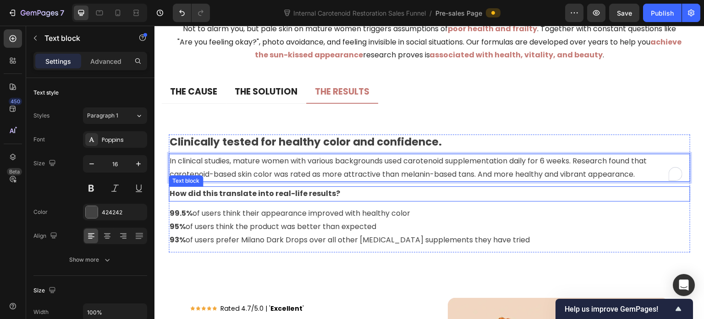
click at [310, 191] on strong "How did this translate into real-life results?" at bounding box center [255, 193] width 171 height 11
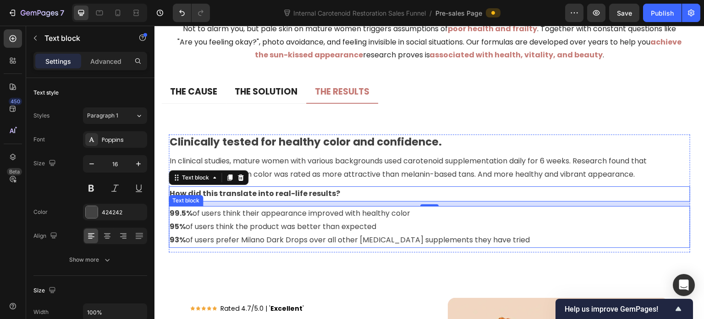
click at [347, 237] on p "93% of users prefer Milano Dark Drops over all other [MEDICAL_DATA] supplements…" at bounding box center [430, 239] width 520 height 13
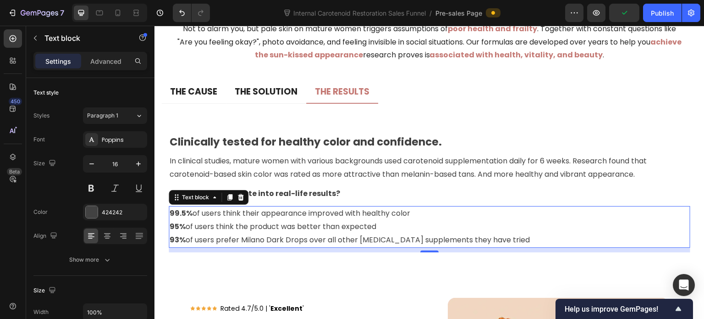
click at [185, 213] on strong "99.5%" at bounding box center [181, 213] width 23 height 11
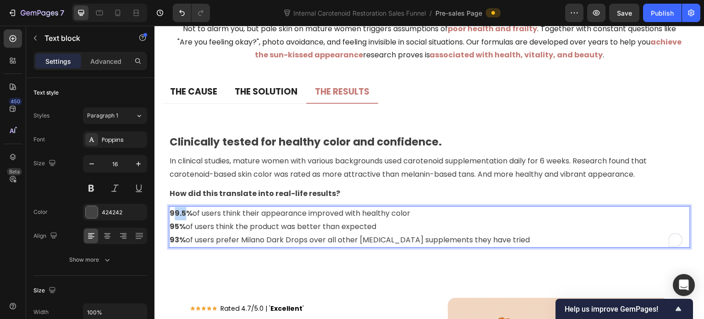
drag, startPoint x: 180, startPoint y: 213, endPoint x: 174, endPoint y: 213, distance: 6.4
click at [174, 213] on strong "99.5%" at bounding box center [181, 213] width 23 height 11
click at [235, 210] on p "97% of users think their appearance improved with healthy color" at bounding box center [430, 213] width 520 height 13
click at [217, 211] on p "97% of users think their appearance improved with healthy color" at bounding box center [430, 213] width 520 height 13
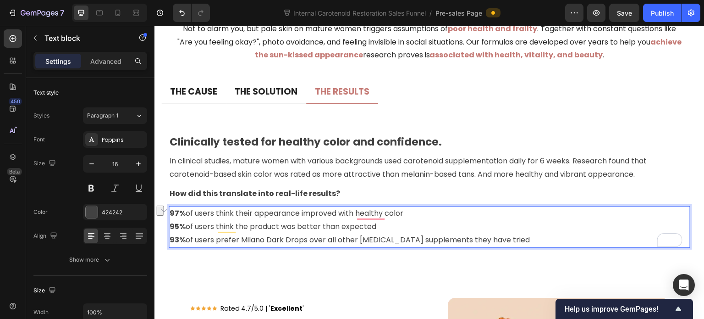
drag, startPoint x: 218, startPoint y: 211, endPoint x: 407, endPoint y: 214, distance: 188.9
click at [407, 214] on p "97% of users think their appearance improved with healthy color" at bounding box center [430, 213] width 520 height 13
click at [325, 226] on p "95% of users think the product was better than expected" at bounding box center [430, 226] width 520 height 13
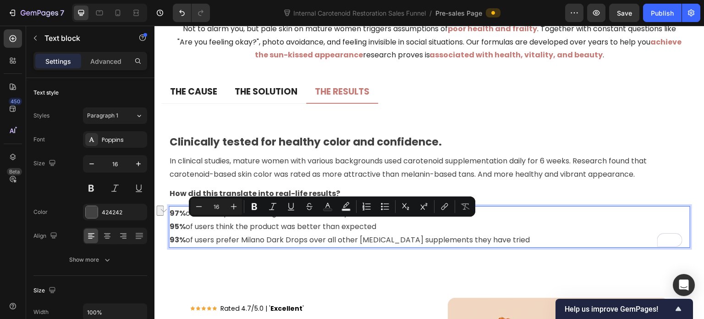
drag, startPoint x: 379, startPoint y: 222, endPoint x: 286, endPoint y: 226, distance: 93.1
click at [286, 226] on p "95% of users think the product was better than expected" at bounding box center [430, 226] width 520 height 13
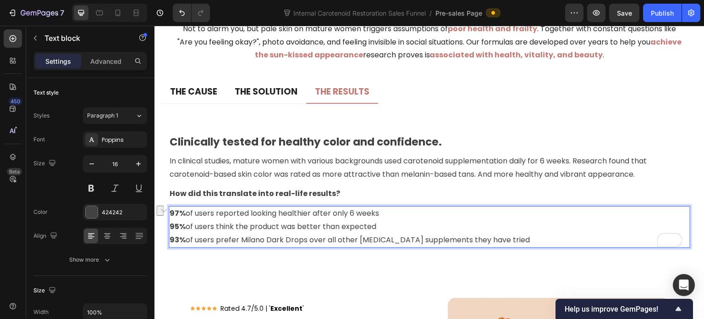
click at [389, 238] on p "93% of users prefer Milano Dark Drops over all other [MEDICAL_DATA] supplements…" at bounding box center [430, 239] width 520 height 13
click at [401, 238] on p "93% of users prefer Milano Dark Drops over all other [MEDICAL_DATA] supplements…" at bounding box center [430, 239] width 520 height 13
click at [391, 237] on p "93% of users prefer Milano Dark Drops over all other [MEDICAL_DATA] methods the…" at bounding box center [430, 239] width 520 height 13
click at [393, 271] on div "Science Heading The double burden: Being pale AND over 55 Heading You're not al…" at bounding box center [429, 84] width 550 height 393
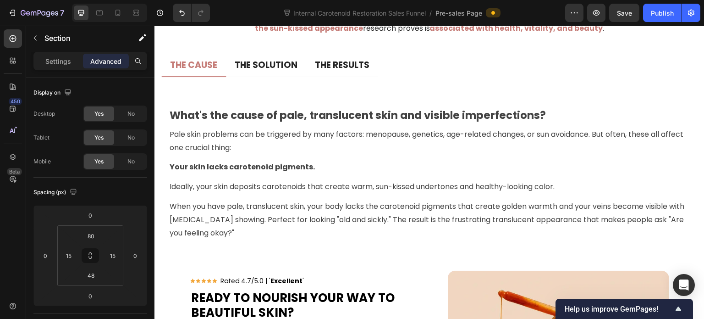
scroll to position [4397, 0]
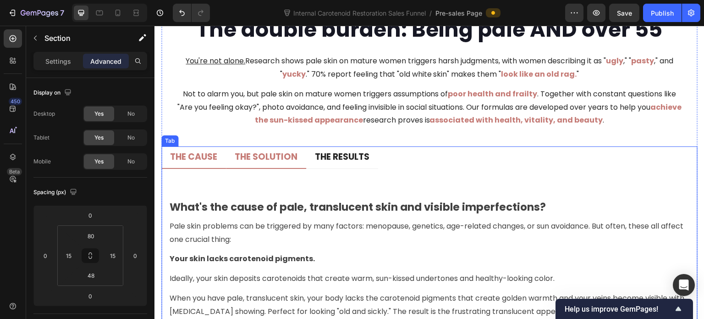
click at [275, 160] on p "THE SOLUTION" at bounding box center [266, 156] width 63 height 11
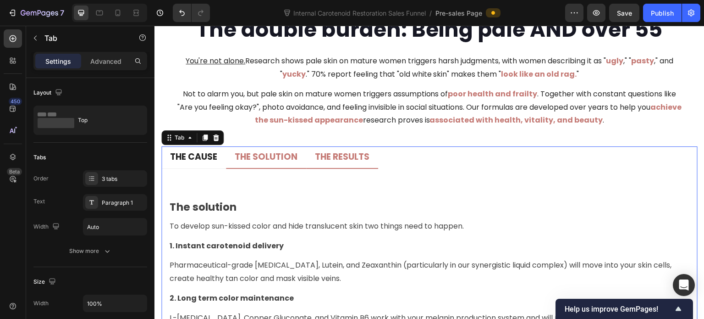
click at [361, 160] on p "THE RESULTS" at bounding box center [342, 156] width 55 height 11
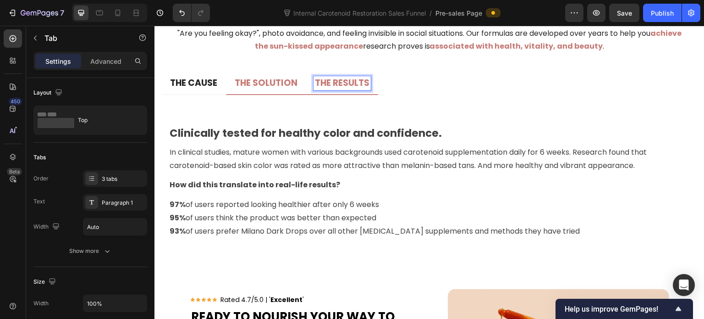
scroll to position [4489, 0]
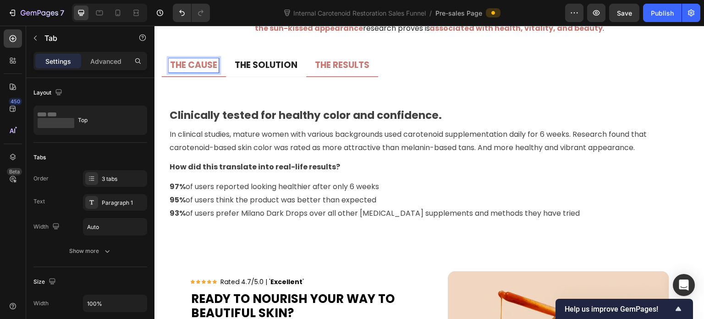
click at [198, 64] on p "THE CAUSE" at bounding box center [193, 65] width 47 height 11
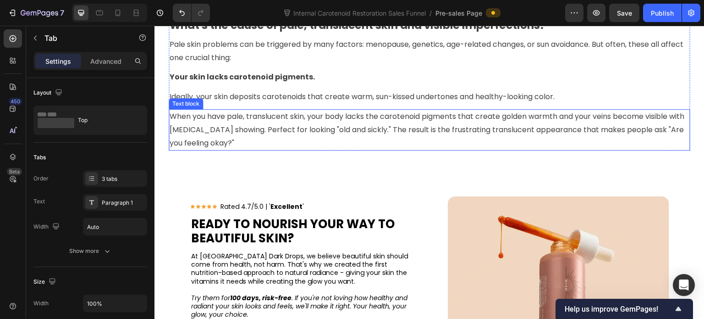
scroll to position [4581, 0]
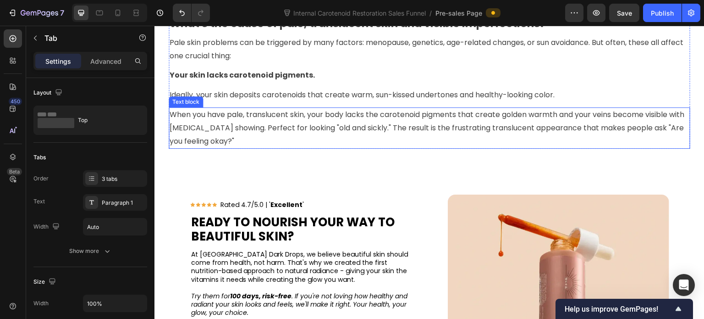
click at [328, 129] on p "When you have pale, translucent skin, your body lacks the carotenoid pigments t…" at bounding box center [430, 127] width 520 height 39
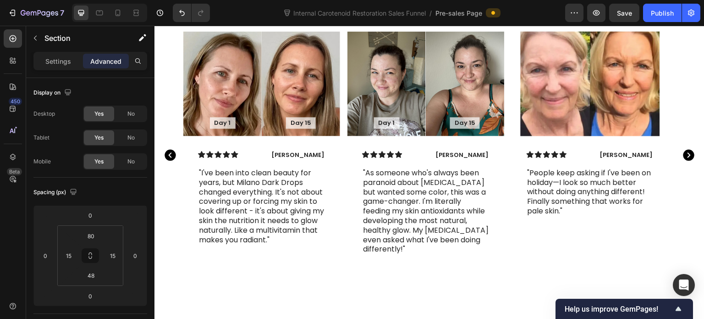
scroll to position [4158, 0]
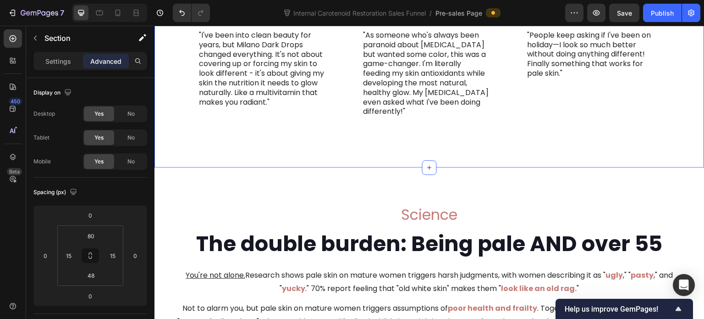
click at [94, 272] on input "32" at bounding box center [91, 275] width 18 height 14
type input "0"
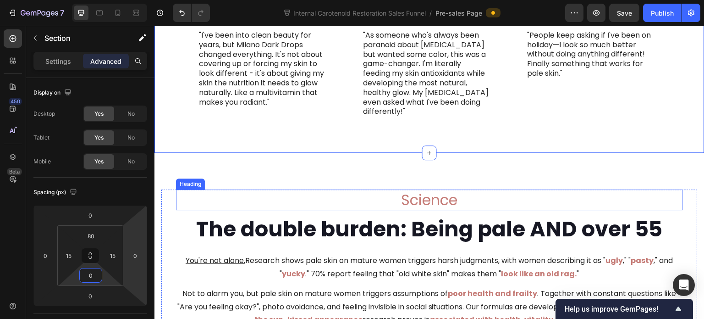
click at [326, 210] on h2 "Science" at bounding box center [429, 199] width 507 height 21
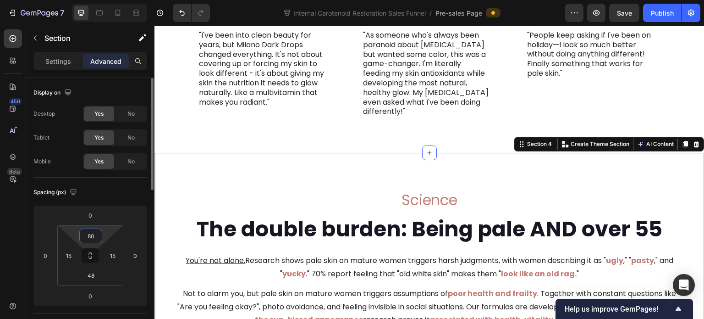
click at [94, 234] on input "80" at bounding box center [91, 236] width 18 height 14
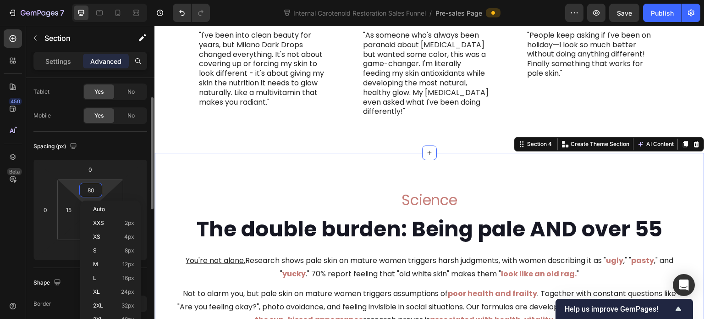
scroll to position [92, 0]
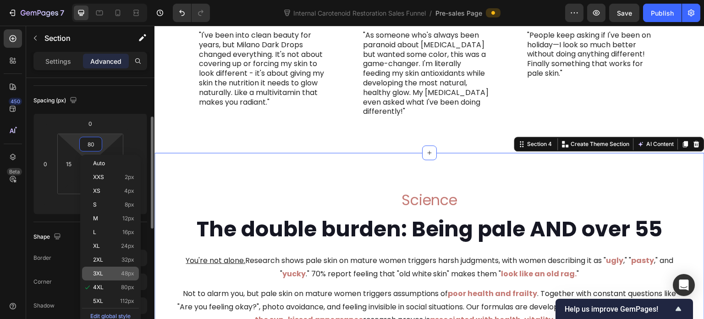
click at [122, 269] on div "3XL 48px" at bounding box center [110, 273] width 57 height 14
type input "48"
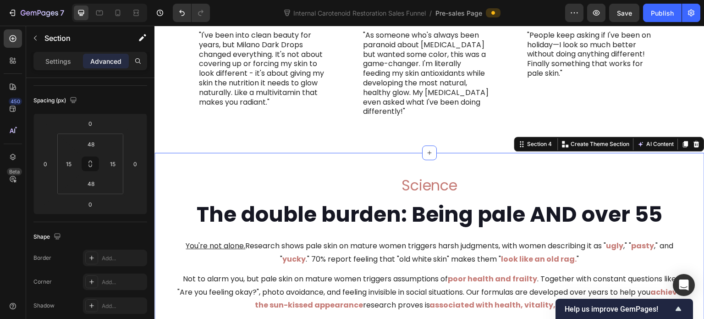
click at [288, 142] on div "Day 1 Text Block Hero Banner Day 15 Text Block Hero Banner Row Icon Icon Icon I…" at bounding box center [261, 18] width 157 height 248
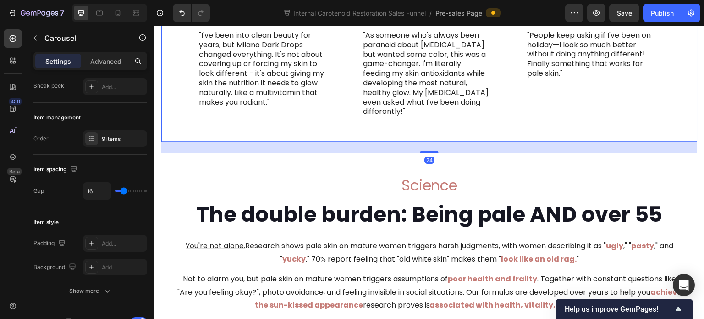
scroll to position [0, 0]
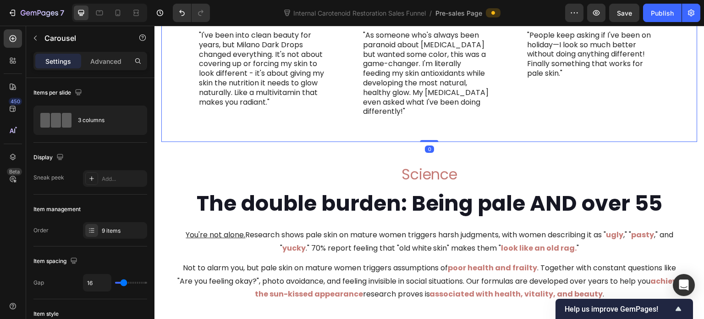
drag, startPoint x: 430, startPoint y: 176, endPoint x: 432, endPoint y: 156, distance: 19.4
click at [432, 142] on div "Day 1 Text Block Hero Banner Day 15 Text Block Hero Banner Row Icon Icon Icon I…" at bounding box center [429, 18] width 536 height 248
click at [320, 122] on div "Icon Icon Icon Icon Icon Icon List [PERSON_NAME] Text Block Row "I've been into…" at bounding box center [261, 60] width 157 height 124
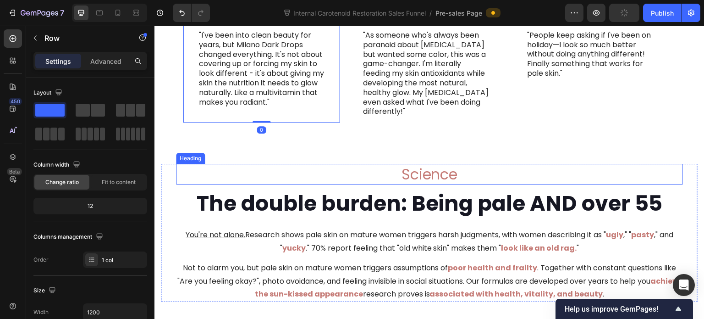
click at [357, 185] on h2 "Science" at bounding box center [429, 174] width 507 height 21
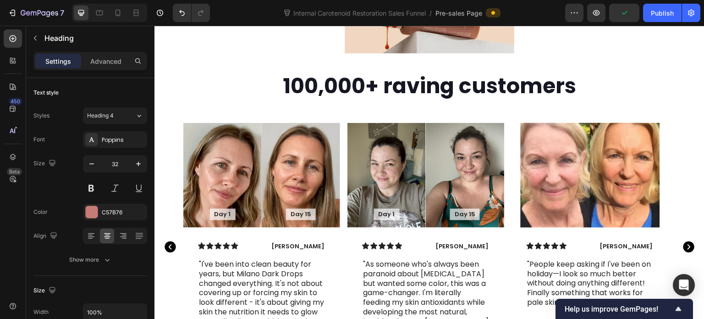
scroll to position [3792, 0]
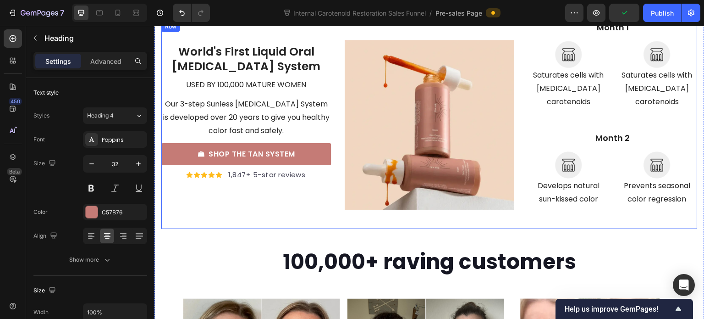
click at [306, 206] on div "World's First Liquid Oral [MEDICAL_DATA] System Text block used by 100,000 matu…" at bounding box center [246, 125] width 170 height 208
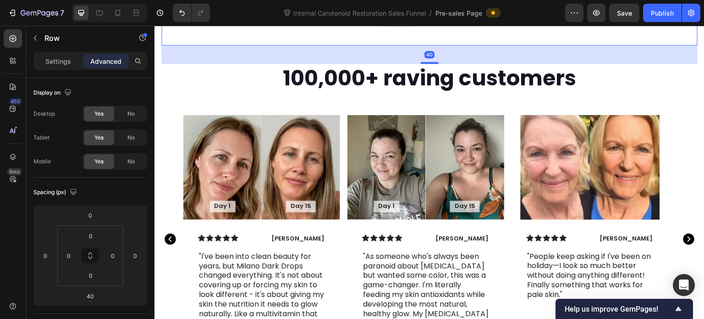
scroll to position [4113, 0]
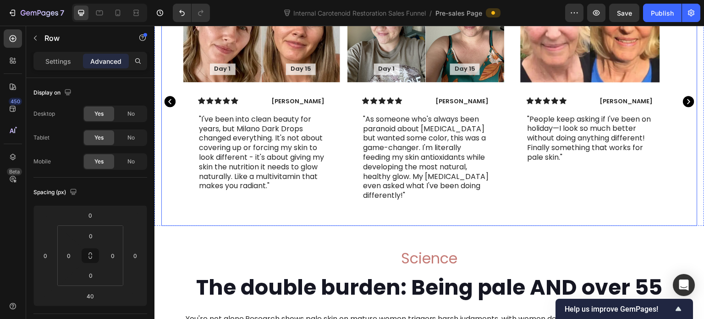
click at [325, 201] on div "Day 1 Text Block Hero Banner Day 15 Text Block Hero Banner Row Icon Icon Icon I…" at bounding box center [261, 102] width 157 height 248
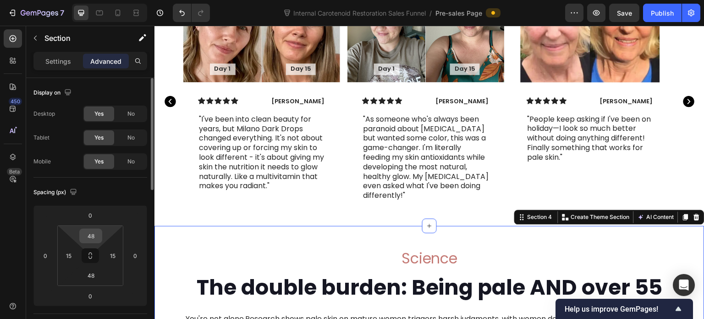
click at [96, 238] on input "48" at bounding box center [91, 236] width 18 height 14
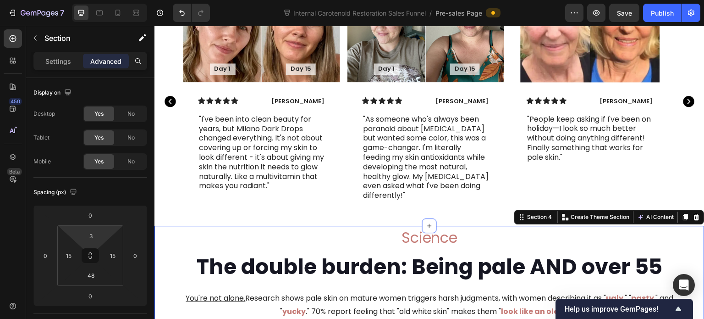
type input "48"
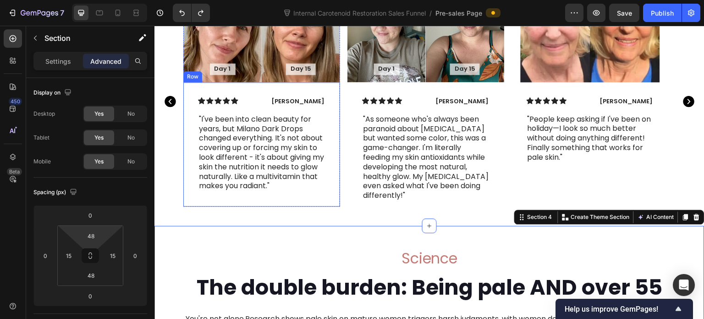
click at [256, 185] on div "Icon Icon Icon Icon Icon Icon List [PERSON_NAME] Text Block Row "I've been into…" at bounding box center [261, 144] width 157 height 124
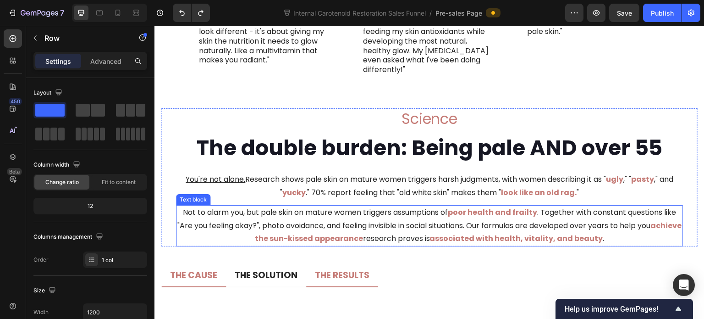
scroll to position [2987, 0]
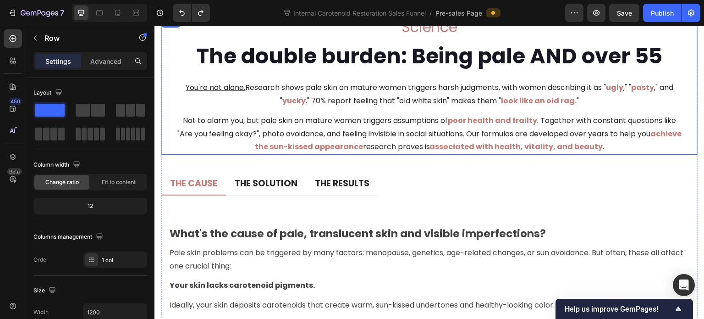
click at [166, 144] on div "Science Heading The double burden: Being pale AND over 55 Heading You're not al…" at bounding box center [429, 86] width 536 height 138
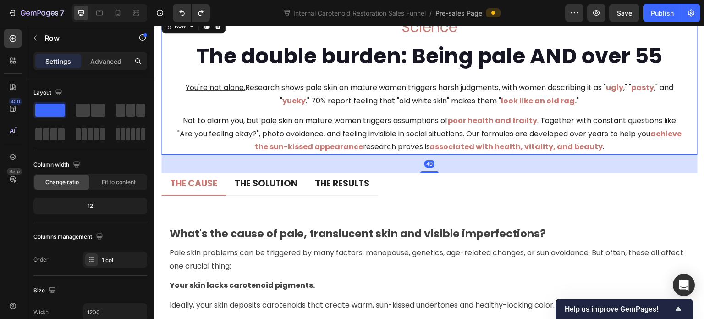
click at [387, 164] on div "40" at bounding box center [429, 163] width 536 height 18
click at [388, 137] on p "Not to alarm you, but pale skin on mature women triggers assumptions of poor he…" at bounding box center [429, 133] width 505 height 39
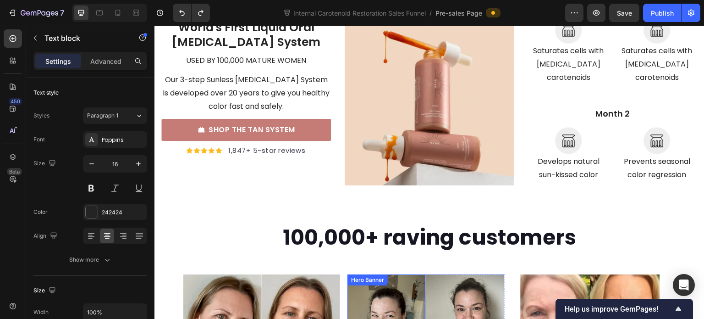
scroll to position [2381, 0]
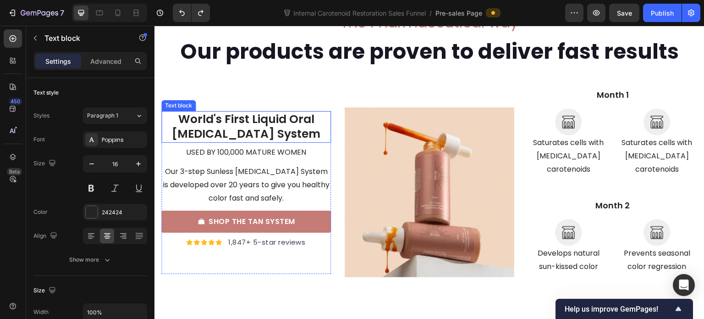
click at [272, 116] on p "World's First Liquid Oral [MEDICAL_DATA] System" at bounding box center [246, 127] width 168 height 30
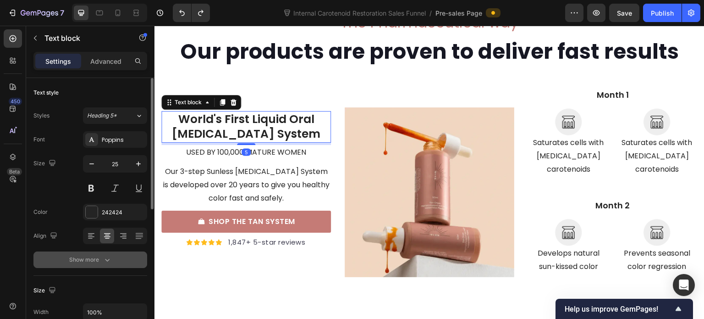
click at [107, 260] on icon "button" at bounding box center [107, 260] width 5 height 3
click at [114, 259] on div "Semi Bold" at bounding box center [110, 259] width 47 height 8
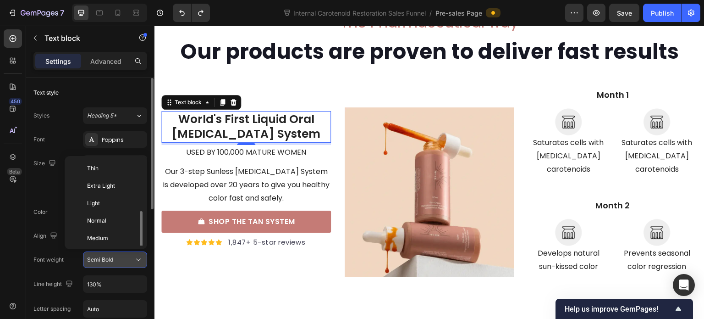
scroll to position [33, 0]
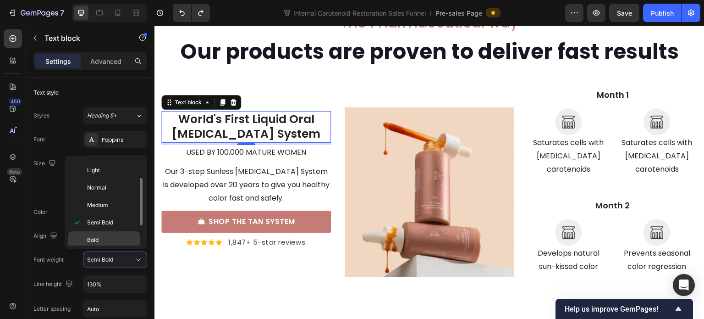
click at [113, 236] on p "Bold" at bounding box center [111, 240] width 49 height 8
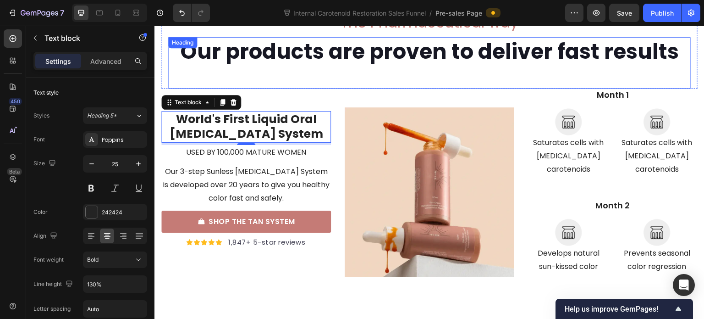
click at [246, 49] on h2 "Our products are proven to deliver fast results" at bounding box center [429, 51] width 523 height 29
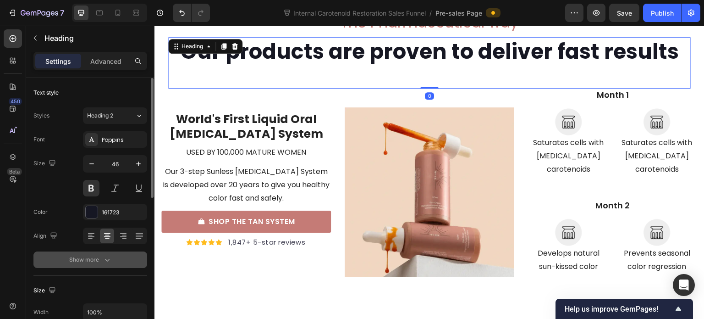
click at [105, 259] on icon "button" at bounding box center [107, 259] width 9 height 9
click at [105, 259] on span "Normal" at bounding box center [96, 259] width 19 height 7
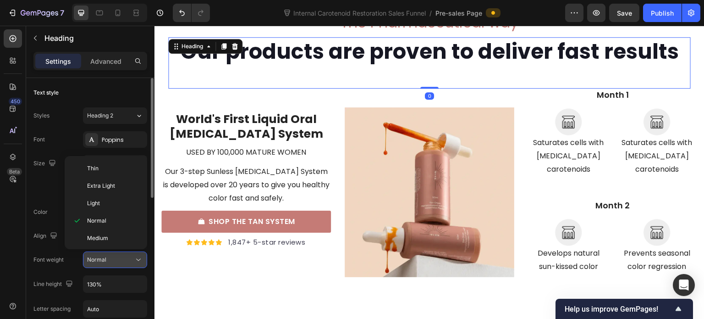
click at [105, 259] on span "Normal" at bounding box center [96, 259] width 19 height 7
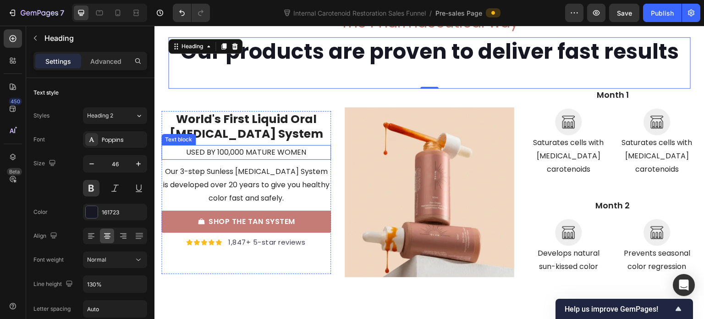
click at [246, 167] on p "Our 3-step Sunless [MEDICAL_DATA] System is developed over 20 years to give you…" at bounding box center [246, 184] width 168 height 39
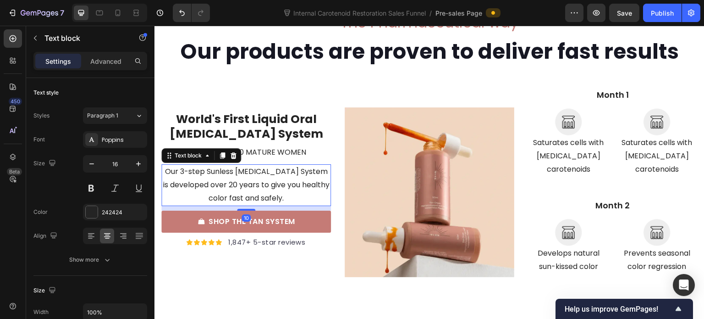
scroll to position [2335, 0]
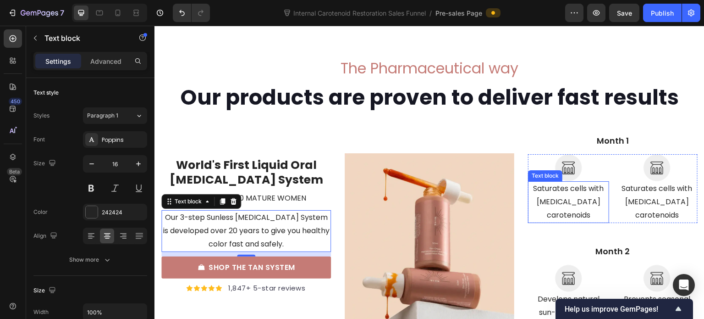
click at [570, 198] on p "Saturates cells with [MEDICAL_DATA] carotenoids" at bounding box center [568, 201] width 79 height 39
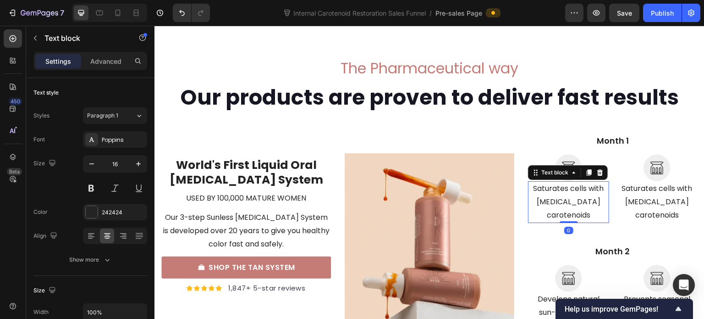
scroll to position [2381, 0]
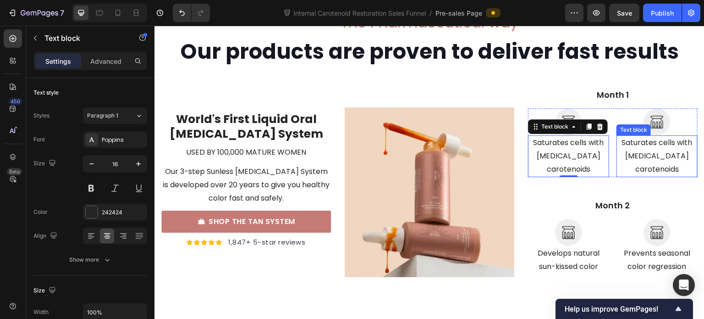
click at [639, 155] on p "Saturates cells with [MEDICAL_DATA] carotenoids" at bounding box center [657, 155] width 79 height 39
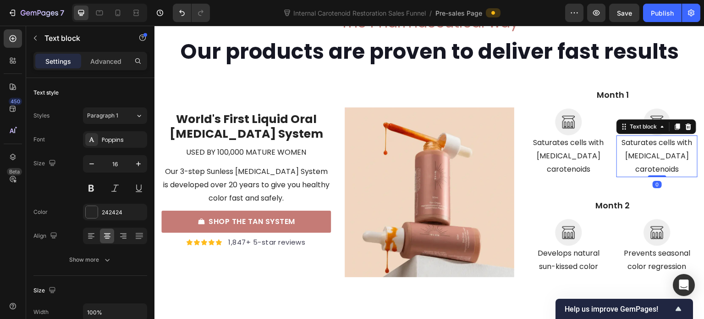
click at [640, 152] on p "Saturates cells with [MEDICAL_DATA] carotenoids" at bounding box center [657, 155] width 79 height 39
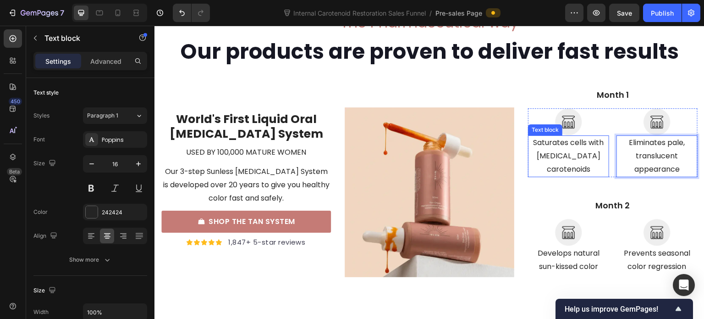
click at [577, 149] on p "Saturates cells with [MEDICAL_DATA] carotenoids" at bounding box center [568, 155] width 79 height 39
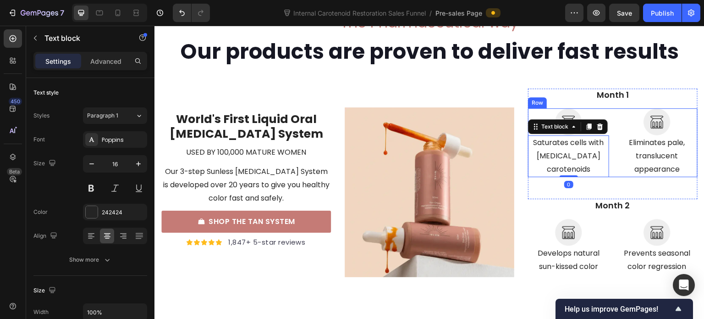
click at [529, 169] on div "Image Saturates cells with [MEDICAL_DATA] carotenoids Text block 0" at bounding box center [568, 142] width 81 height 68
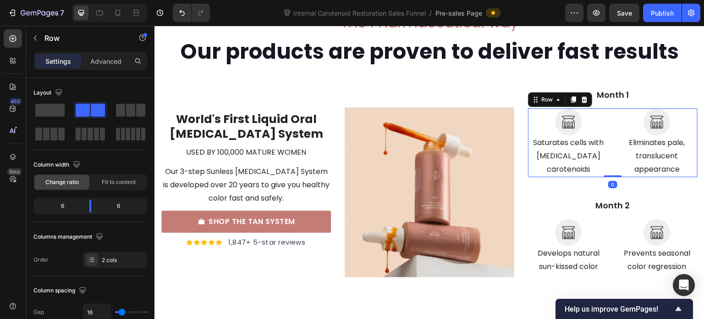
click at [549, 150] on p "Saturates cells with [MEDICAL_DATA] carotenoids" at bounding box center [568, 155] width 79 height 39
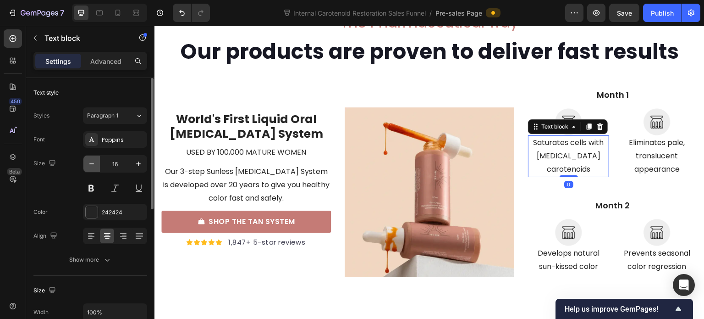
click at [88, 165] on icon "button" at bounding box center [91, 163] width 9 height 9
type input "14"
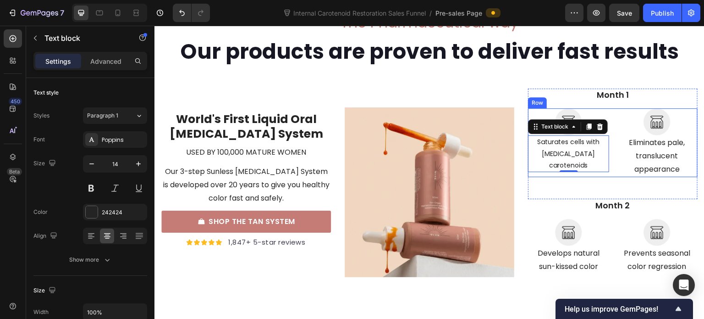
click at [635, 160] on p "Eliminates pale, translucent appearance" at bounding box center [657, 155] width 79 height 39
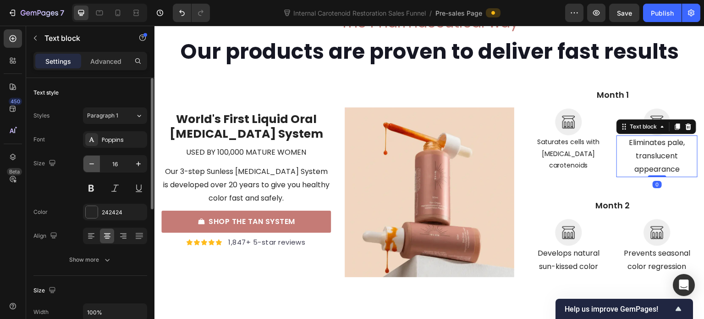
click at [91, 166] on icon "button" at bounding box center [91, 163] width 9 height 9
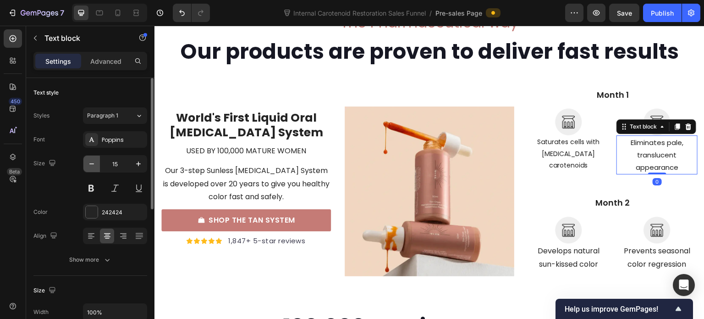
click at [91, 166] on icon "button" at bounding box center [91, 163] width 9 height 9
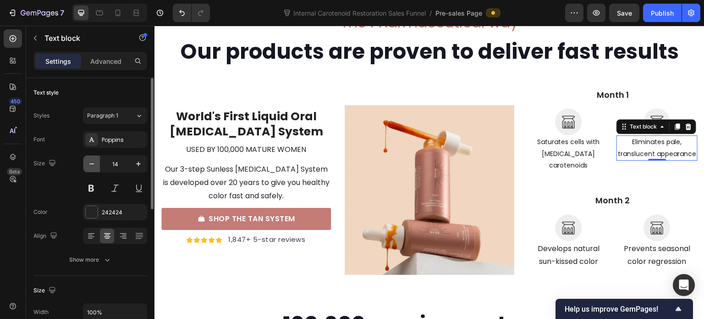
click at [91, 166] on icon "button" at bounding box center [91, 163] width 9 height 9
type input "13"
click at [563, 150] on p "Saturates cells with [MEDICAL_DATA] carotenoids" at bounding box center [568, 153] width 79 height 35
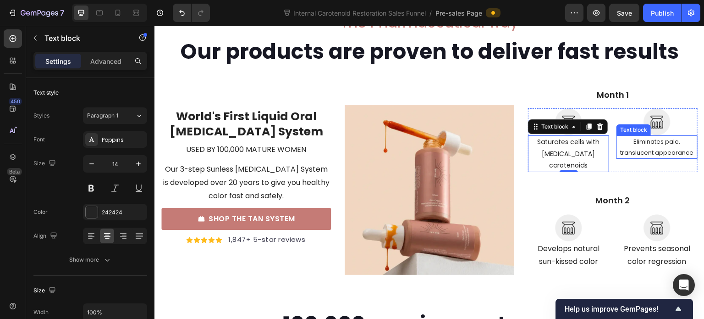
click at [678, 147] on p "Eliminates pale, translucent appearance" at bounding box center [657, 147] width 79 height 22
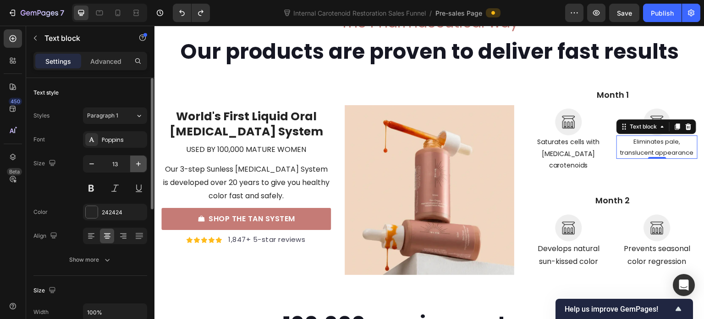
click at [139, 165] on icon "button" at bounding box center [138, 163] width 9 height 9
type input "14"
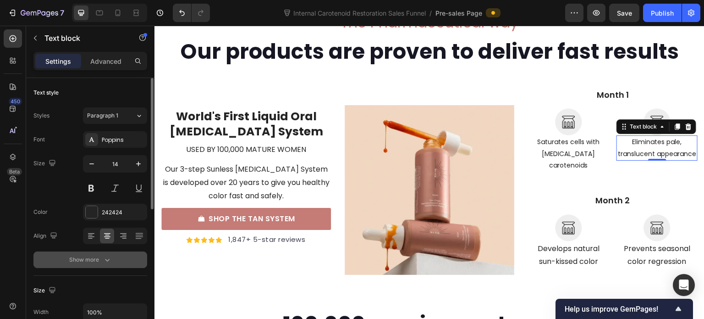
click at [112, 264] on button "Show more" at bounding box center [90, 259] width 114 height 17
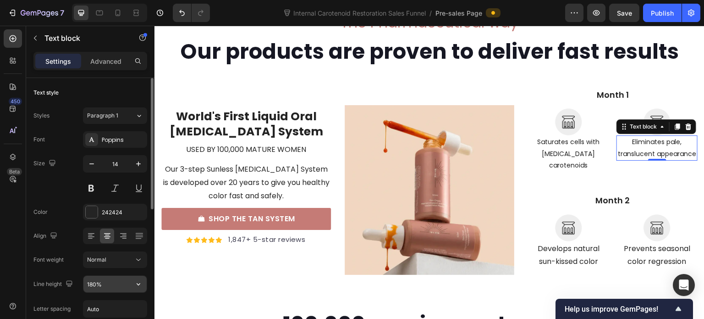
click at [142, 285] on icon "button" at bounding box center [138, 283] width 9 height 9
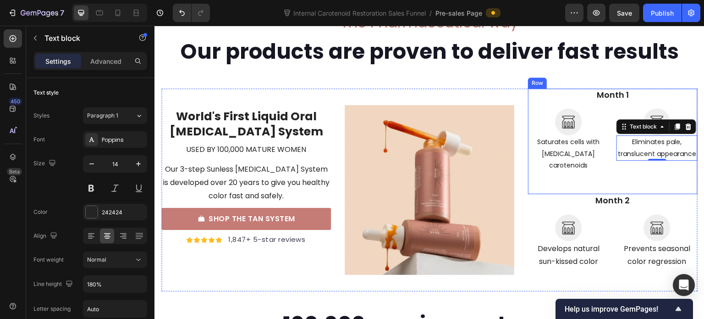
click at [535, 189] on div "Month 1 Text block Image Saturates cells with [MEDICAL_DATA] carotenoids Text b…" at bounding box center [613, 140] width 170 height 105
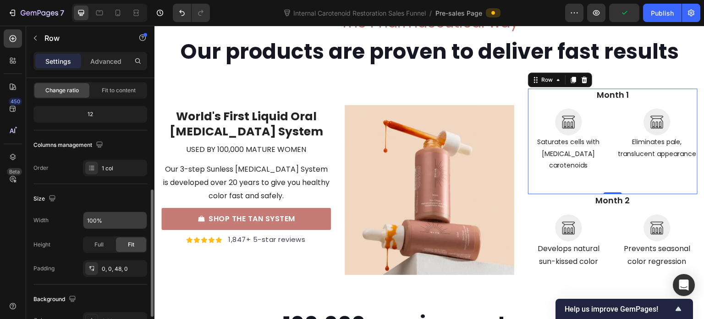
scroll to position [138, 0]
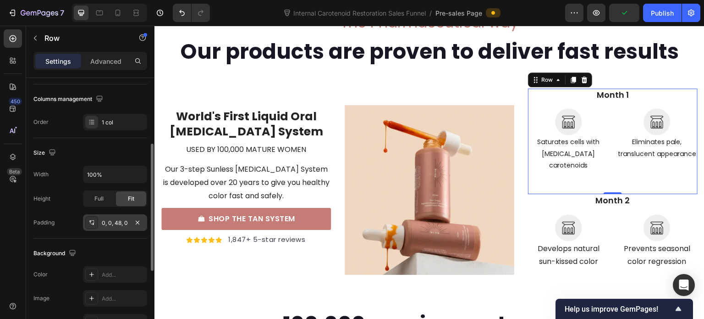
click at [119, 221] on div "0, 0, 48, 0" at bounding box center [115, 223] width 27 height 8
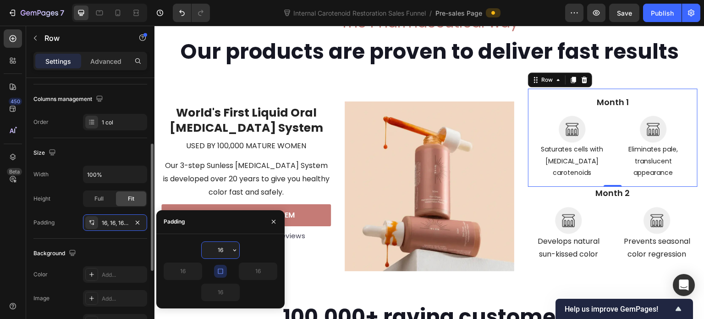
click at [123, 239] on div "Background The changes might be hidden by the video. Color Add... Image Add... …" at bounding box center [90, 287] width 114 height 99
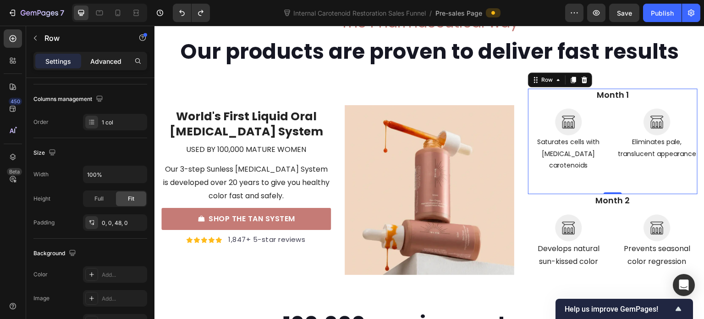
click at [107, 60] on p "Advanced" at bounding box center [105, 61] width 31 height 10
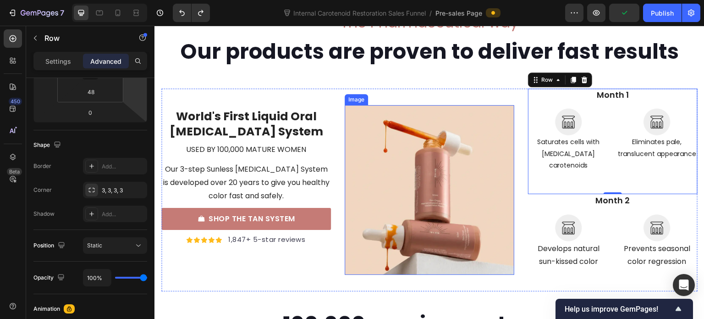
scroll to position [46, 0]
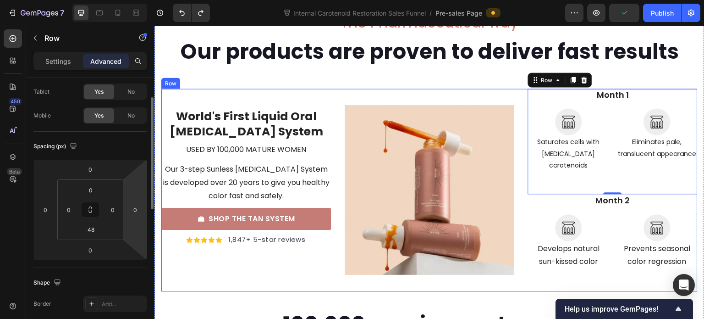
click at [515, 204] on div "World's First Liquid Oral [MEDICAL_DATA] System Text block used by 100,000 matu…" at bounding box center [429, 189] width 536 height 203
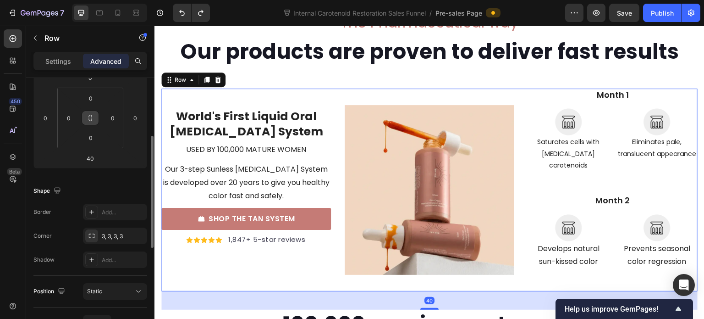
scroll to position [275, 0]
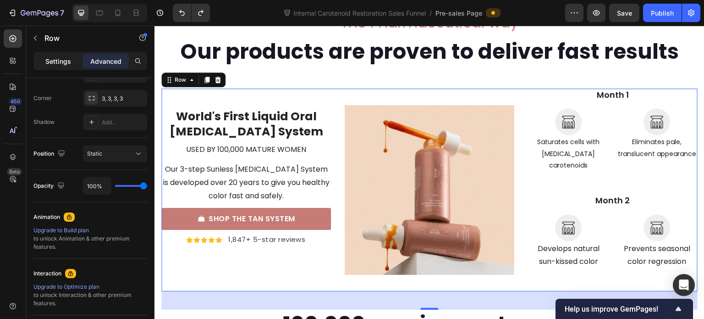
click at [57, 56] on p "Settings" at bounding box center [58, 61] width 26 height 10
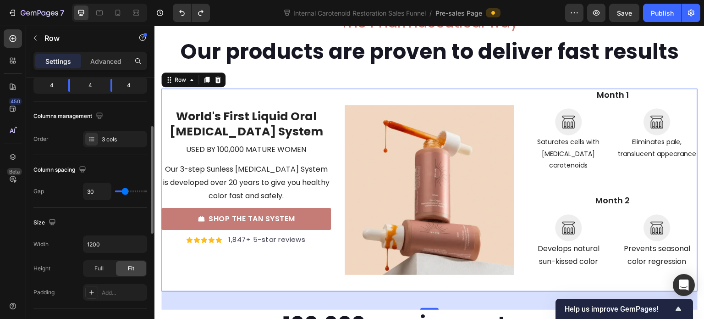
scroll to position [0, 0]
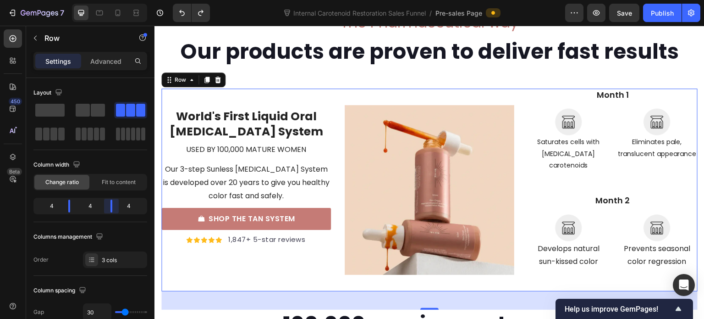
drag, startPoint x: 113, startPoint y: 202, endPoint x: 431, endPoint y: 77, distance: 341.9
click at [108, 0] on body "7 Internal Carotenoid Restoration Sales Funnel / Pre-sales Page Preview Save Pu…" at bounding box center [352, 0] width 704 height 0
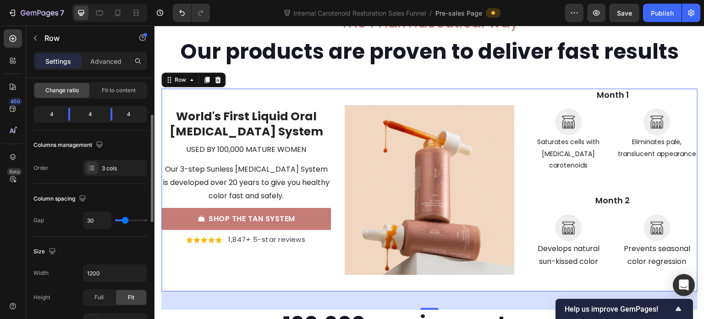
type input "29"
type input "25"
type input "24"
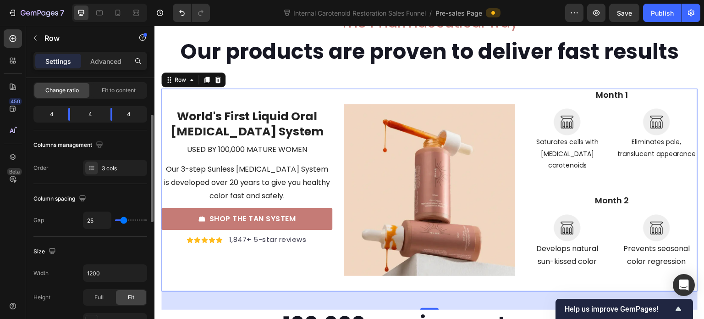
type input "24"
type input "22"
type input "20"
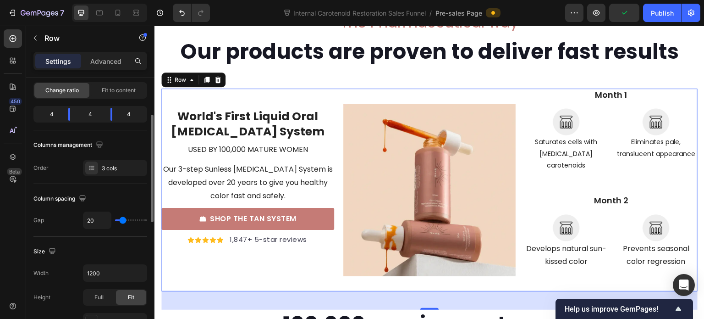
type input "25"
type input "27"
type input "24"
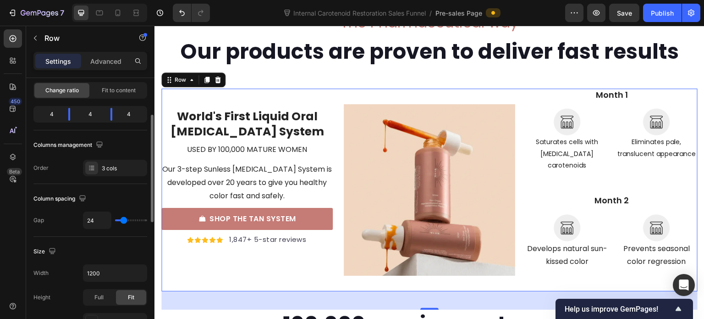
type input "24"
click at [123, 221] on input "range" at bounding box center [131, 220] width 32 height 2
click at [96, 223] on input "24" at bounding box center [97, 220] width 28 height 17
type input "2"
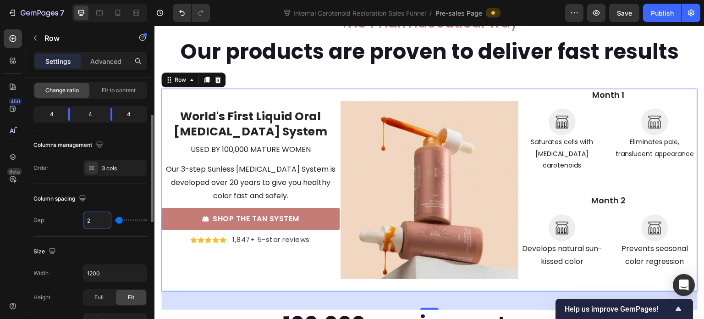
type input "25"
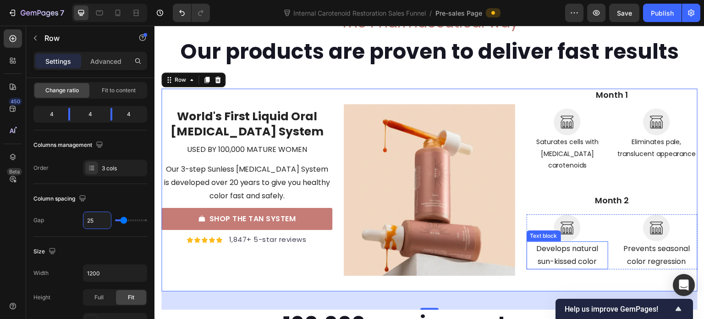
click at [559, 242] on p "Develops natural sun-kissed color" at bounding box center [568, 255] width 80 height 27
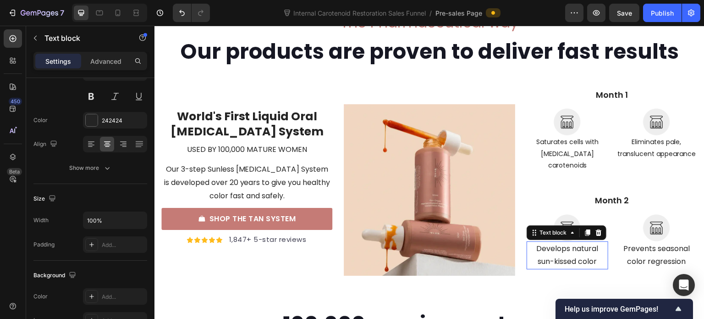
scroll to position [0, 0]
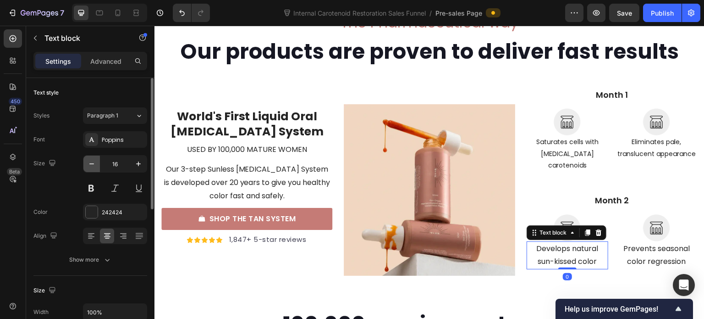
click at [90, 163] on icon "button" at bounding box center [91, 163] width 5 height 1
drag, startPoint x: 90, startPoint y: 163, endPoint x: 187, endPoint y: 167, distance: 96.8
click at [90, 163] on icon "button" at bounding box center [91, 163] width 5 height 1
type input "14"
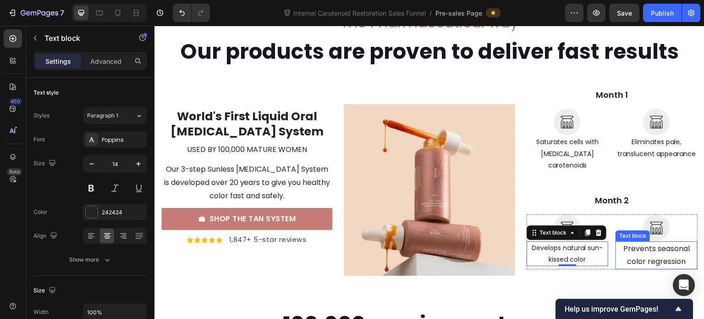
click at [632, 247] on p "Prevents seasonal color regression" at bounding box center [657, 255] width 80 height 27
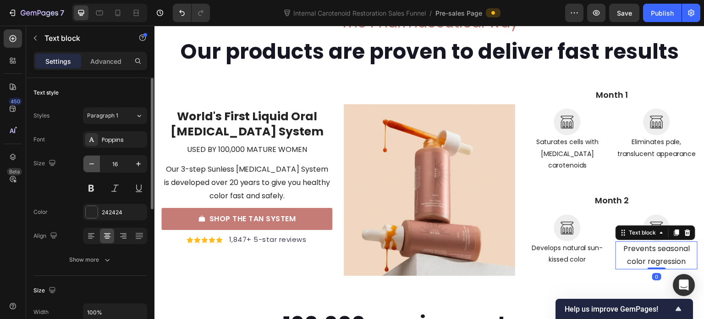
click at [88, 161] on icon "button" at bounding box center [91, 163] width 9 height 9
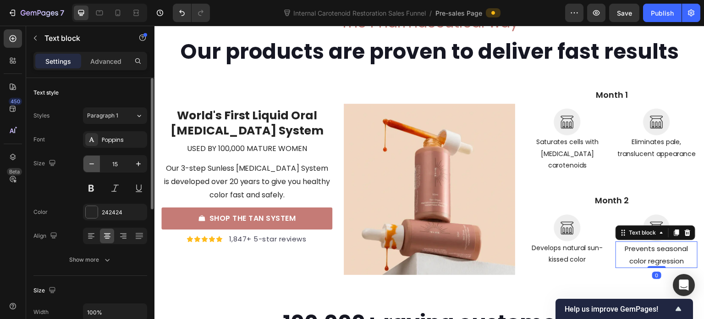
click at [88, 161] on icon "button" at bounding box center [91, 163] width 9 height 9
type input "14"
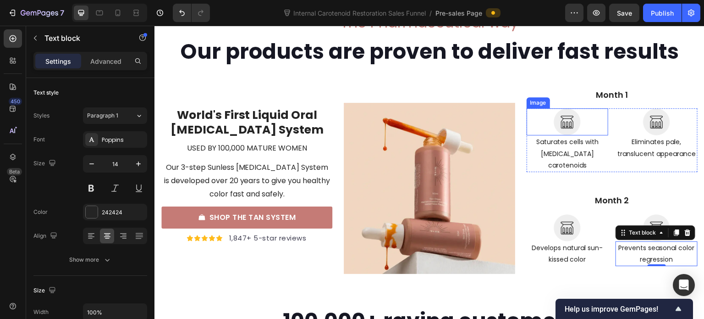
click at [566, 127] on img at bounding box center [567, 121] width 27 height 27
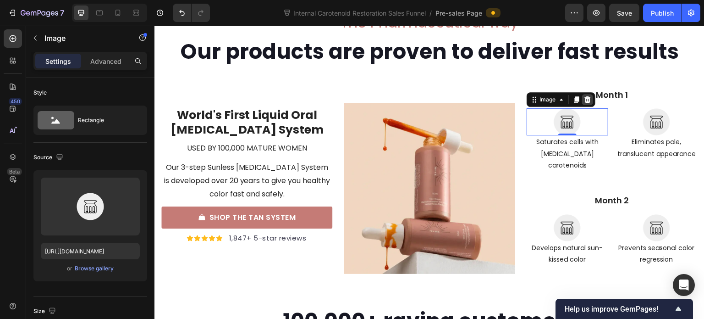
click at [586, 102] on icon at bounding box center [587, 99] width 7 height 7
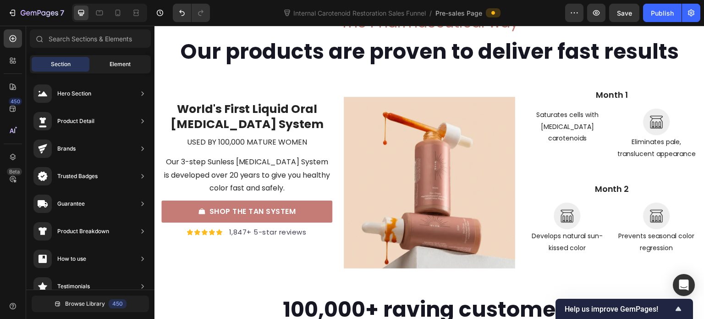
click at [122, 64] on span "Element" at bounding box center [120, 64] width 21 height 8
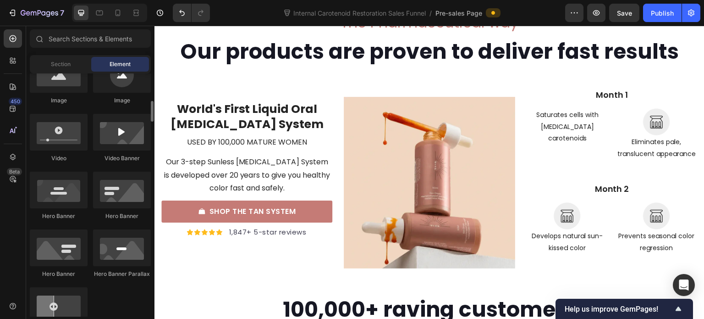
scroll to position [413, 0]
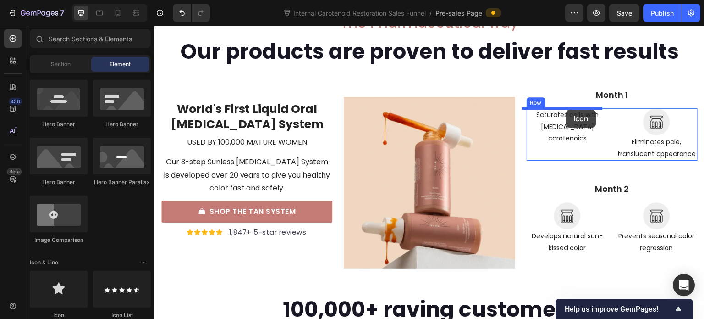
drag, startPoint x: 225, startPoint y: 312, endPoint x: 567, endPoint y: 110, distance: 397.3
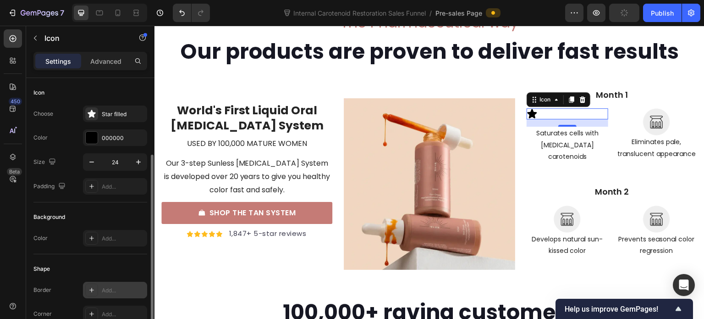
scroll to position [132, 0]
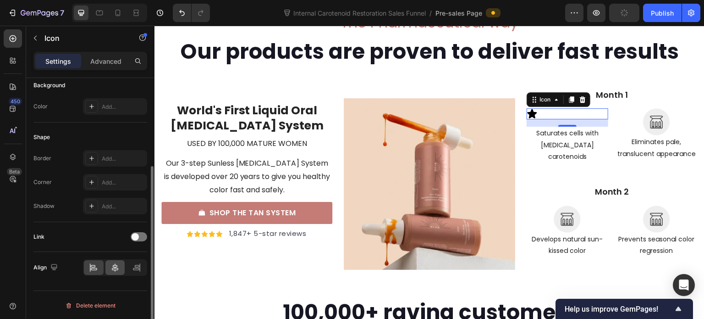
click at [116, 265] on icon at bounding box center [114, 267] width 9 height 9
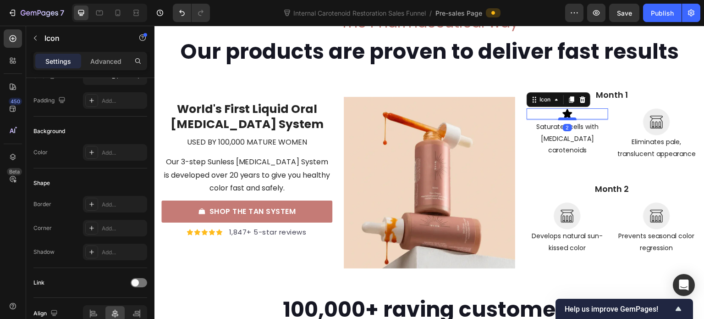
drag, startPoint x: 563, startPoint y: 125, endPoint x: 565, endPoint y: 118, distance: 6.6
click at [565, 118] on div at bounding box center [567, 118] width 18 height 3
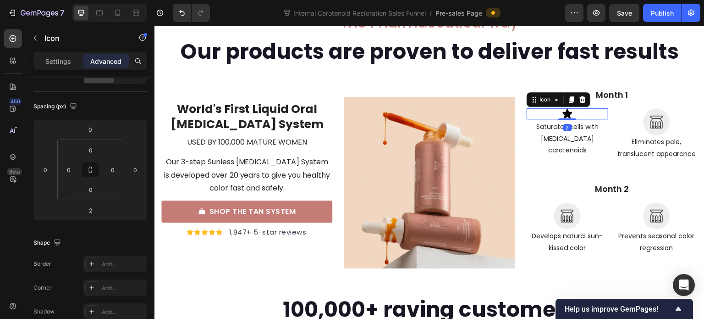
click at [579, 113] on div "Icon 2" at bounding box center [568, 113] width 82 height 11
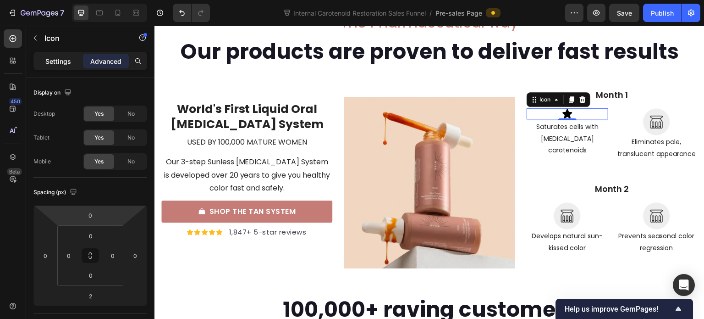
click at [72, 62] on div "Settings" at bounding box center [58, 61] width 46 height 15
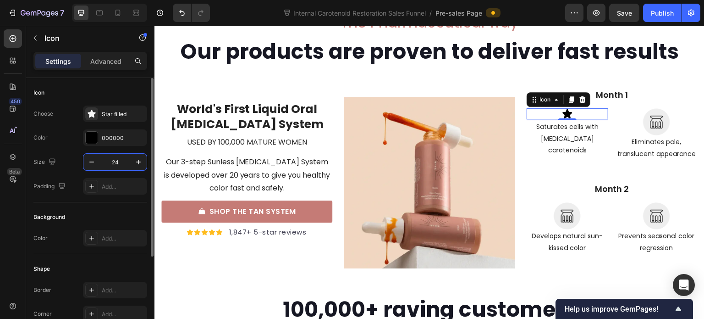
click at [115, 161] on input "24" at bounding box center [115, 162] width 30 height 17
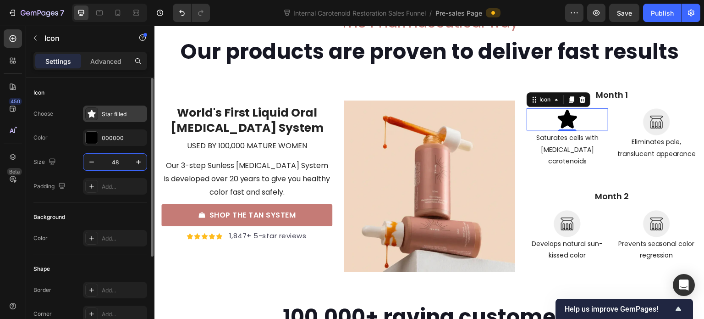
type input "48"
click at [112, 119] on div "Star filled" at bounding box center [115, 113] width 64 height 17
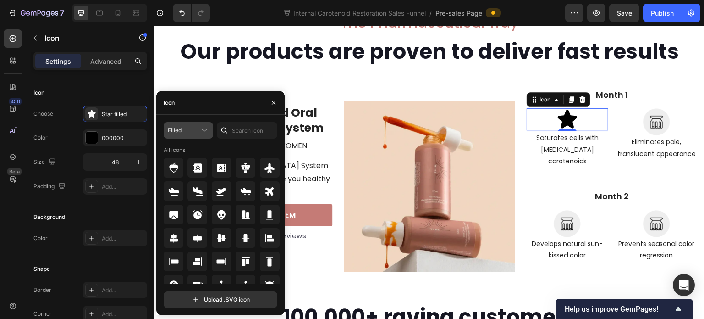
click at [194, 125] on button "Filled" at bounding box center [189, 130] width 50 height 17
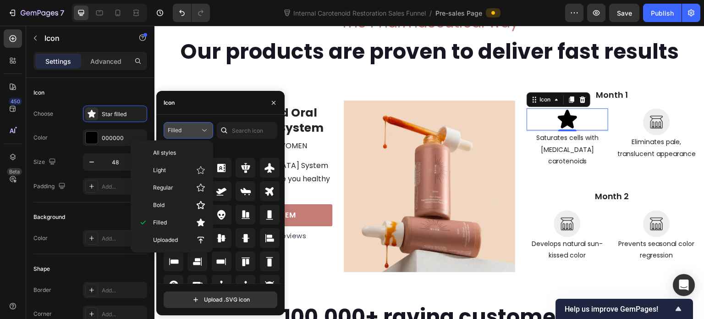
click at [194, 126] on div "Filled" at bounding box center [188, 130] width 41 height 9
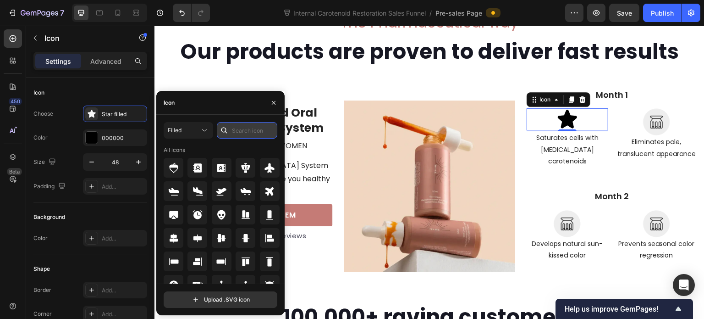
click at [243, 130] on input "text" at bounding box center [247, 130] width 61 height 17
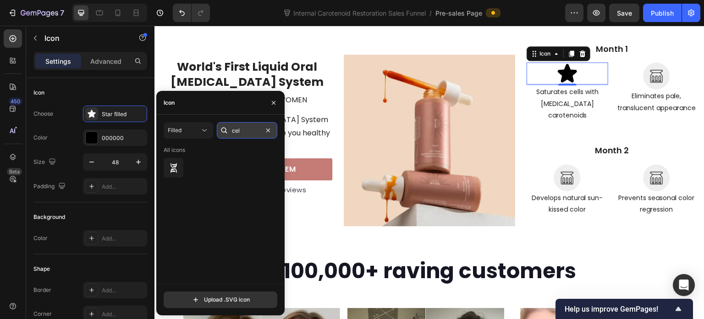
type input "cell"
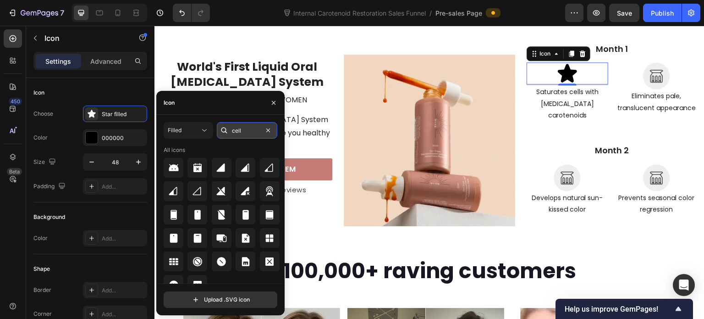
drag, startPoint x: 248, startPoint y: 132, endPoint x: 232, endPoint y: 132, distance: 16.5
click at [232, 132] on input "cell" at bounding box center [247, 130] width 61 height 17
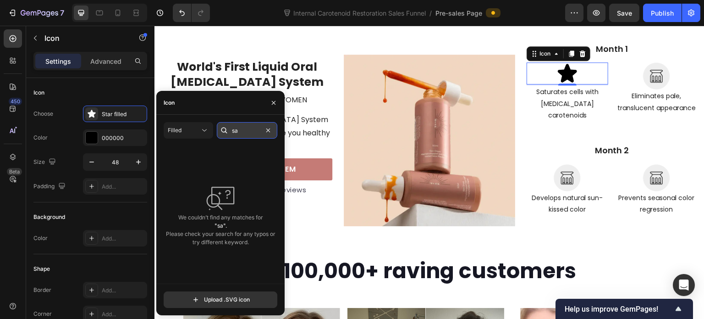
type input "s"
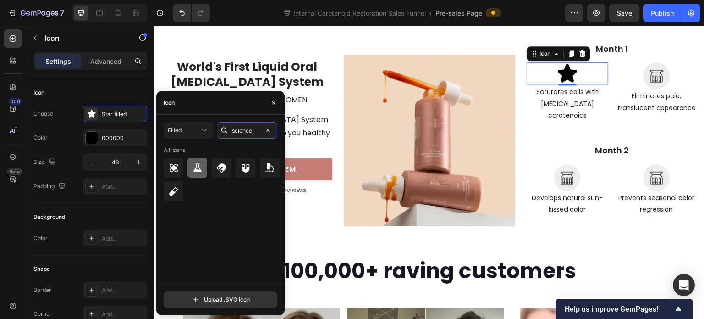
type input "science"
click at [199, 171] on icon at bounding box center [197, 167] width 8 height 9
click at [178, 167] on icon at bounding box center [173, 167] width 11 height 11
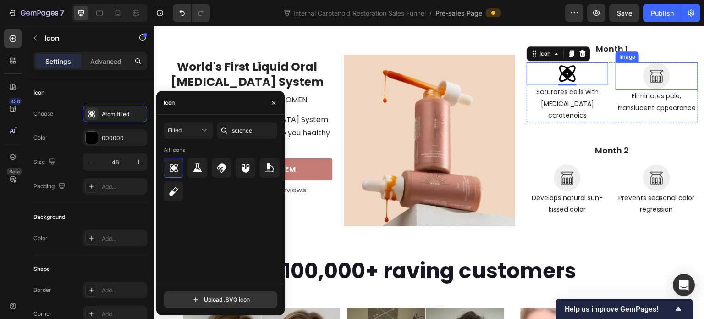
click at [645, 75] on img at bounding box center [656, 75] width 27 height 27
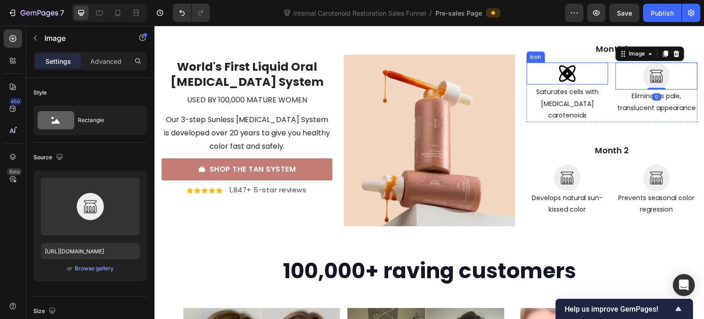
click at [575, 73] on div "Icon" at bounding box center [568, 73] width 82 height 22
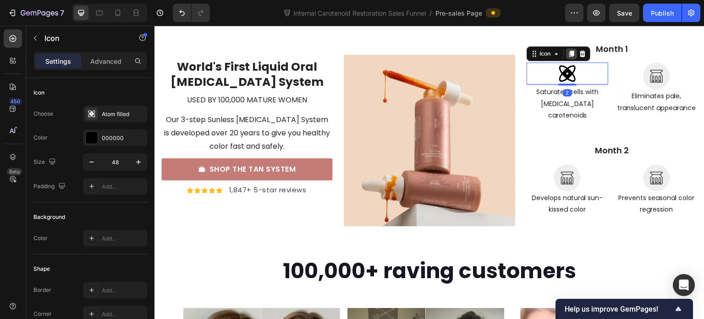
click at [569, 51] on icon at bounding box center [571, 54] width 5 height 6
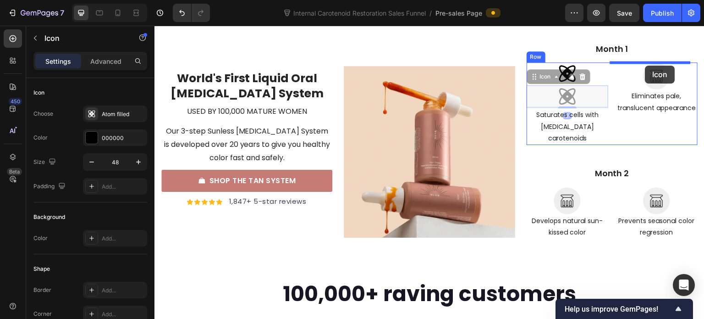
drag, startPoint x: 531, startPoint y: 80, endPoint x: 645, endPoint y: 66, distance: 115.0
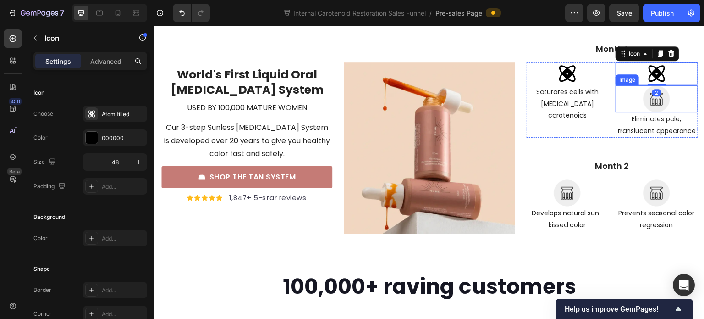
click at [645, 100] on img at bounding box center [656, 98] width 27 height 27
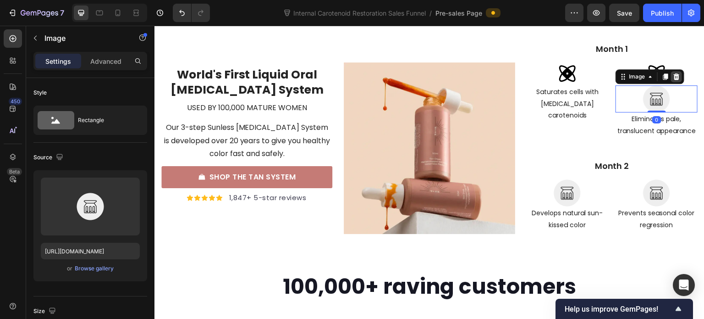
click at [673, 77] on icon at bounding box center [676, 76] width 7 height 7
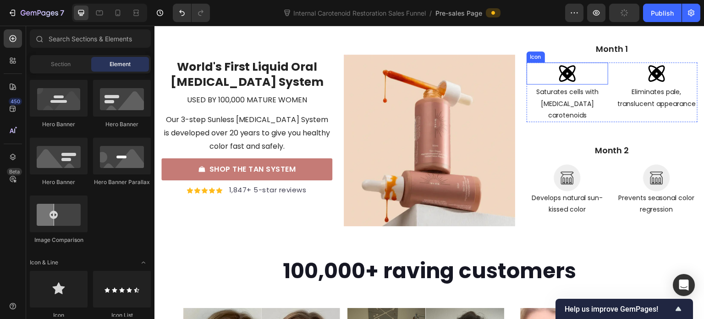
click at [566, 74] on icon at bounding box center [567, 73] width 17 height 17
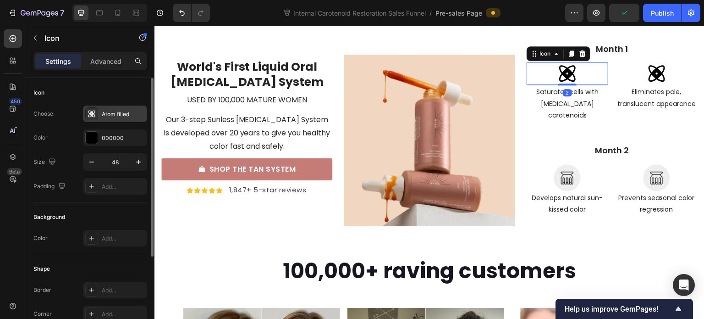
click at [113, 116] on div "Atom filled" at bounding box center [123, 114] width 43 height 8
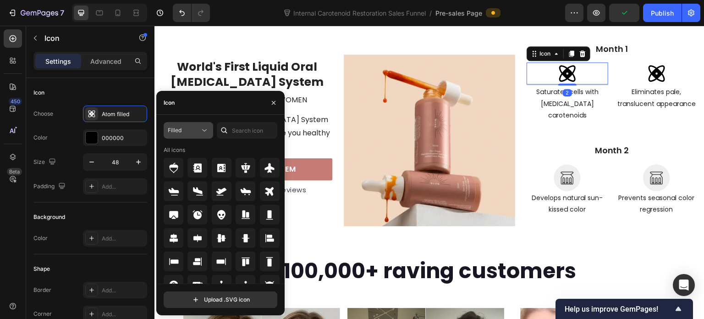
click at [187, 134] on div "Filled" at bounding box center [184, 130] width 32 height 8
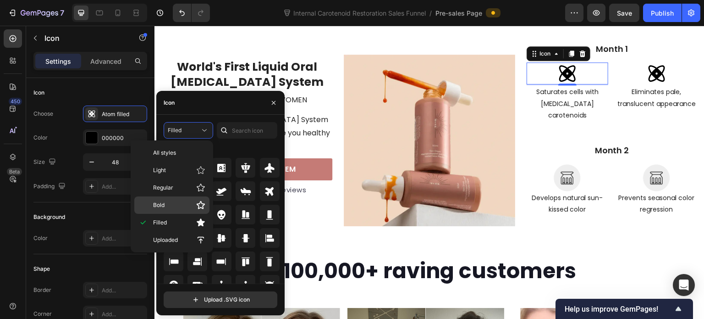
click at [181, 210] on div "Bold" at bounding box center [171, 204] width 75 height 17
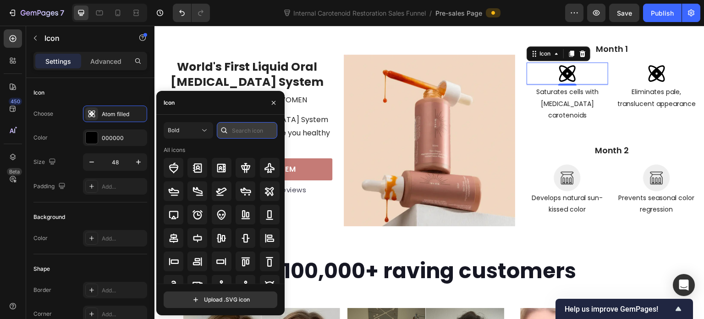
click at [234, 130] on input "text" at bounding box center [247, 130] width 61 height 17
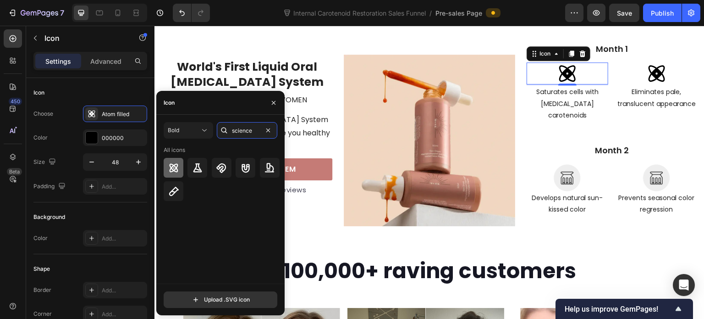
type input "science"
click at [176, 174] on div at bounding box center [174, 168] width 20 height 20
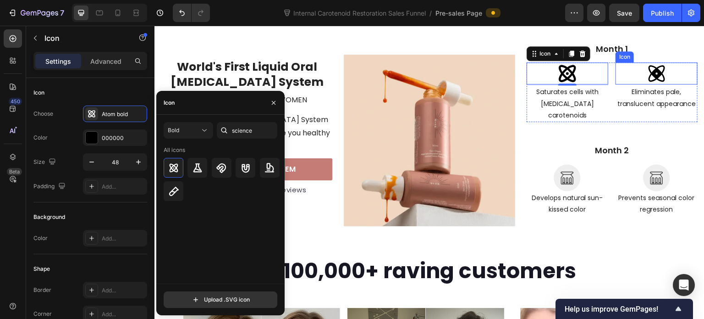
click at [655, 72] on icon at bounding box center [657, 73] width 17 height 17
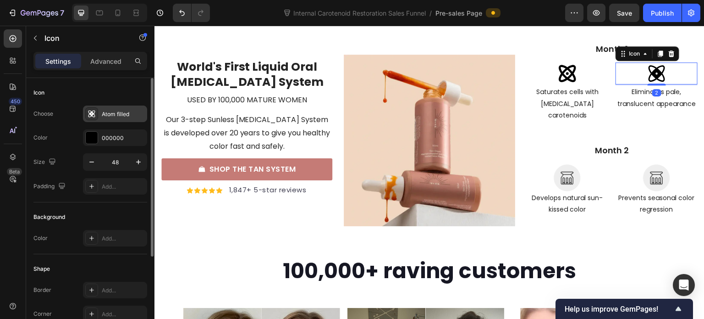
click at [110, 117] on div "Atom filled" at bounding box center [123, 114] width 43 height 8
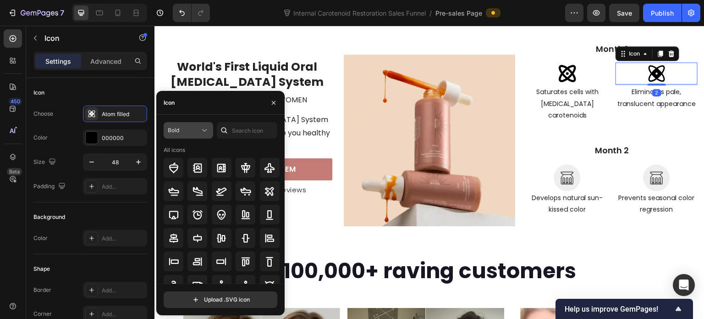
click at [183, 132] on div "Bold" at bounding box center [184, 130] width 32 height 8
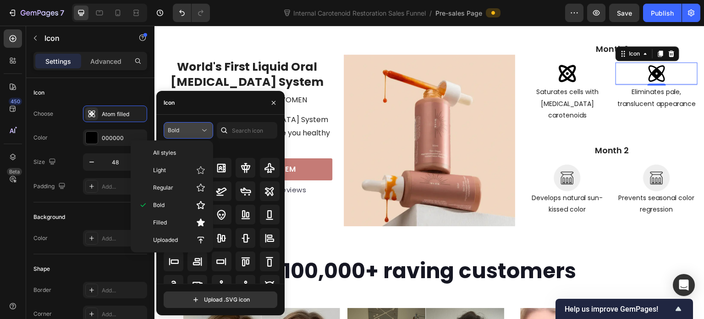
click at [183, 132] on div "Bold" at bounding box center [184, 130] width 32 height 8
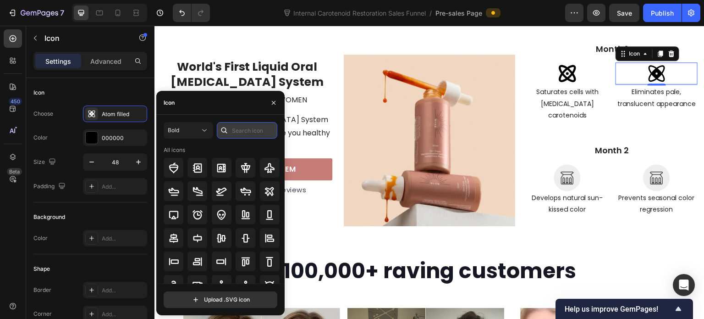
click at [251, 127] on input "text" at bounding box center [247, 130] width 61 height 17
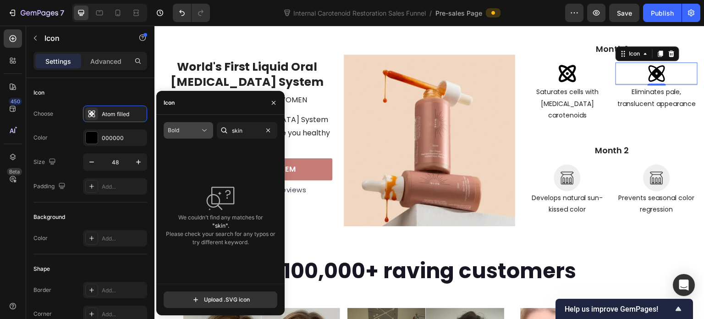
click at [200, 126] on icon at bounding box center [204, 130] width 9 height 9
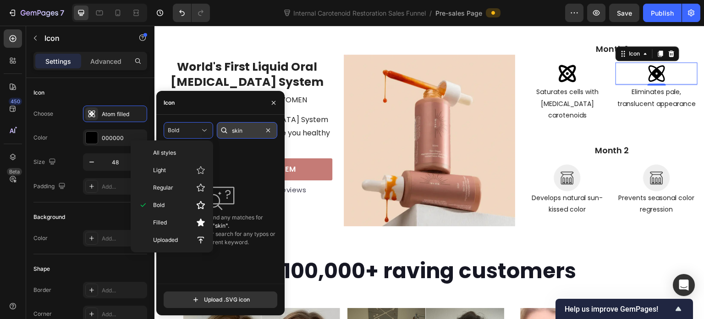
click at [251, 128] on input "skin" at bounding box center [247, 130] width 61 height 17
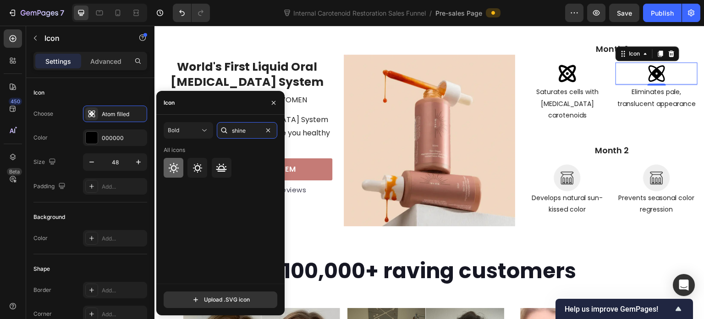
type input "shine"
drag, startPoint x: 177, startPoint y: 166, endPoint x: 365, endPoint y: 127, distance: 191.7
click at [177, 166] on icon at bounding box center [173, 167] width 11 height 11
click at [581, 169] on div at bounding box center [568, 177] width 82 height 27
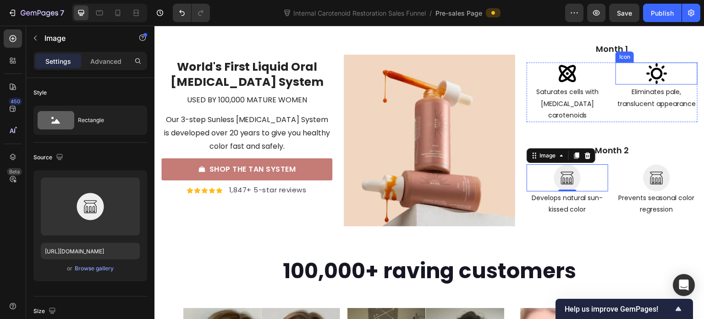
click at [647, 77] on icon at bounding box center [656, 73] width 21 height 21
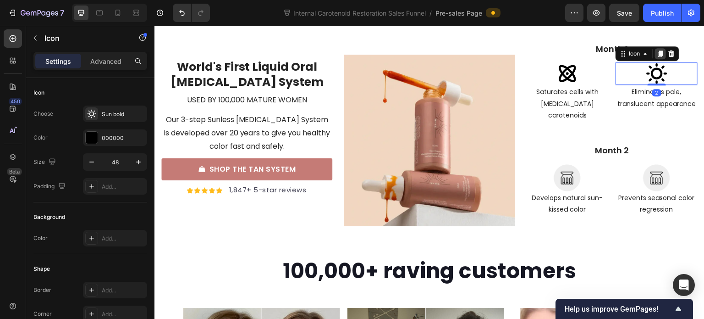
click at [658, 51] on icon at bounding box center [660, 54] width 5 height 6
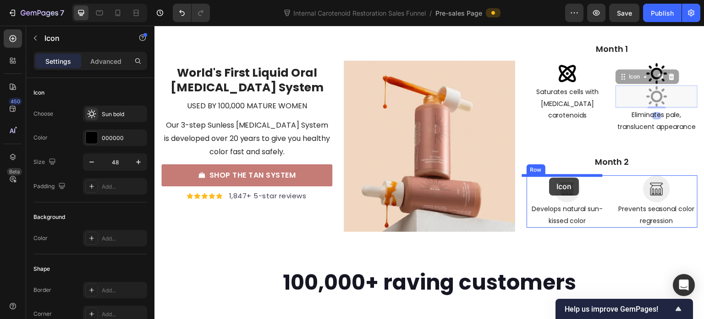
drag, startPoint x: 617, startPoint y: 78, endPoint x: 550, endPoint y: 177, distance: 120.2
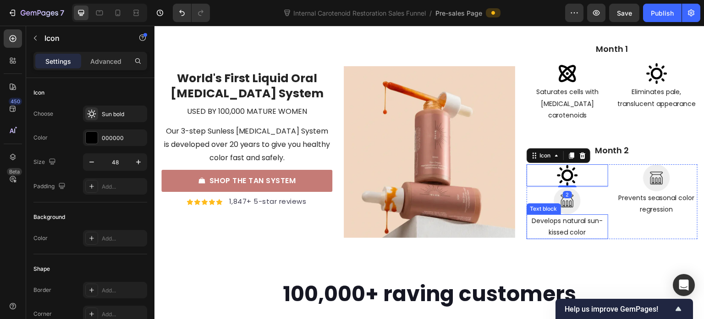
click at [562, 191] on img at bounding box center [567, 200] width 27 height 27
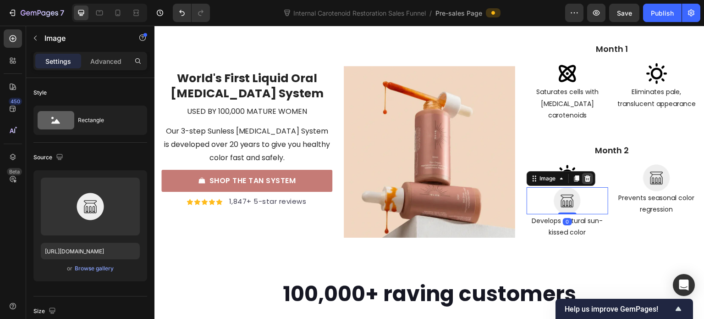
click at [584, 175] on icon at bounding box center [587, 178] width 7 height 7
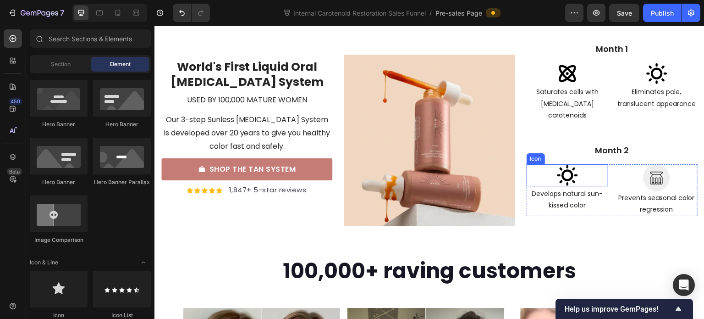
click at [572, 167] on icon at bounding box center [568, 175] width 22 height 22
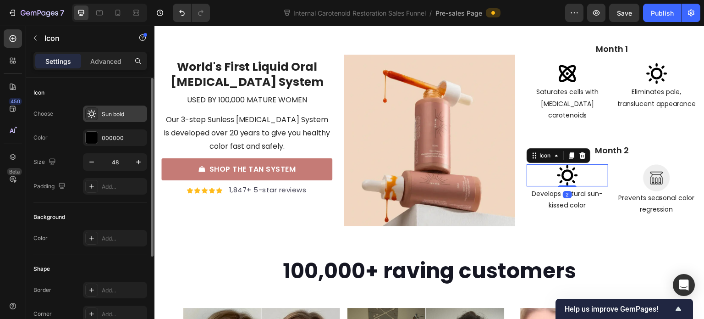
click at [100, 110] on div "Sun bold" at bounding box center [115, 113] width 64 height 17
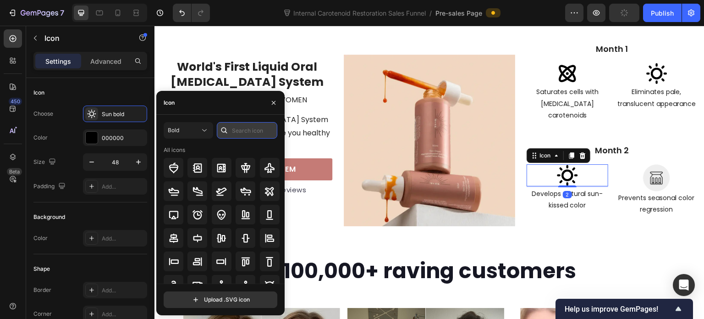
click at [255, 128] on input "text" at bounding box center [247, 130] width 61 height 17
type input "sun"
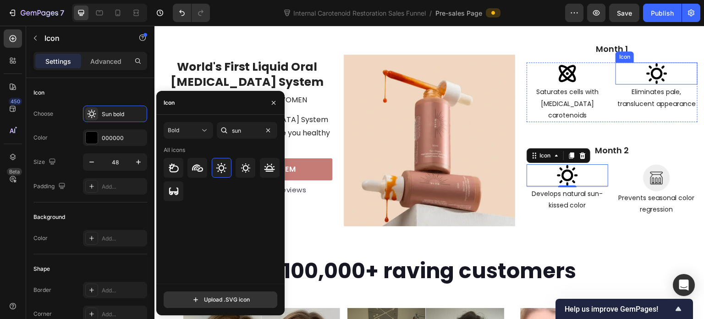
click at [655, 72] on icon at bounding box center [656, 73] width 21 height 21
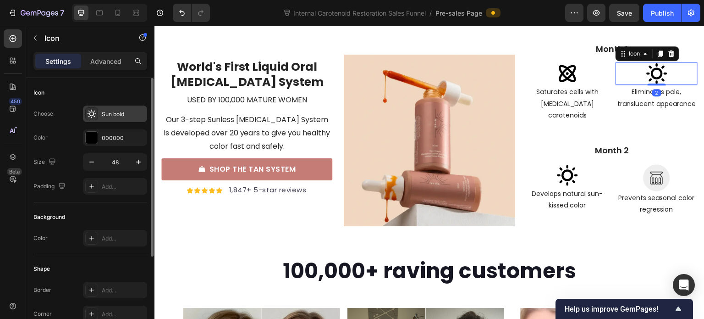
click at [98, 117] on div at bounding box center [91, 113] width 13 height 13
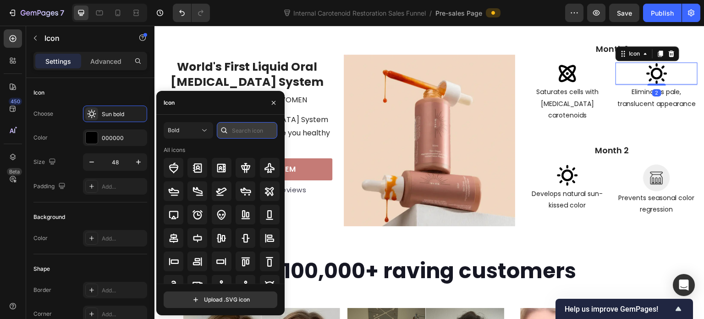
click at [248, 128] on input "text" at bounding box center [247, 130] width 61 height 17
type input "face"
type input "skincare"
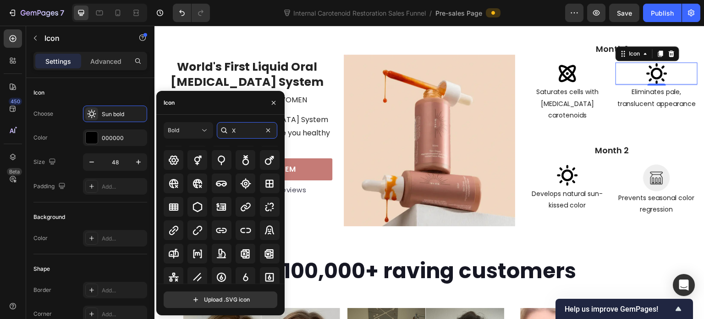
scroll to position [436, 0]
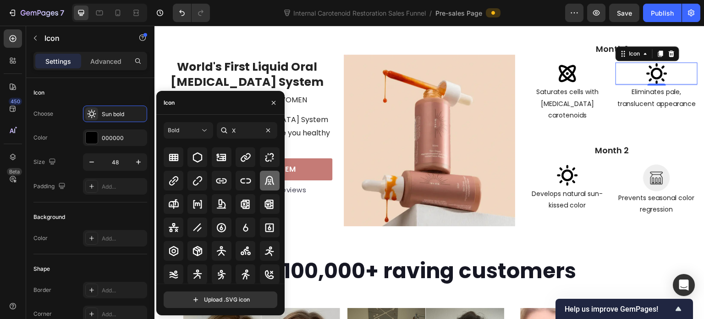
click at [264, 180] on icon at bounding box center [269, 180] width 11 height 11
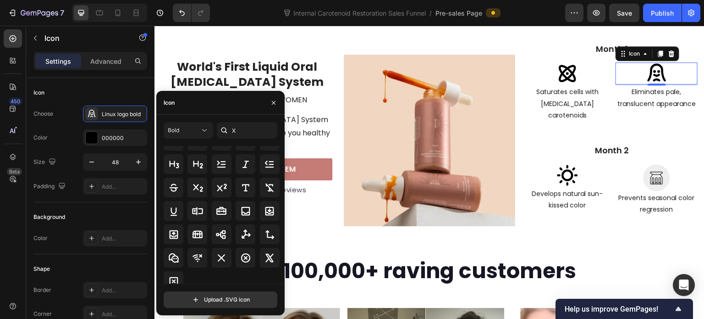
scroll to position [751, 0]
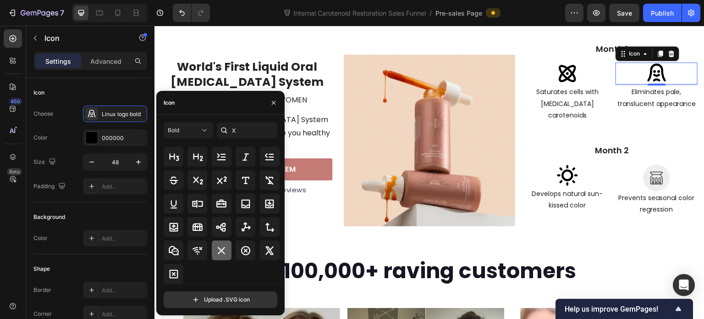
click at [223, 251] on icon at bounding box center [221, 250] width 11 height 11
click at [266, 250] on icon at bounding box center [269, 250] width 8 height 9
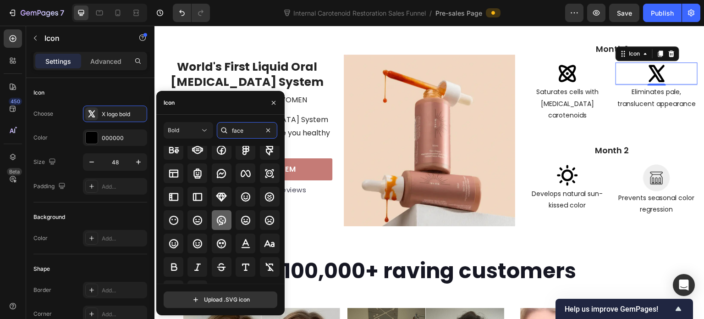
scroll to position [34, 0]
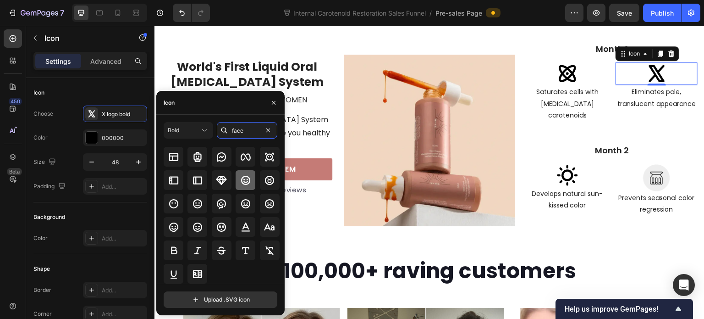
type input "face"
click at [244, 184] on icon at bounding box center [245, 180] width 9 height 9
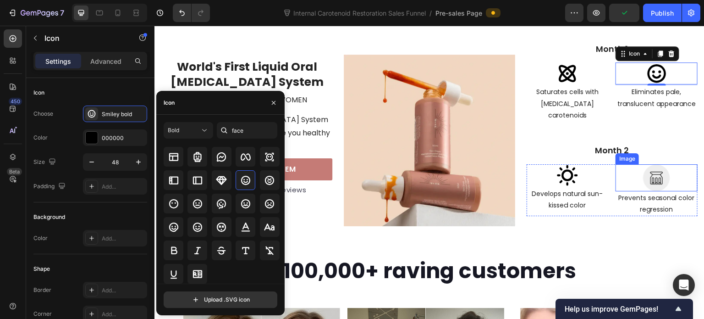
click at [667, 171] on div at bounding box center [657, 177] width 82 height 27
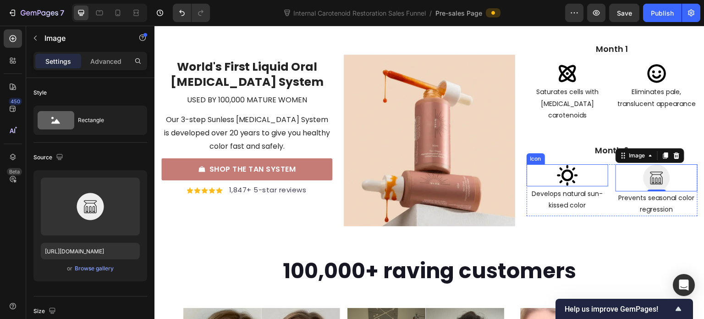
click at [562, 164] on icon at bounding box center [568, 175] width 22 height 22
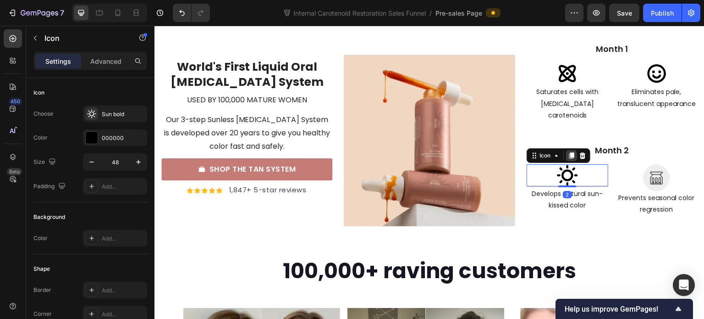
click at [568, 150] on div at bounding box center [571, 155] width 11 height 11
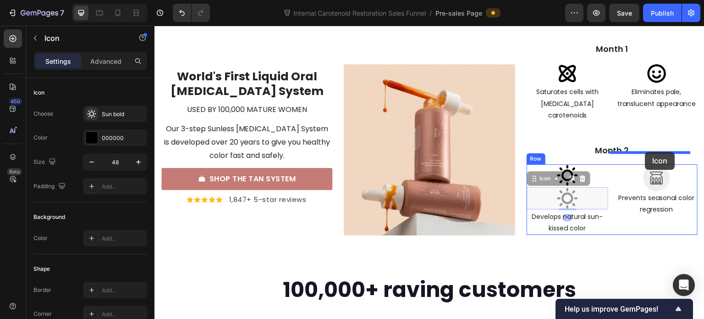
drag, startPoint x: 529, startPoint y: 167, endPoint x: 645, endPoint y: 152, distance: 117.9
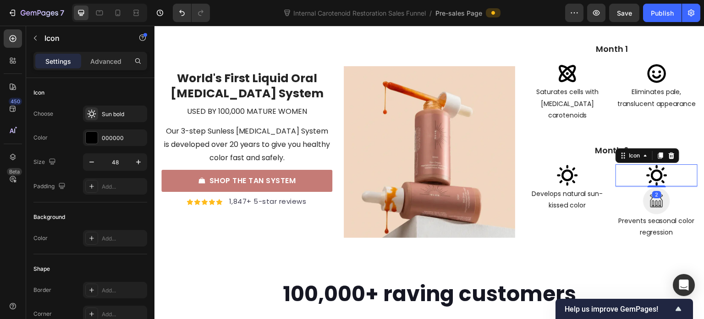
click at [652, 187] on img at bounding box center [656, 200] width 27 height 27
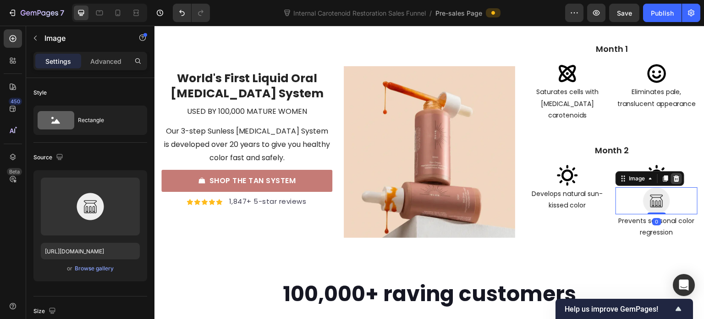
click at [674, 175] on icon at bounding box center [677, 178] width 6 height 6
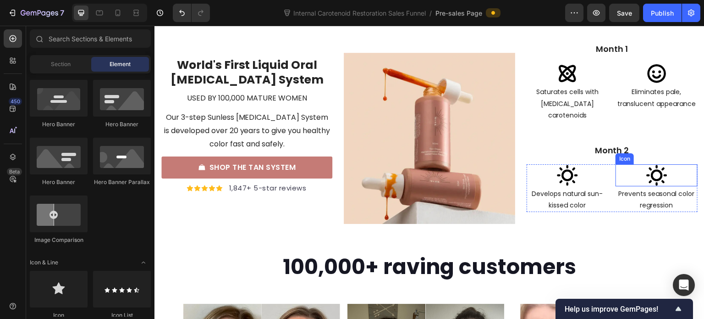
click at [653, 164] on icon at bounding box center [657, 175] width 22 height 22
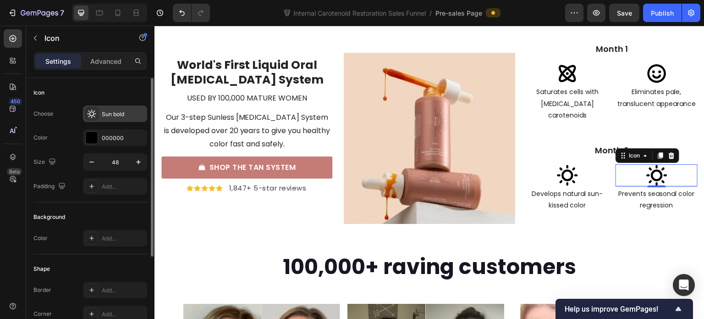
click at [111, 114] on div "Sun bold" at bounding box center [123, 114] width 43 height 8
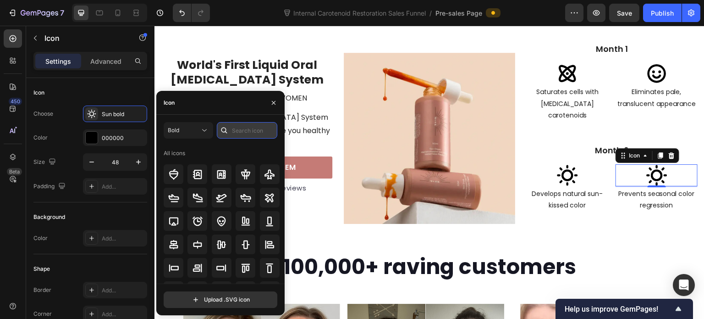
click at [234, 133] on input "text" at bounding box center [247, 130] width 61 height 17
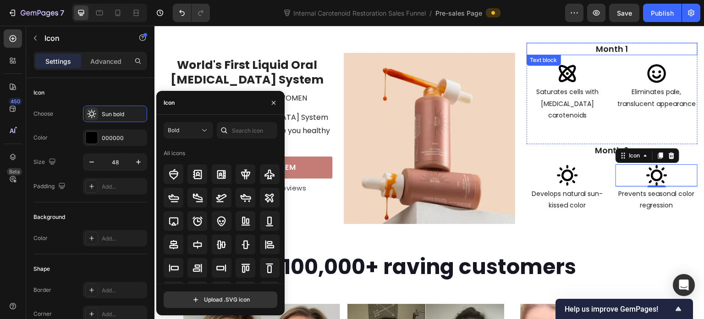
click at [595, 47] on p "Month 1" at bounding box center [612, 49] width 169 height 11
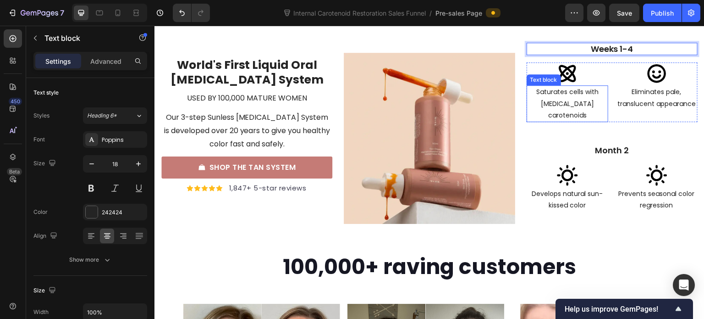
click at [562, 98] on p "Saturates cells with tanning carotenoids" at bounding box center [568, 103] width 80 height 35
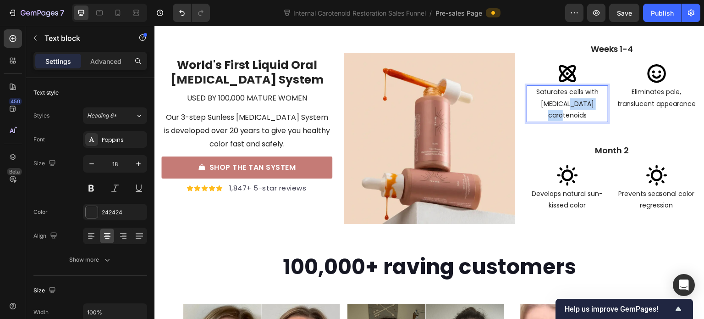
click at [562, 98] on p "Saturates cells with tanning carotenoids" at bounding box center [568, 103] width 80 height 35
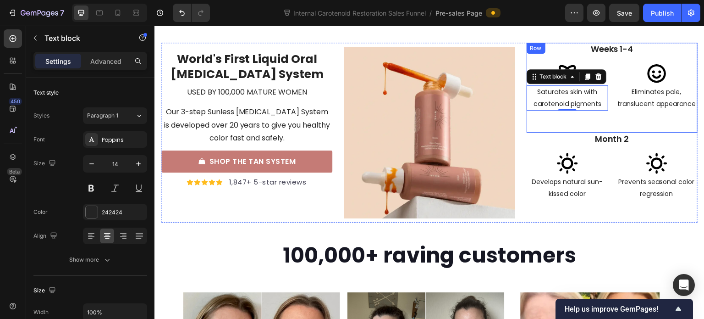
click at [640, 97] on p "Eliminates pale, translucent appearance" at bounding box center [657, 97] width 80 height 23
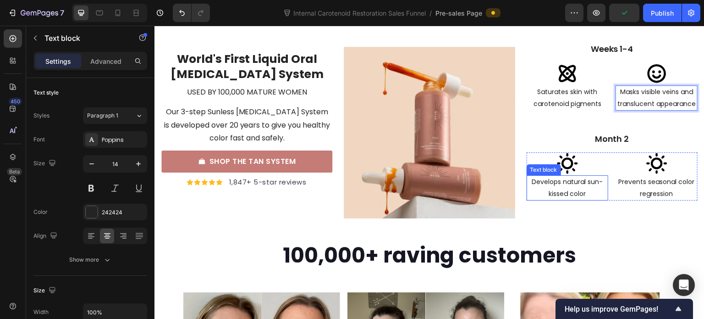
click at [573, 185] on p "Develops natural sun-kissed color" at bounding box center [568, 187] width 80 height 23
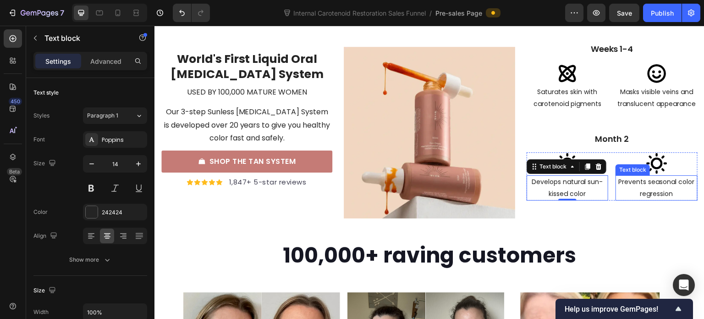
click at [654, 188] on p "Prevents seasonal color regression" at bounding box center [657, 187] width 80 height 23
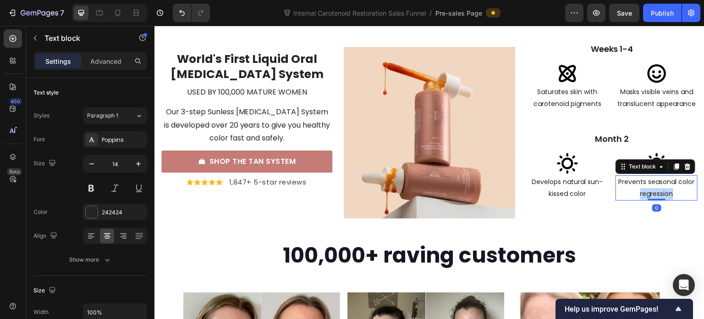
click at [654, 187] on p "Prevents seasonal color regression" at bounding box center [657, 187] width 80 height 23
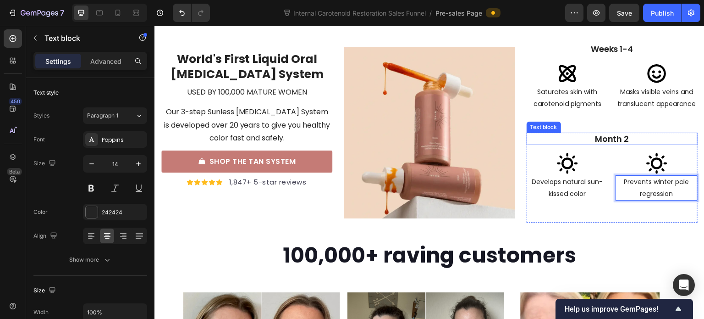
click at [600, 140] on p "Month 2" at bounding box center [612, 138] width 169 height 11
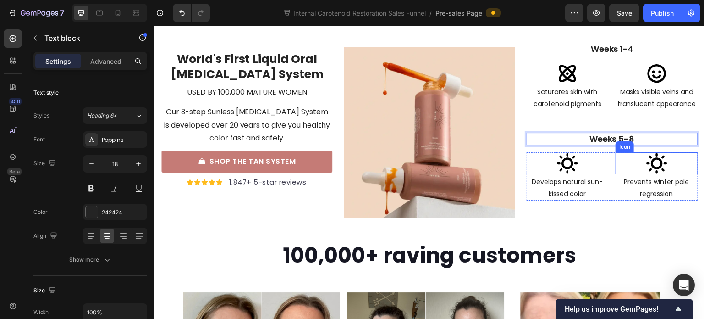
click at [653, 165] on icon at bounding box center [657, 163] width 22 height 22
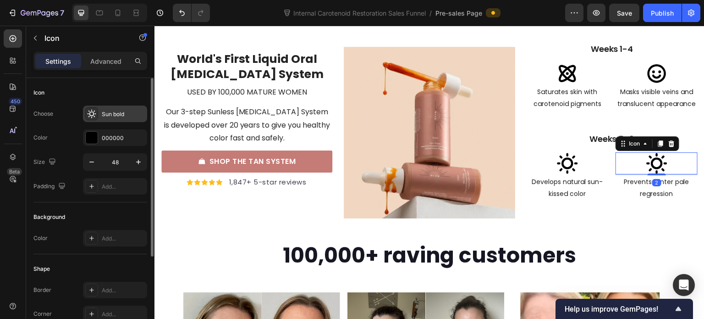
click at [118, 111] on div "Sun bold" at bounding box center [123, 114] width 43 height 8
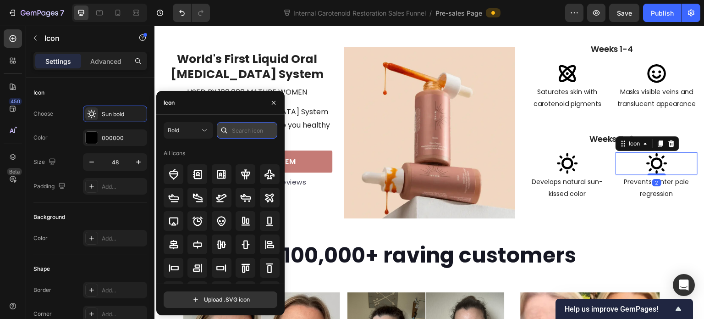
click at [236, 128] on input "text" at bounding box center [247, 130] width 61 height 17
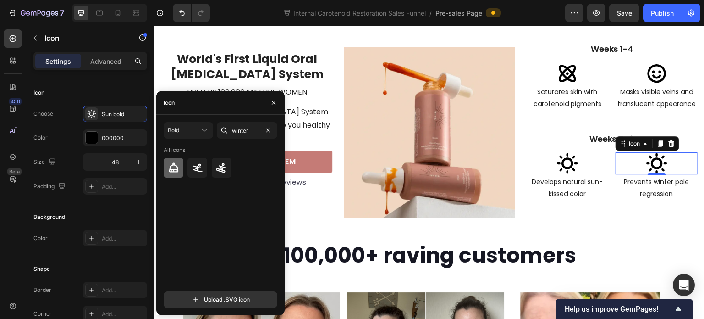
click at [172, 167] on icon at bounding box center [173, 167] width 11 height 11
click at [249, 129] on input "winter" at bounding box center [247, 130] width 61 height 17
type input "pale"
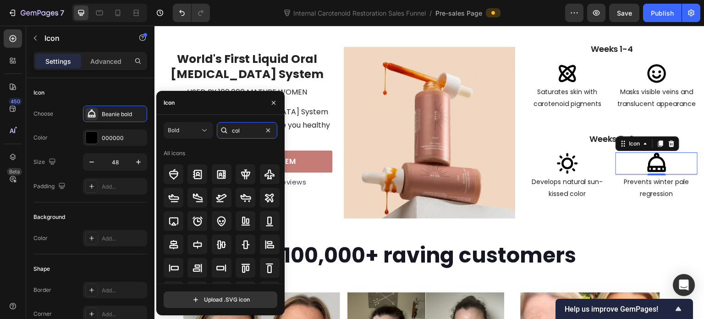
type input "cold"
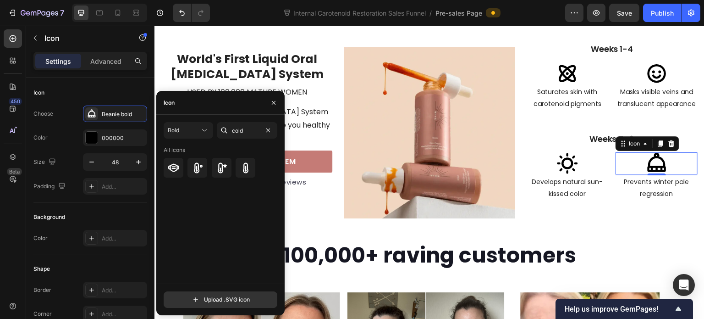
click at [224, 166] on icon at bounding box center [221, 167] width 11 height 11
click at [248, 132] on input "cold" at bounding box center [247, 130] width 61 height 17
type input "snow"
click at [221, 171] on icon at bounding box center [221, 168] width 9 height 9
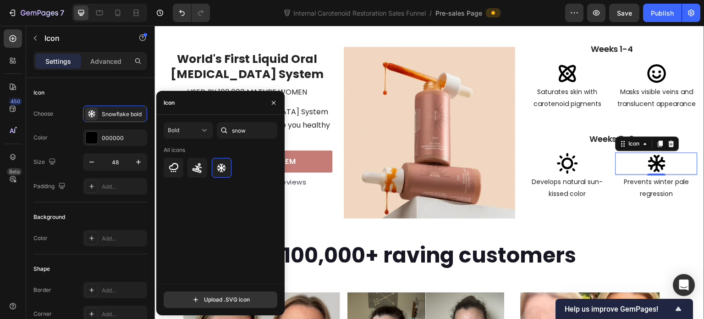
click at [573, 227] on div "The Pharmaceutical way Heading Our products are proven to deliver fast results …" at bounding box center [429, 253] width 536 height 574
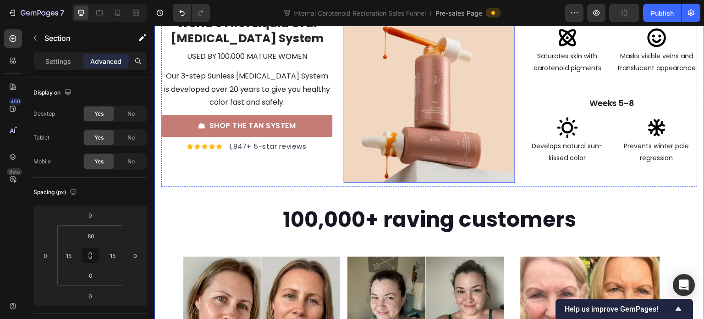
scroll to position [2416, 0]
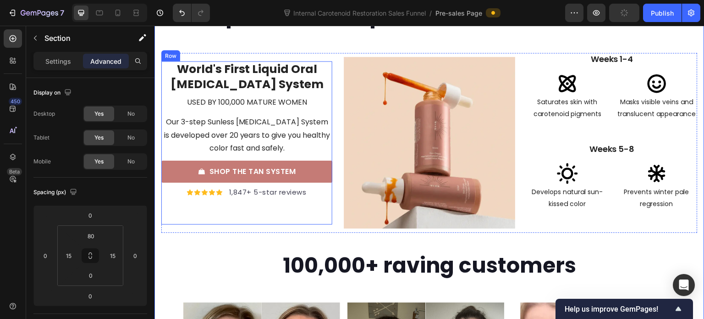
click at [248, 216] on div "World's First Liquid Oral [MEDICAL_DATA] System Text block used by 100,000 matu…" at bounding box center [246, 142] width 171 height 163
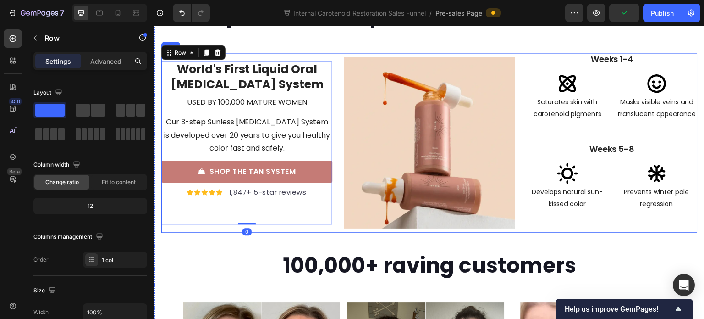
click at [191, 230] on div "World's First Liquid Oral [MEDICAL_DATA] System Text block used by 100,000 matu…" at bounding box center [246, 143] width 171 height 180
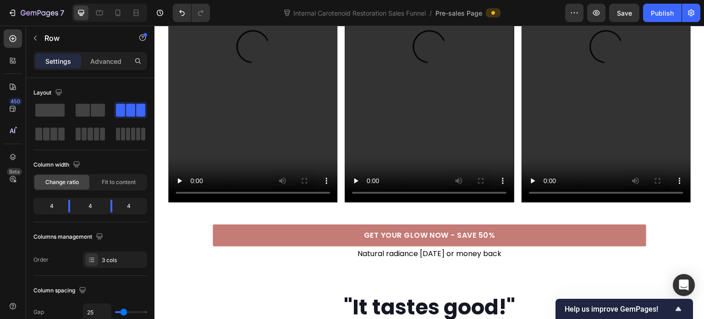
scroll to position [1800, 0]
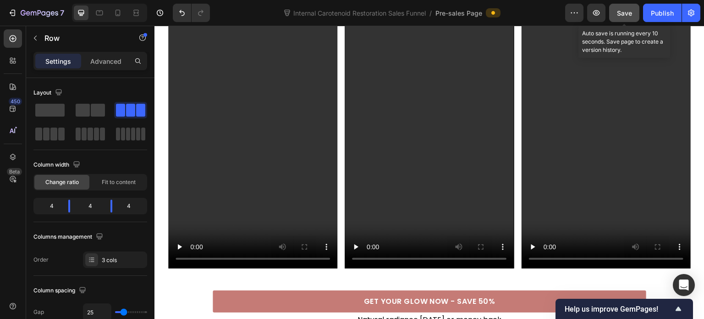
click at [617, 13] on span "Save" at bounding box center [624, 13] width 15 height 8
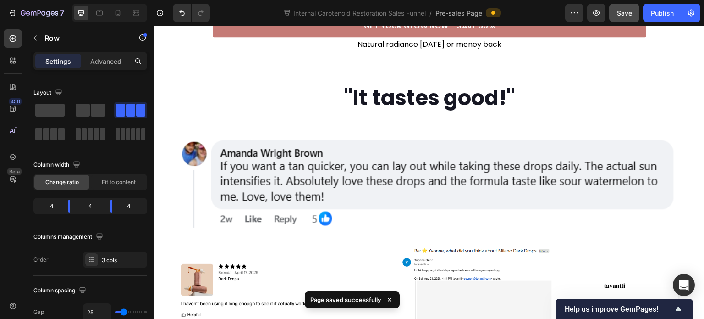
scroll to position [2167, 0]
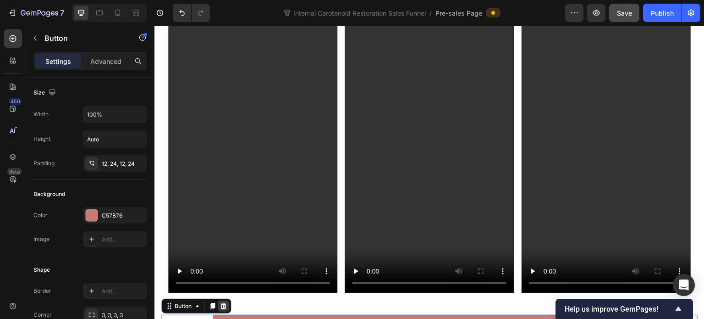
scroll to position [1785, 0]
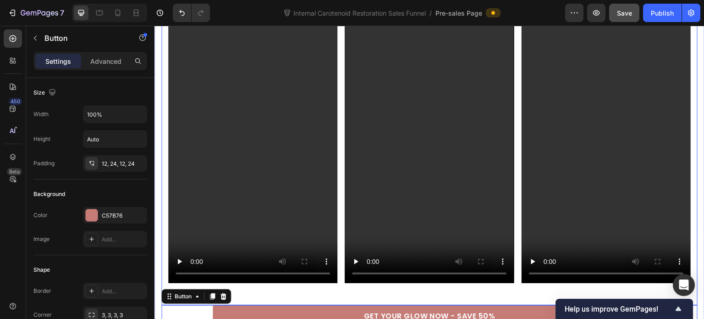
click at [167, 198] on div ""They do work. I've tried everything. Best stuff I've ever used" Heading Video …" at bounding box center [429, 93] width 536 height 424
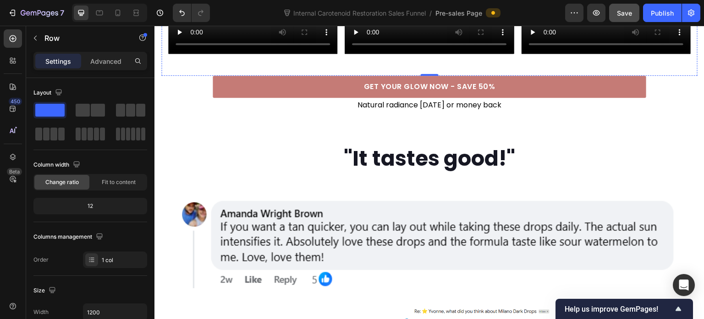
scroll to position [2060, 0]
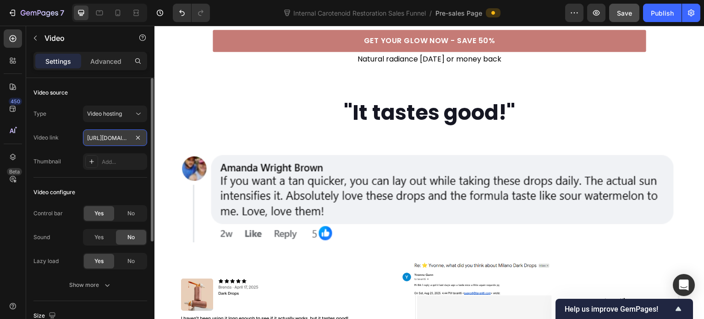
click at [124, 136] on input "[URL][DOMAIN_NAME]" at bounding box center [115, 137] width 64 height 17
click at [126, 143] on input "[URL][DOMAIN_NAME]" at bounding box center [115, 137] width 64 height 17
click at [129, 146] on div "Type Video hosting Video link [URL][DOMAIN_NAME] Thumbnail Add..." at bounding box center [90, 137] width 114 height 64
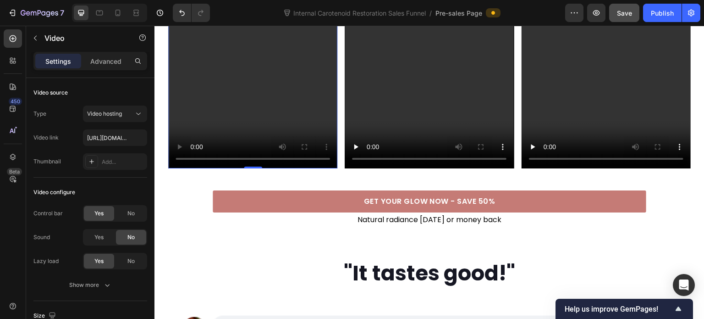
scroll to position [1831, 0]
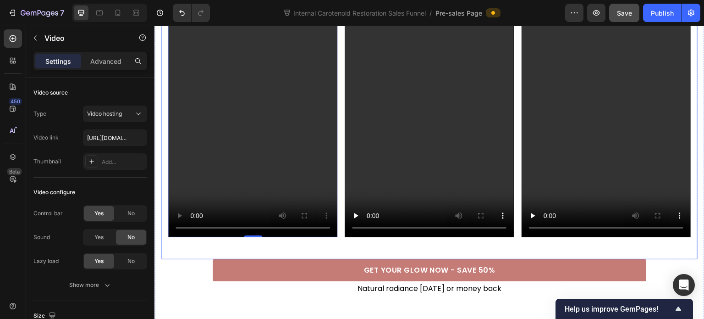
click at [165, 132] on div ""They do work. I've tried everything. Best stuff I've ever used" Heading Video …" at bounding box center [429, 47] width 536 height 424
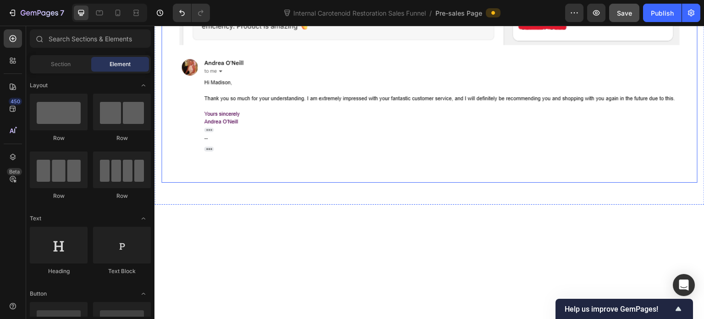
scroll to position [2060, 0]
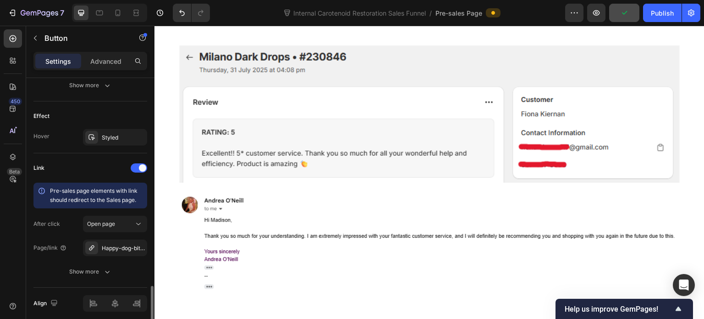
scroll to position [493, 0]
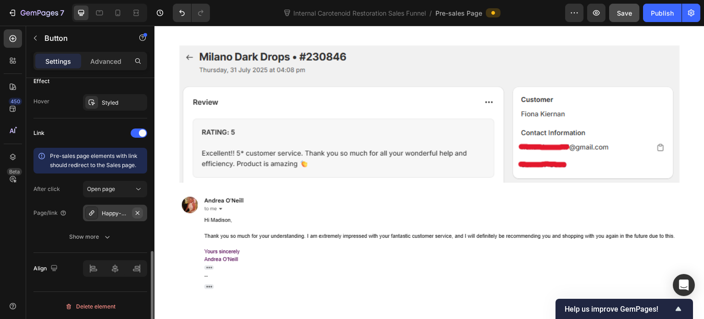
click at [135, 209] on icon "button" at bounding box center [137, 212] width 7 height 7
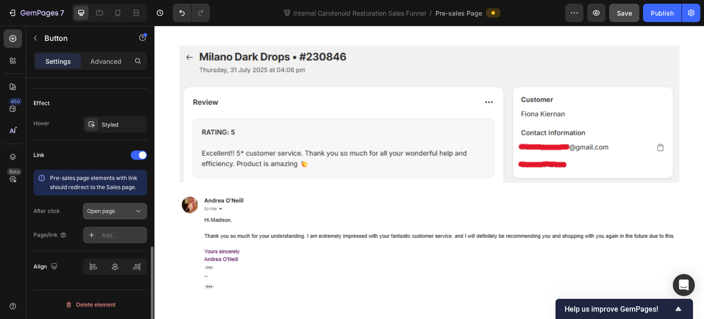
scroll to position [469, 0]
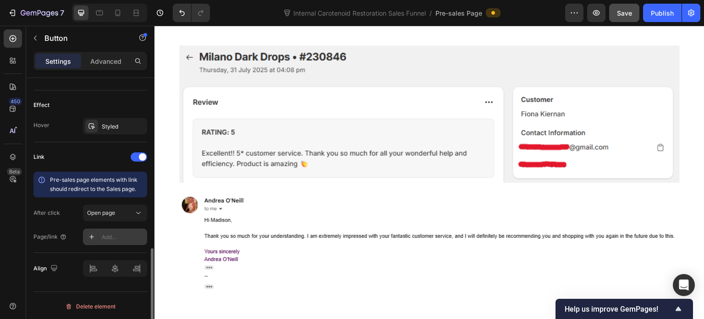
click at [117, 234] on div "Add..." at bounding box center [123, 237] width 43 height 8
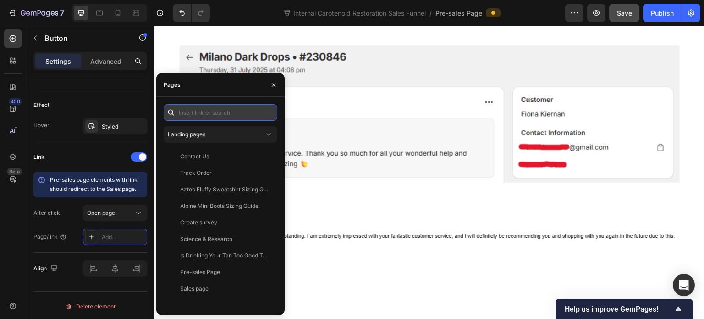
click at [194, 116] on input "text" at bounding box center [221, 112] width 114 height 17
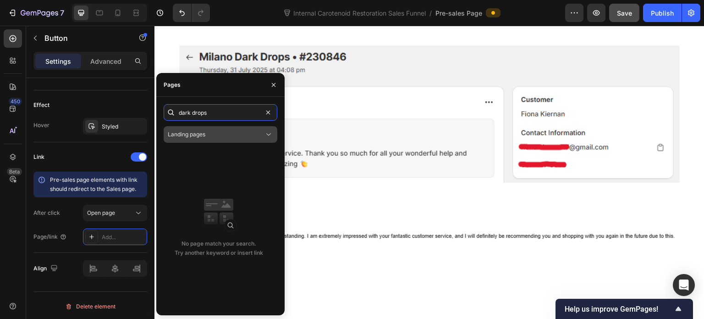
type input "dark drops"
click at [233, 133] on div "Landing pages" at bounding box center [216, 134] width 96 height 8
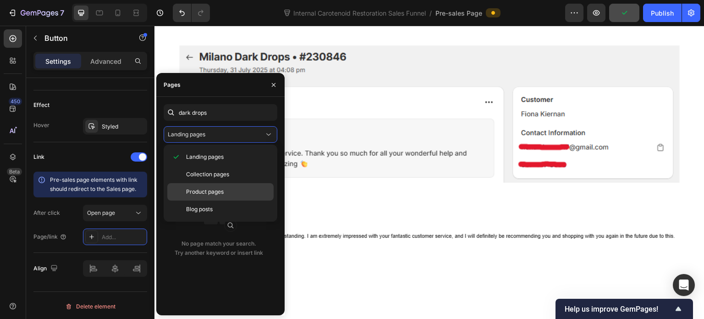
click at [224, 190] on p "Product pages" at bounding box center [227, 191] width 83 height 8
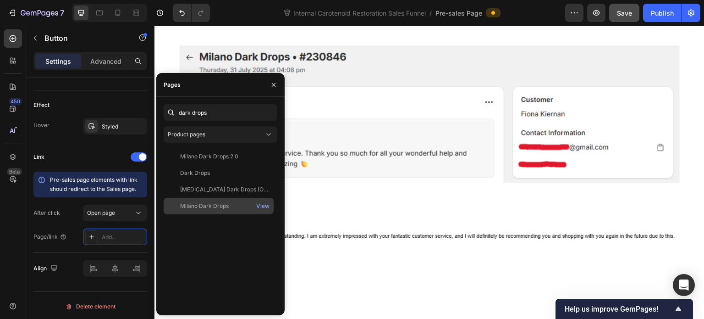
click at [233, 206] on div "Milano Dark Drops" at bounding box center [218, 206] width 103 height 8
click at [264, 206] on div "View" at bounding box center [262, 206] width 13 height 8
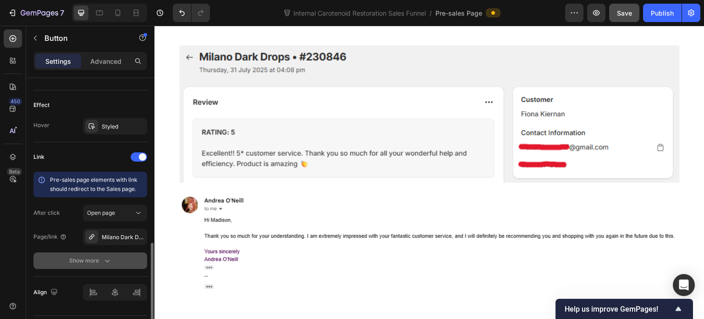
click at [130, 254] on button "Show more" at bounding box center [90, 260] width 114 height 17
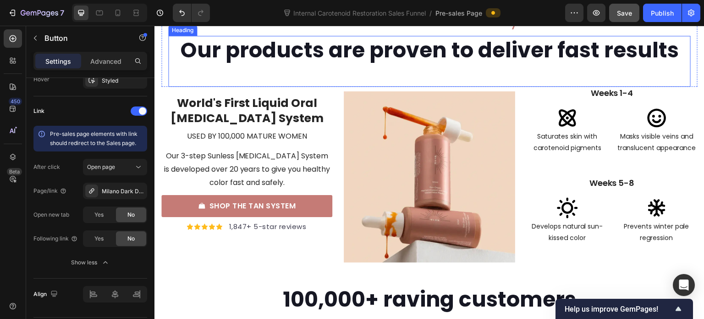
scroll to position [2818, 0]
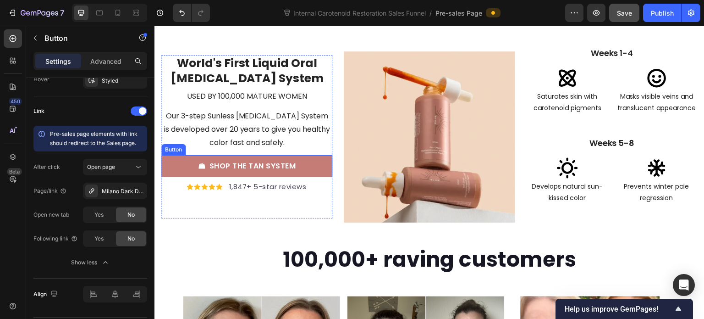
click at [309, 169] on link "SHOP THE TAN SYSTEM" at bounding box center [246, 166] width 171 height 22
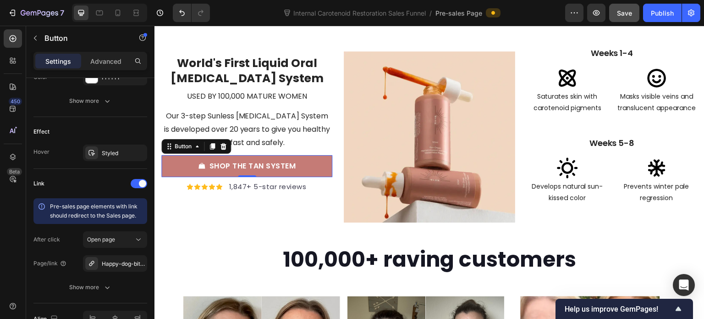
scroll to position [515, 0]
click at [135, 261] on icon "button" at bounding box center [137, 262] width 7 height 7
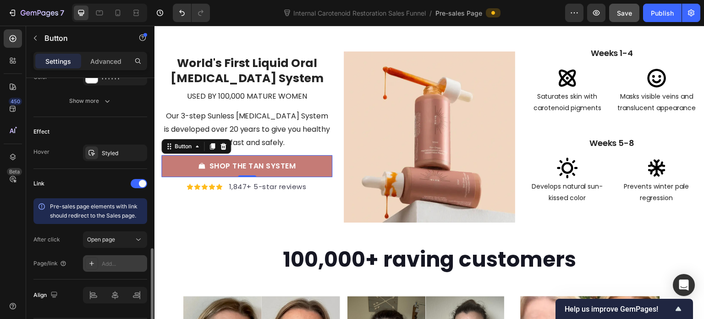
click at [118, 262] on div "Add..." at bounding box center [123, 263] width 43 height 8
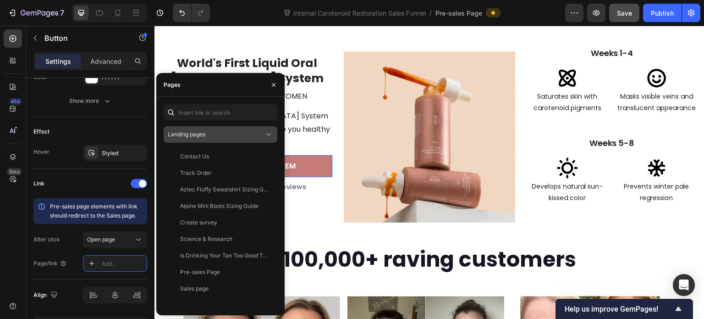
click at [219, 133] on div "Landing pages" at bounding box center [216, 134] width 96 height 8
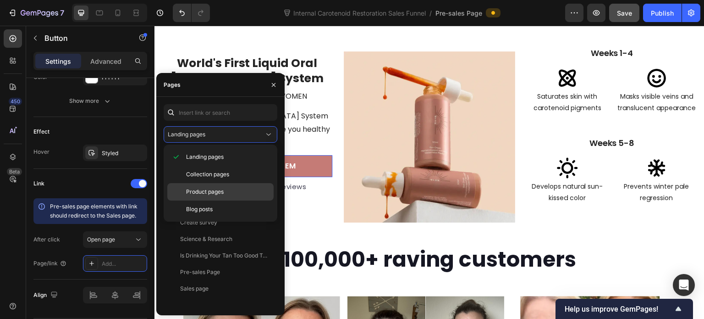
click at [213, 197] on div "Product pages" at bounding box center [220, 191] width 106 height 17
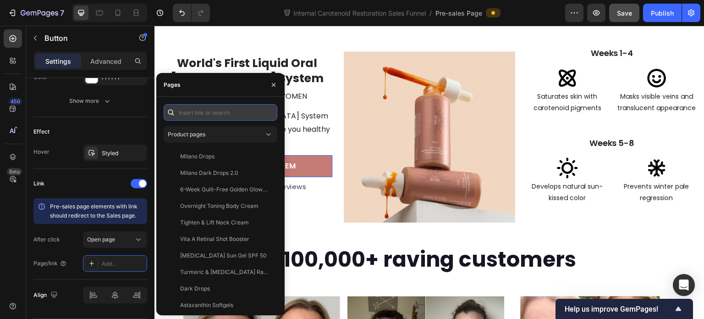
click at [194, 116] on input "text" at bounding box center [221, 112] width 114 height 17
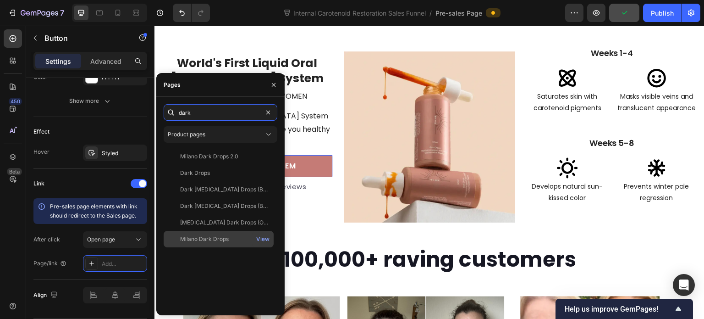
type input "dark"
click at [243, 238] on div "Milano Dark Drops" at bounding box center [218, 239] width 103 height 8
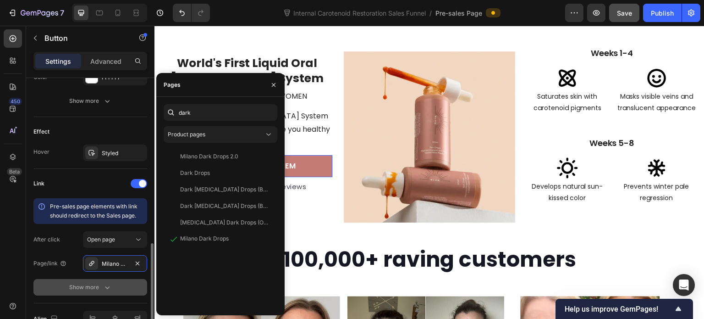
click at [117, 282] on button "Show more" at bounding box center [90, 287] width 114 height 17
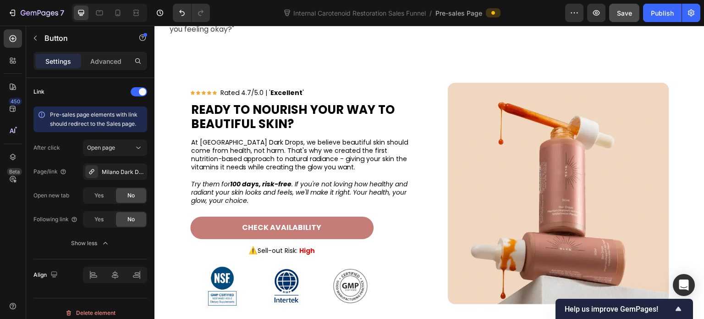
scroll to position [3821, 0]
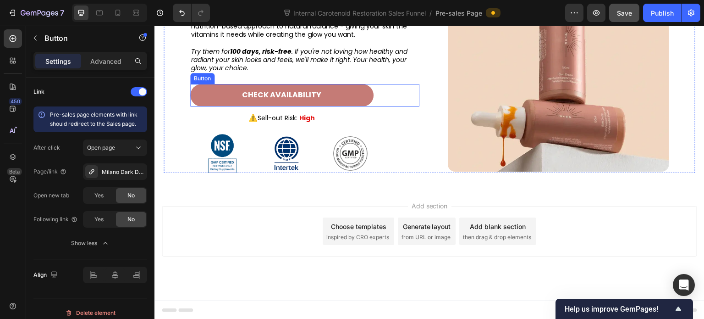
click at [205, 97] on link "CHECK AVAILABILITY" at bounding box center [281, 95] width 183 height 22
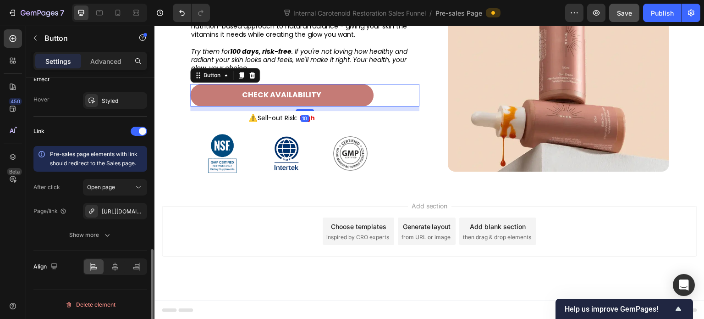
scroll to position [493, 0]
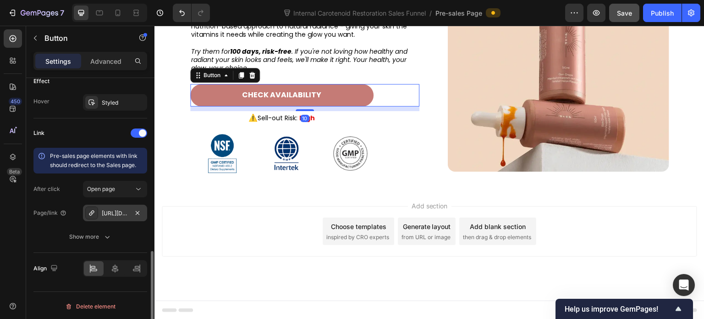
click at [107, 214] on div "[URL][DOMAIN_NAME]" at bounding box center [115, 213] width 27 height 8
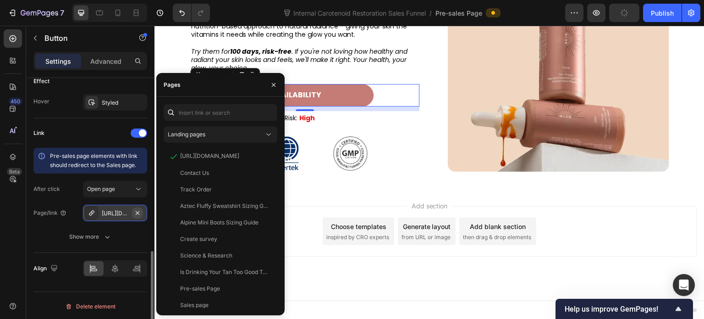
click at [136, 212] on icon "button" at bounding box center [138, 212] width 4 height 4
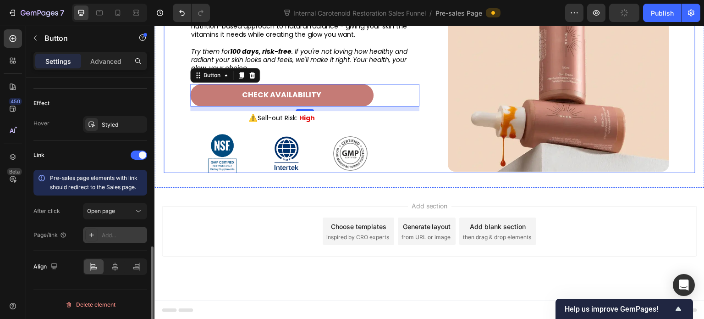
scroll to position [469, 0]
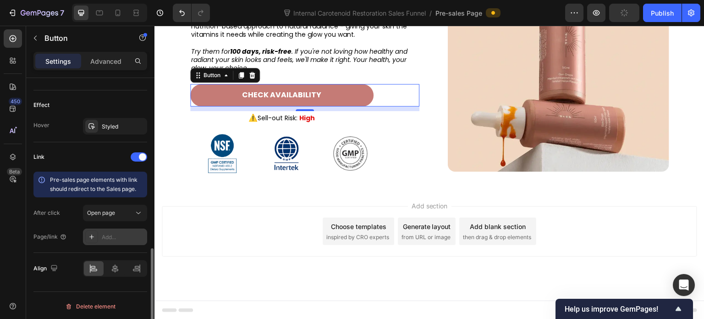
click at [105, 236] on div "Add..." at bounding box center [123, 237] width 43 height 8
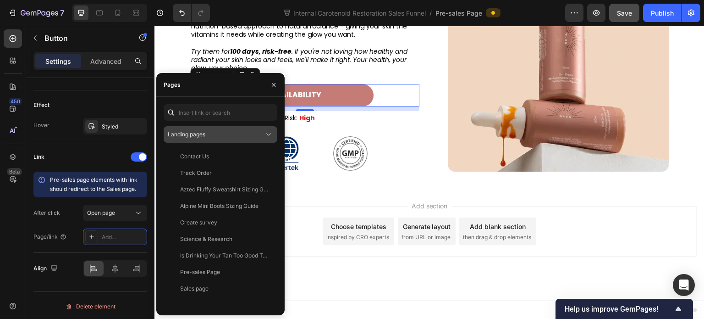
click at [216, 132] on div "Landing pages" at bounding box center [216, 134] width 96 height 8
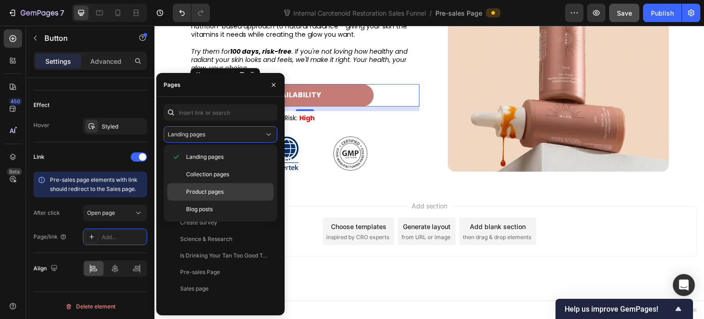
click at [203, 196] on div "Product pages" at bounding box center [220, 191] width 106 height 17
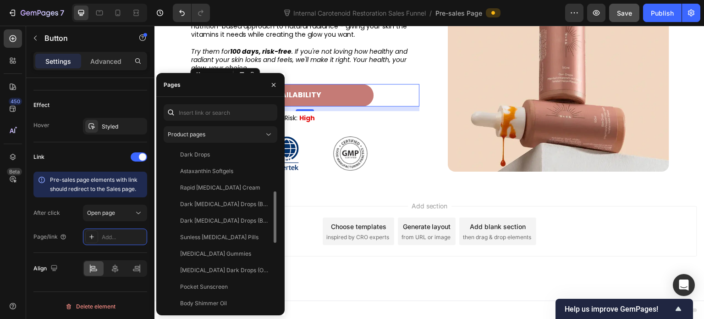
scroll to position [0, 0]
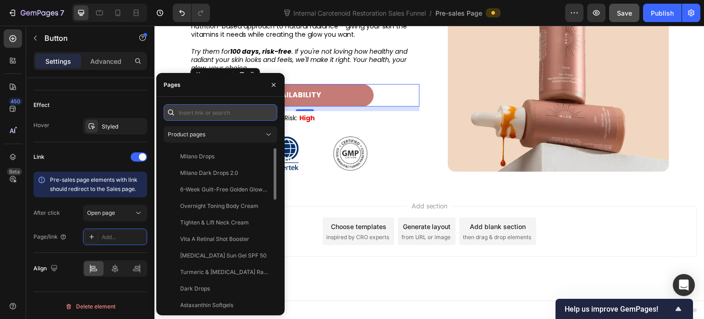
click at [208, 114] on input "text" at bounding box center [221, 112] width 114 height 17
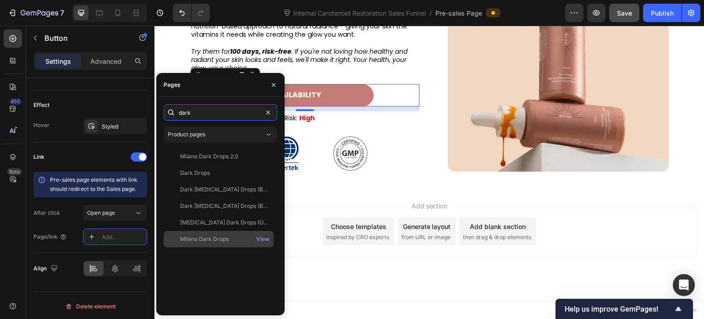
type input "dark"
click at [231, 241] on div "Milano Dark Drops" at bounding box center [218, 239] width 103 height 8
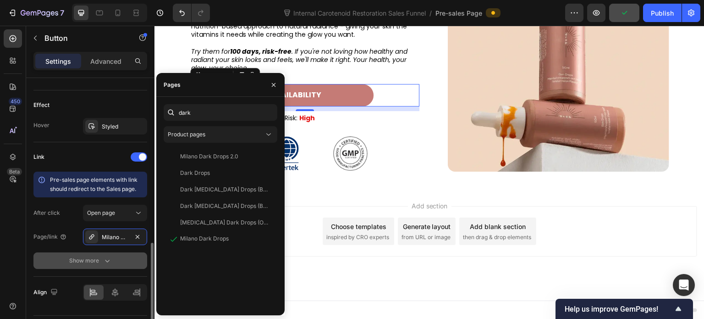
click at [117, 257] on button "Show more" at bounding box center [90, 260] width 114 height 17
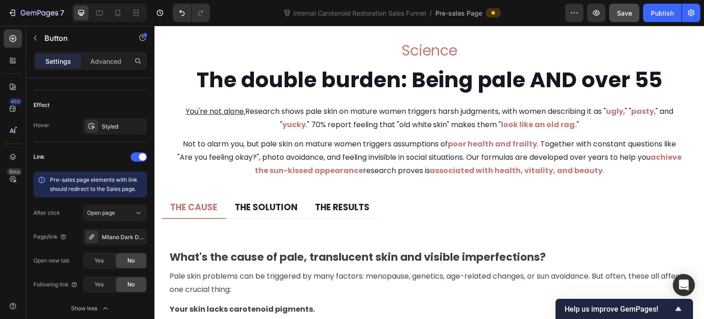
scroll to position [2726, 0]
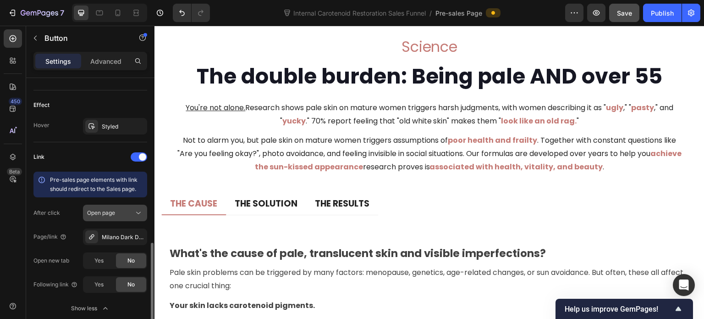
click at [130, 210] on div "Open page" at bounding box center [110, 213] width 47 height 8
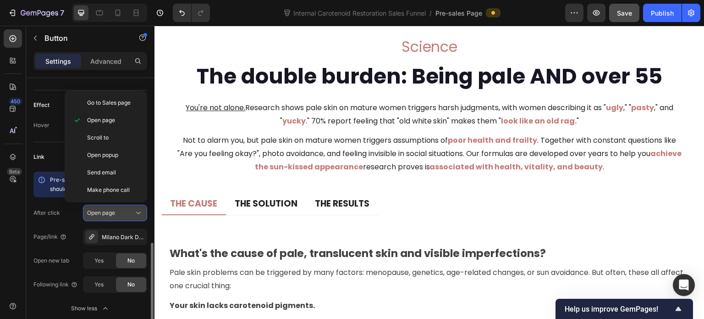
click at [130, 210] on div "Open page" at bounding box center [110, 213] width 47 height 8
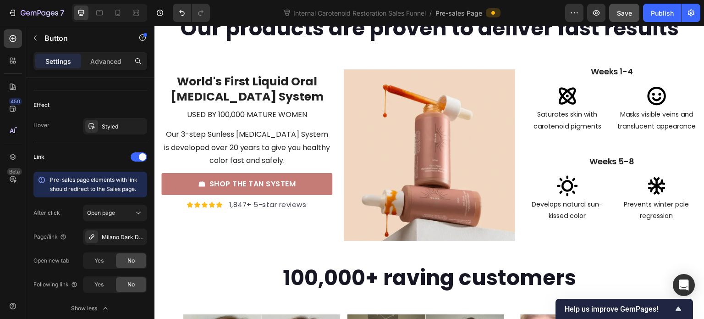
scroll to position [2176, 0]
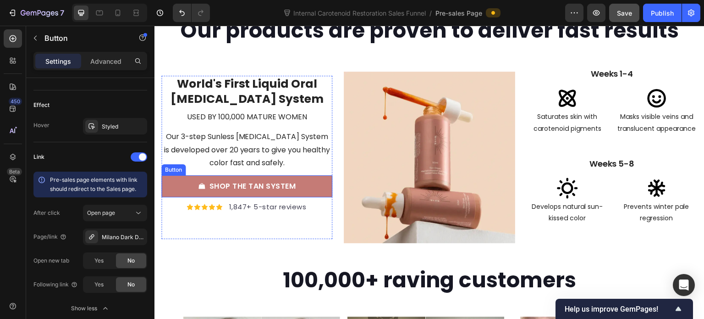
click at [309, 192] on link "SHOP THE TAN SYSTEM" at bounding box center [246, 186] width 171 height 22
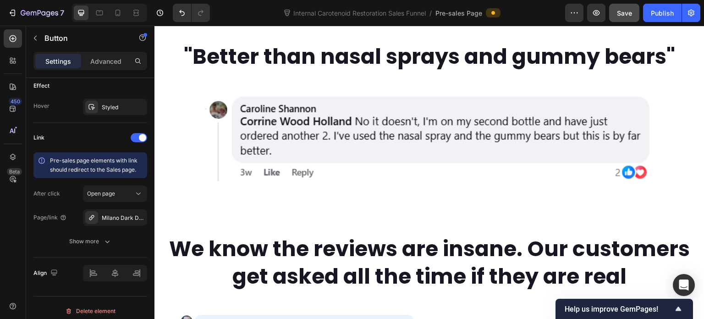
scroll to position [1571, 0]
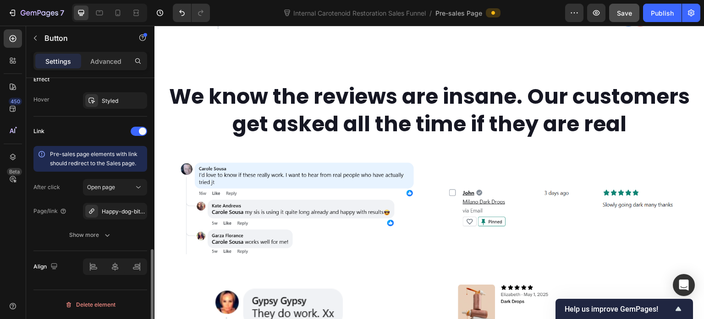
scroll to position [493, 0]
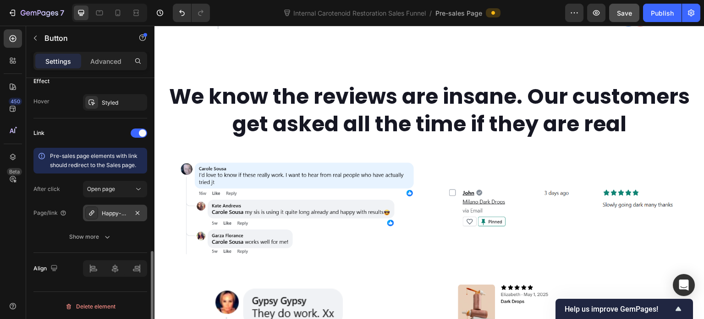
click at [116, 212] on div "Happy-dog-bites" at bounding box center [115, 213] width 27 height 8
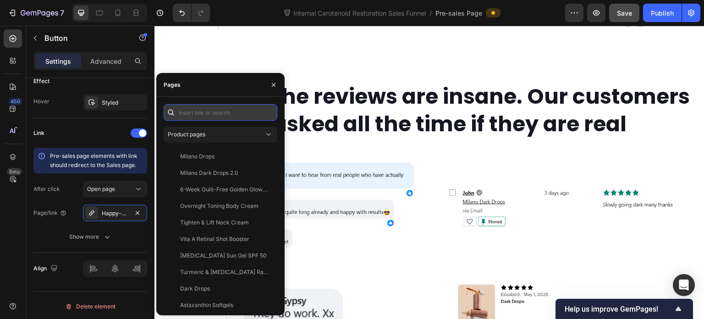
click at [197, 115] on input "text" at bounding box center [221, 112] width 114 height 17
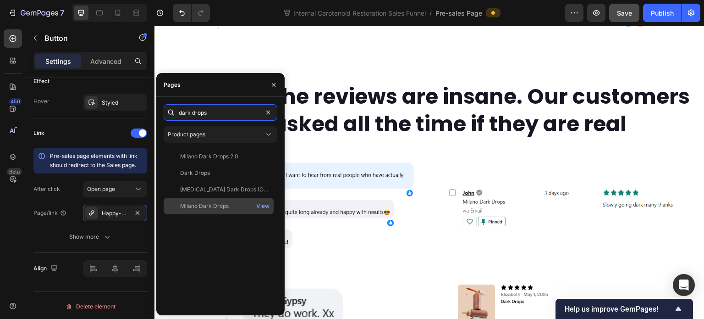
type input "dark drops"
click at [213, 201] on div "Milano Dark Drops View" at bounding box center [219, 206] width 110 height 17
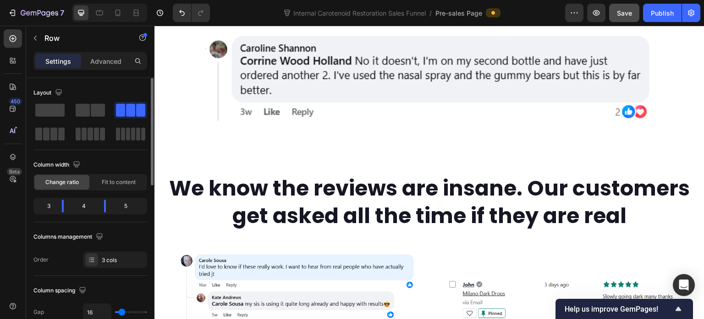
scroll to position [1388, 0]
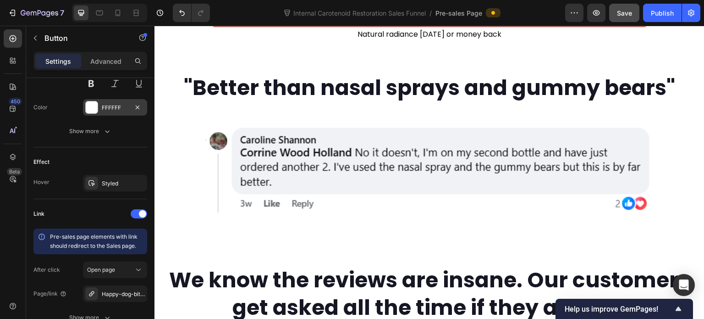
scroll to position [493, 0]
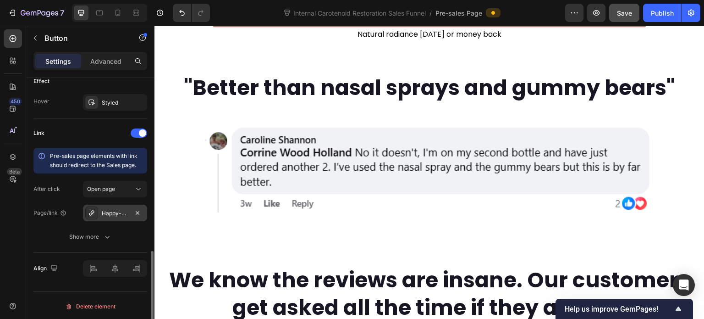
click at [111, 215] on div "Happy-dog-bites" at bounding box center [115, 213] width 27 height 8
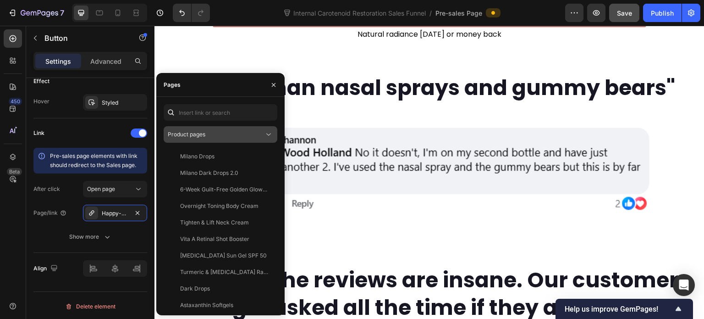
click at [224, 130] on div "Product pages" at bounding box center [216, 134] width 96 height 8
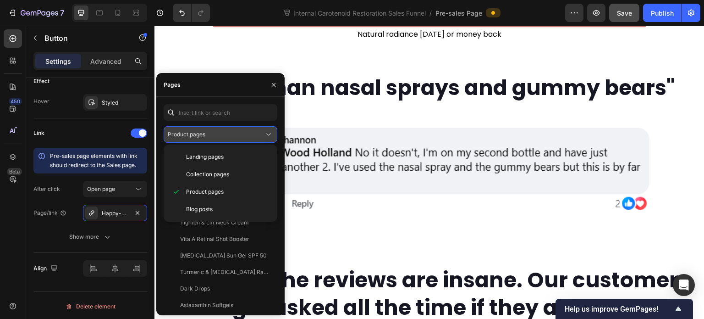
click at [224, 130] on div "Product pages" at bounding box center [216, 134] width 96 height 8
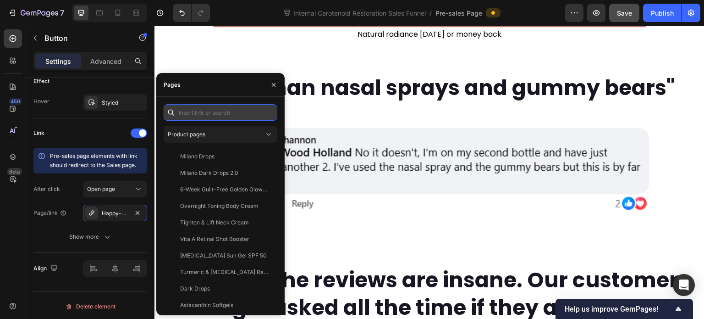
click at [208, 110] on input "text" at bounding box center [221, 112] width 114 height 17
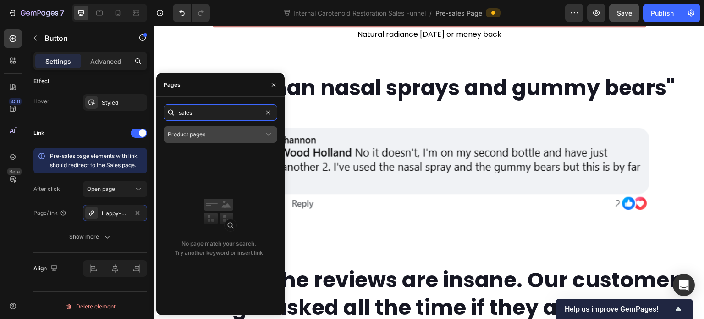
type input "sales"
click at [232, 134] on div "Product pages" at bounding box center [216, 134] width 96 height 8
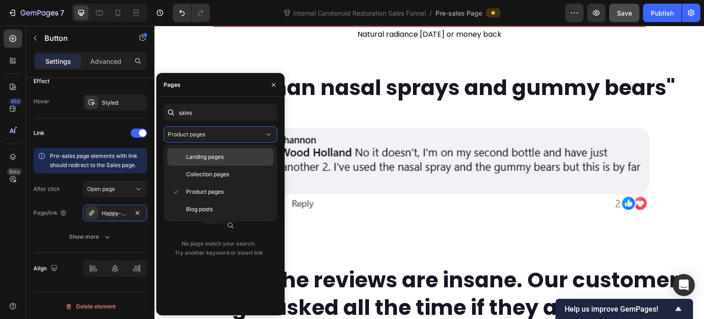
click at [230, 151] on div "Landing pages" at bounding box center [220, 156] width 106 height 17
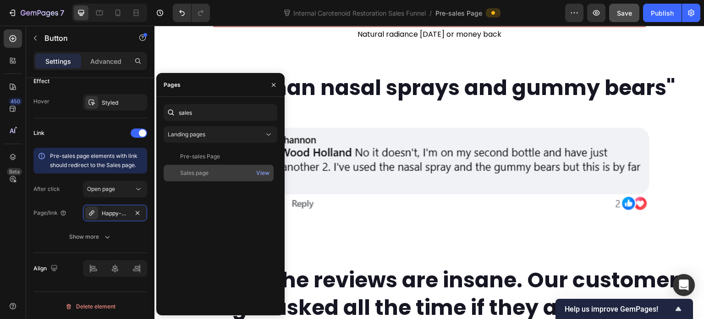
click at [237, 168] on div "Sales page View" at bounding box center [219, 173] width 110 height 17
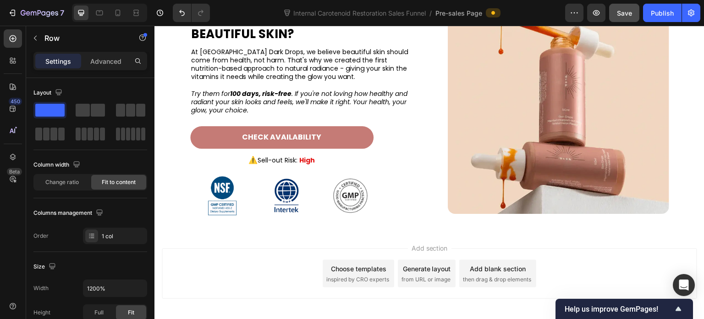
scroll to position [4067, 0]
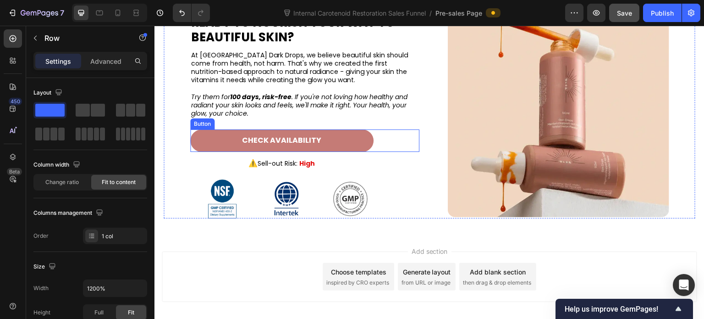
click at [329, 146] on link "CHECK AVAILABILITY" at bounding box center [281, 140] width 183 height 22
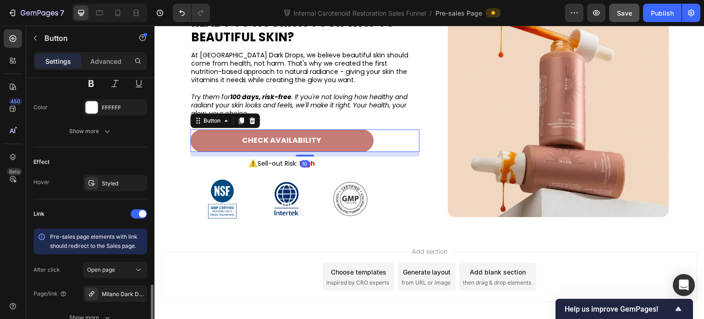
scroll to position [493, 0]
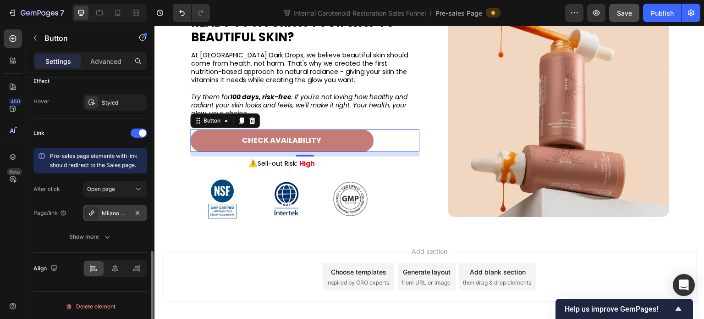
click at [120, 215] on div "Milano Dark Drops" at bounding box center [115, 213] width 27 height 8
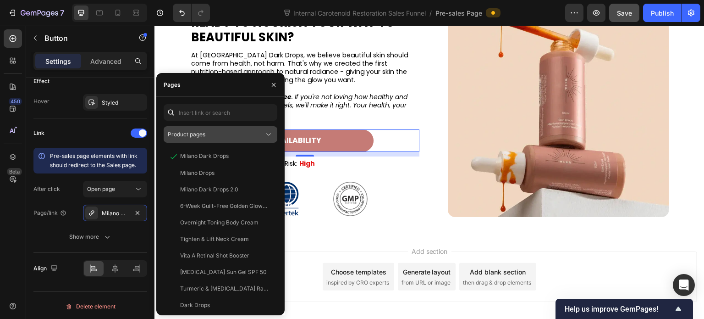
click at [214, 137] on div "Product pages" at bounding box center [216, 134] width 96 height 8
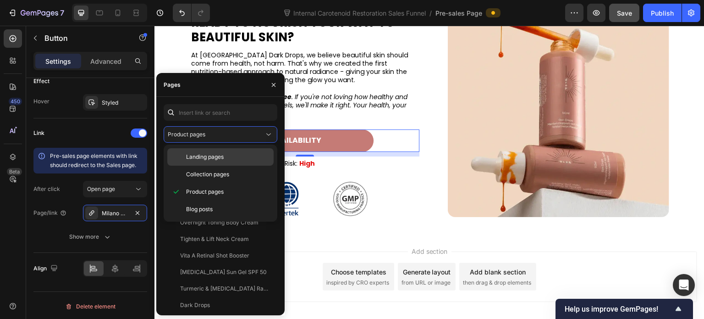
click at [220, 150] on div "Landing pages" at bounding box center [220, 156] width 106 height 17
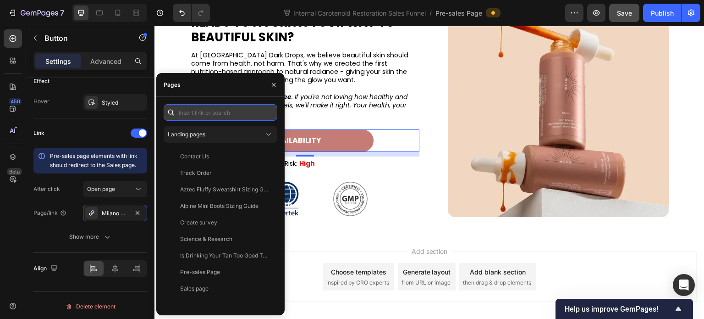
click at [217, 115] on input "text" at bounding box center [221, 112] width 114 height 17
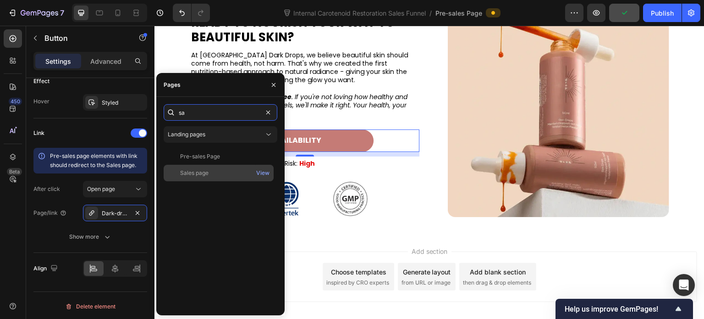
type input "sa"
click at [208, 174] on div "Sales page" at bounding box center [194, 173] width 28 height 8
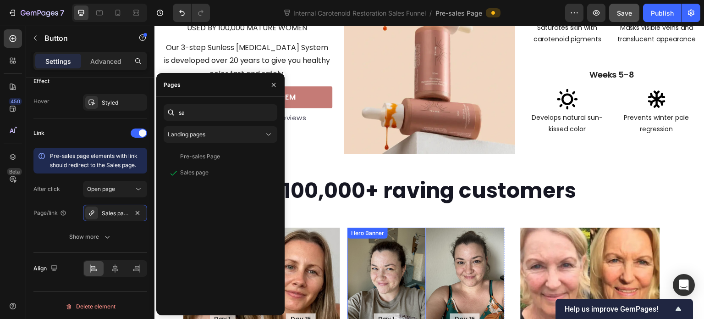
scroll to position [3109, 0]
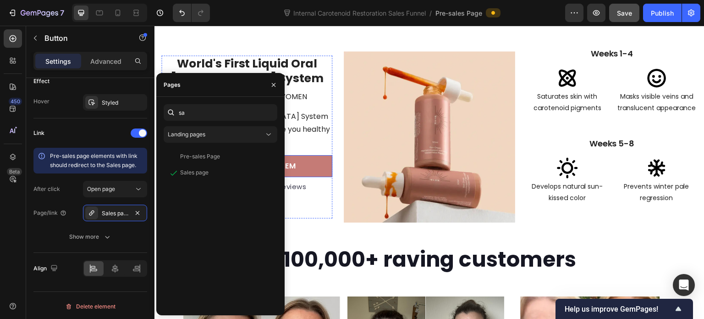
click at [315, 164] on link "SHOP THE TAN SYSTEM" at bounding box center [246, 166] width 171 height 22
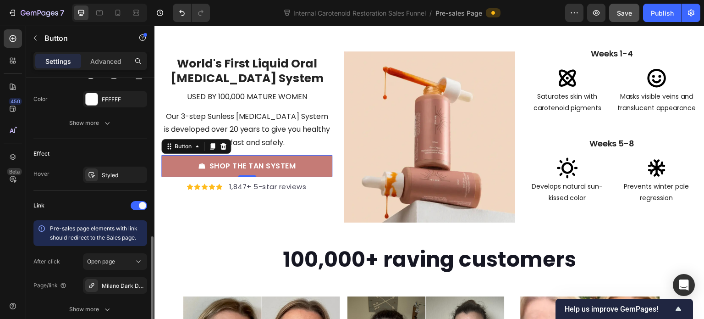
scroll to position [566, 0]
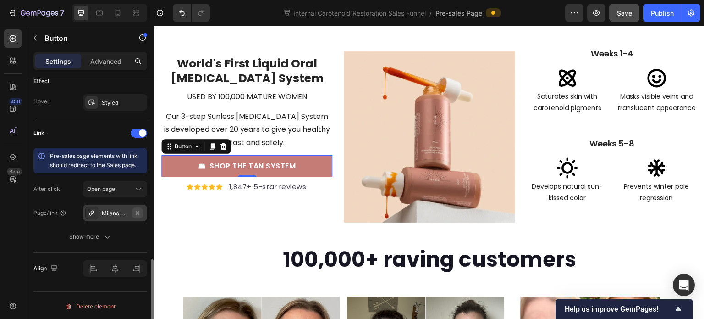
click at [135, 212] on icon "button" at bounding box center [137, 212] width 7 height 7
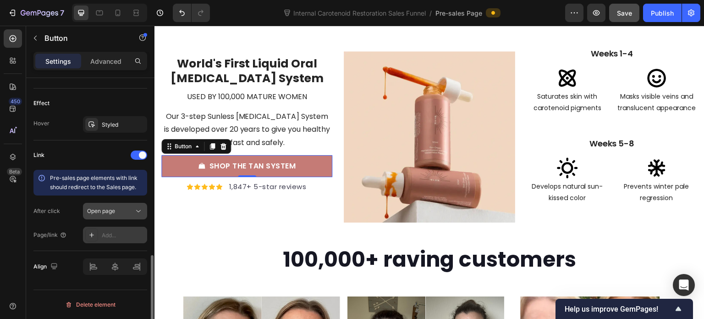
scroll to position [542, 0]
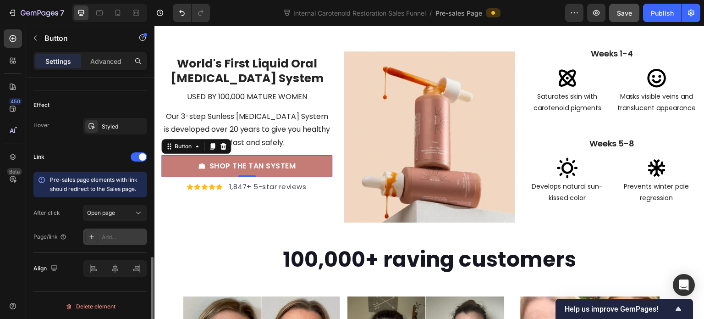
click at [114, 233] on div "Add..." at bounding box center [123, 237] width 43 height 8
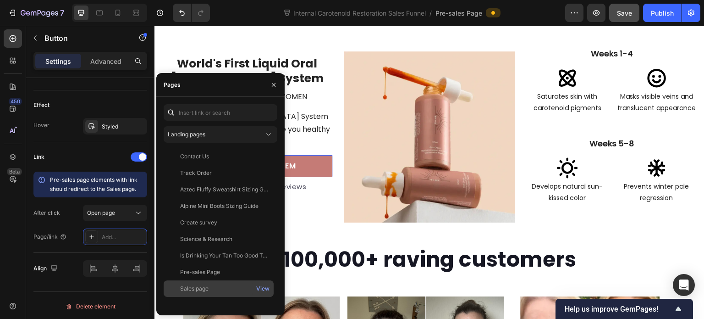
click at [201, 286] on div "Sales page" at bounding box center [194, 288] width 28 height 8
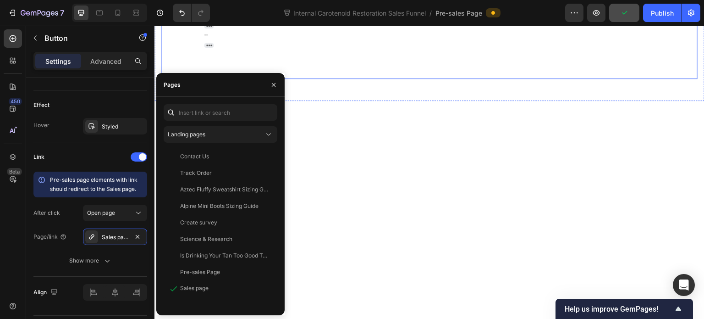
scroll to position [2513, 0]
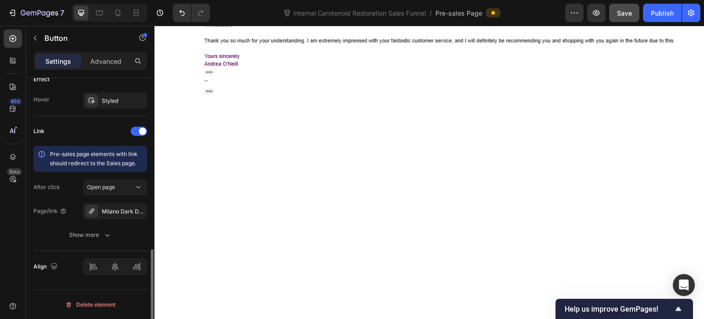
scroll to position [493, 0]
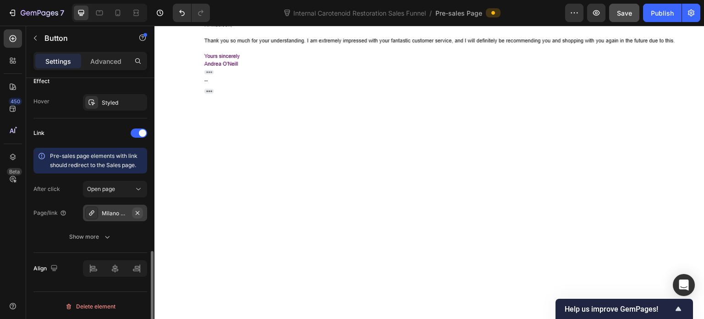
click at [139, 210] on icon "button" at bounding box center [137, 212] width 7 height 7
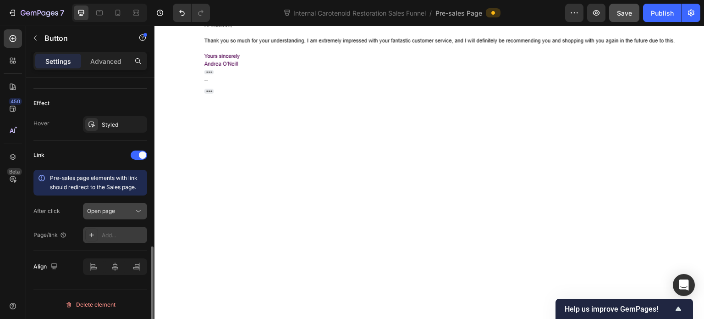
scroll to position [469, 0]
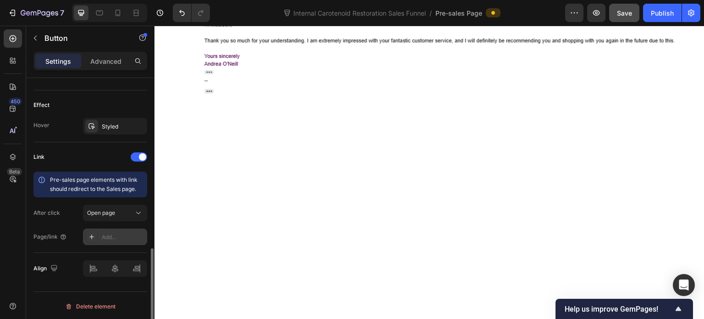
click at [116, 233] on div "Add..." at bounding box center [123, 237] width 43 height 8
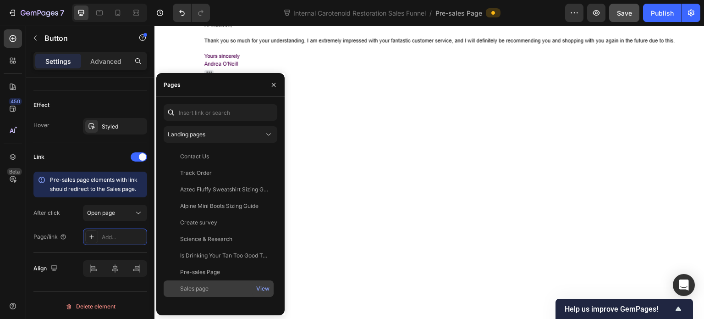
click at [214, 283] on div "Sales page View" at bounding box center [219, 288] width 110 height 17
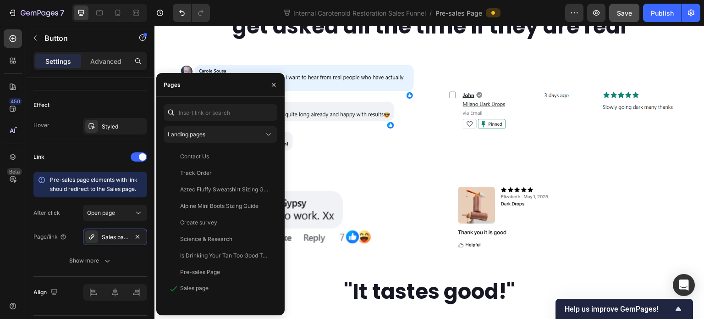
scroll to position [1642, 0]
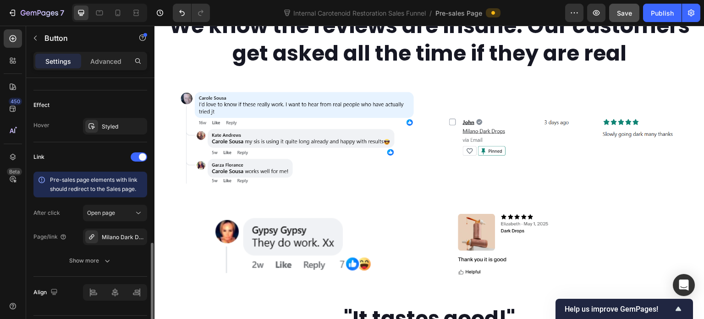
scroll to position [493, 0]
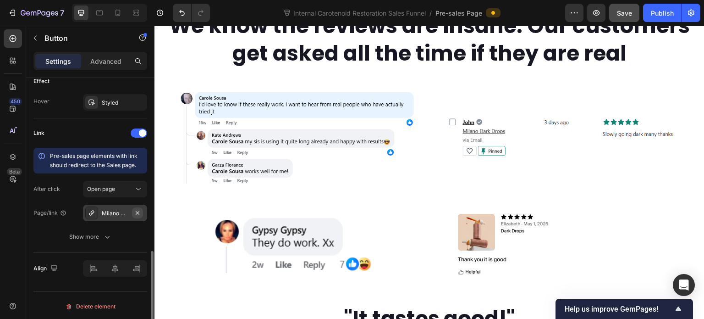
click at [136, 214] on button "button" at bounding box center [137, 212] width 11 height 11
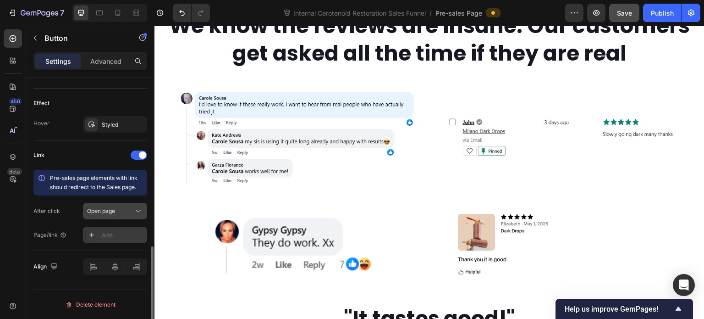
scroll to position [469, 0]
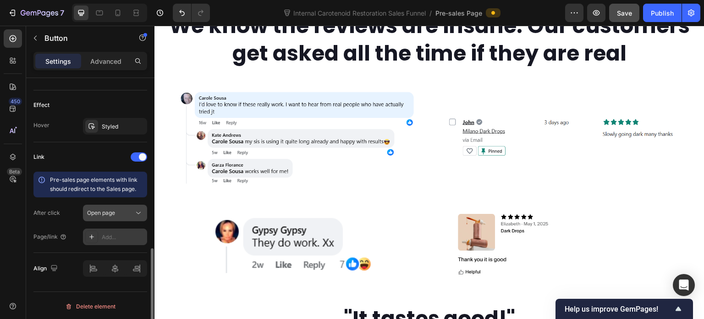
click at [112, 214] on span "Open page" at bounding box center [101, 212] width 28 height 7
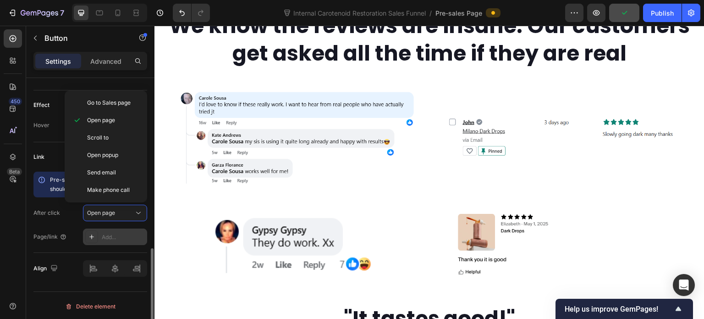
click at [119, 234] on div "Add..." at bounding box center [123, 237] width 43 height 8
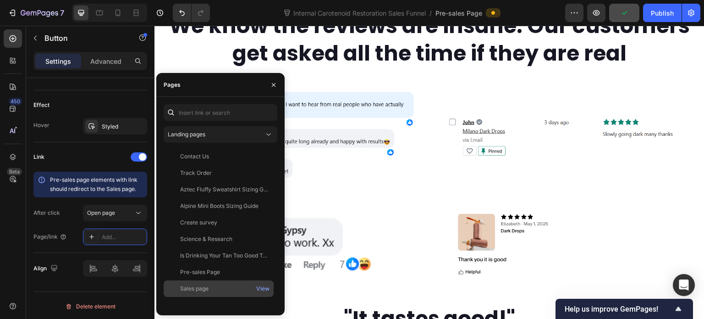
click at [202, 283] on div "Sales page View" at bounding box center [219, 288] width 110 height 17
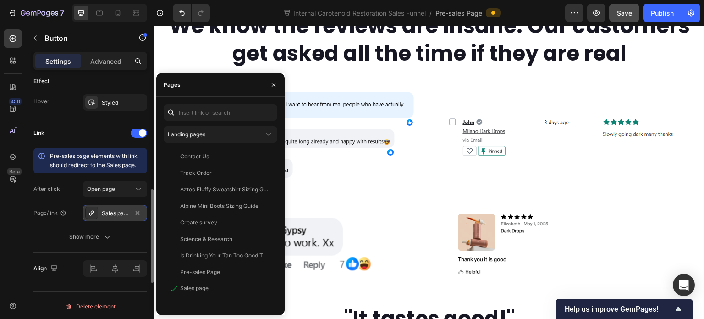
scroll to position [447, 0]
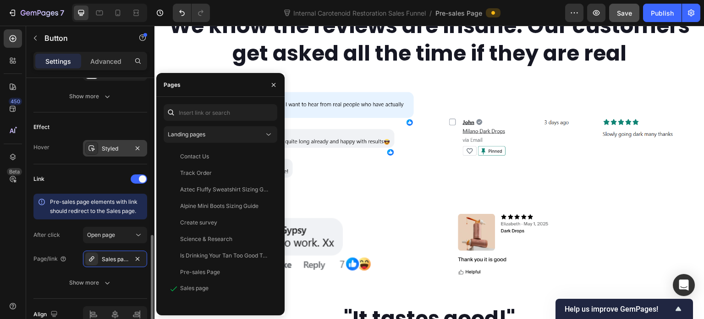
click at [103, 152] on div "Styled" at bounding box center [115, 148] width 64 height 17
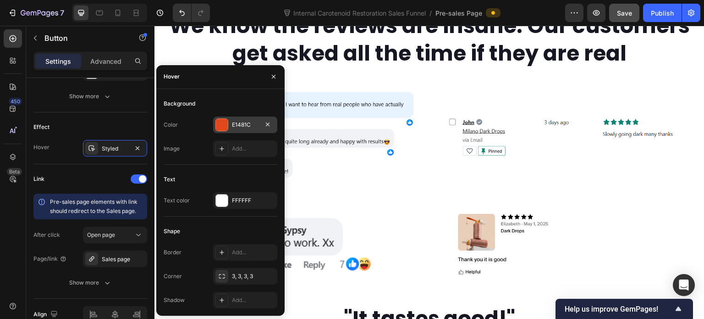
click at [229, 126] on div "E1481C" at bounding box center [245, 124] width 64 height 17
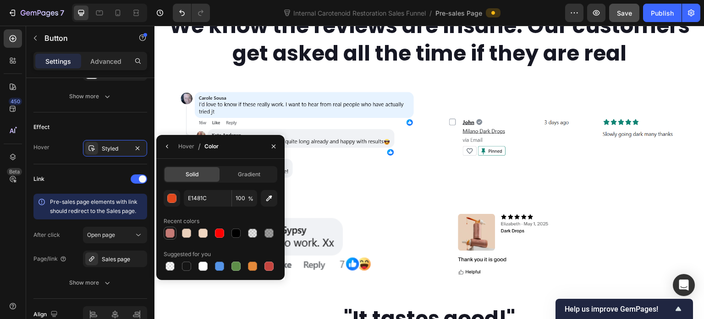
click at [169, 235] on div at bounding box center [169, 232] width 9 height 9
type input "C57B76"
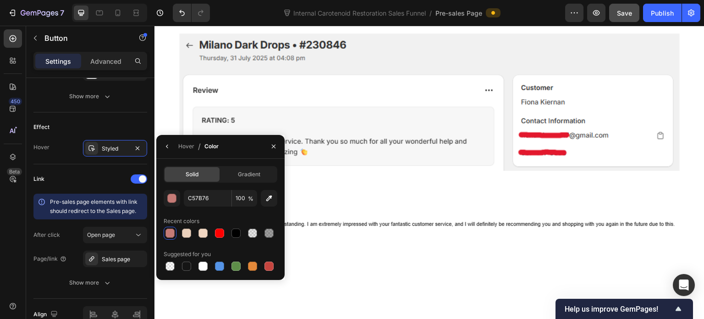
scroll to position [2421, 0]
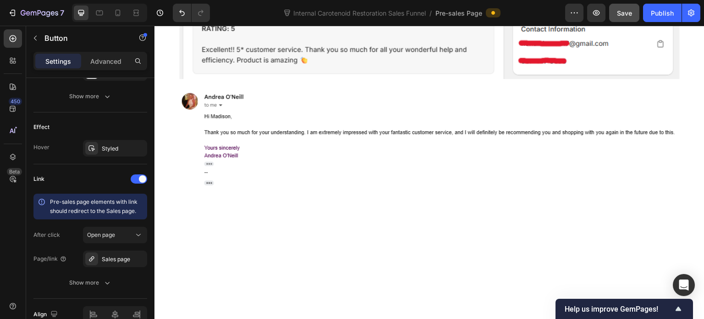
scroll to position [447, 0]
click at [114, 148] on div "Styled" at bounding box center [115, 148] width 27 height 8
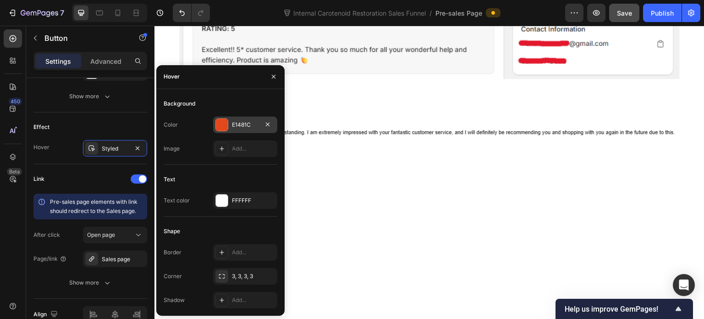
click at [221, 130] on div at bounding box center [222, 125] width 12 height 12
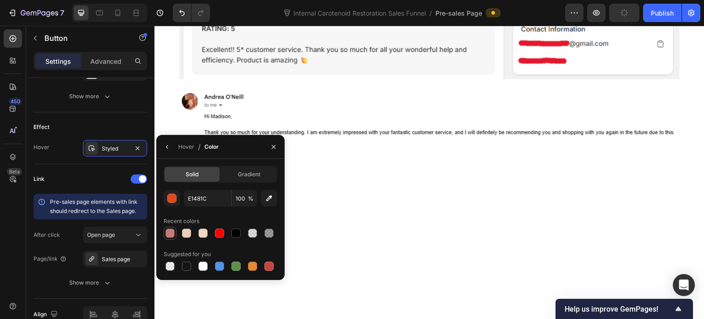
click at [167, 233] on div at bounding box center [169, 232] width 9 height 9
type input "C57B76"
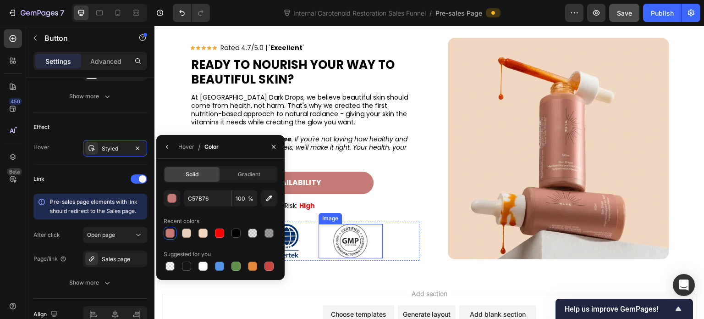
scroll to position [4026, 0]
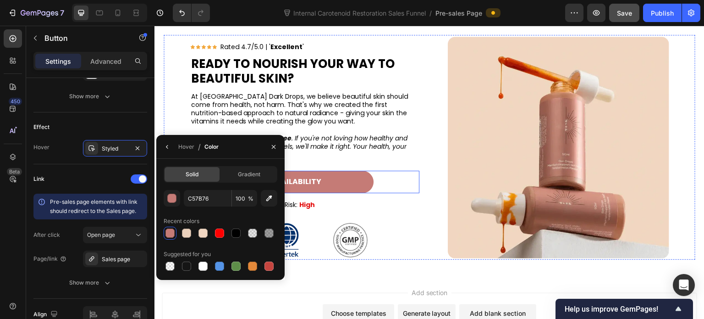
click at [346, 179] on link "CHECK AVAILABILITY" at bounding box center [281, 182] width 183 height 22
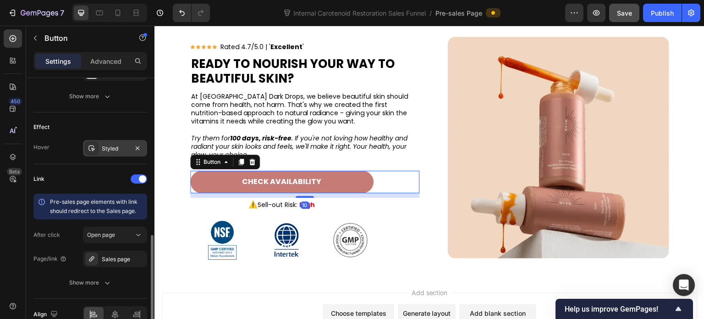
click at [112, 152] on div "Styled" at bounding box center [115, 148] width 64 height 17
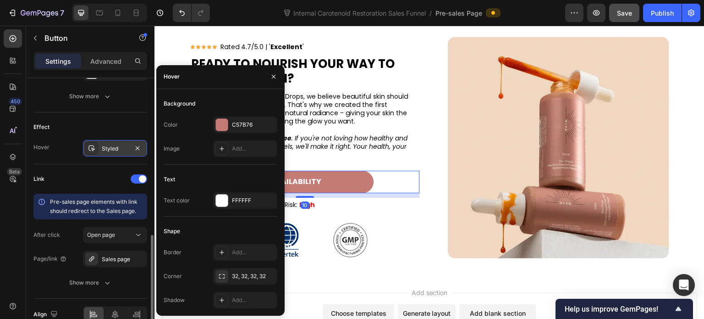
click at [112, 152] on div "Styled" at bounding box center [115, 148] width 64 height 17
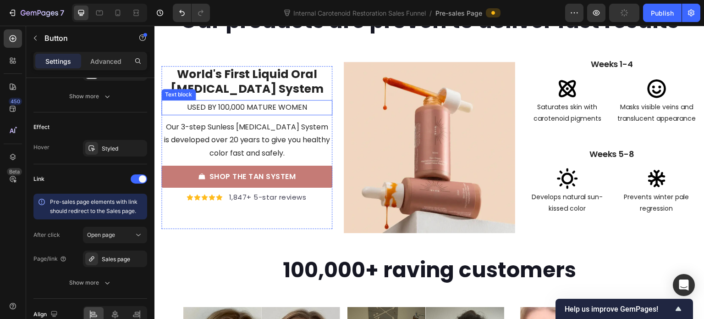
scroll to position [3059, 0]
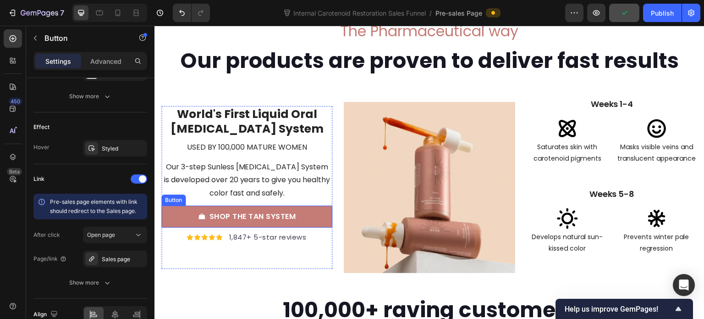
click at [309, 219] on link "SHOP THE TAN SYSTEM" at bounding box center [246, 216] width 171 height 22
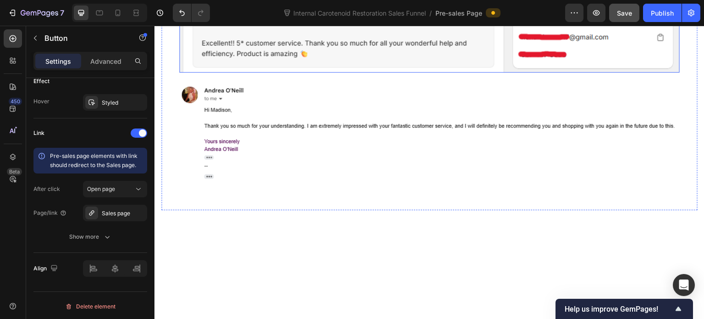
scroll to position [2417, 0]
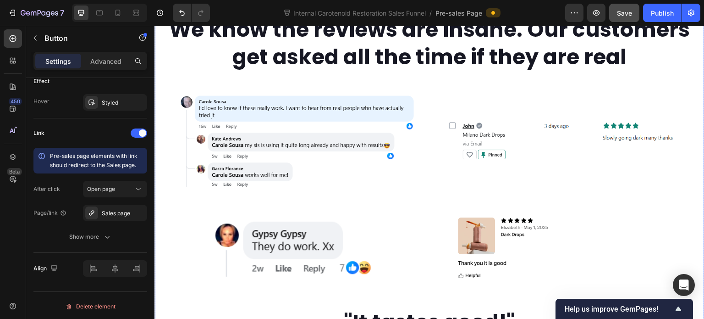
scroll to position [1638, 0]
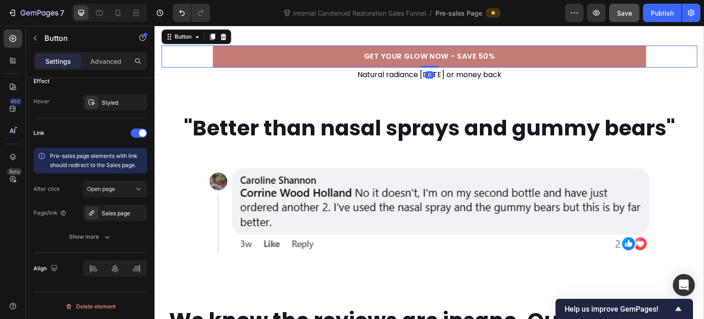
scroll to position [1362, 0]
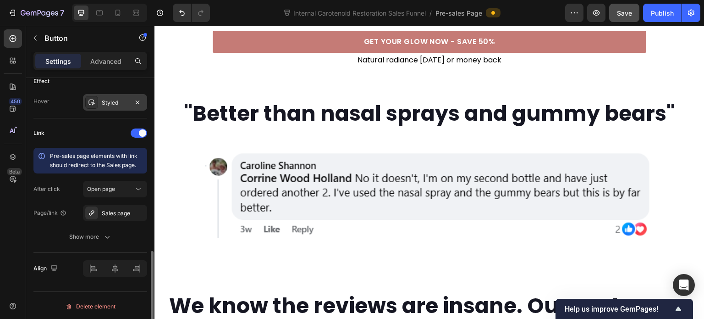
click at [105, 104] on div "Styled" at bounding box center [115, 103] width 27 height 8
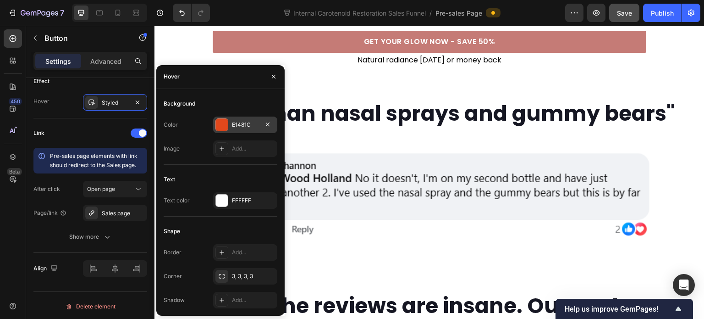
click at [231, 128] on div "E1481C" at bounding box center [245, 124] width 64 height 17
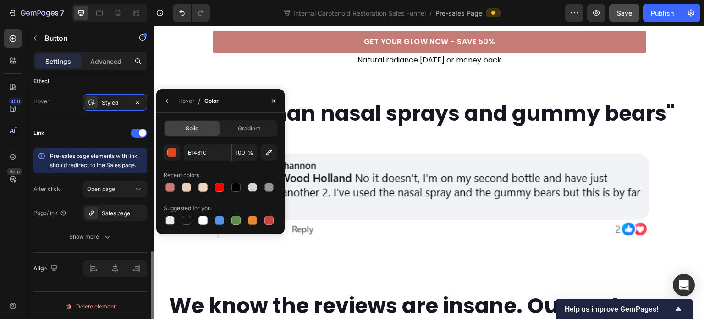
click at [170, 190] on div at bounding box center [169, 186] width 9 height 9
type input "C57B76"
click at [57, 226] on div "After click Open page Page/link Sales page Show more" at bounding box center [90, 213] width 114 height 64
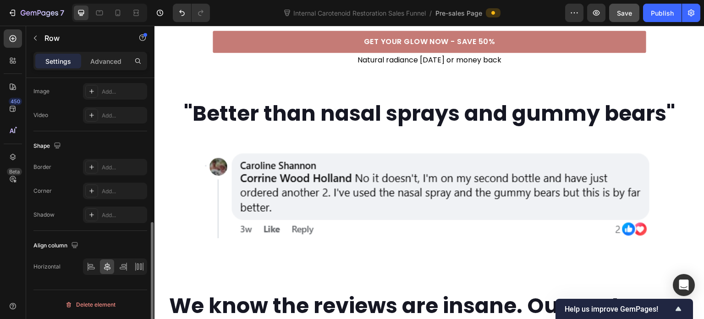
scroll to position [0, 0]
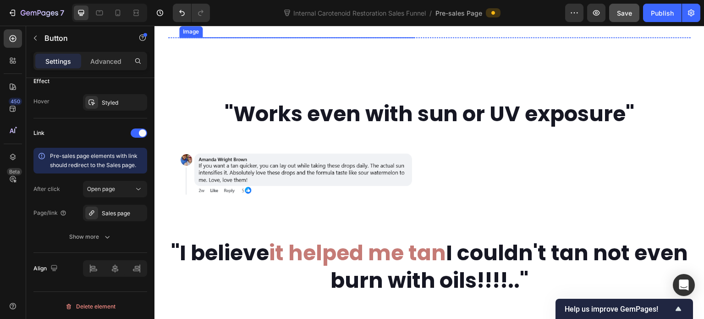
scroll to position [636, 0]
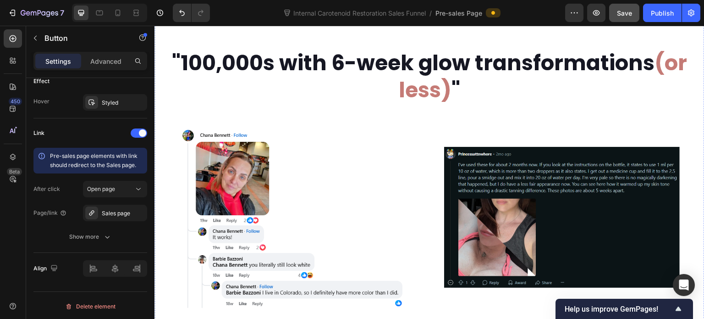
click at [128, 211] on div "Happy-dog-bites" at bounding box center [115, 213] width 27 height 8
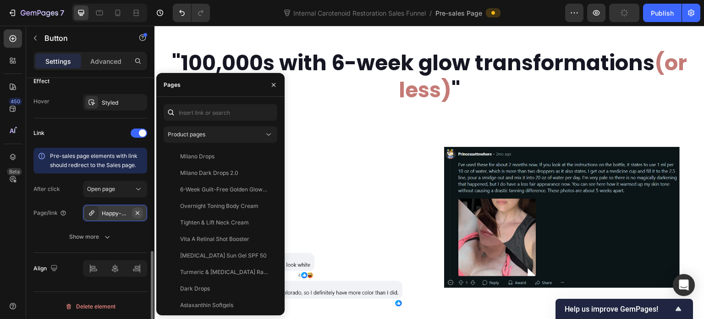
click at [140, 209] on icon "button" at bounding box center [137, 212] width 7 height 7
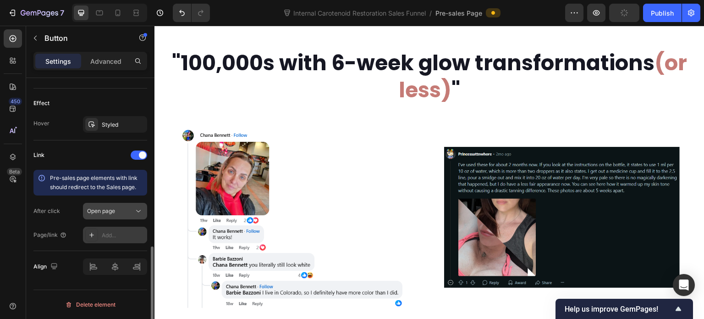
scroll to position [469, 0]
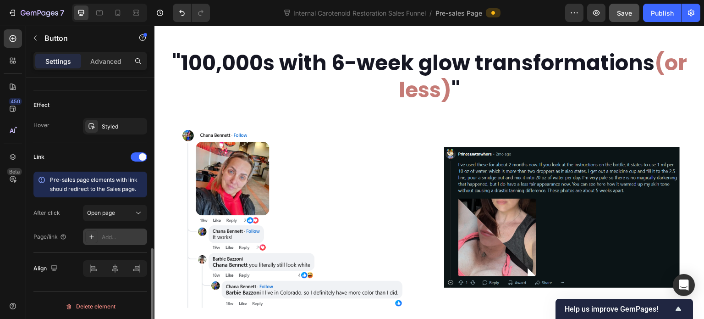
click at [115, 235] on div "Add..." at bounding box center [123, 237] width 43 height 8
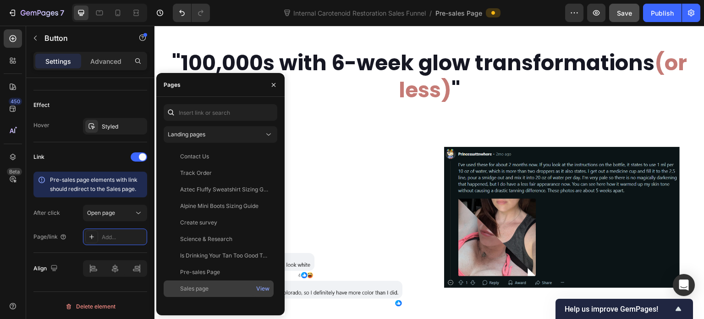
click at [200, 286] on div "Sales page" at bounding box center [194, 288] width 28 height 8
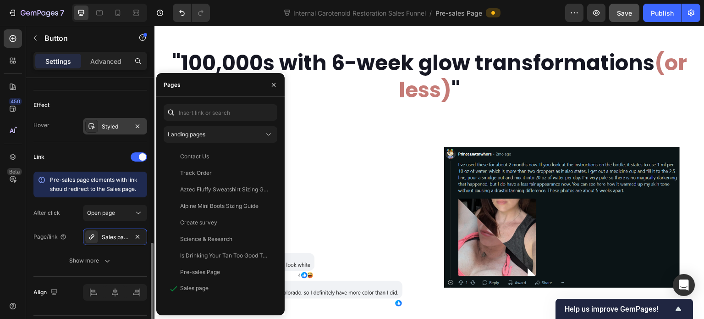
click at [102, 128] on div "Styled" at bounding box center [115, 126] width 27 height 8
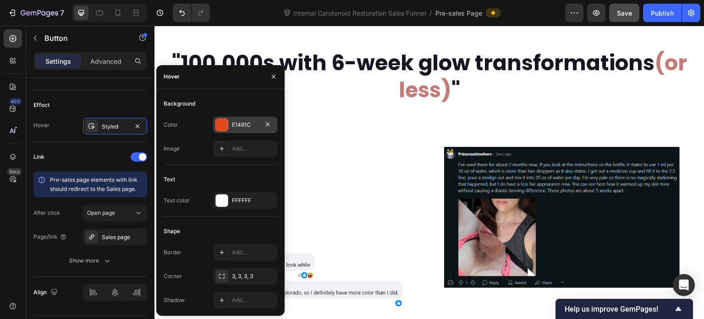
click at [223, 125] on div at bounding box center [222, 125] width 12 height 12
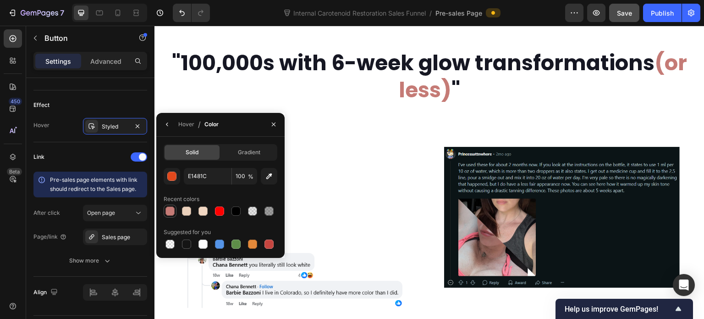
click at [170, 214] on div at bounding box center [169, 210] width 9 height 9
type input "C57B76"
click at [335, 17] on div "Natural radiance [DATE] or money back Text Block Row" at bounding box center [429, 9] width 536 height 15
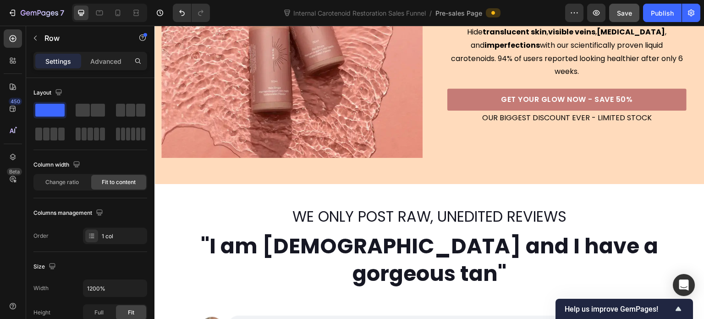
scroll to position [86, 0]
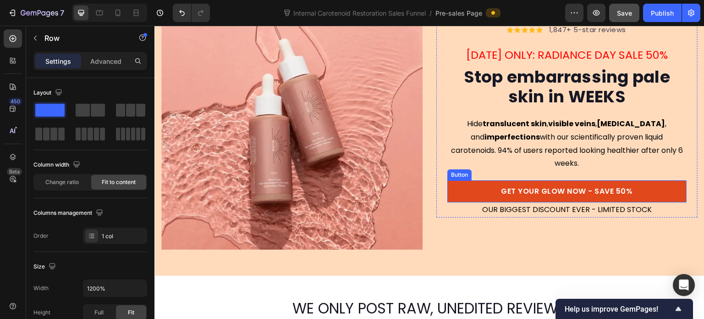
click at [471, 180] on link "GET YOUR GLOW NOW - SAVE 50%" at bounding box center [566, 191] width 239 height 22
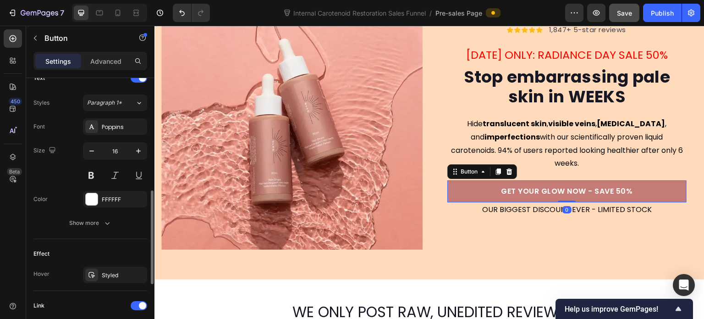
scroll to position [413, 0]
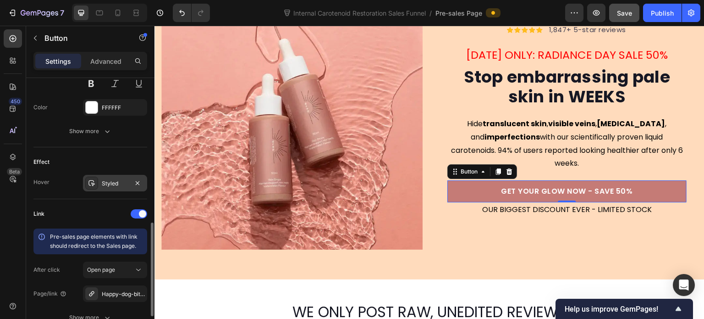
click at [110, 180] on div "Styled" at bounding box center [115, 183] width 27 height 8
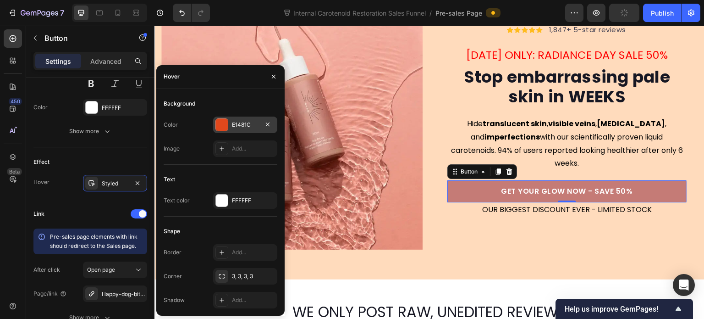
click at [241, 121] on div "E1481C" at bounding box center [245, 125] width 27 height 8
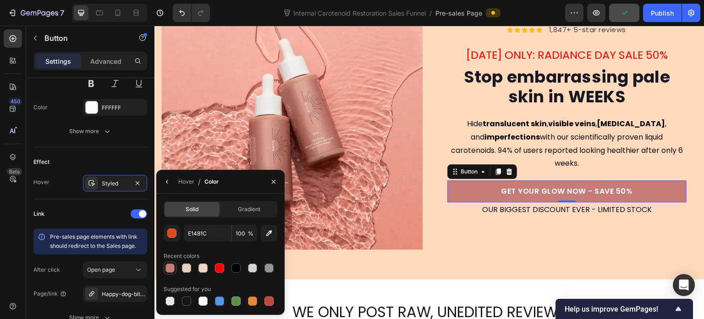
click at [171, 267] on div at bounding box center [169, 267] width 9 height 9
type input "C57B76"
click at [66, 202] on div "Link Pre-sales page elements with link should redirect to the Sales page. After…" at bounding box center [90, 266] width 114 height 134
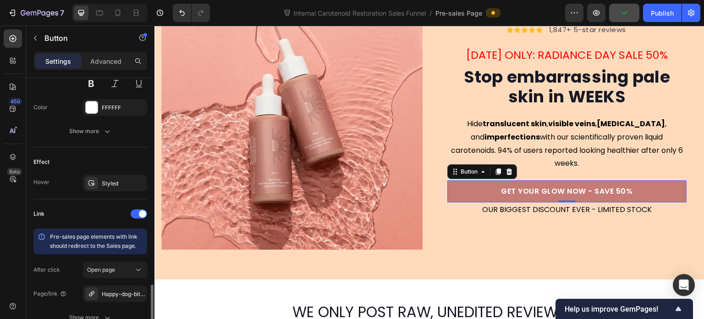
scroll to position [493, 0]
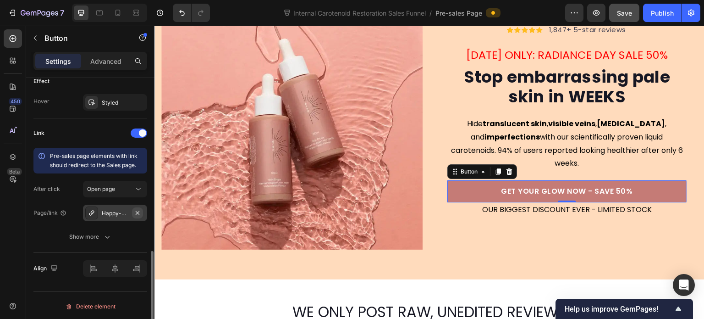
click at [134, 212] on icon "button" at bounding box center [137, 212] width 7 height 7
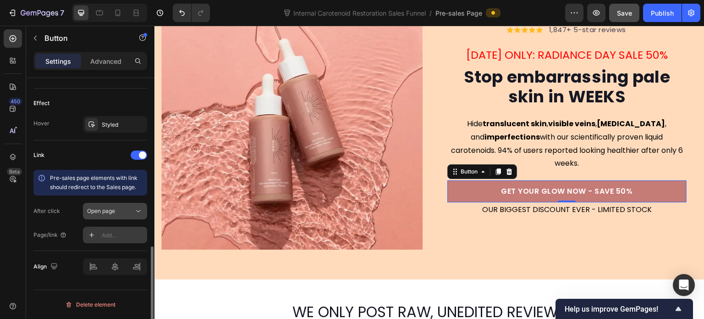
scroll to position [469, 0]
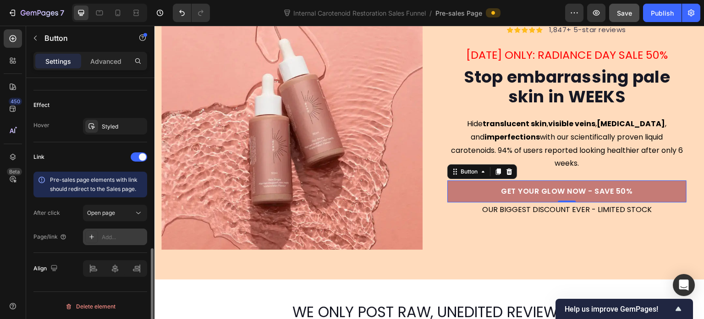
click at [112, 233] on div "Add..." at bounding box center [123, 237] width 43 height 8
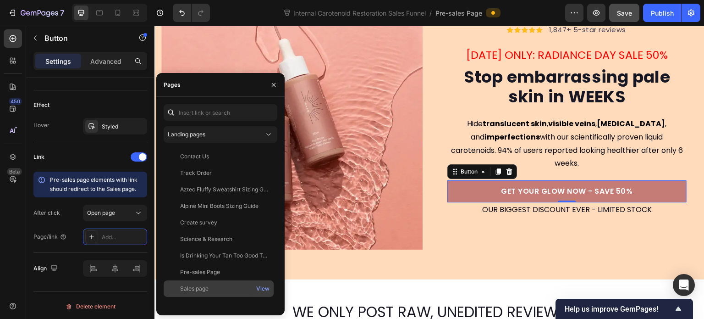
click at [206, 287] on div "Sales page" at bounding box center [194, 288] width 28 height 8
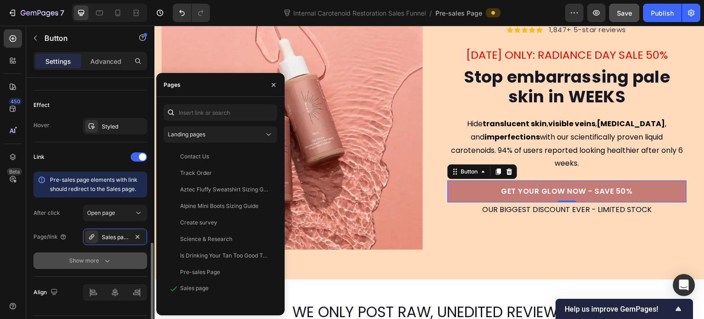
click at [39, 252] on button "Show more" at bounding box center [90, 260] width 114 height 17
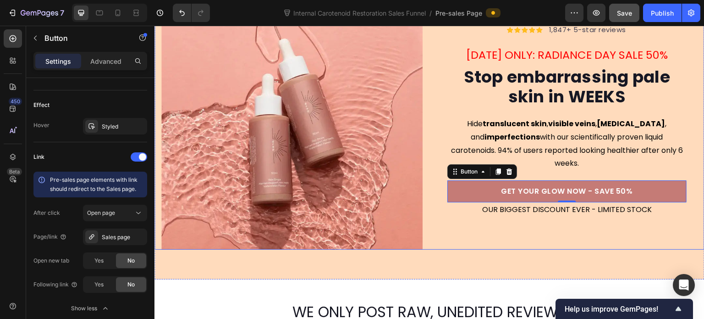
click at [476, 228] on div "Icon Icon Icon Icon Icon Icon List Hoz 1,847+ 5-star reviews Text block Row [DA…" at bounding box center [566, 118] width 261 height 261
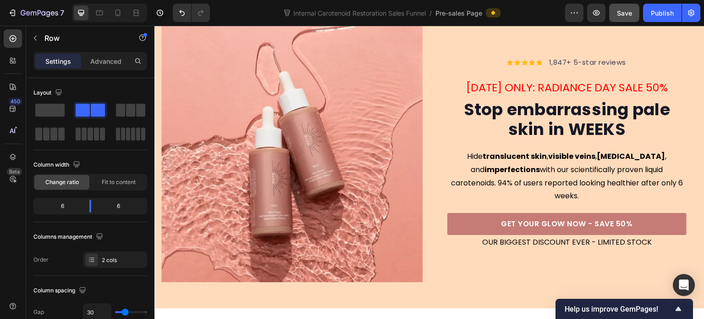
scroll to position [0, 0]
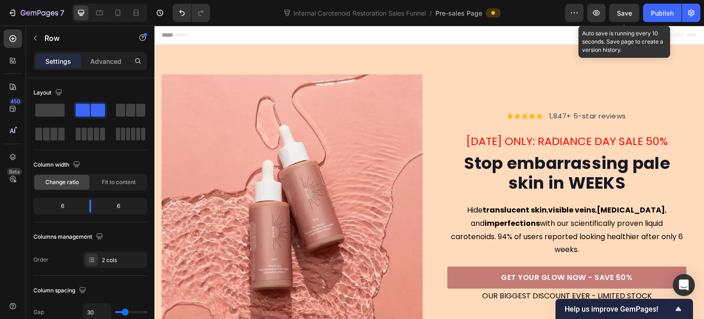
drag, startPoint x: 622, startPoint y: 16, endPoint x: 614, endPoint y: 25, distance: 11.7
click at [622, 17] on div "Save" at bounding box center [624, 13] width 15 height 10
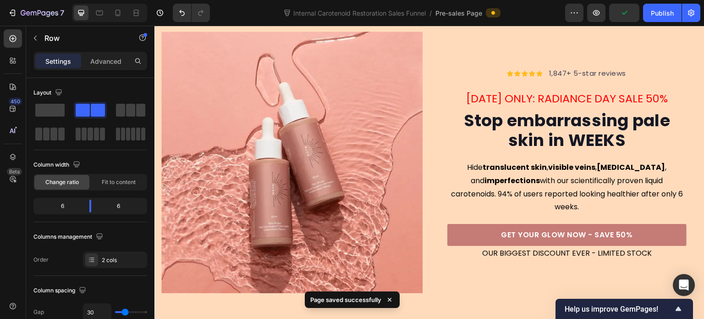
scroll to position [46, 0]
